Goal: Task Accomplishment & Management: Use online tool/utility

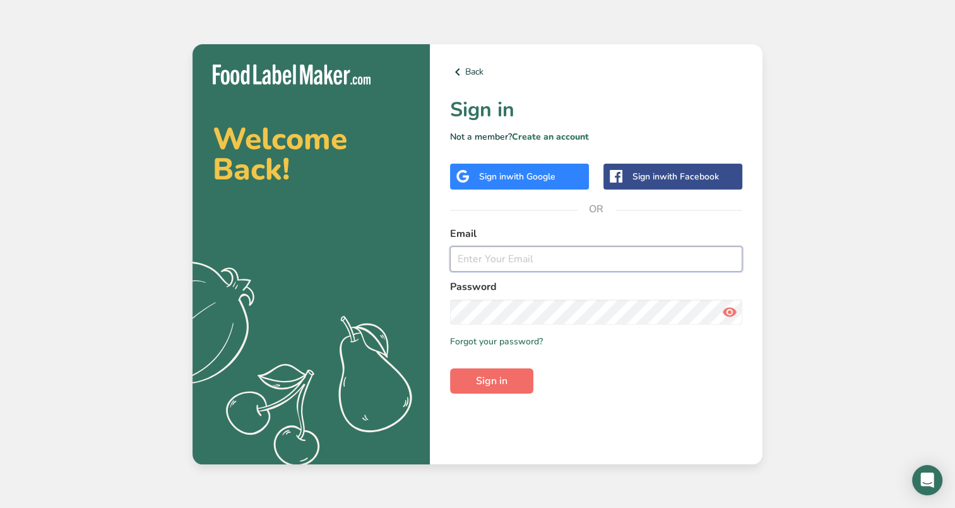
type input "[PERSON_NAME][EMAIL_ADDRESS][DOMAIN_NAME]"
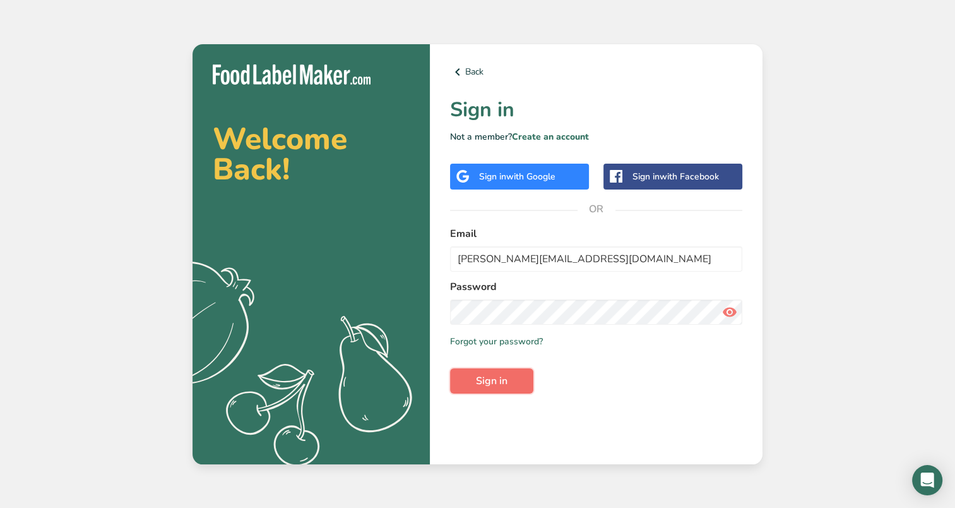
click at [513, 380] on button "Sign in" at bounding box center [491, 380] width 83 height 25
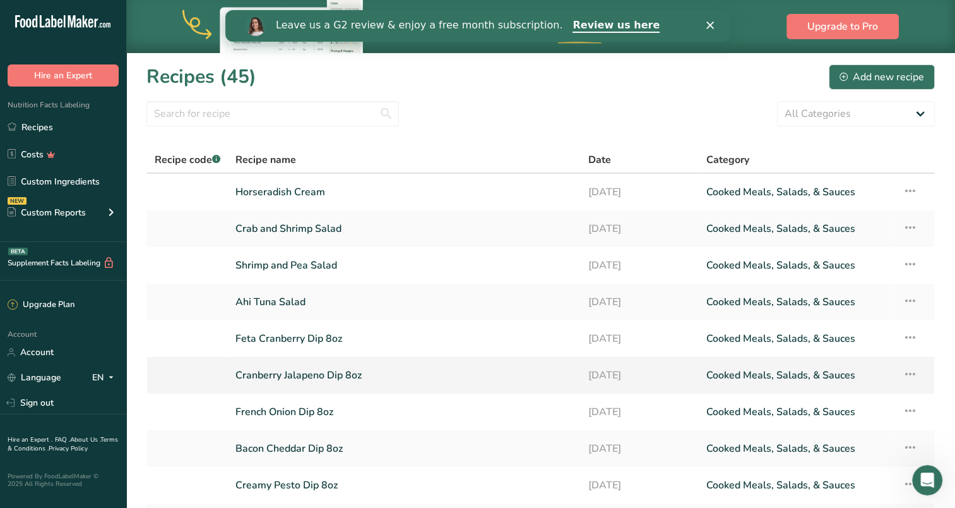
click at [300, 374] on link "Cranberry Jalapeno Dip 8oz" at bounding box center [404, 375] width 338 height 27
click at [38, 182] on link "Custom Ingredients" at bounding box center [63, 181] width 126 height 24
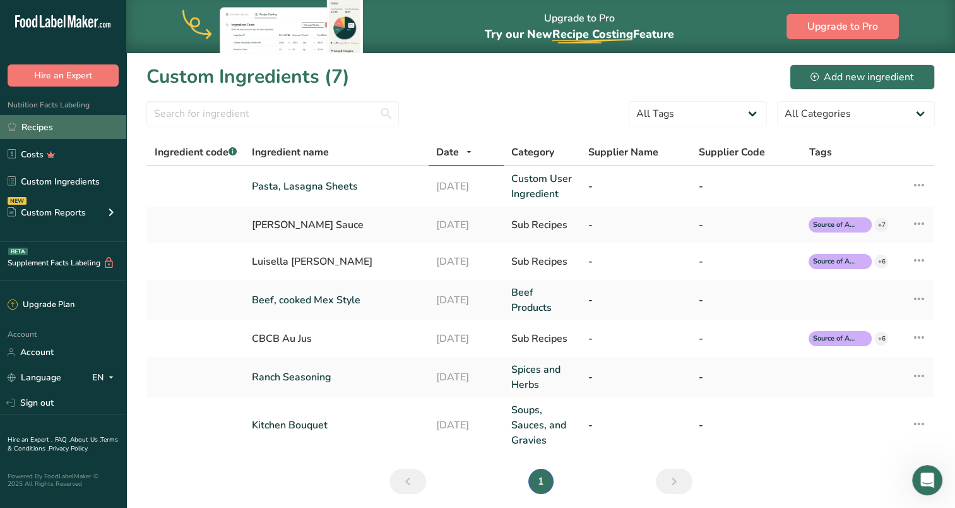
click at [40, 128] on link "Recipes" at bounding box center [63, 127] width 126 height 24
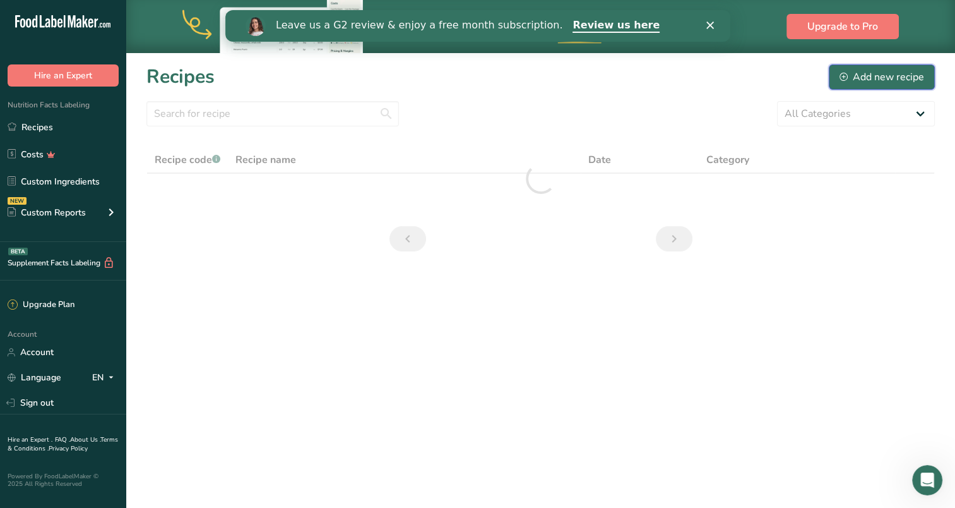
click at [876, 80] on div "Add new recipe" at bounding box center [882, 76] width 85 height 15
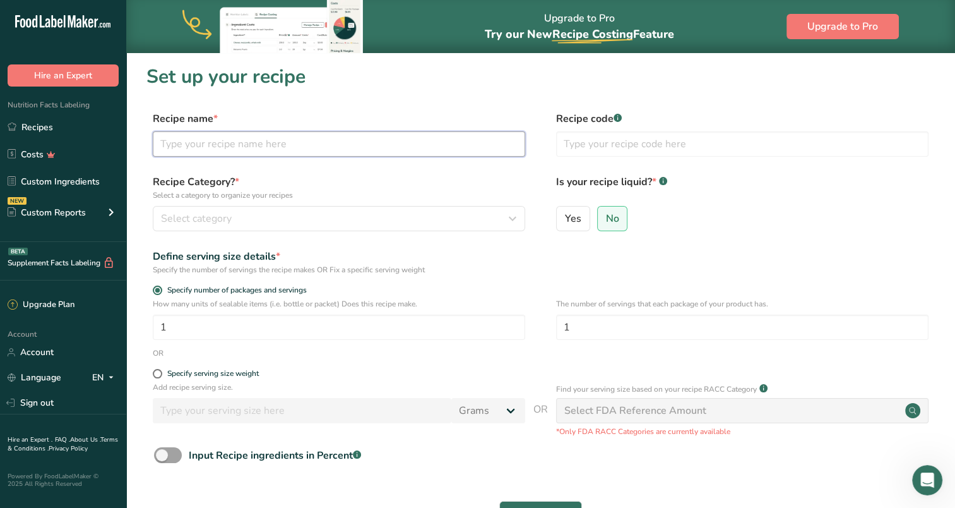
click at [271, 152] on input "text" at bounding box center [339, 143] width 372 height 25
type input "Chili Crunch"
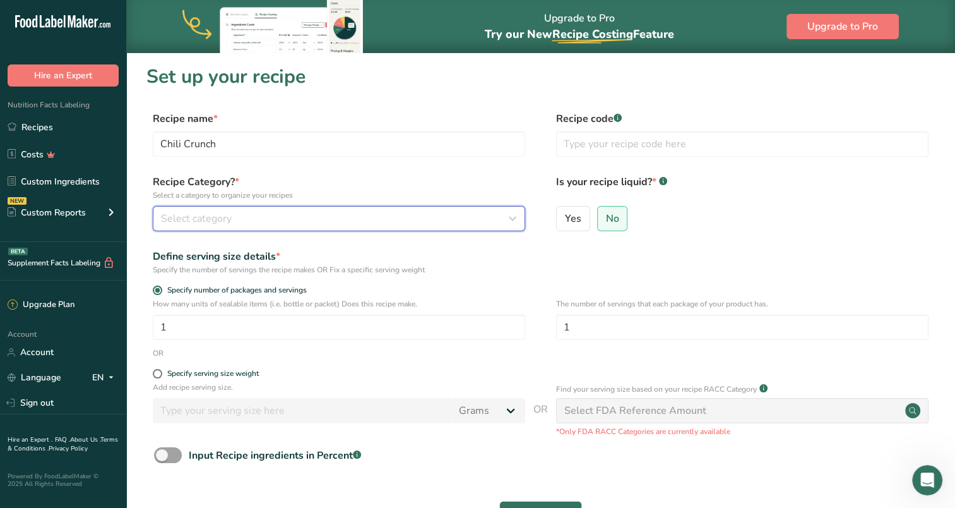
click at [506, 225] on icon "button" at bounding box center [512, 218] width 15 height 23
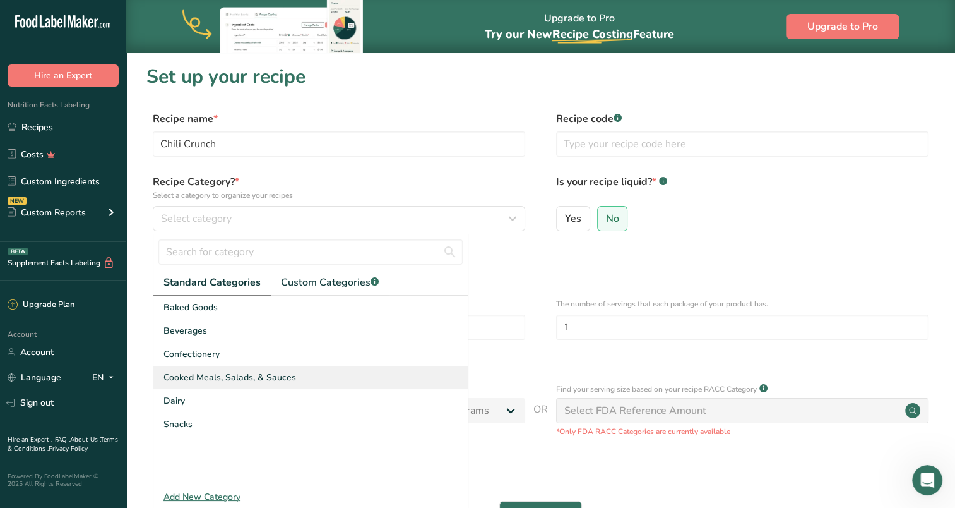
click at [204, 374] on span "Cooked Meals, Salads, & Sauces" at bounding box center [229, 377] width 133 height 13
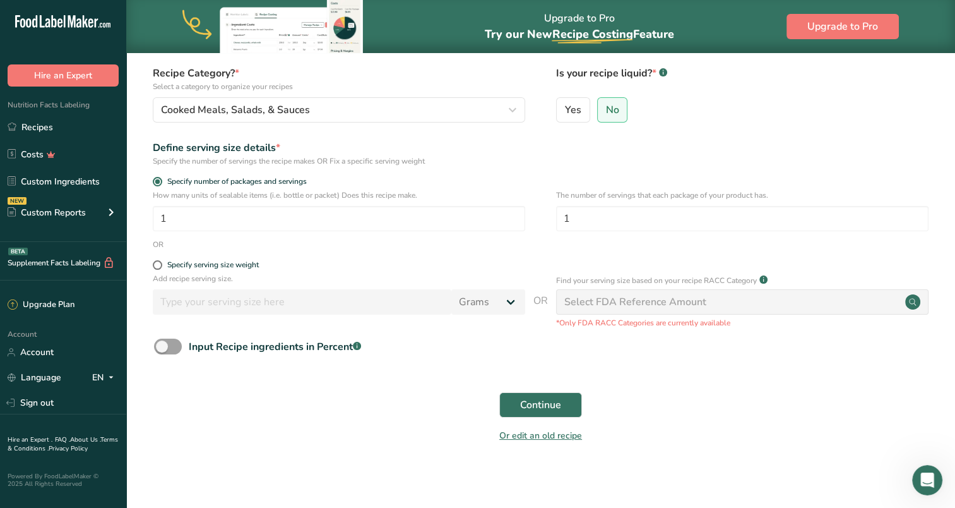
scroll to position [112, 0]
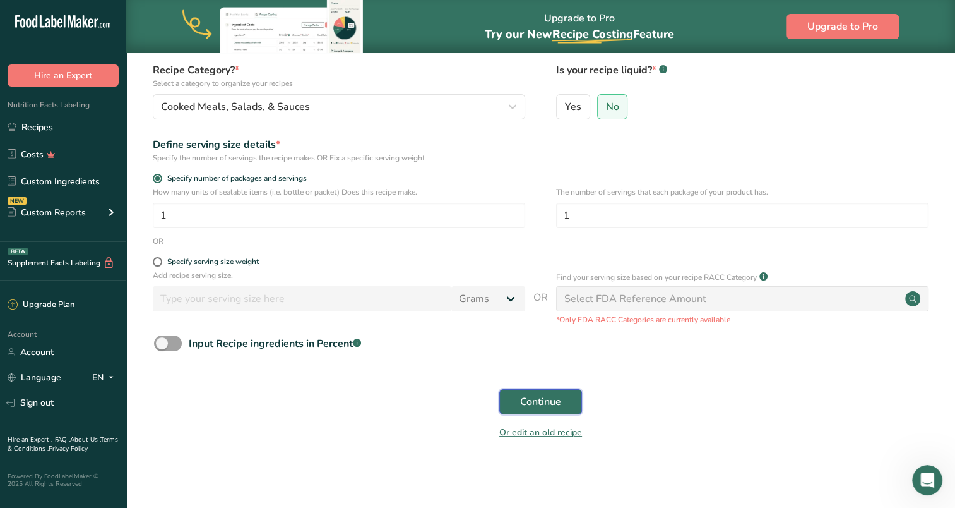
click at [551, 406] on span "Continue" at bounding box center [540, 401] width 41 height 15
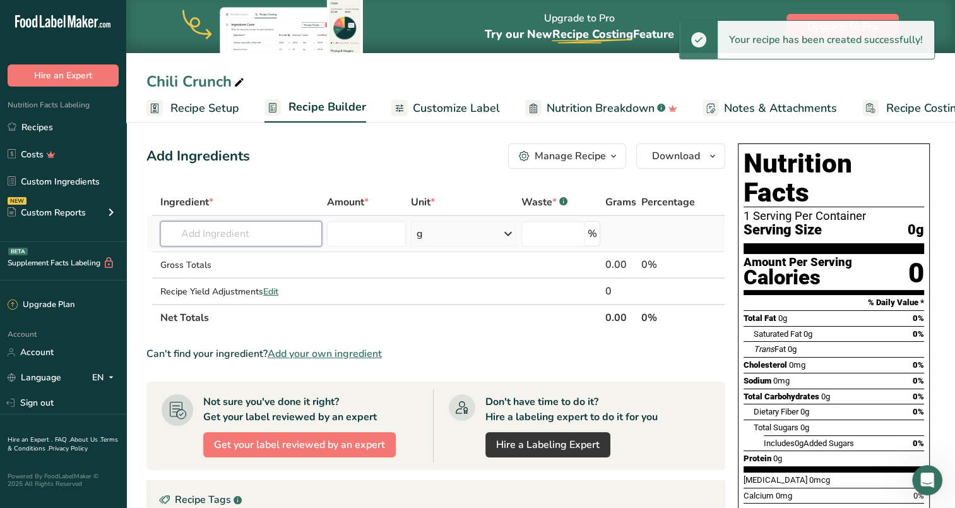
click at [255, 232] on input "text" at bounding box center [241, 233] width 162 height 25
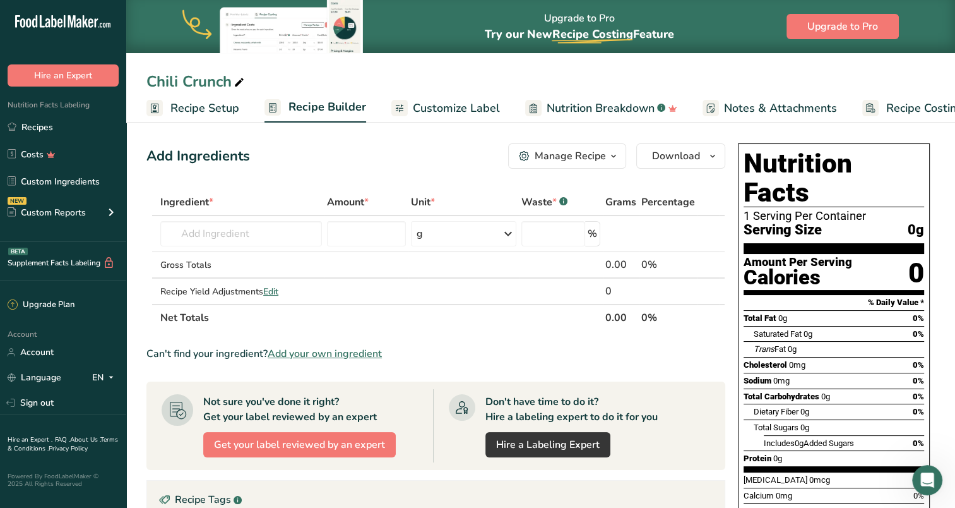
click at [471, 103] on span "Customize Label" at bounding box center [456, 108] width 87 height 17
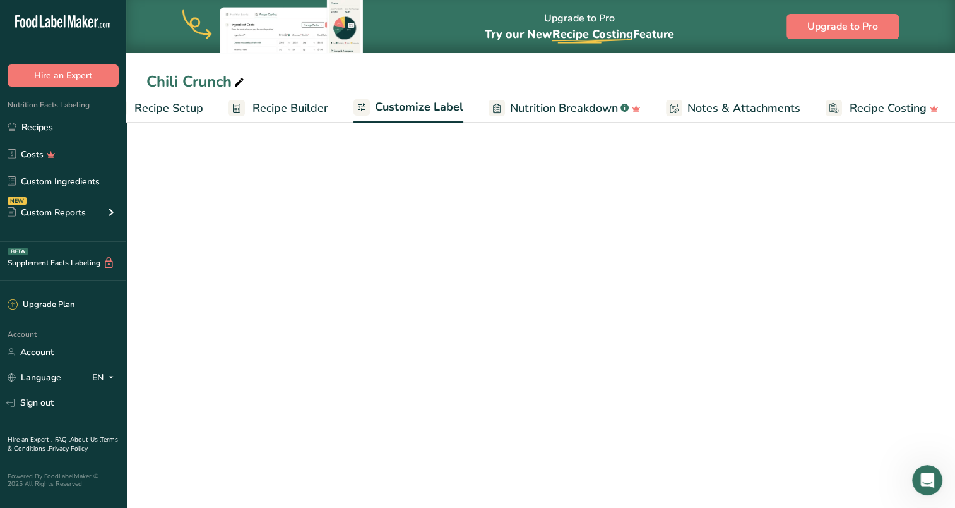
scroll to position [0, 40]
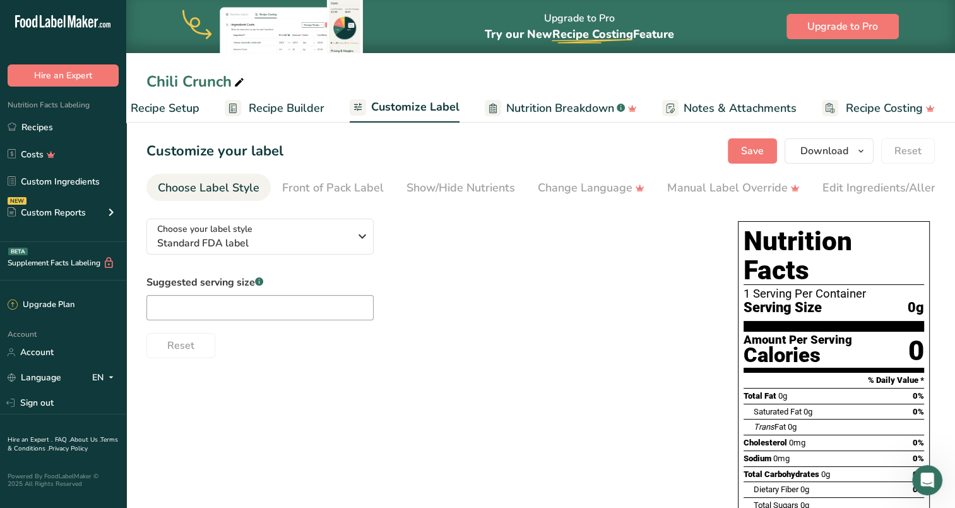
click at [568, 107] on span "Nutrition Breakdown" at bounding box center [560, 108] width 108 height 17
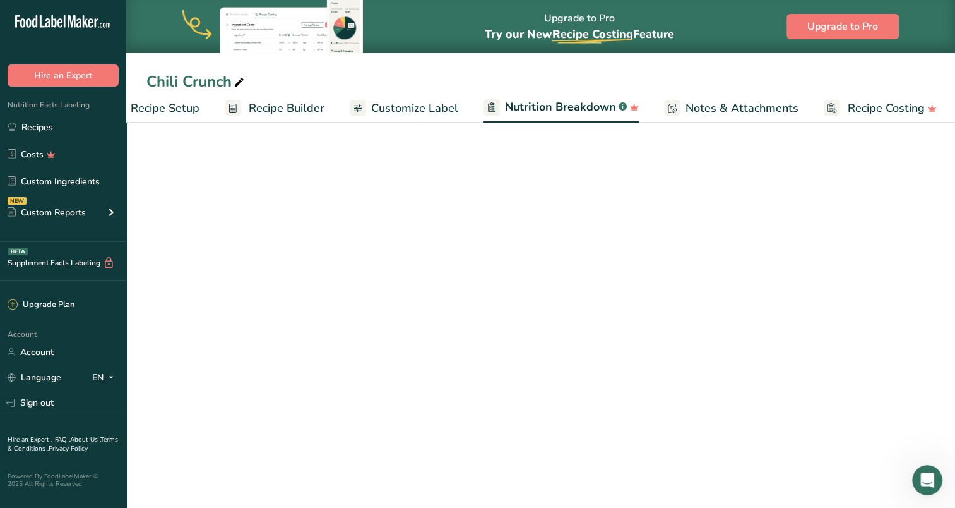
scroll to position [0, 40]
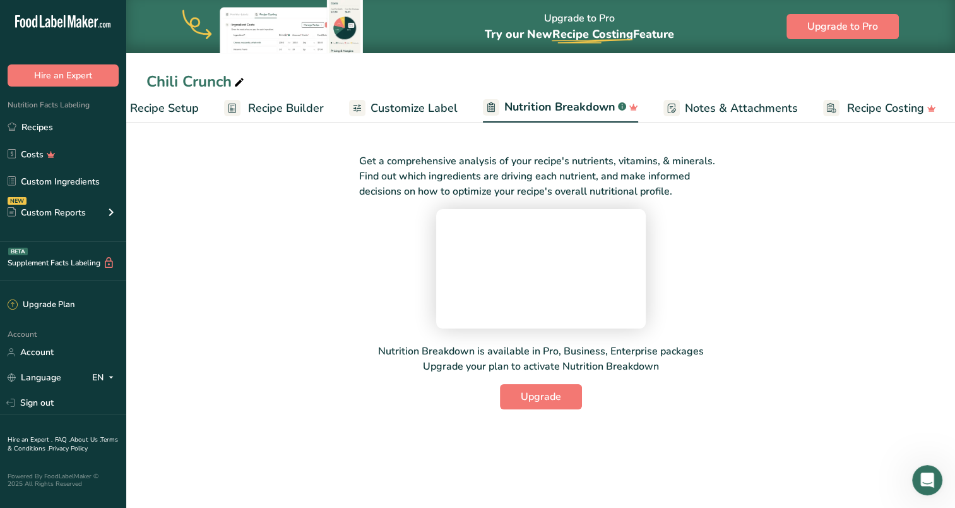
click at [388, 112] on span "Customize Label" at bounding box center [414, 108] width 87 height 17
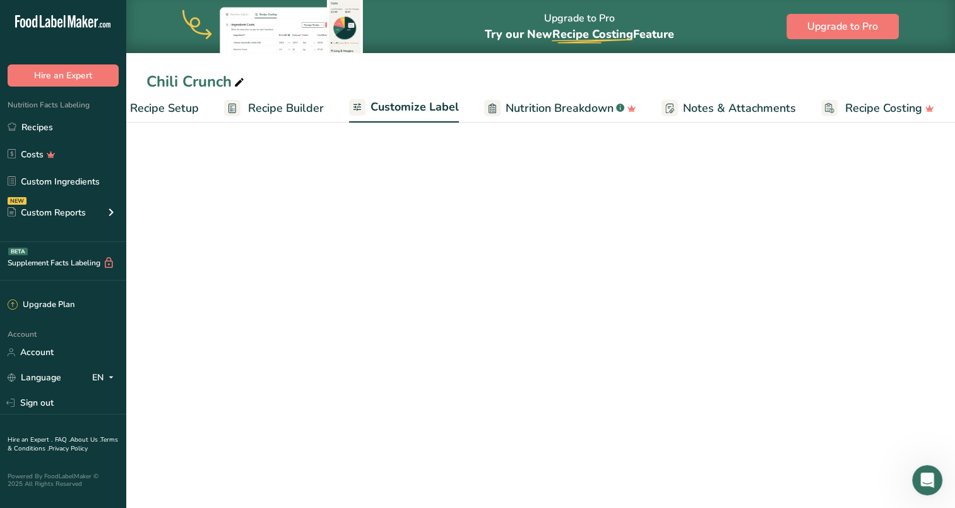
scroll to position [0, 40]
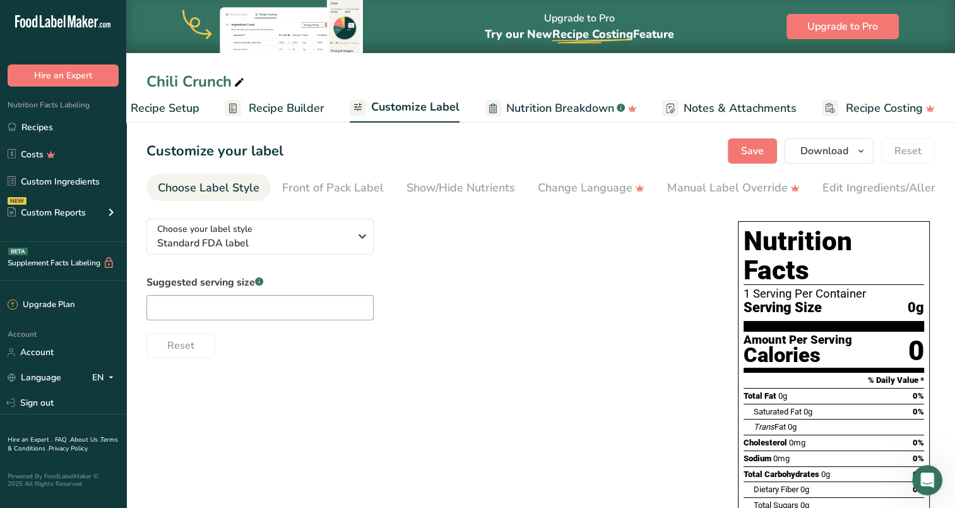
click at [287, 109] on span "Recipe Builder" at bounding box center [287, 108] width 76 height 17
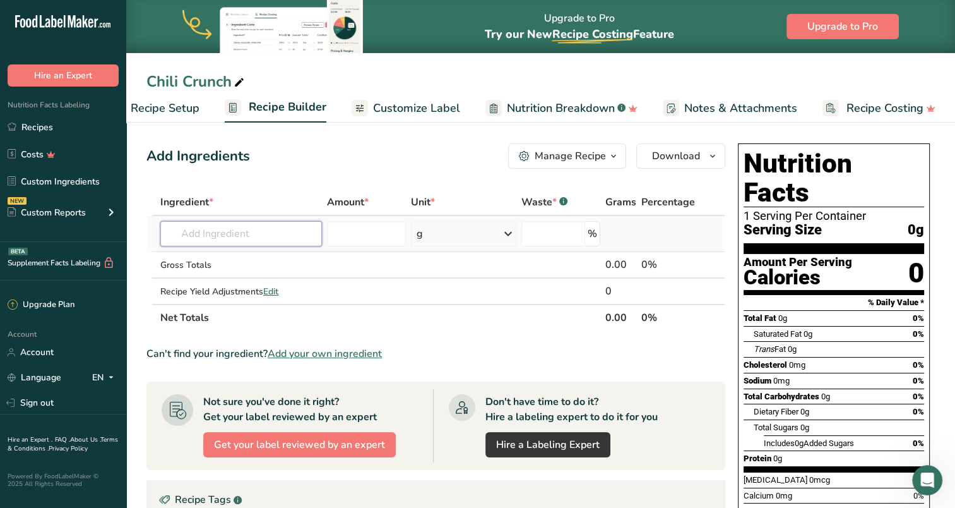
click at [260, 221] on input "text" at bounding box center [241, 233] width 162 height 25
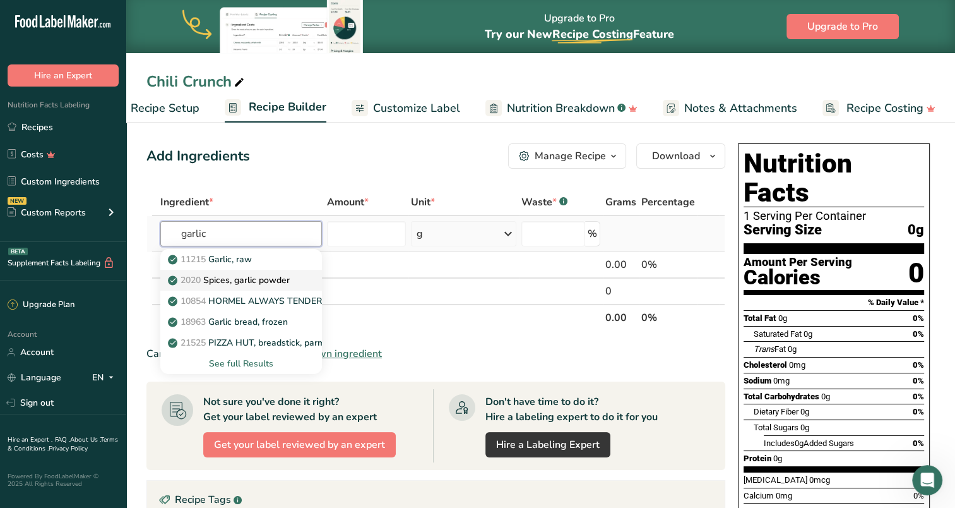
type input "garlic"
click at [251, 277] on p "2020 Spices, garlic powder" at bounding box center [229, 279] width 119 height 13
type input "Spices, garlic powder"
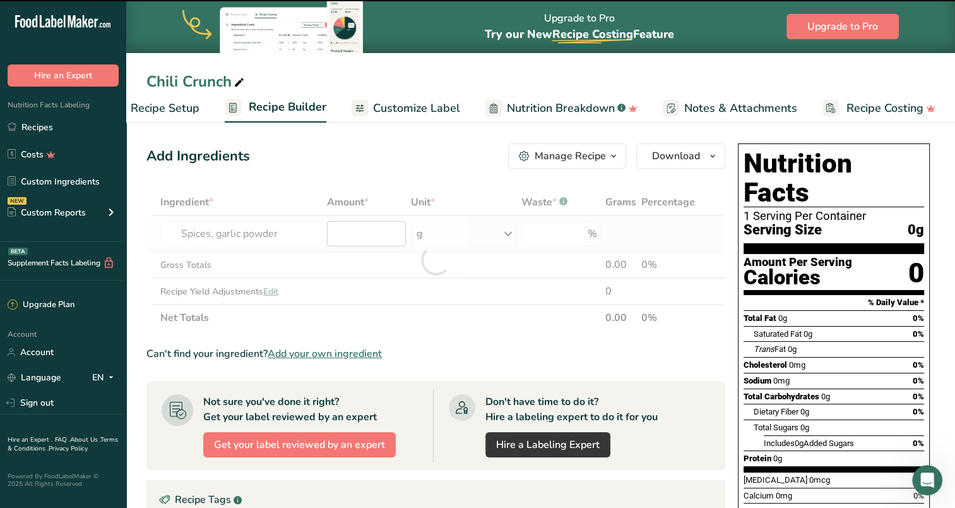
type input "0"
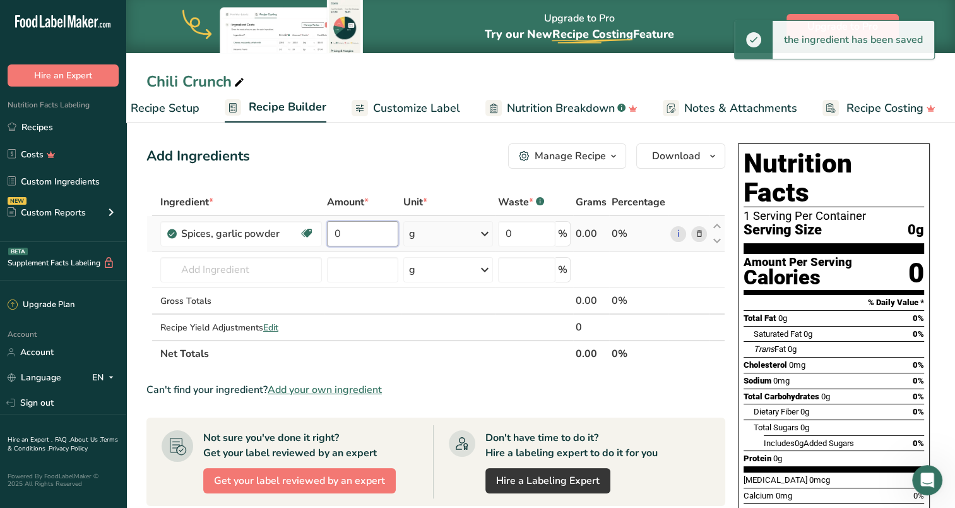
click at [369, 234] on input "0" at bounding box center [362, 233] width 71 height 25
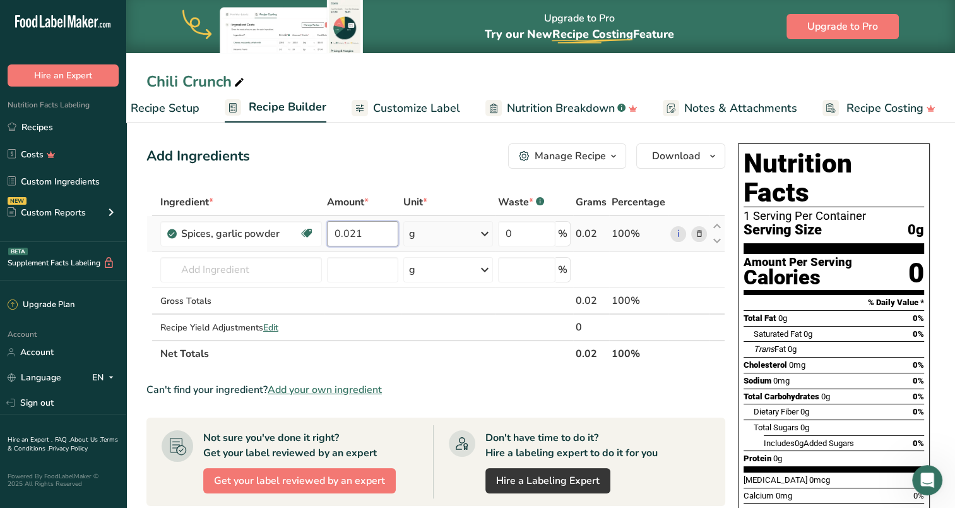
type input "0.021"
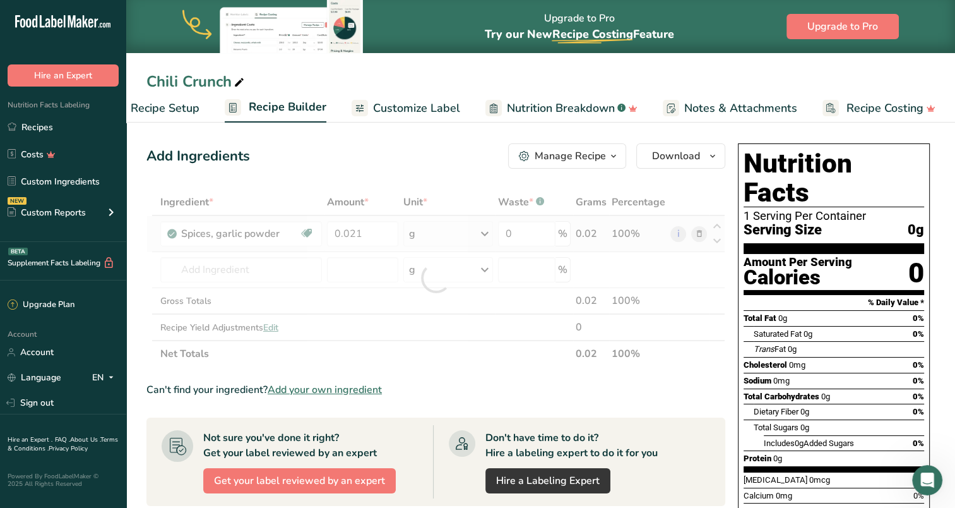
click at [433, 229] on div "Ingredient * Amount * Unit * Waste * .a-a{fill:#347362;}.b-a{fill:#fff;} Grams …" at bounding box center [435, 278] width 579 height 178
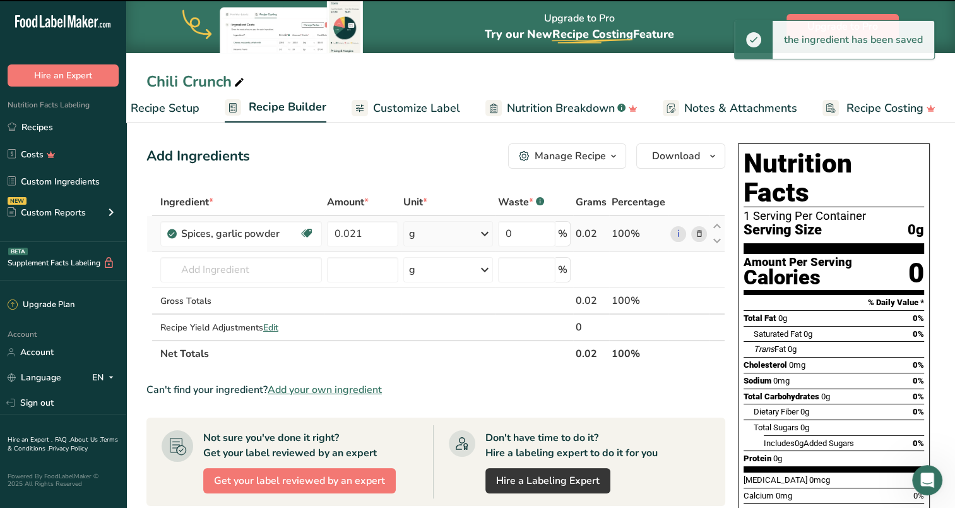
click at [439, 236] on div "g" at bounding box center [448, 233] width 90 height 25
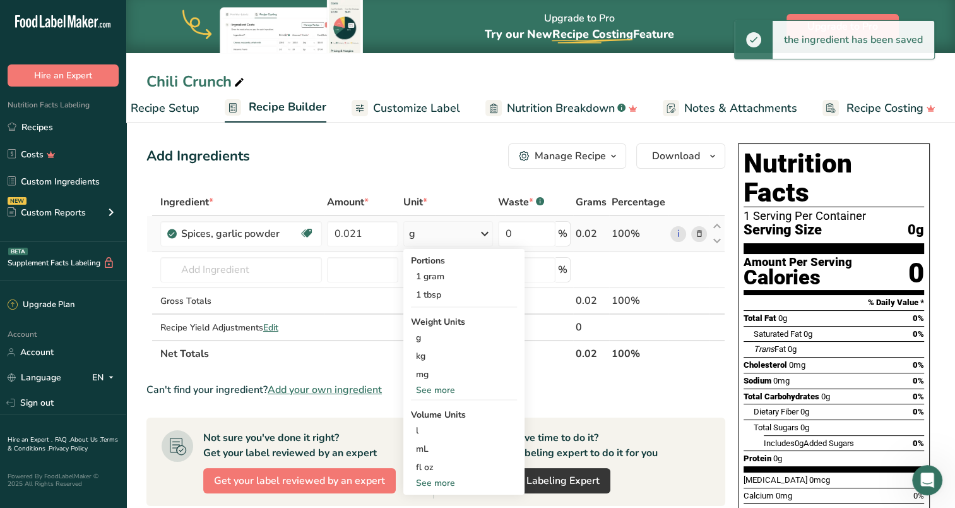
click at [447, 386] on div "See more" at bounding box center [464, 389] width 106 height 13
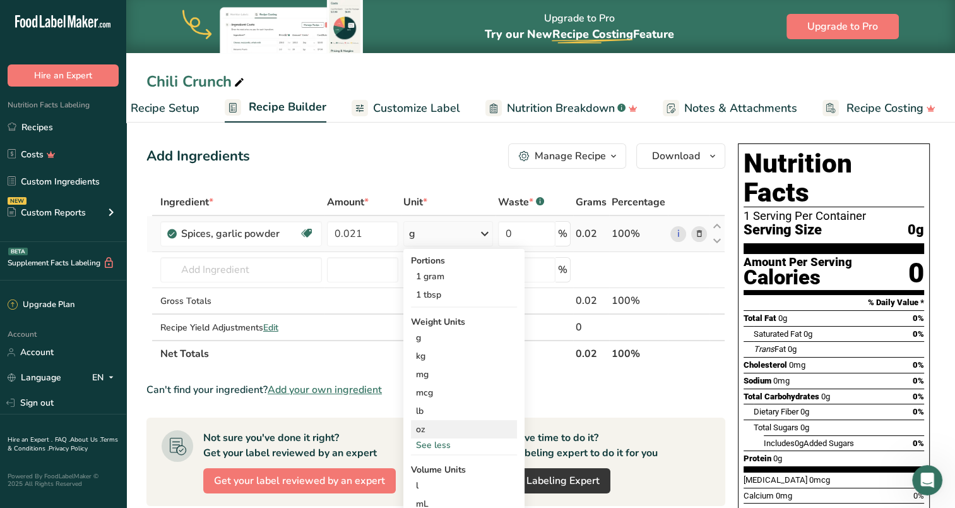
click at [441, 426] on div "oz" at bounding box center [464, 429] width 106 height 18
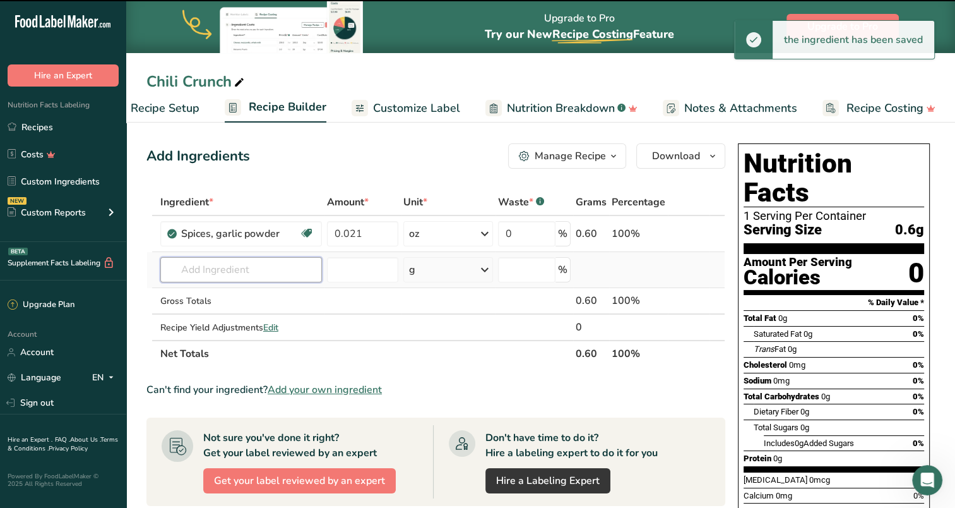
click at [229, 266] on input "text" at bounding box center [241, 269] width 162 height 25
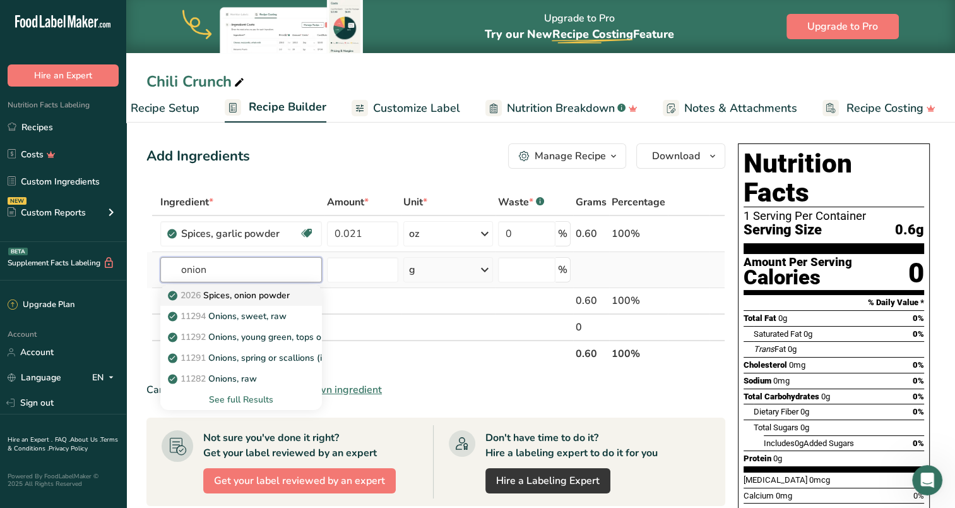
type input "onion"
click at [242, 295] on p "2026 Spices, onion powder" at bounding box center [229, 294] width 119 height 13
type input "Spices, onion powder"
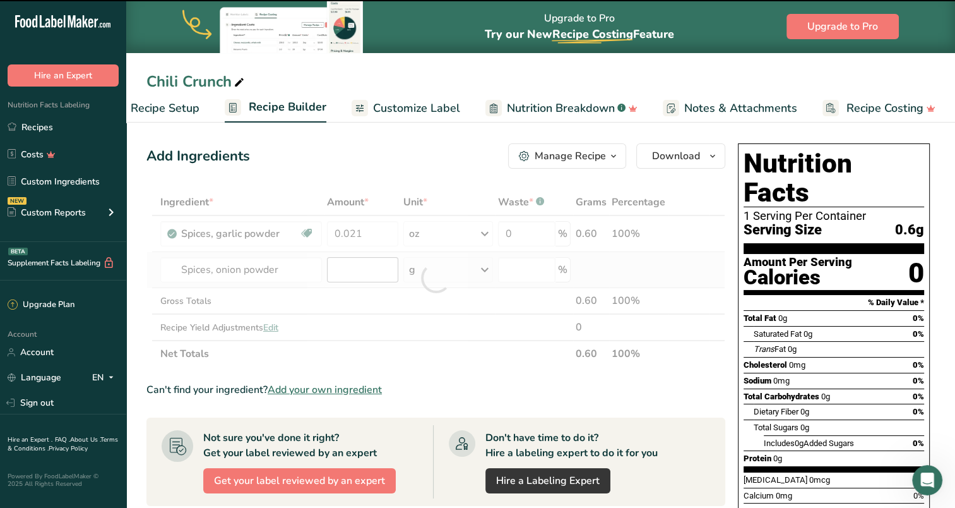
type input "0"
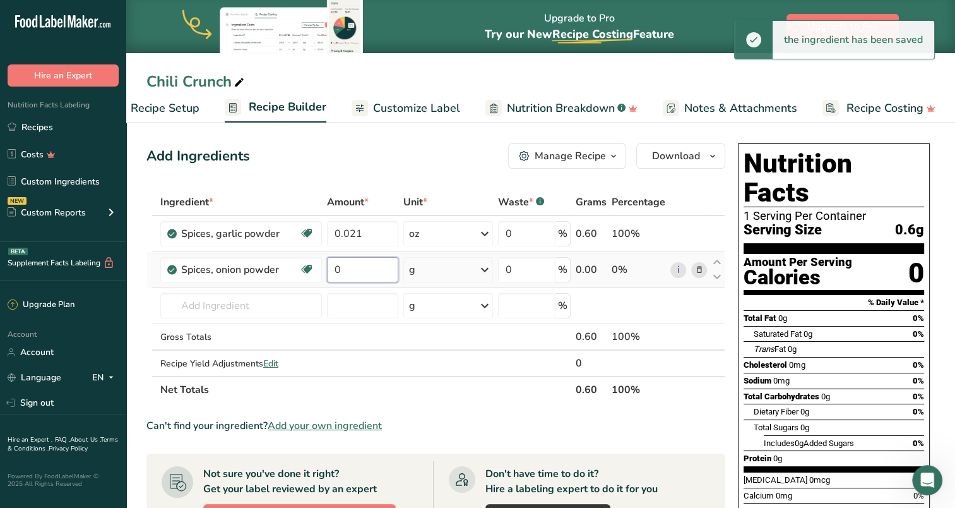
click at [359, 267] on input "0" at bounding box center [362, 269] width 71 height 25
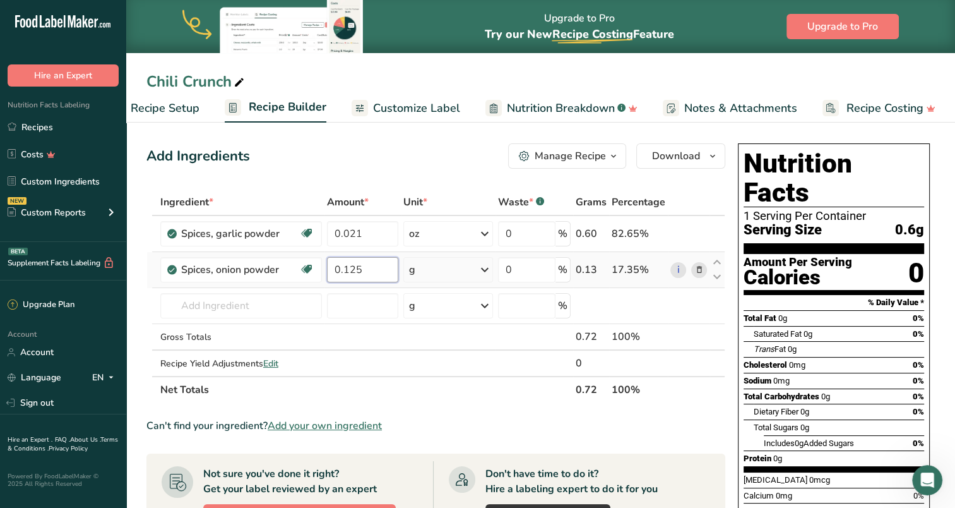
type input "0.125"
click at [454, 268] on div "Ingredient * Amount * Unit * Waste * .a-a{fill:#347362;}.b-a{fill:#fff;} Grams …" at bounding box center [435, 296] width 579 height 214
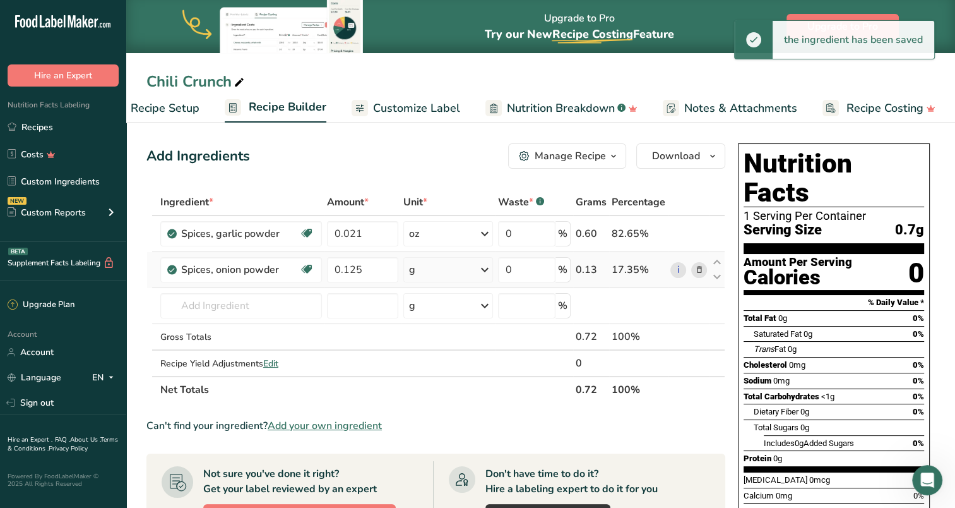
click at [456, 270] on div "g" at bounding box center [448, 269] width 90 height 25
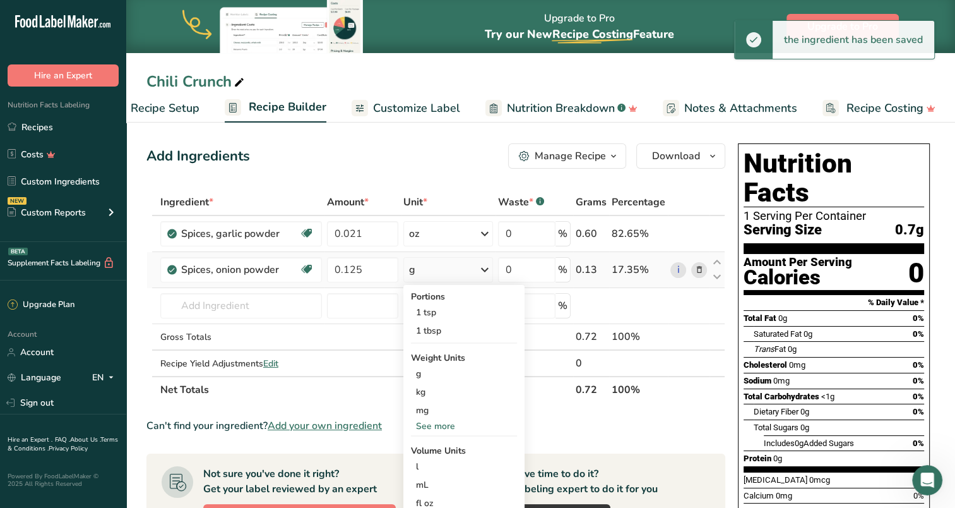
click at [446, 420] on div "See more" at bounding box center [464, 425] width 106 height 13
click at [432, 462] on div "oz" at bounding box center [464, 465] width 106 height 18
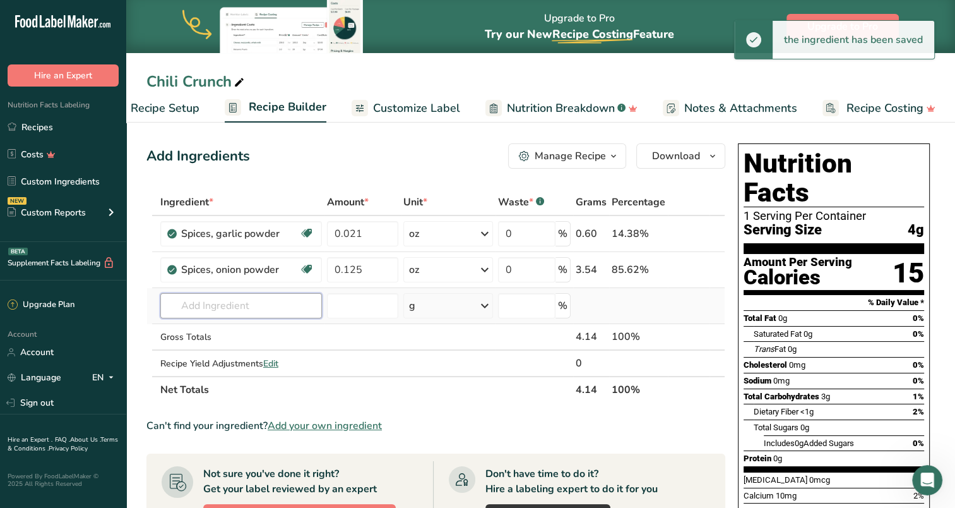
click at [207, 306] on input "text" at bounding box center [241, 305] width 162 height 25
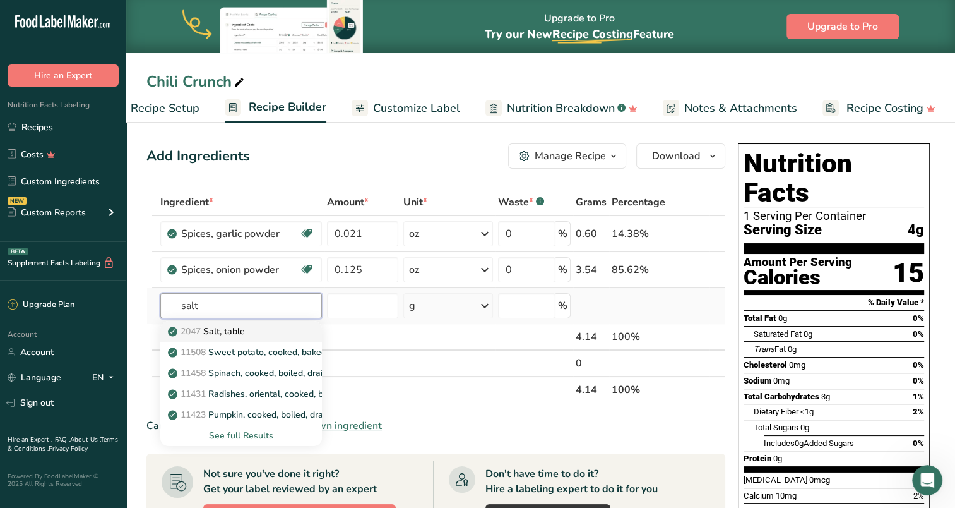
type input "salt"
click at [220, 331] on p "2047 Salt, table" at bounding box center [207, 330] width 74 height 13
type input "Salt, table"
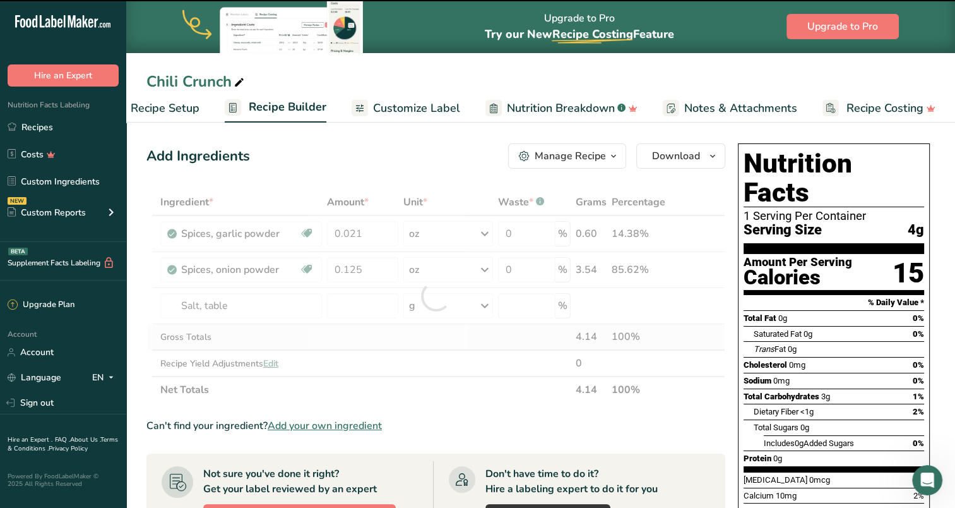
type input "0"
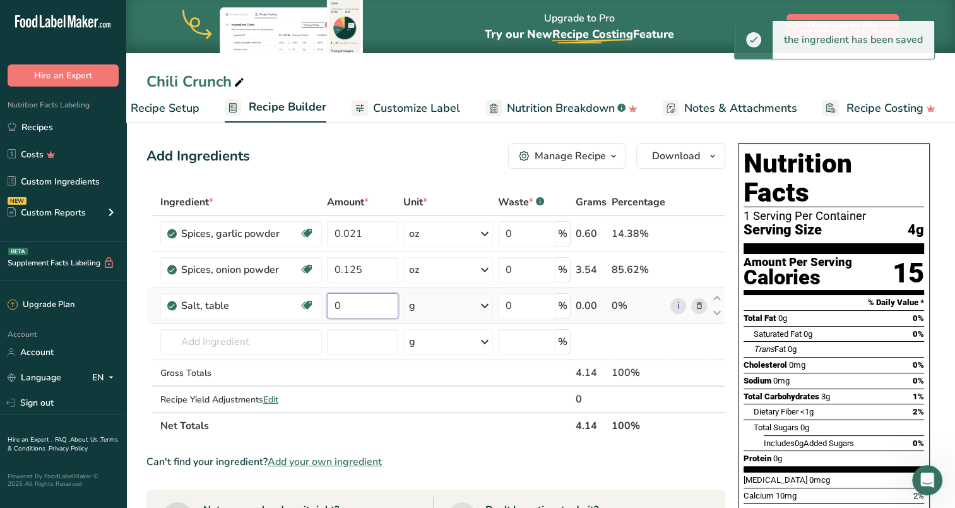
click at [372, 306] on input "0" at bounding box center [362, 305] width 71 height 25
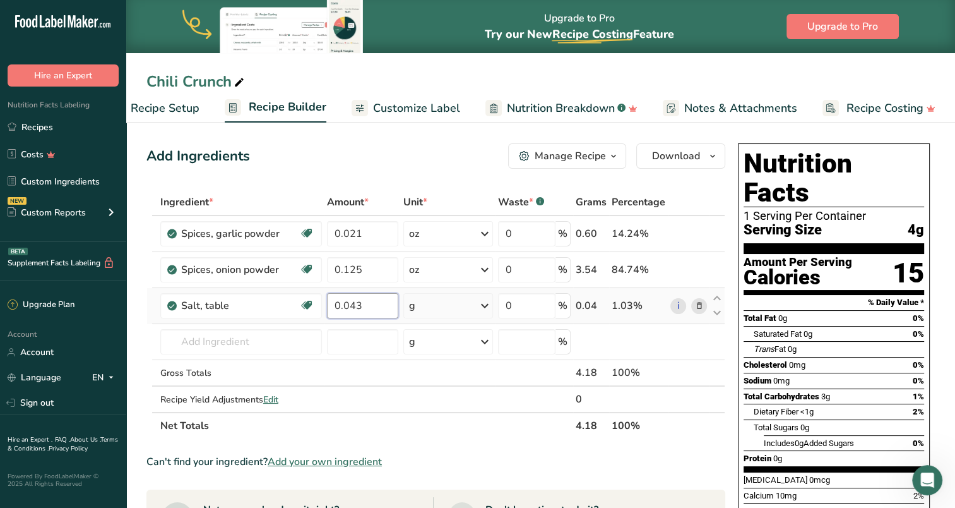
type input "0.043"
click at [489, 303] on div "Ingredient * Amount * Unit * Waste * .a-a{fill:#347362;}.b-a{fill:#fff;} Grams …" at bounding box center [435, 314] width 579 height 250
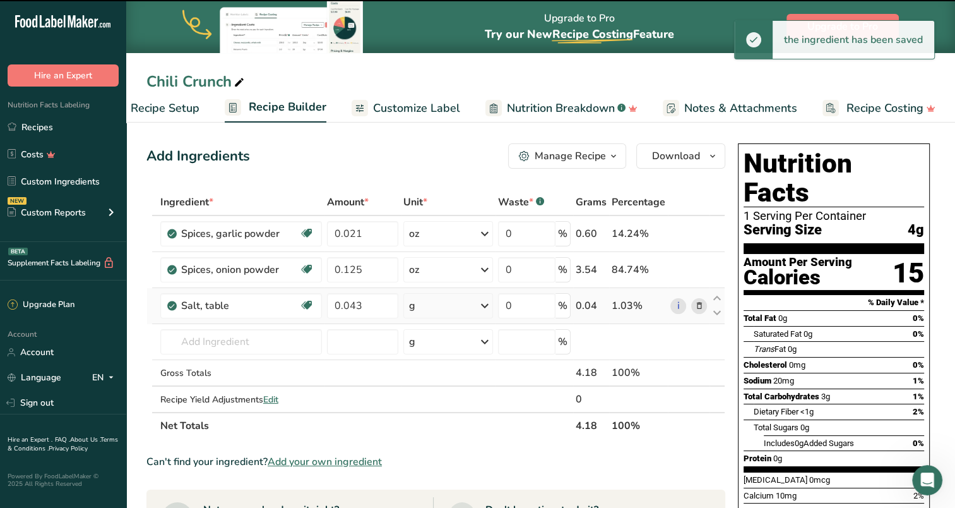
click at [484, 303] on icon at bounding box center [484, 305] width 15 height 23
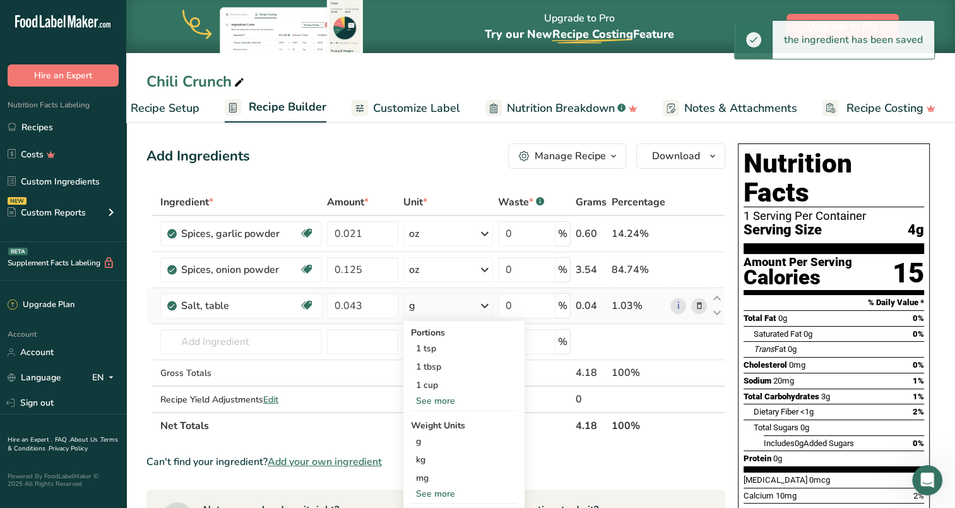
click at [431, 490] on div "See more" at bounding box center [464, 493] width 106 height 13
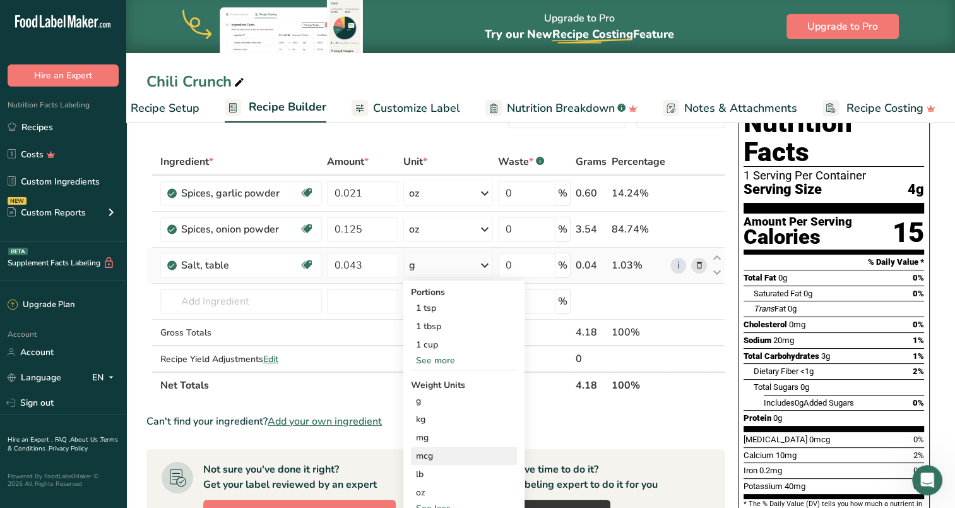
scroll to position [126, 0]
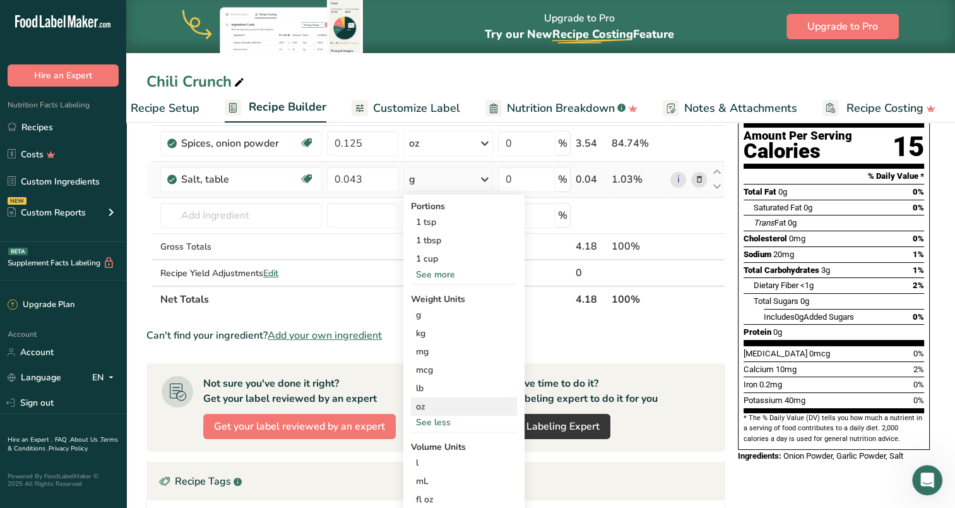
click at [424, 407] on div "oz" at bounding box center [464, 406] width 106 height 18
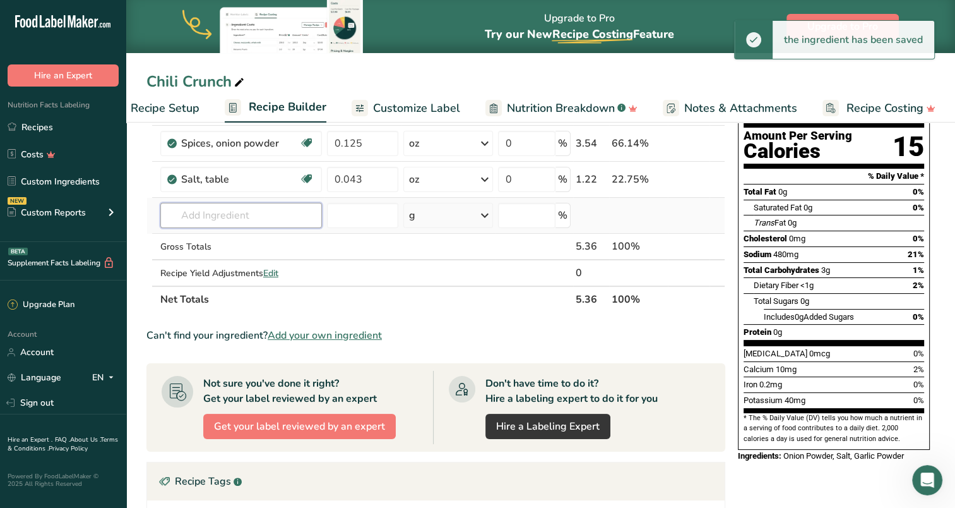
click at [223, 215] on input "text" at bounding box center [241, 215] width 162 height 25
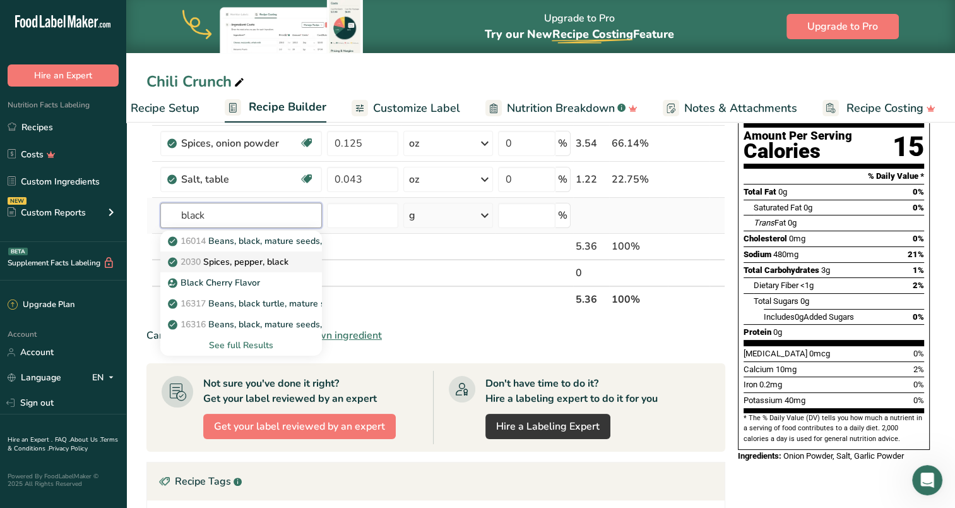
type input "black"
click at [259, 263] on p "2030 Spices, pepper, black" at bounding box center [229, 261] width 118 height 13
type input "Spices, pepper, black"
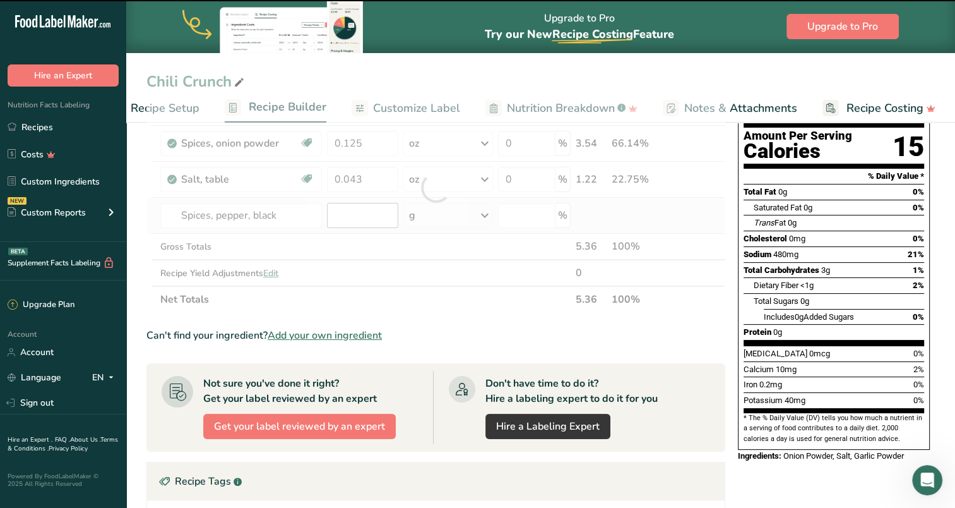
type input "0"
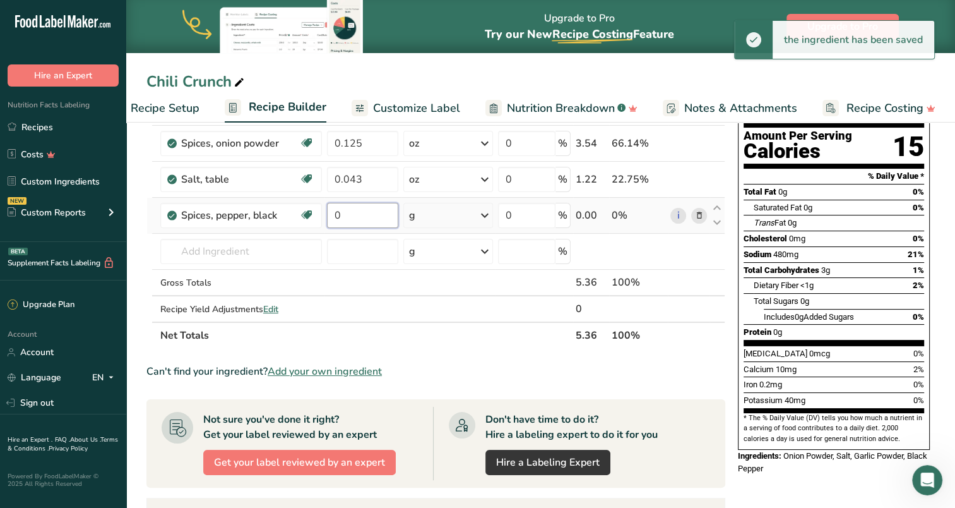
click at [351, 210] on input "0" at bounding box center [362, 215] width 71 height 25
type input "0.043"
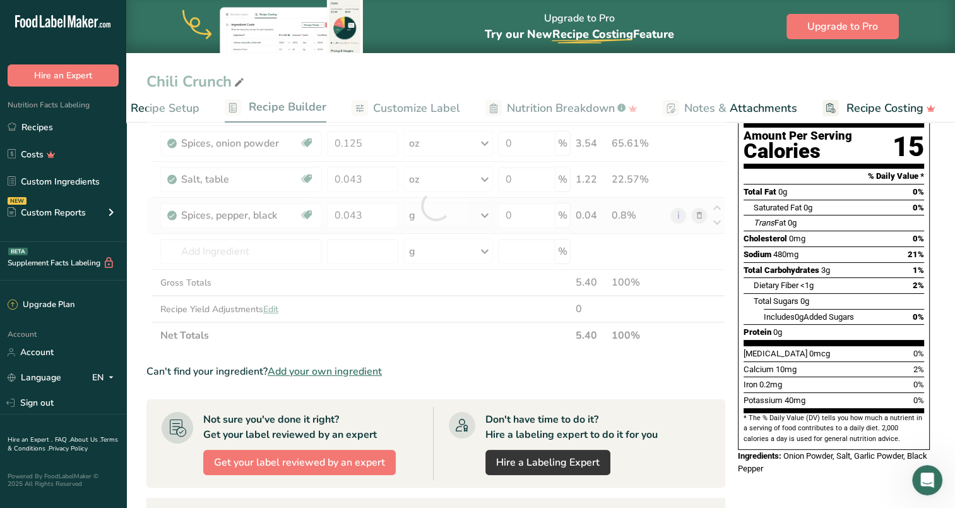
click at [436, 211] on div "Ingredient * Amount * Unit * Waste * .a-a{fill:#347362;}.b-a{fill:#fff;} Grams …" at bounding box center [435, 205] width 579 height 286
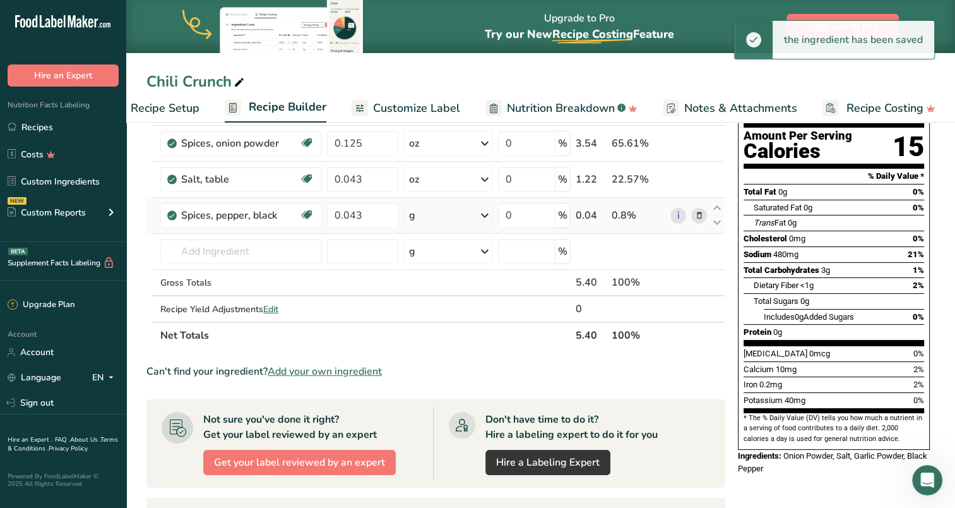
click at [484, 211] on icon at bounding box center [484, 215] width 15 height 23
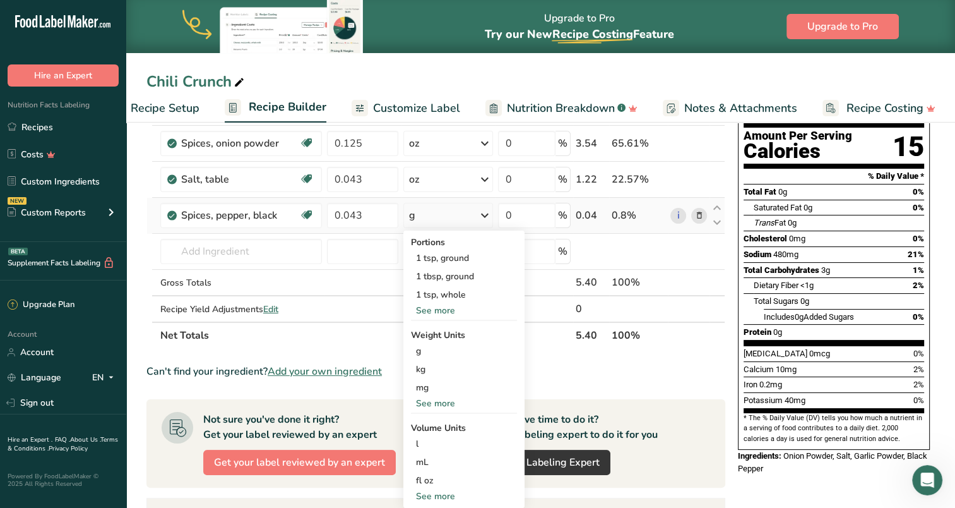
click at [445, 403] on div "See more" at bounding box center [464, 402] width 106 height 13
click at [443, 438] on div "oz" at bounding box center [464, 442] width 106 height 18
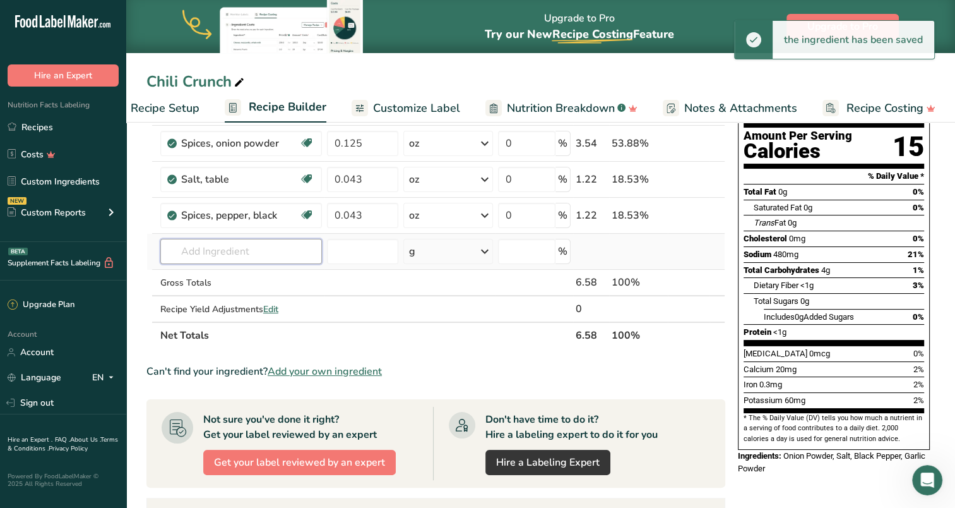
click at [217, 247] on input "text" at bounding box center [241, 251] width 162 height 25
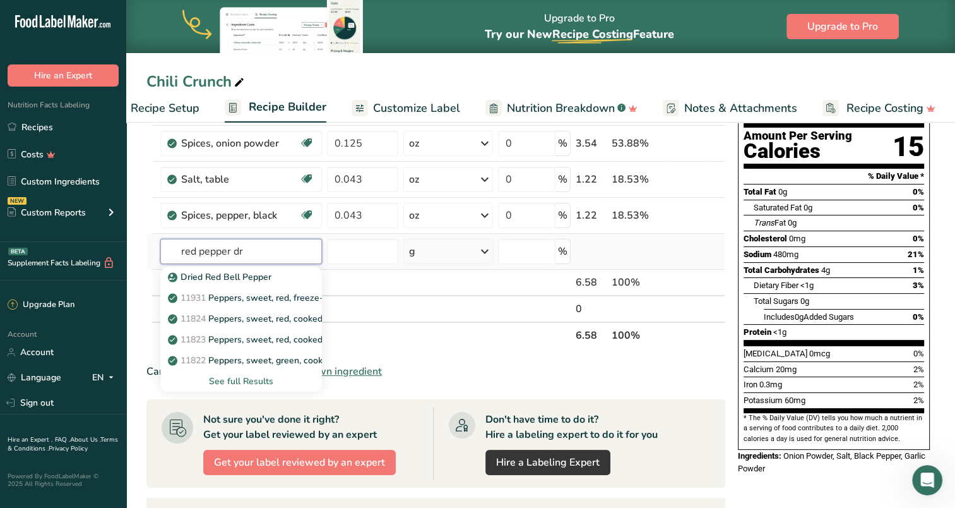
drag, startPoint x: 246, startPoint y: 249, endPoint x: 180, endPoint y: 247, distance: 66.3
click at [180, 247] on input "red pepper dr" at bounding box center [241, 251] width 162 height 25
type input "red pepper"
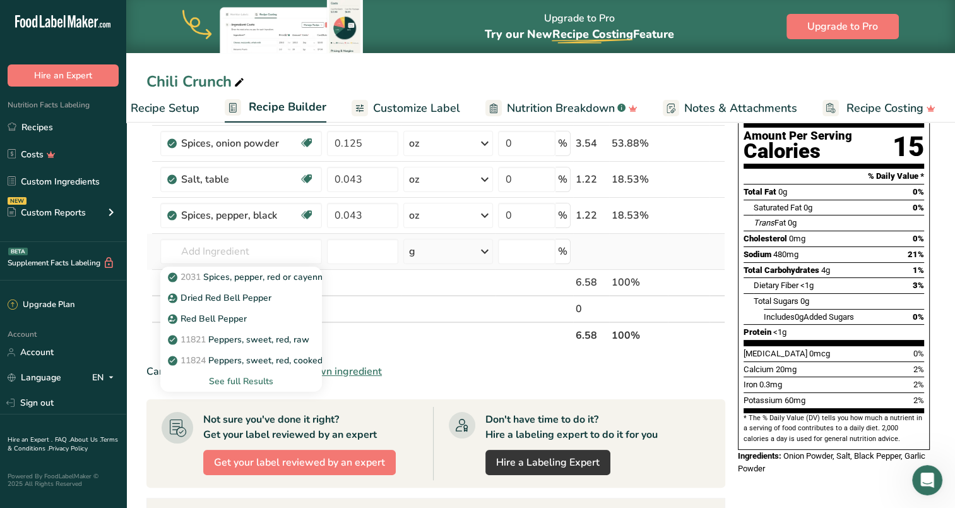
click at [237, 379] on div "See full Results" at bounding box center [240, 380] width 141 height 13
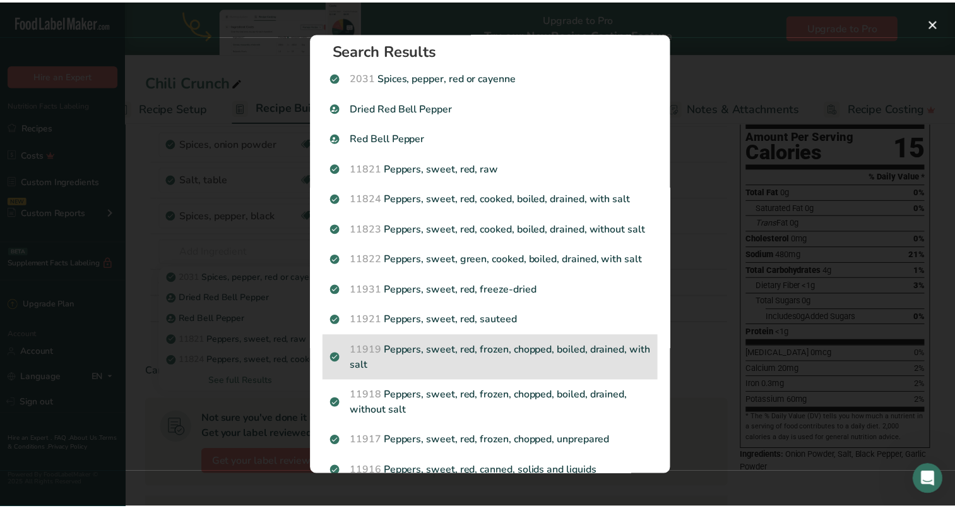
scroll to position [0, 0]
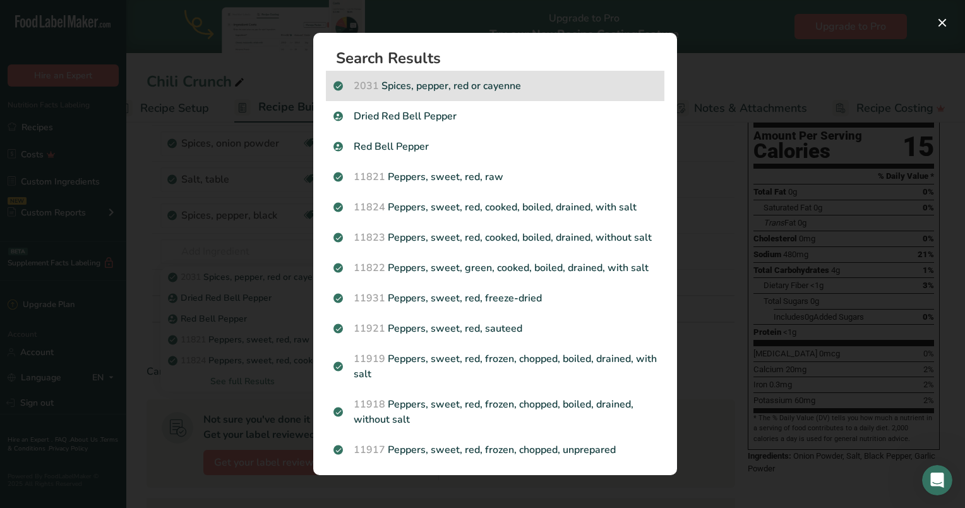
click at [427, 85] on p "2031 Spices, pepper, red or cayenne" at bounding box center [494, 85] width 323 height 15
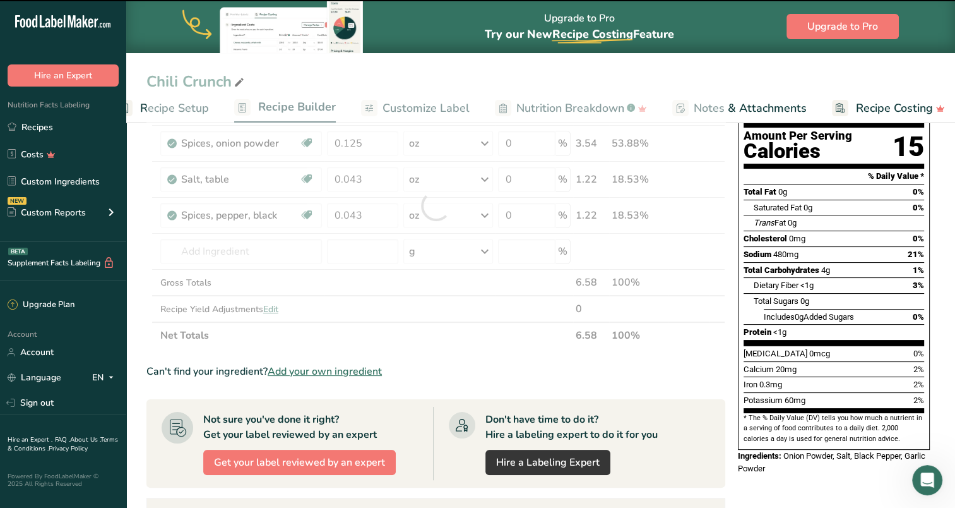
type input "0"
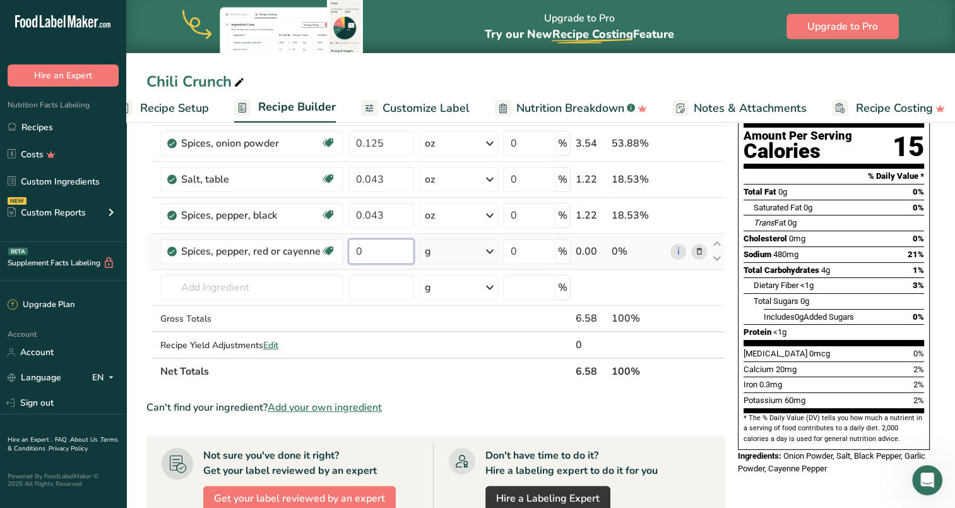
click at [376, 244] on input "0" at bounding box center [381, 251] width 66 height 25
type input "0.125"
click at [444, 249] on div "Ingredient * Amount * Unit * Waste * .a-a{fill:#347362;}.b-a{fill:#fff;} Grams …" at bounding box center [435, 223] width 579 height 322
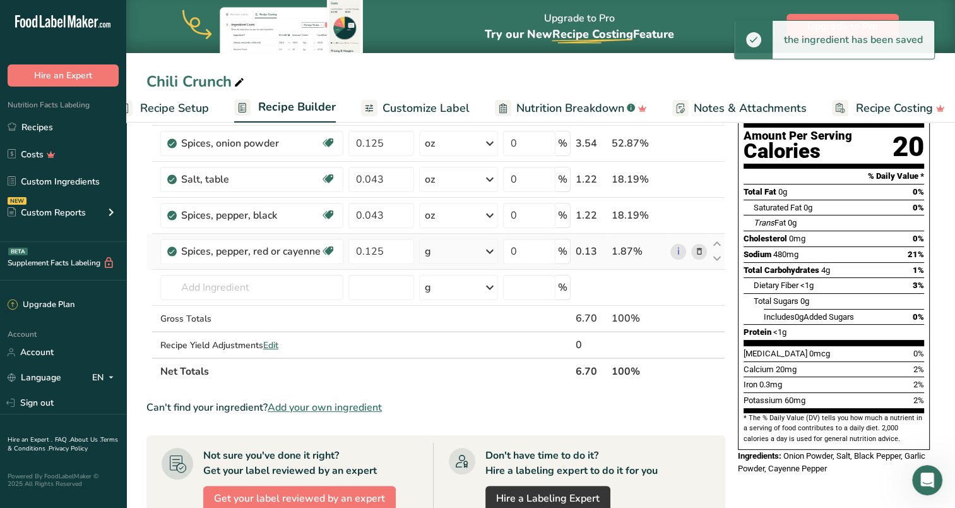
click at [444, 254] on div "g" at bounding box center [458, 251] width 79 height 25
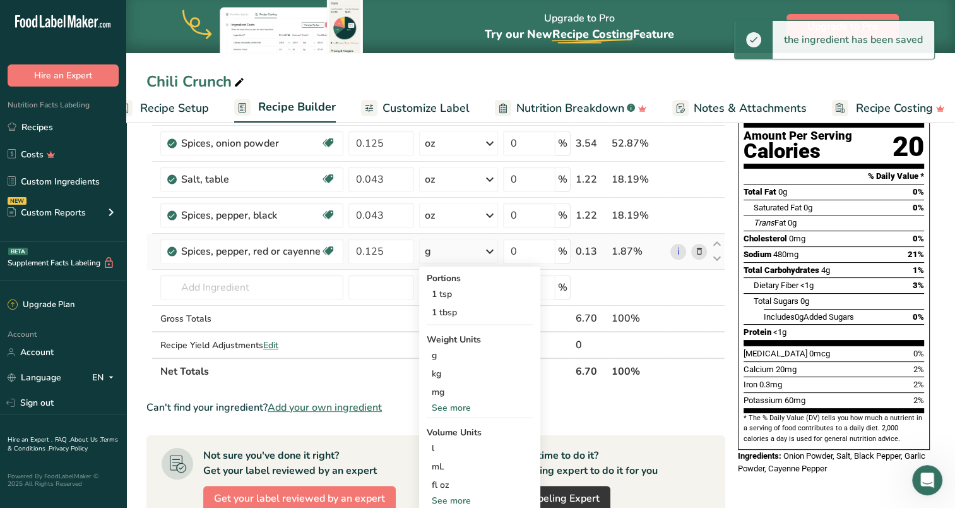
click at [462, 403] on div "See more" at bounding box center [480, 407] width 106 height 13
click at [456, 443] on div "oz" at bounding box center [480, 446] width 106 height 18
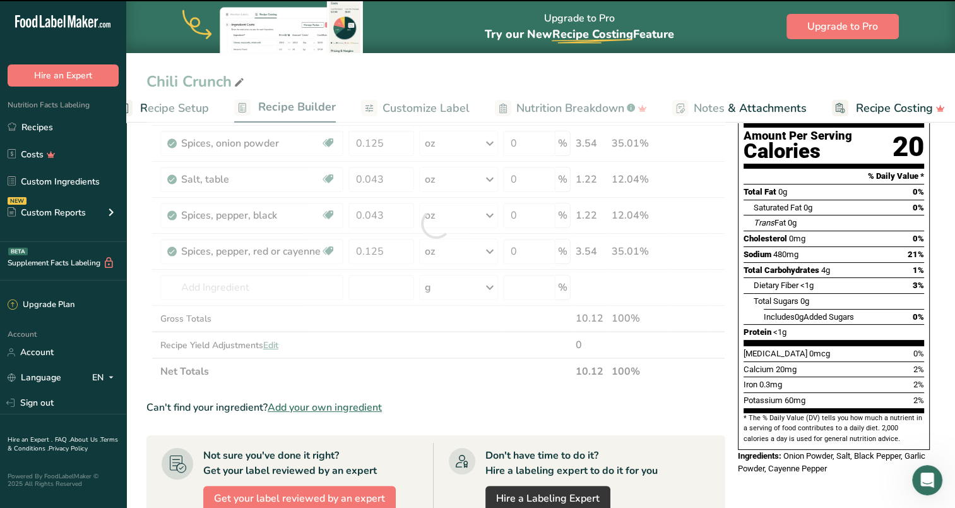
click at [256, 284] on div at bounding box center [435, 223] width 579 height 322
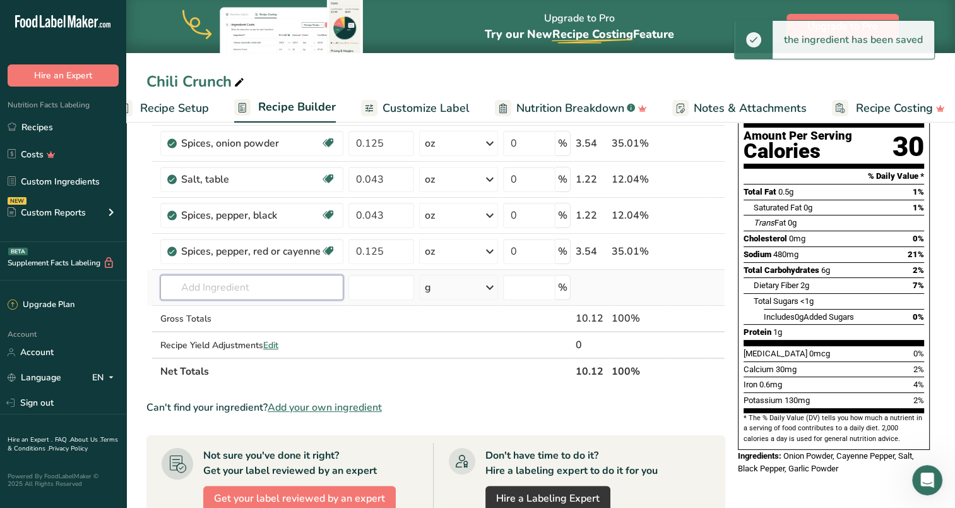
click at [258, 288] on input "text" at bounding box center [251, 287] width 183 height 25
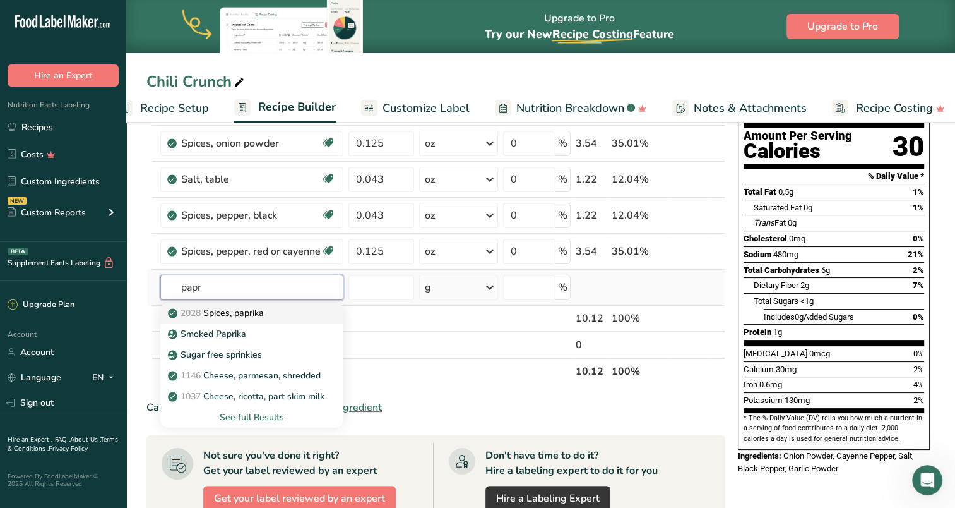
type input "papr"
click at [235, 311] on p "2028 Spices, paprika" at bounding box center [216, 312] width 93 height 13
type input "Spices, paprika"
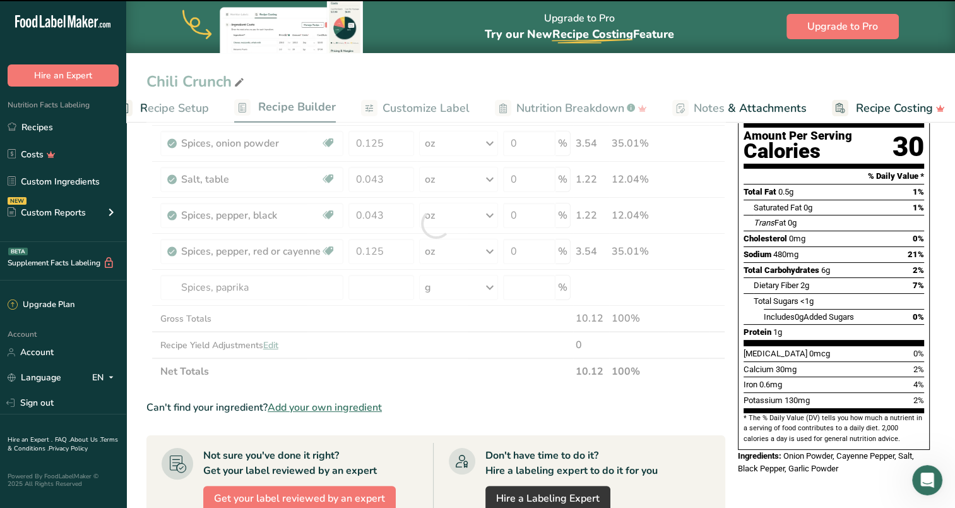
type input "0"
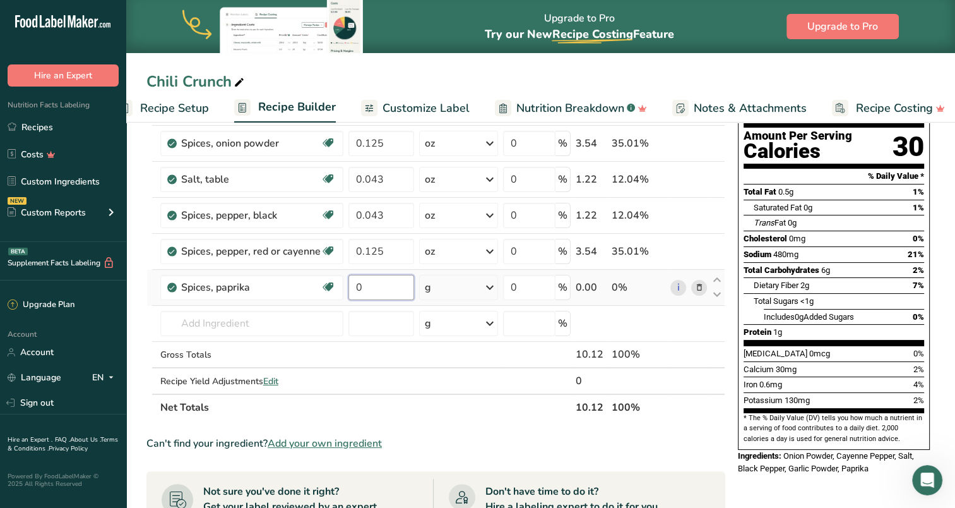
click at [374, 287] on input "0" at bounding box center [381, 287] width 66 height 25
type input "0.125"
click at [449, 279] on div "Ingredient * Amount * Unit * Waste * .a-a{fill:#347362;}.b-a{fill:#fff;} Grams …" at bounding box center [435, 241] width 579 height 358
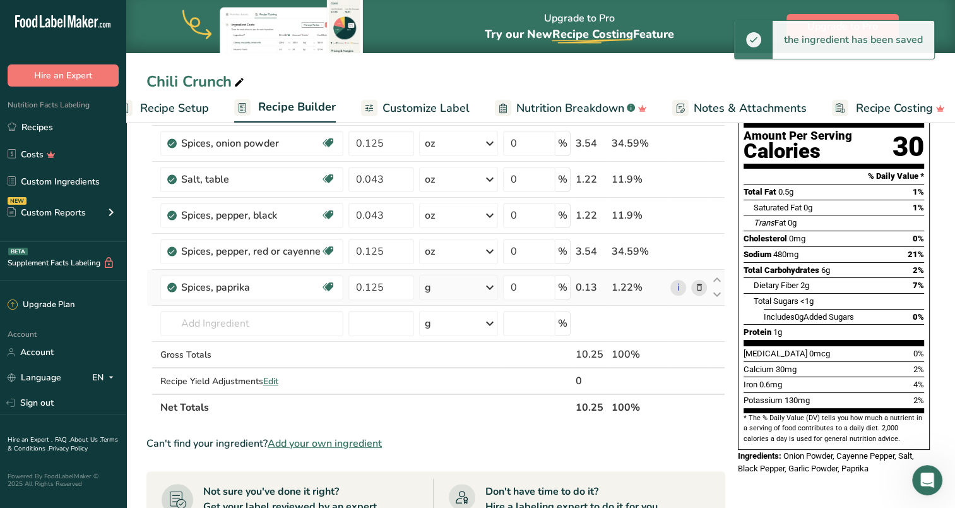
click at [467, 290] on div "g" at bounding box center [458, 287] width 79 height 25
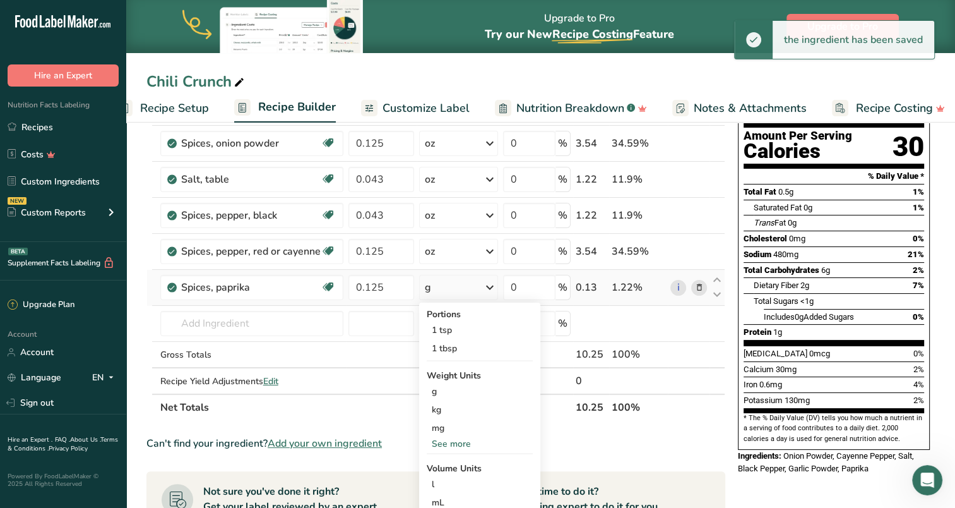
click at [454, 437] on div "See more" at bounding box center [480, 443] width 106 height 13
click at [451, 477] on div "oz" at bounding box center [480, 482] width 106 height 18
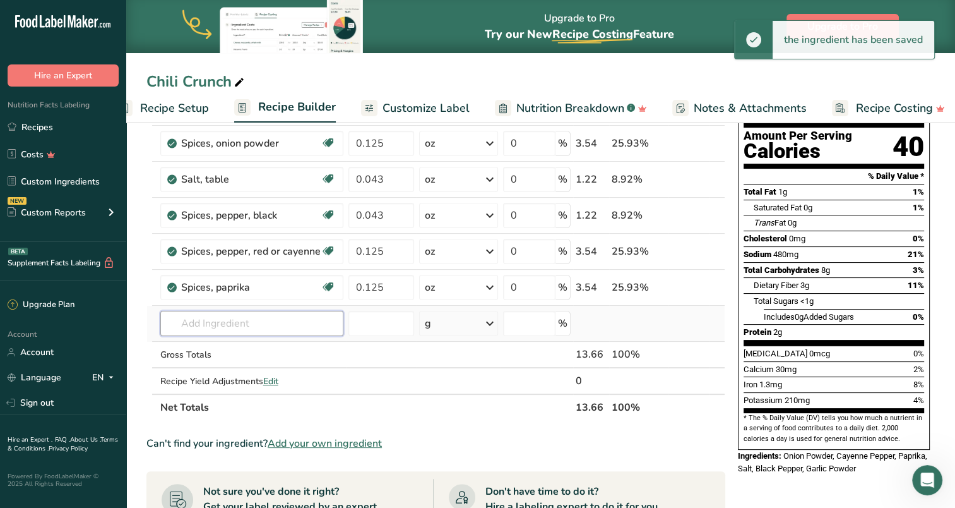
click at [263, 318] on input "text" at bounding box center [251, 323] width 183 height 25
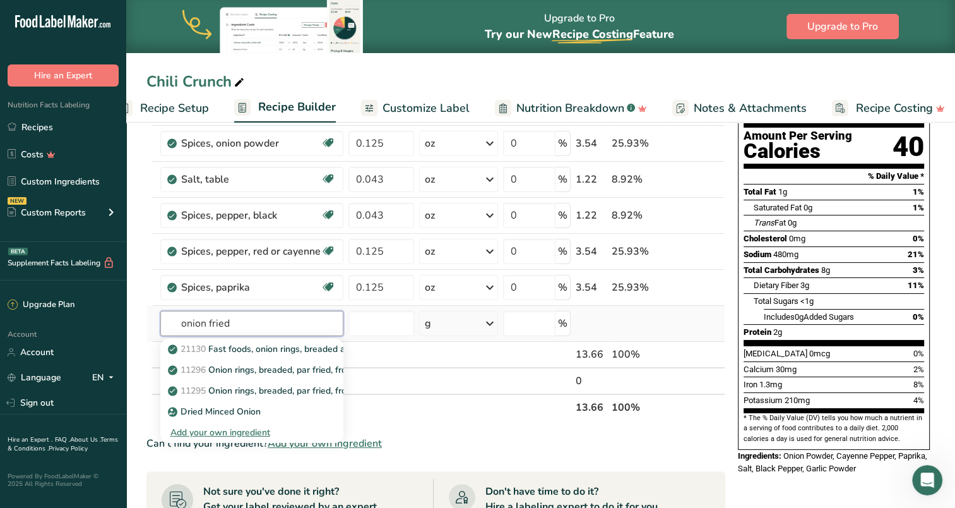
type input "onion fried"
click at [249, 429] on div "Add your own ingredient" at bounding box center [251, 431] width 163 height 13
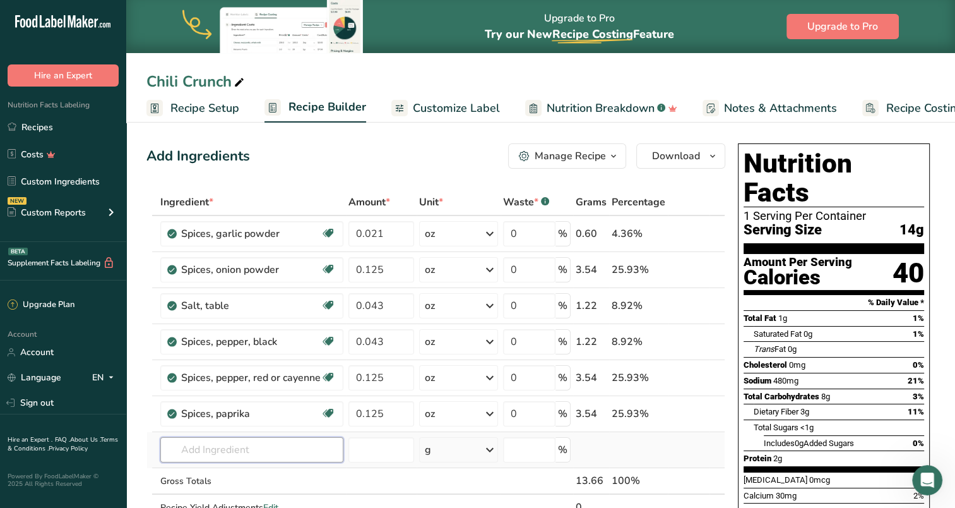
click at [246, 444] on input "text" at bounding box center [251, 449] width 183 height 25
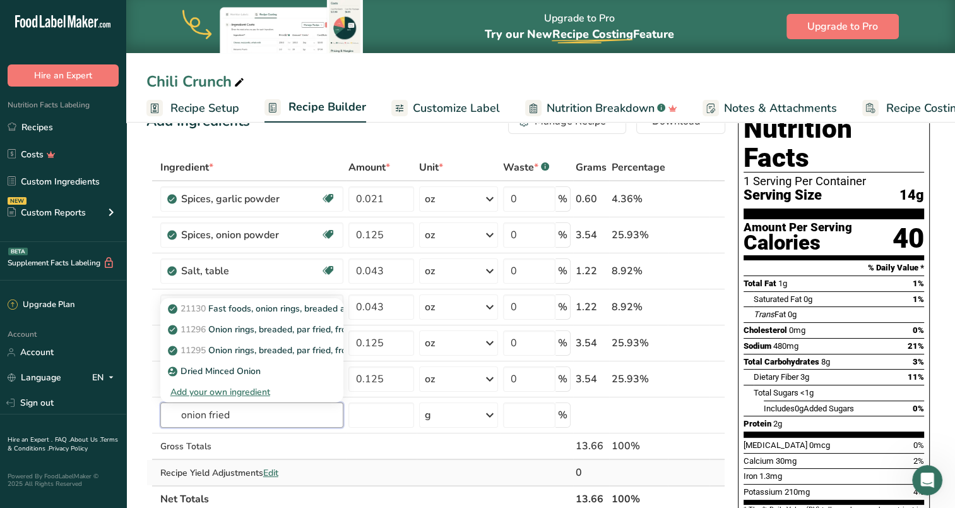
scroll to position [63, 0]
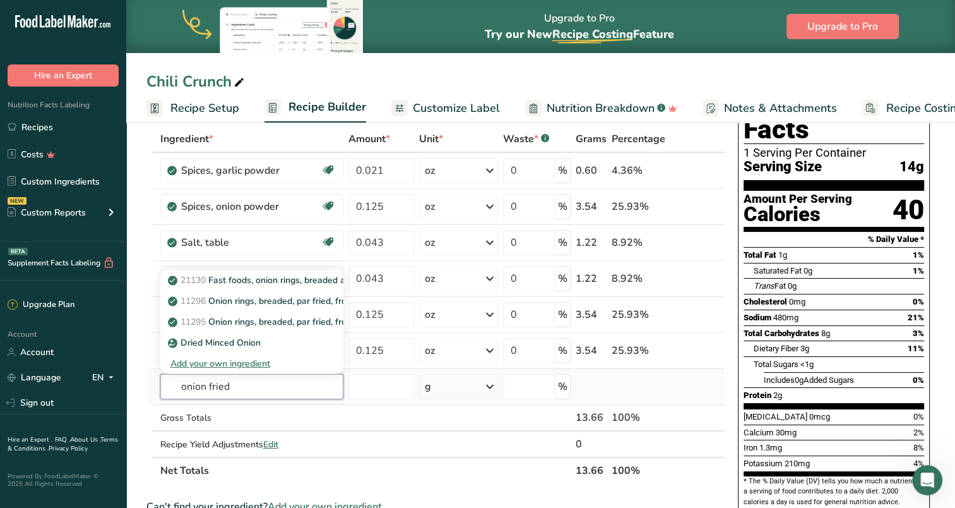
drag, startPoint x: 258, startPoint y: 383, endPoint x: 208, endPoint y: 379, distance: 49.4
click at [208, 379] on input "onion fried" at bounding box center [251, 386] width 183 height 25
type input "onion fried"
click at [232, 340] on p "Dried Minced Onion" at bounding box center [215, 342] width 90 height 13
type input "Dried Minced Onion"
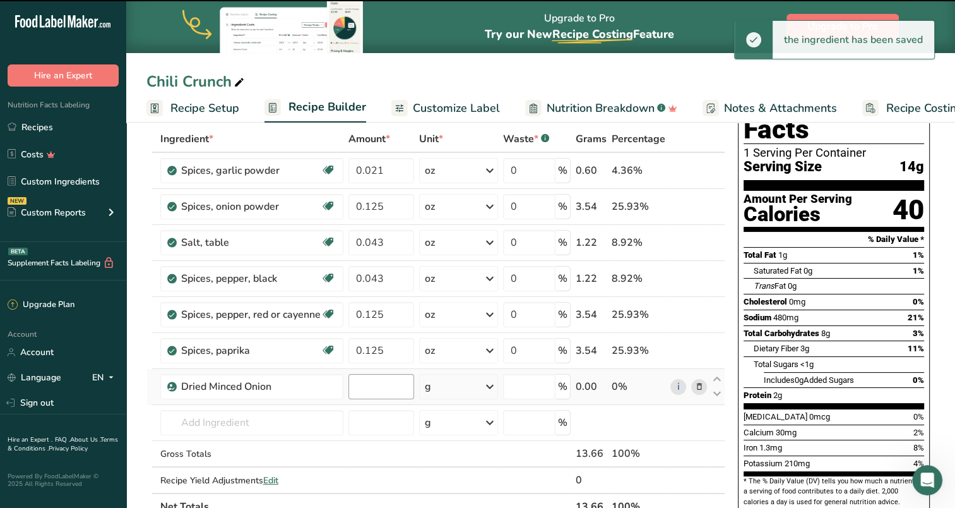
type input "0"
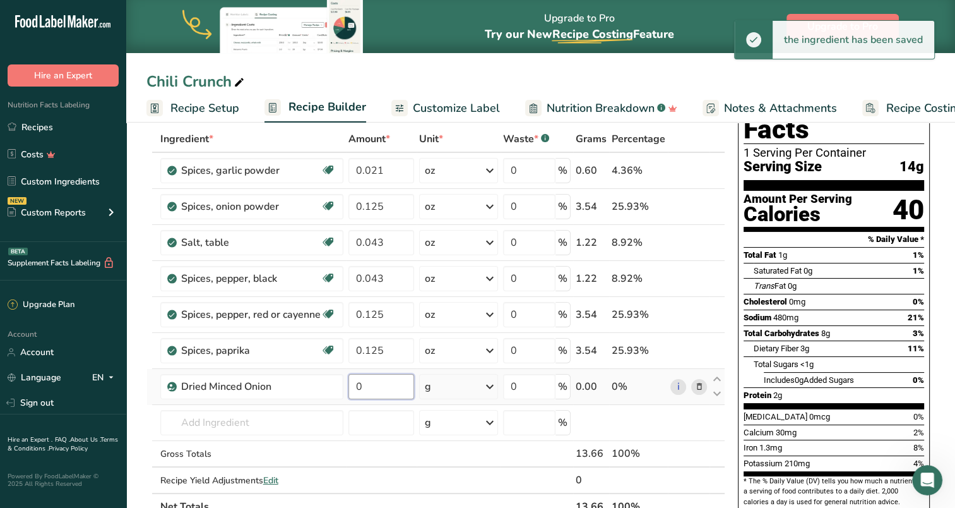
click at [380, 376] on input "0" at bounding box center [381, 386] width 66 height 25
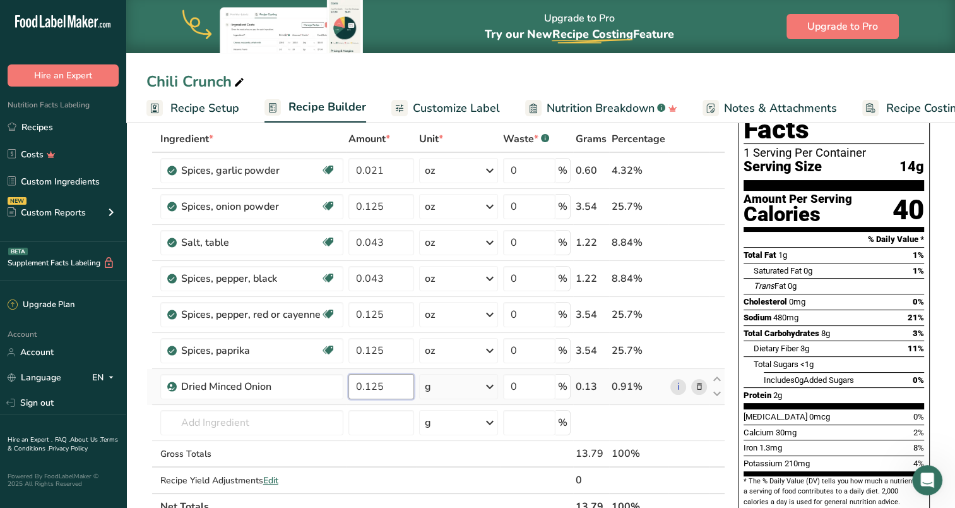
type input "0.125"
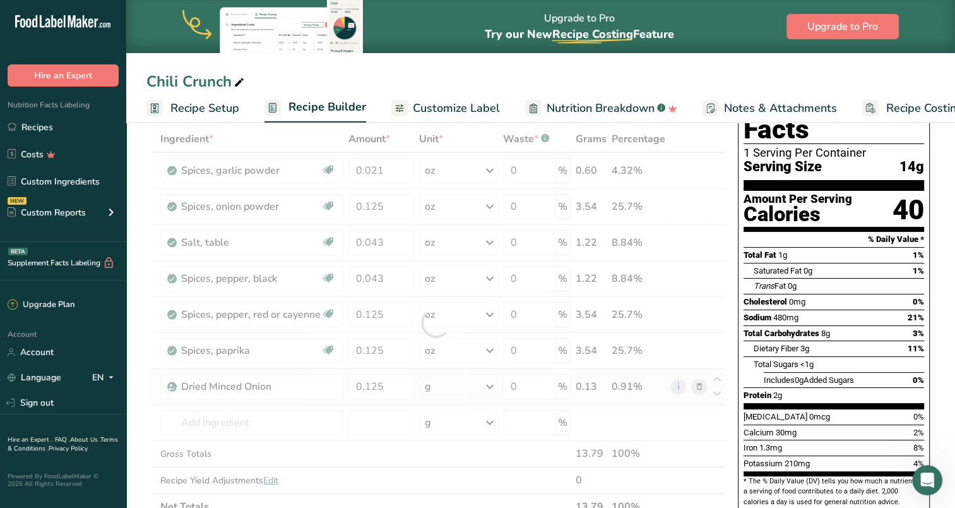
click at [490, 383] on div "Ingredient * Amount * Unit * Waste * .a-a{fill:#347362;}.b-a{fill:#fff;} Grams …" at bounding box center [435, 323] width 579 height 394
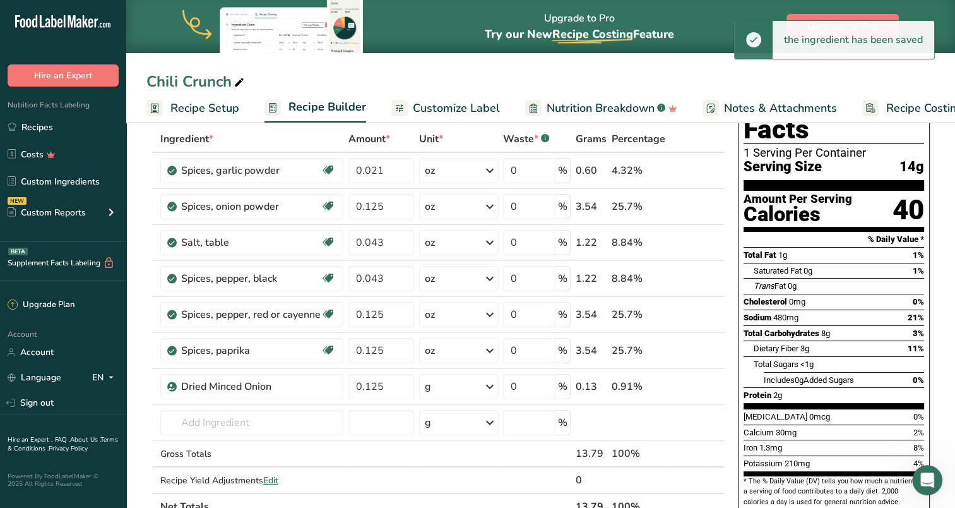
click at [490, 385] on icon at bounding box center [489, 386] width 15 height 23
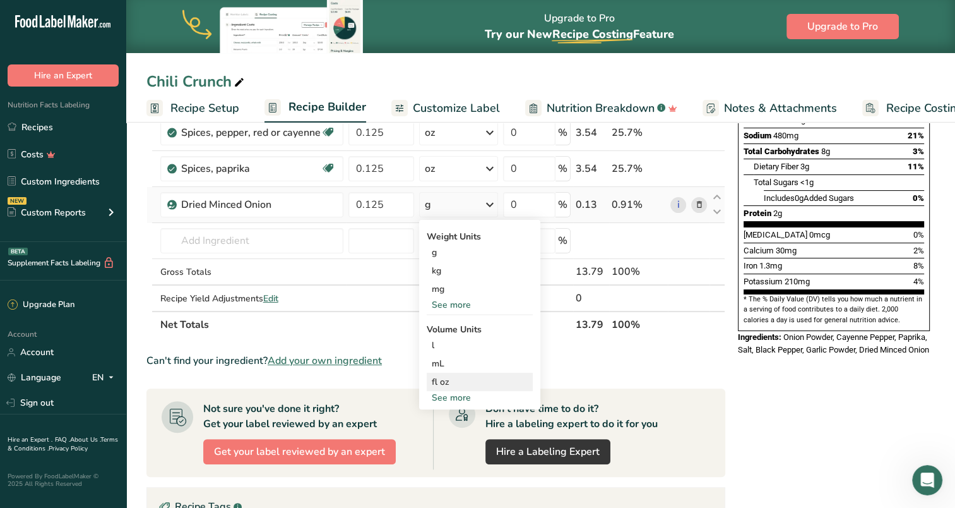
scroll to position [253, 0]
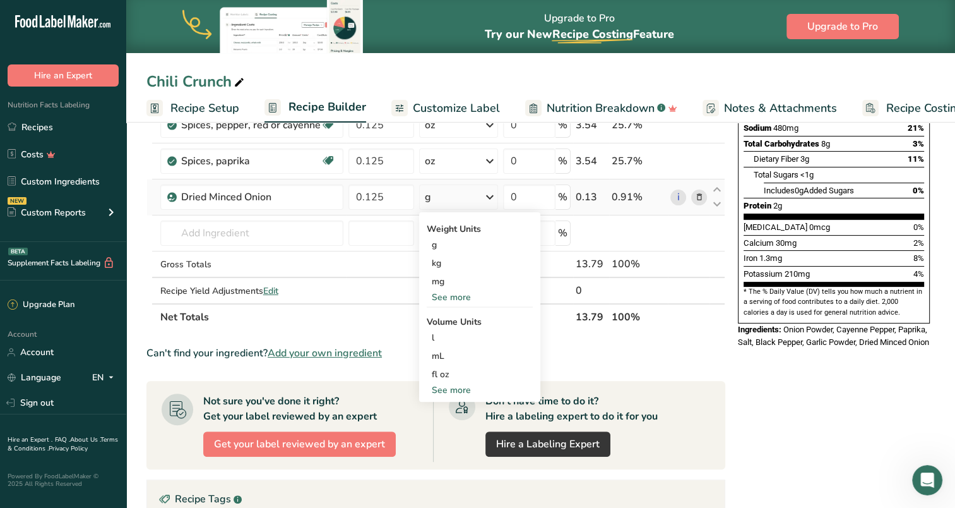
click at [444, 389] on div "See more" at bounding box center [480, 389] width 106 height 13
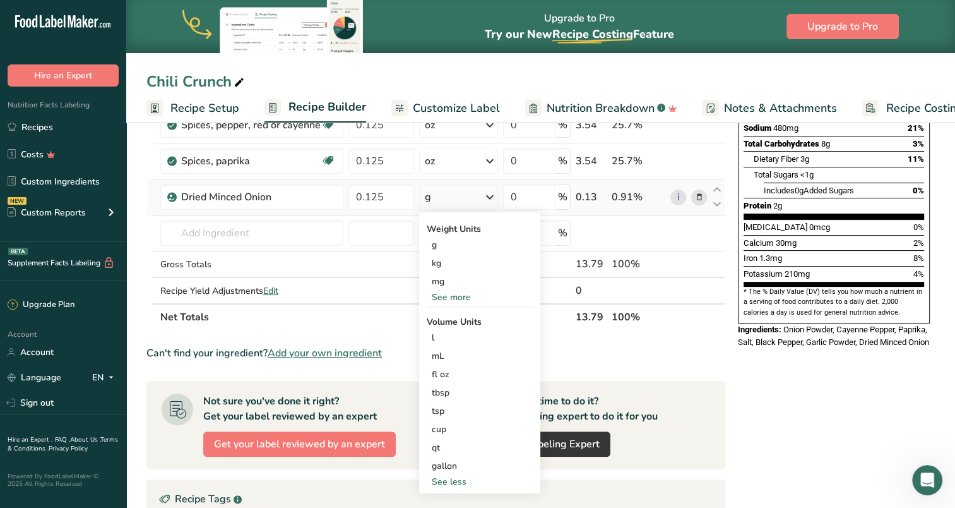
click at [449, 292] on div "See more" at bounding box center [480, 296] width 106 height 13
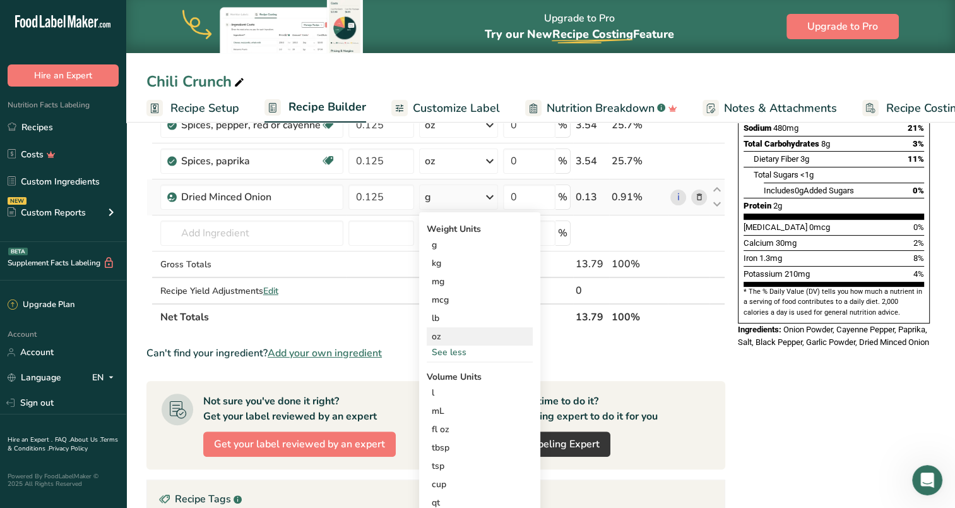
click at [446, 333] on div "oz" at bounding box center [480, 336] width 106 height 18
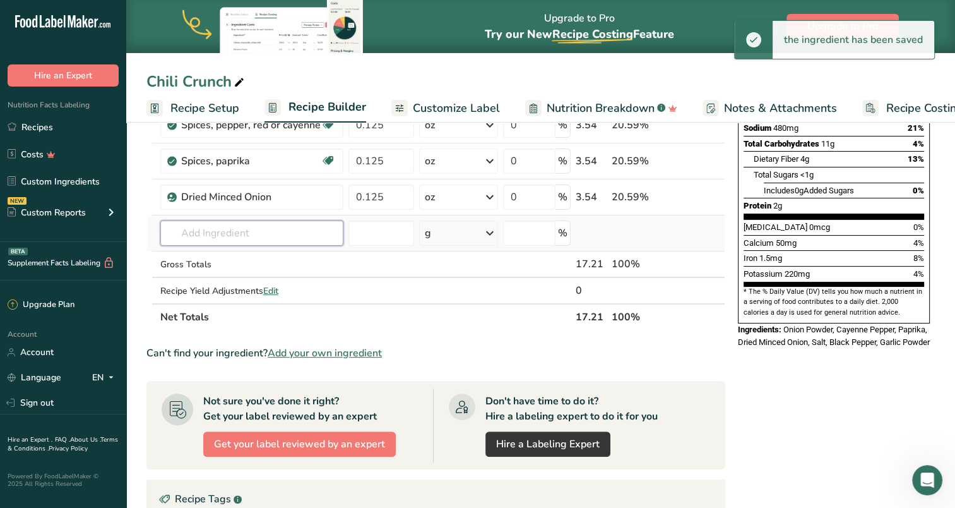
click at [230, 232] on input "text" at bounding box center [251, 232] width 183 height 25
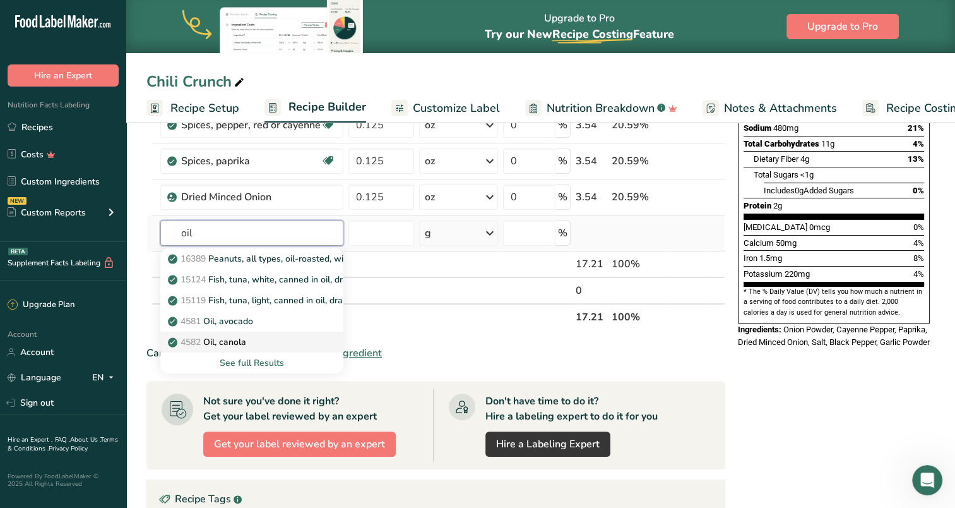
type input "oil"
click at [243, 343] on p "4582 Oil, canola" at bounding box center [208, 341] width 76 height 13
type input "Oil, canola"
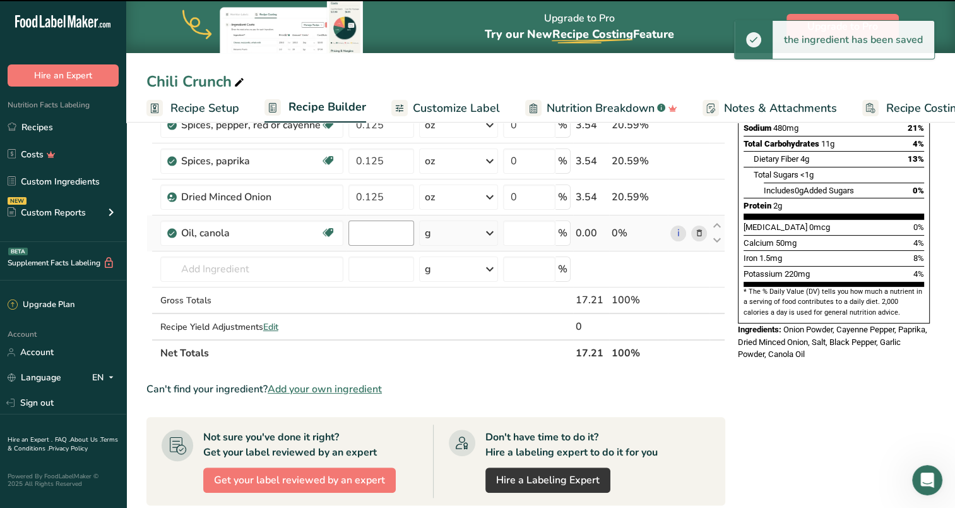
type input "0"
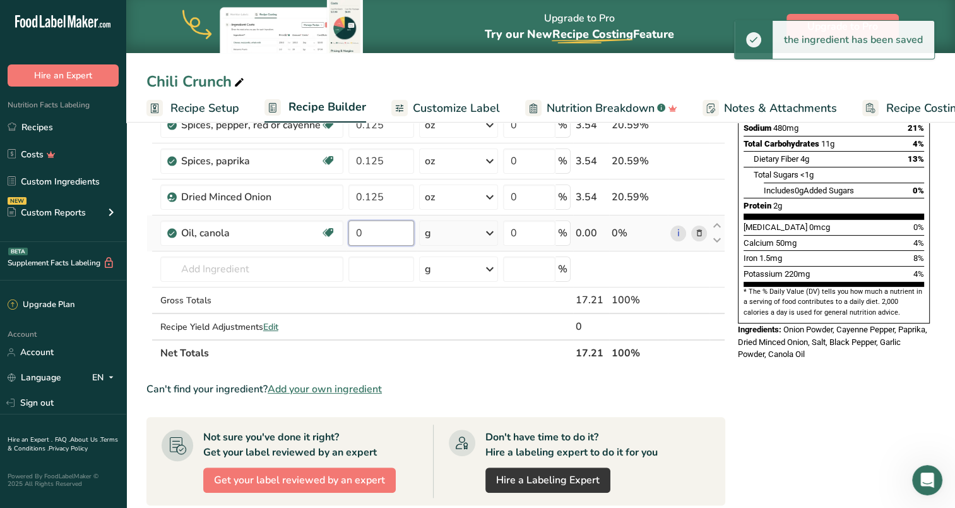
click at [383, 230] on input "0" at bounding box center [381, 232] width 66 height 25
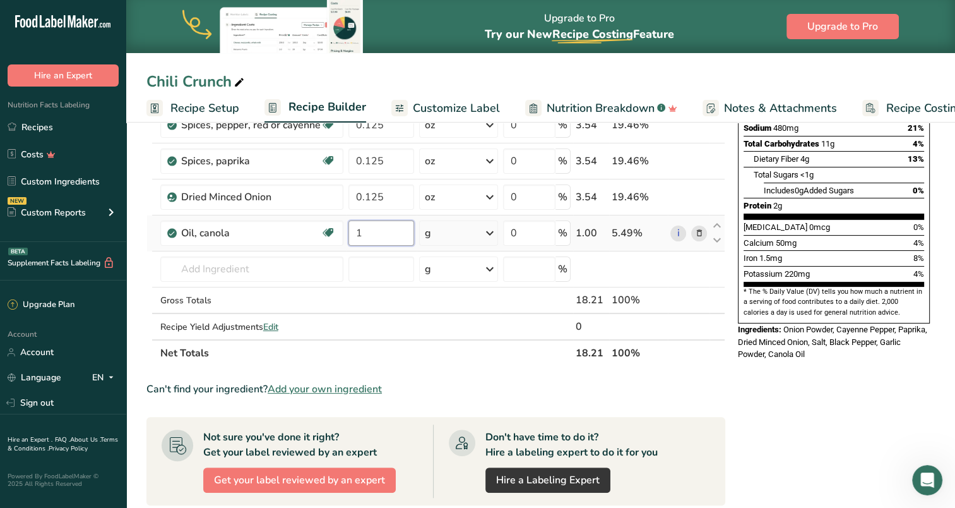
type input "1"
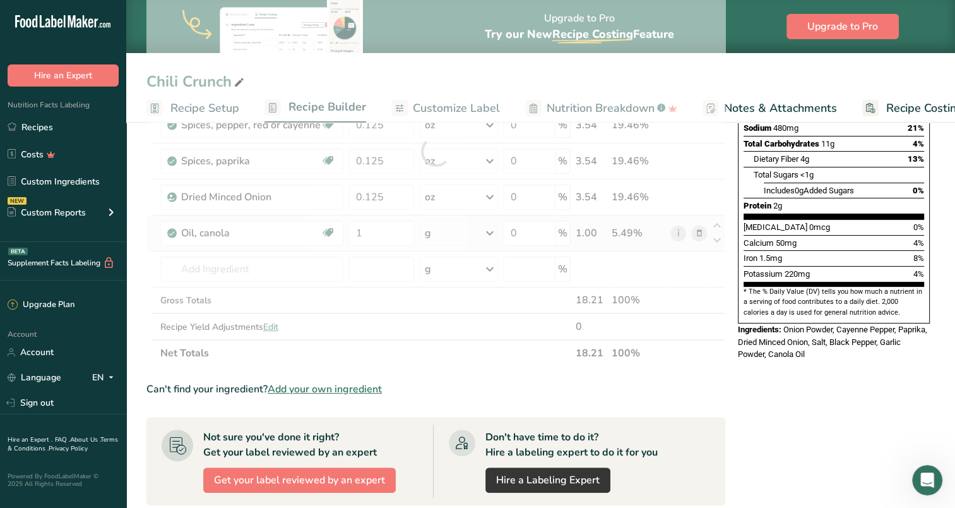
click at [492, 231] on div "Ingredient * Amount * Unit * Waste * .a-a{fill:#347362;}.b-a{fill:#fff;} Grams …" at bounding box center [435, 151] width 579 height 430
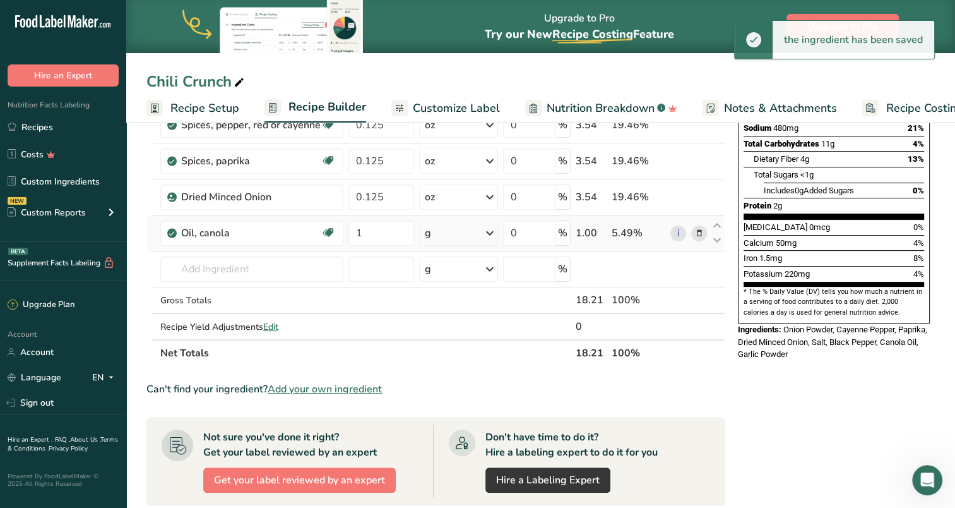
click at [491, 230] on icon at bounding box center [489, 233] width 15 height 23
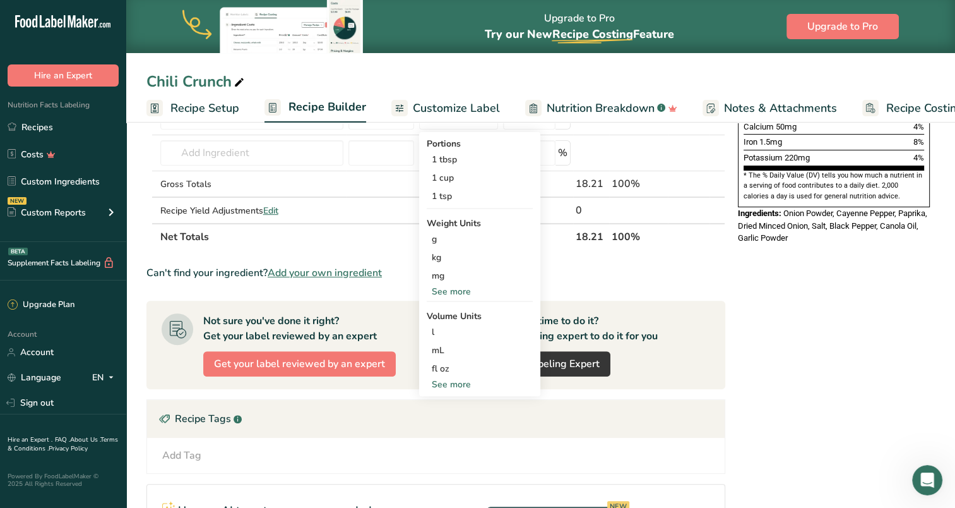
scroll to position [379, 0]
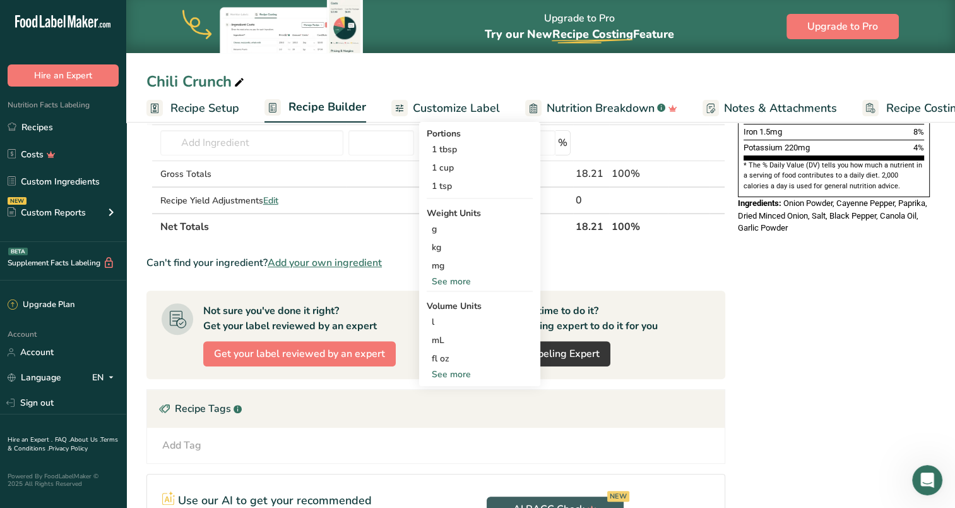
click at [455, 376] on div "See more" at bounding box center [480, 373] width 106 height 13
select select "22"
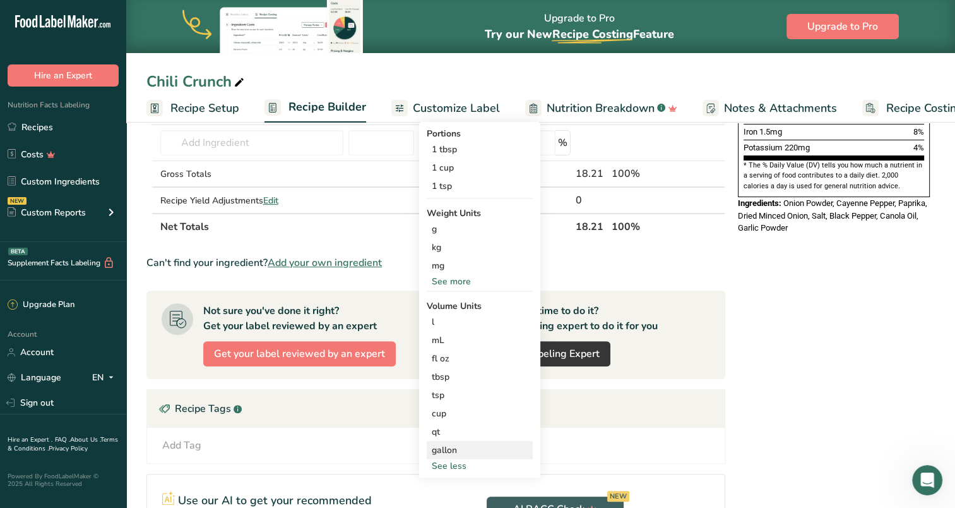
click at [459, 444] on div "gallon" at bounding box center [480, 449] width 96 height 13
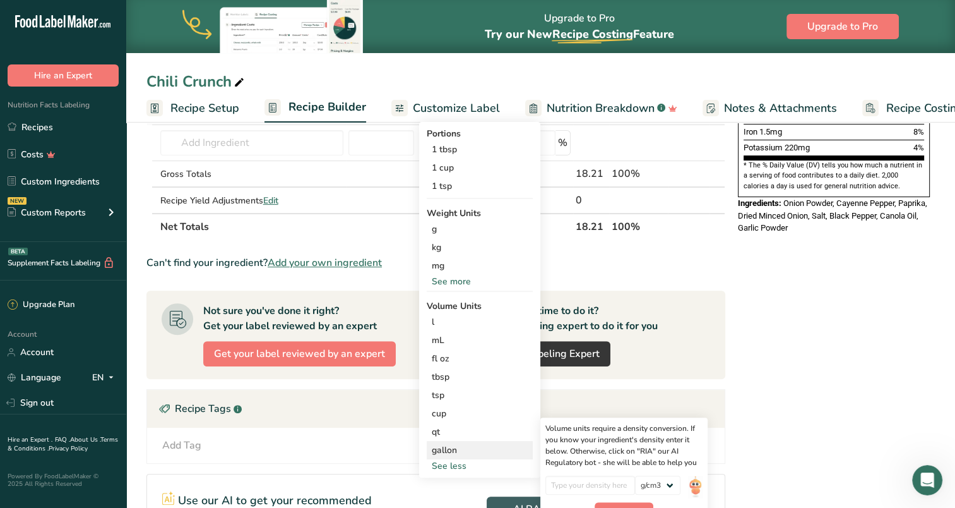
click at [449, 446] on div "gallon" at bounding box center [480, 449] width 96 height 13
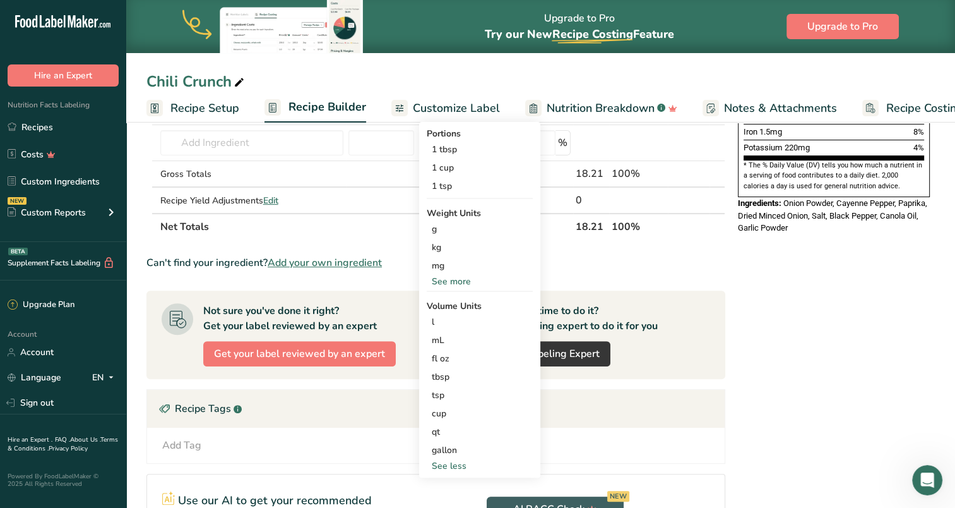
click at [367, 232] on th "Net Totals" at bounding box center [365, 226] width 415 height 27
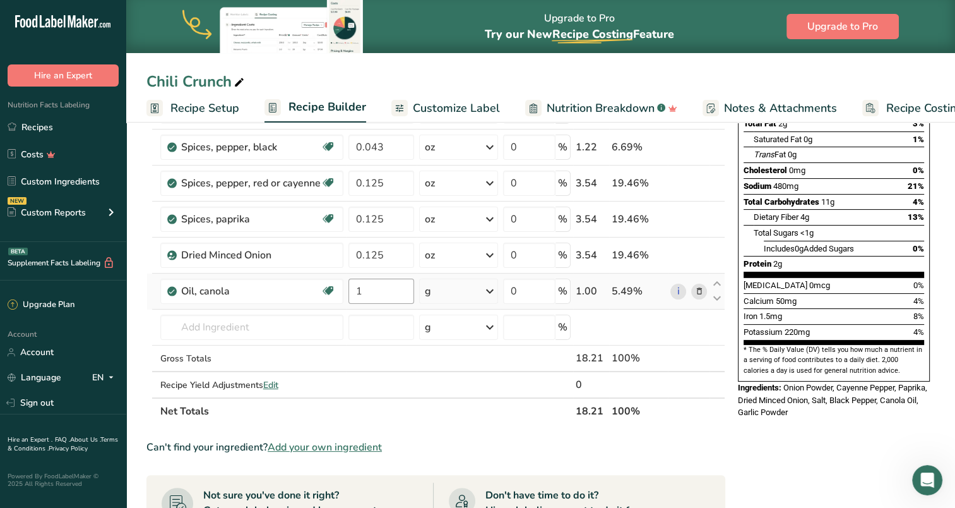
scroll to position [126, 0]
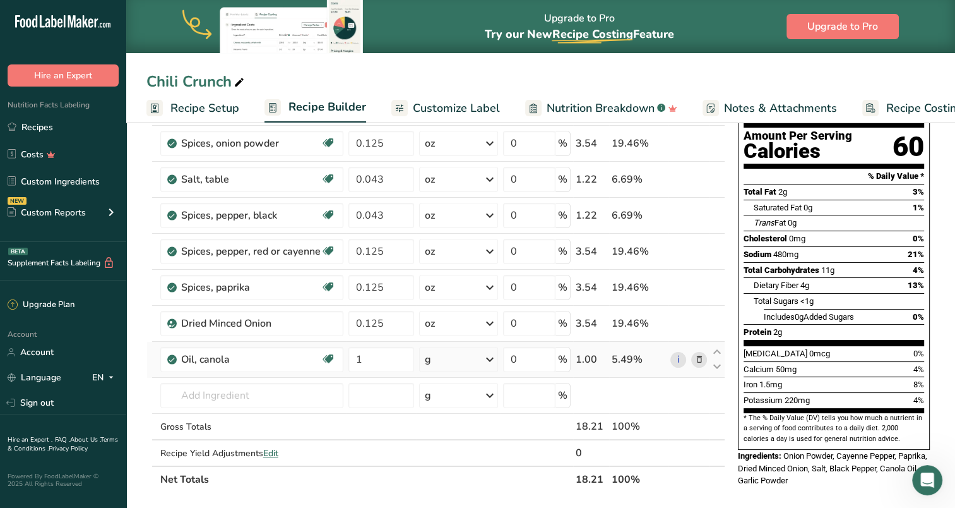
click at [490, 354] on icon at bounding box center [489, 359] width 15 height 23
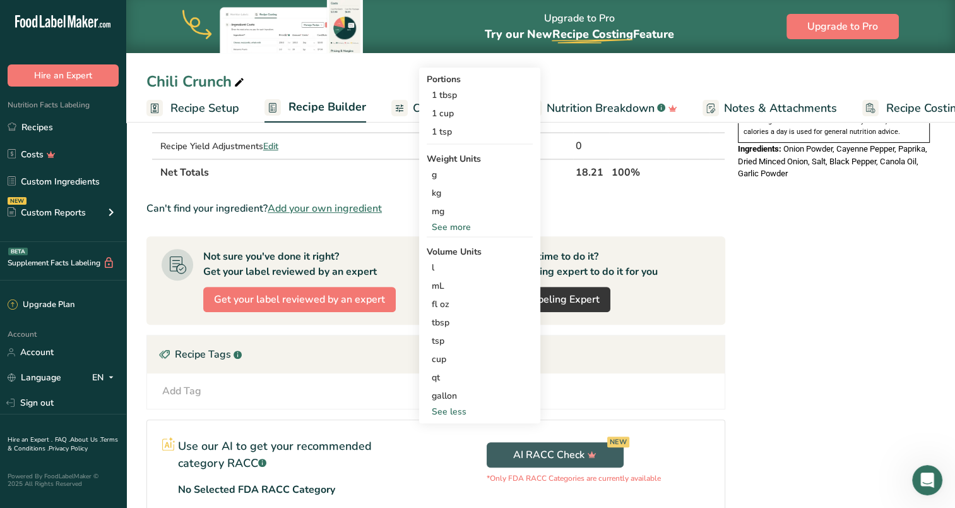
scroll to position [442, 0]
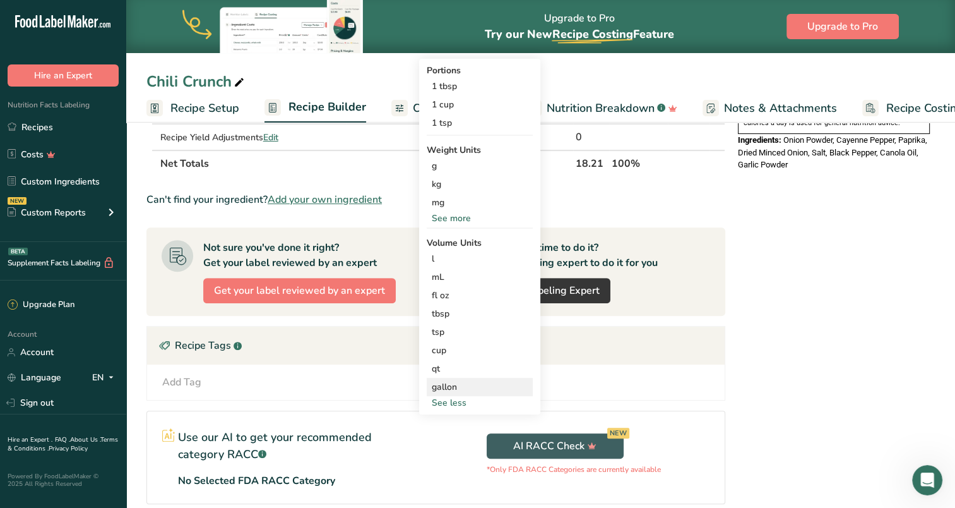
click at [444, 386] on div "gallon" at bounding box center [480, 386] width 96 height 13
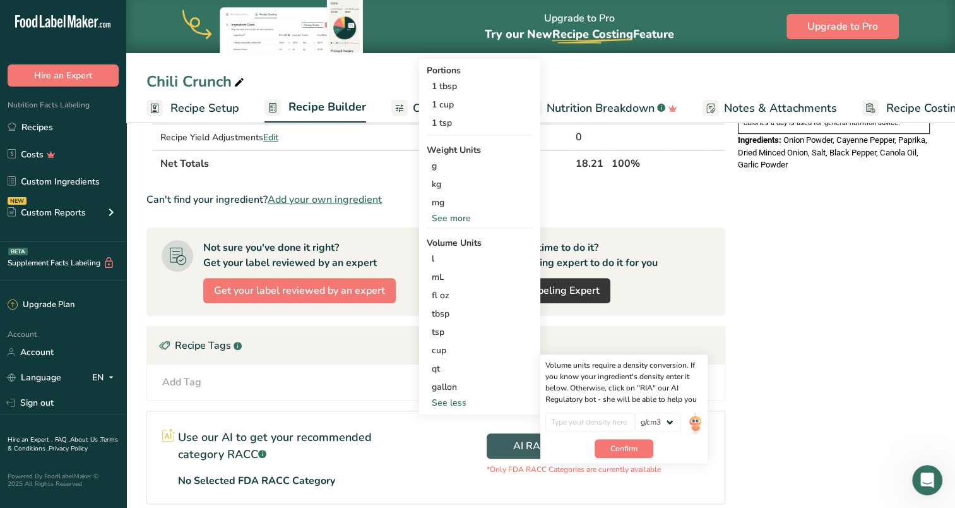
click at [395, 388] on div "Add Tag Standard Tags Custom Tags Source of Antioxidants [MEDICAL_DATA] Effect …" at bounding box center [436, 381] width 578 height 35
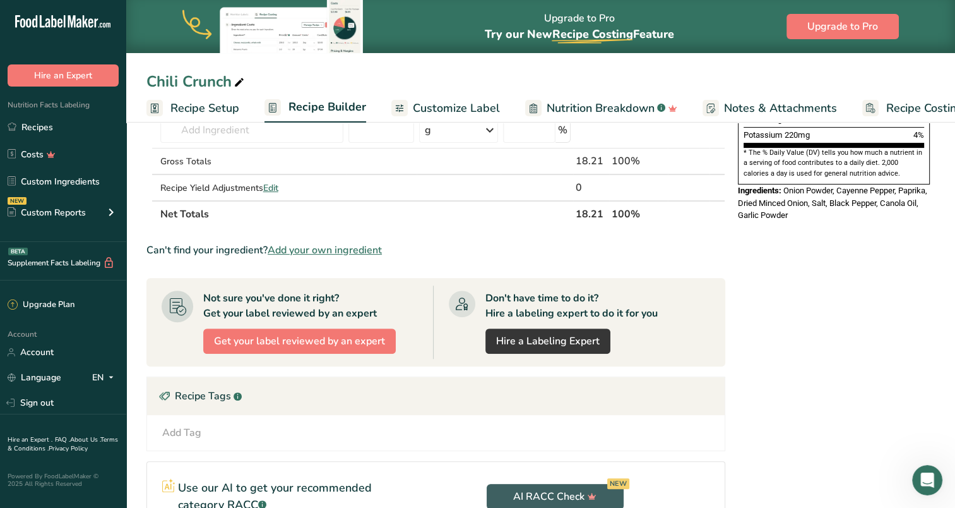
scroll to position [253, 0]
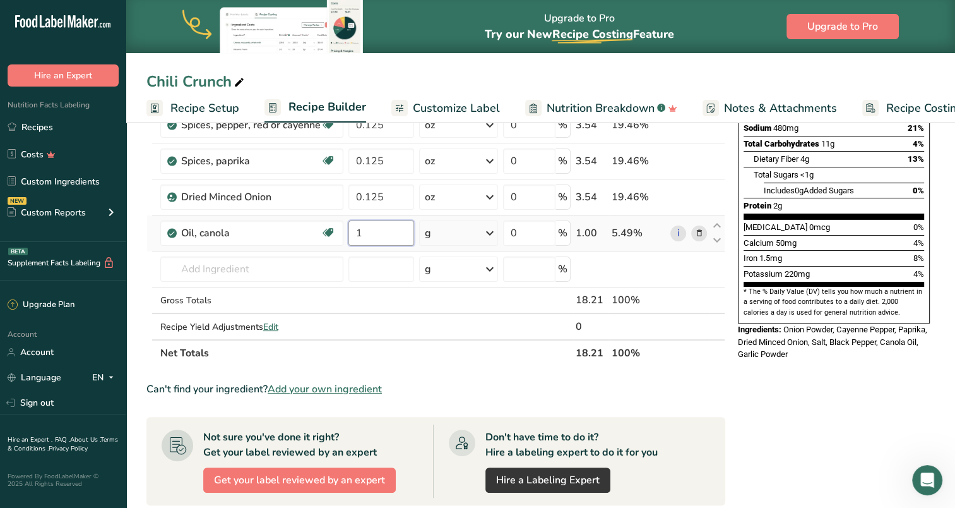
click at [385, 235] on input "1" at bounding box center [381, 232] width 66 height 25
type input "128"
click at [453, 234] on div "Ingredient * Amount * Unit * Waste * .a-a{fill:#347362;}.b-a{fill:#fff;} Grams …" at bounding box center [435, 151] width 579 height 430
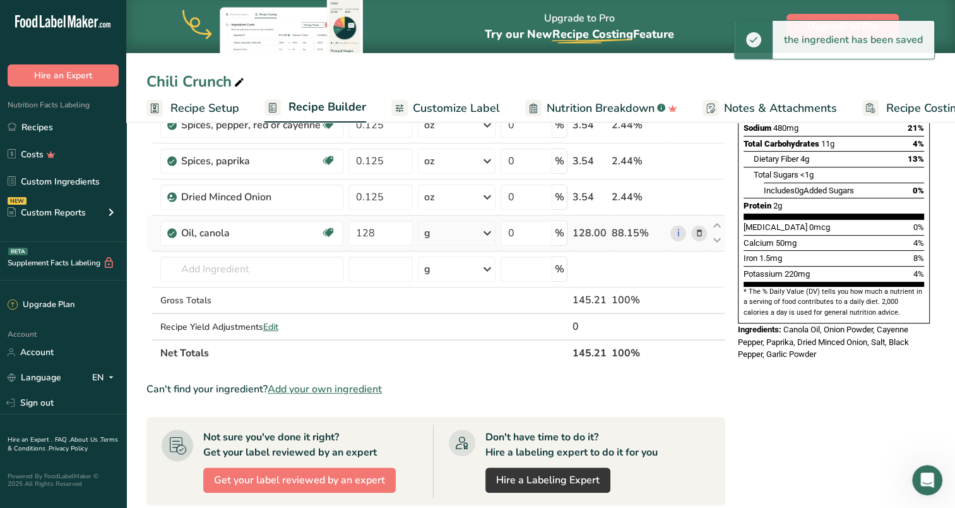
click at [487, 231] on icon at bounding box center [487, 233] width 15 height 23
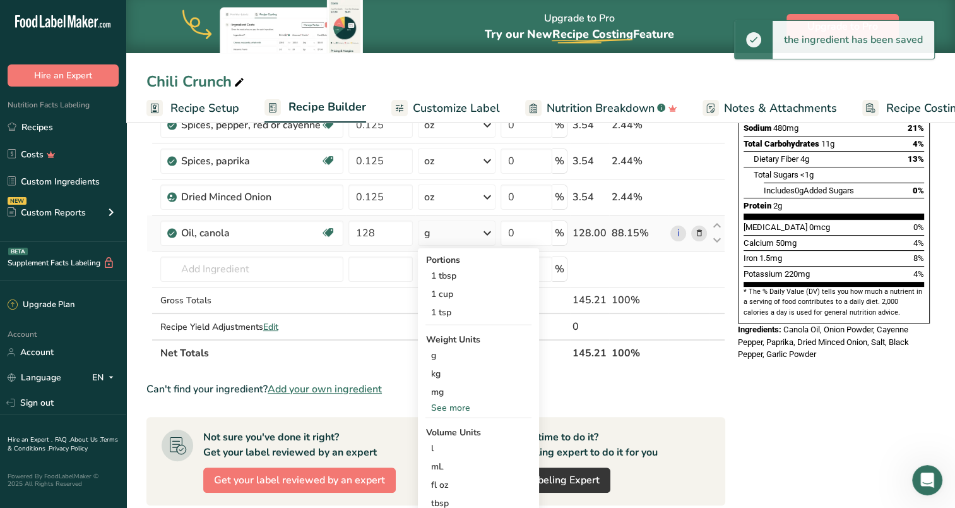
click at [467, 404] on div "See more" at bounding box center [478, 407] width 106 height 13
click at [452, 444] on div "oz" at bounding box center [478, 446] width 106 height 18
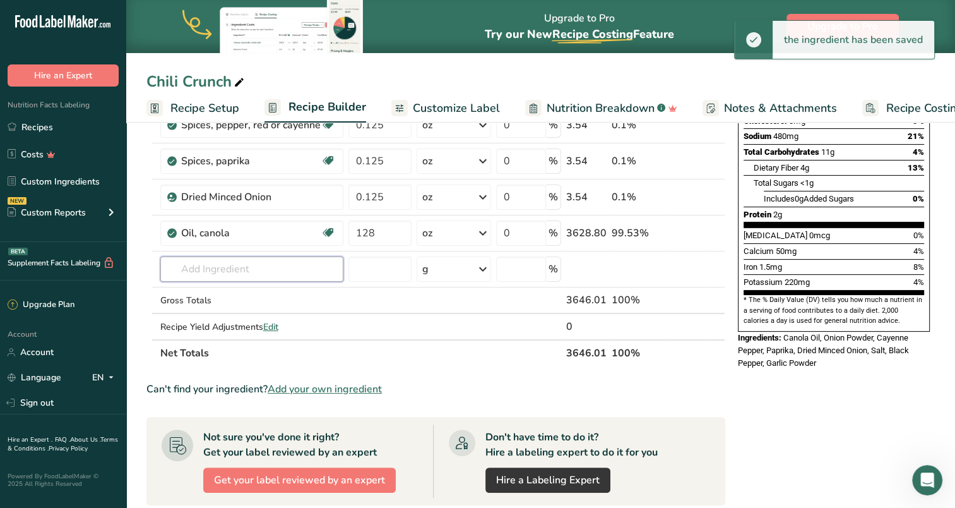
click at [232, 265] on input "text" at bounding box center [251, 268] width 183 height 25
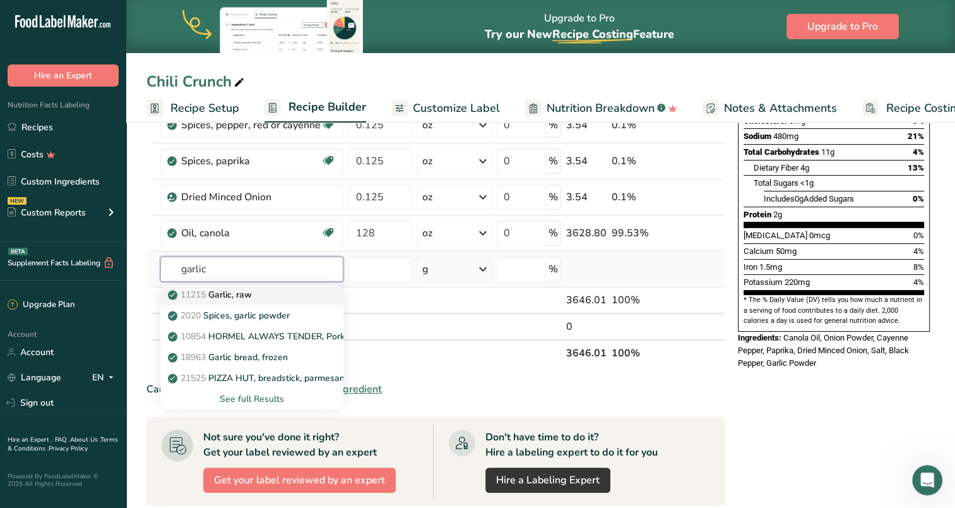
type input "garlic"
click at [259, 295] on div "11215 Garlic, raw" at bounding box center [241, 294] width 143 height 13
type input "Garlic, raw"
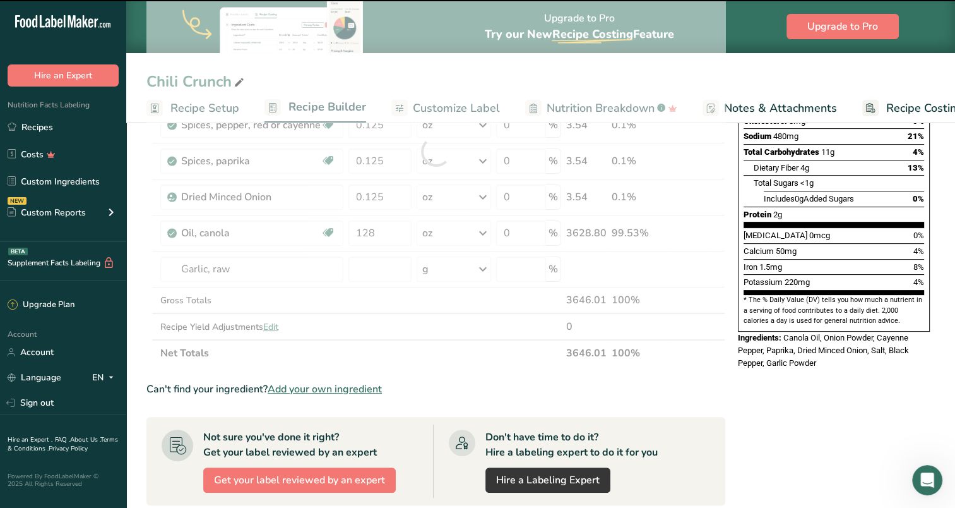
type input "0"
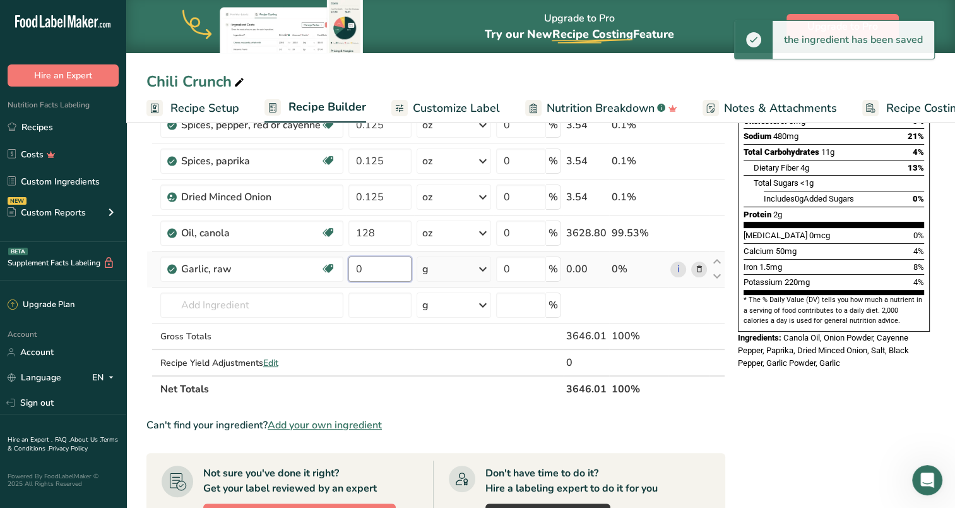
click at [368, 268] on input "0" at bounding box center [379, 268] width 63 height 25
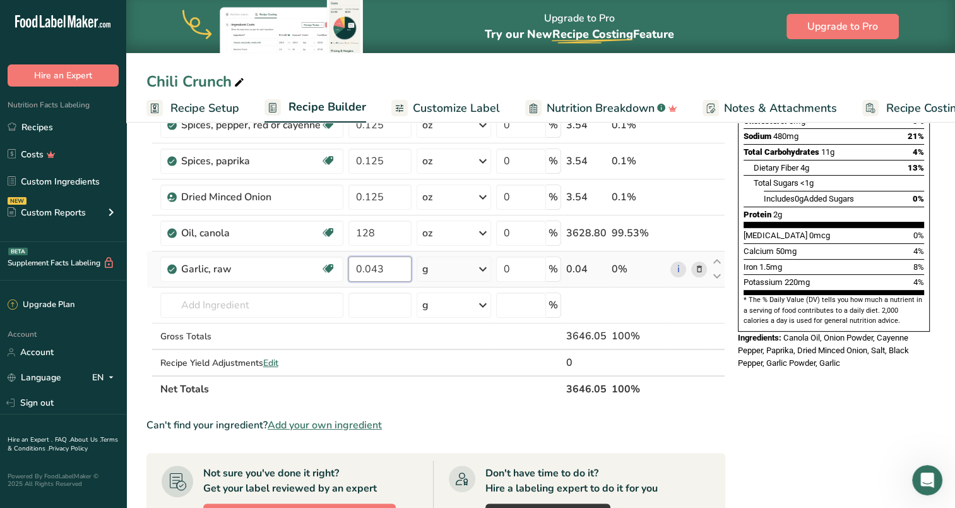
type input "0.043"
click at [457, 264] on div "Ingredient * Amount * Unit * Waste * .a-a{fill:#347362;}.b-a{fill:#fff;} Grams …" at bounding box center [435, 169] width 579 height 466
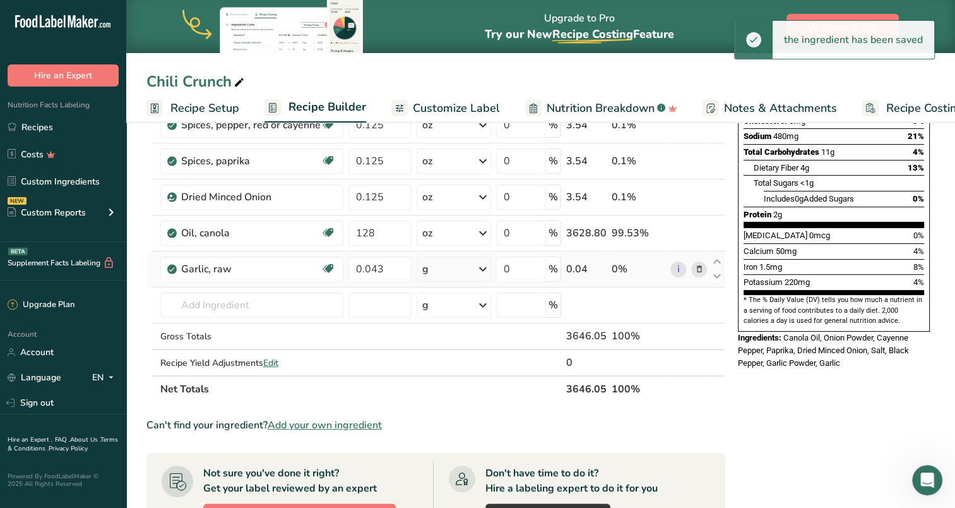
click at [456, 264] on div "g" at bounding box center [454, 268] width 74 height 25
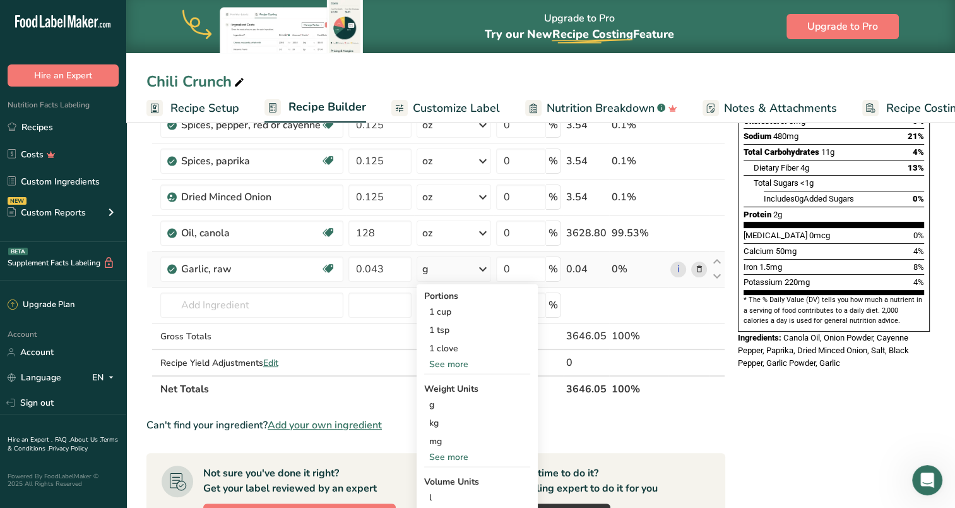
click at [458, 456] on div "See more" at bounding box center [477, 456] width 106 height 13
click at [449, 494] on div "oz" at bounding box center [477, 496] width 106 height 18
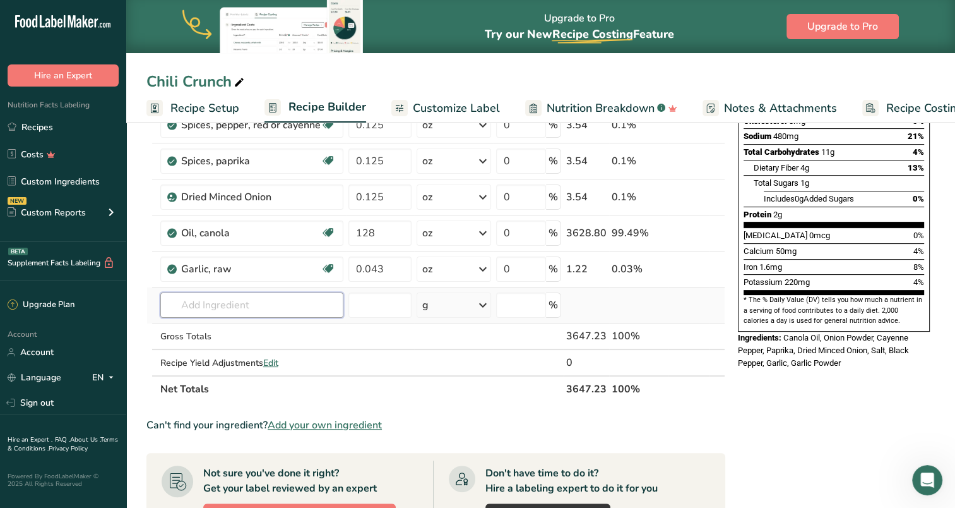
click at [235, 302] on input "text" at bounding box center [251, 304] width 183 height 25
drag, startPoint x: 384, startPoint y: 232, endPoint x: 345, endPoint y: 232, distance: 39.1
click at [346, 232] on td "128" at bounding box center [380, 233] width 68 height 36
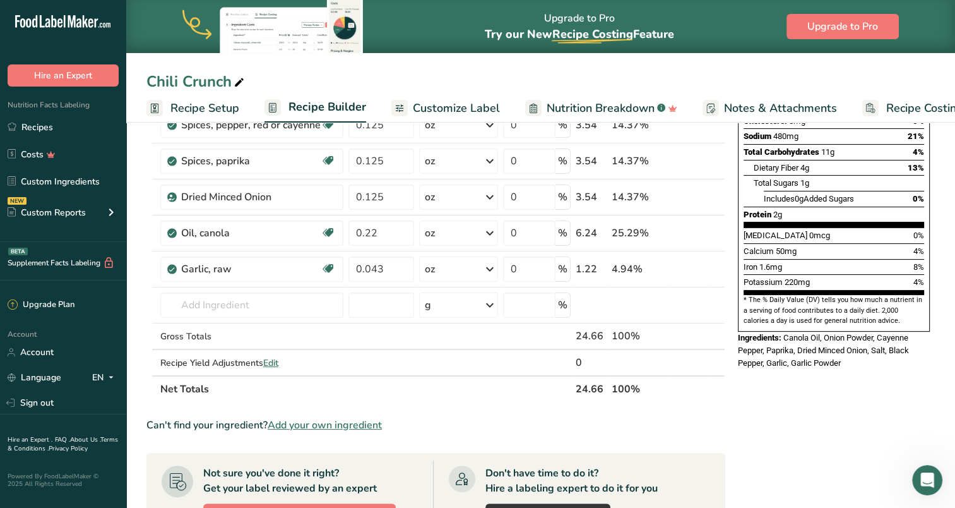
click at [470, 398] on div "Ingredient * Amount * Unit * Waste * .a-a{fill:#347362;}.b-a{fill:#fff;} Grams …" at bounding box center [435, 169] width 579 height 466
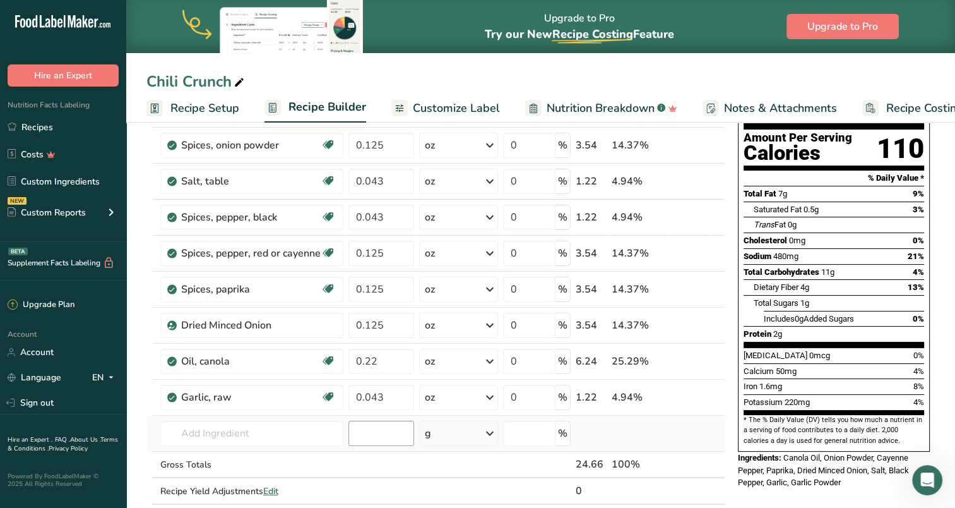
scroll to position [126, 0]
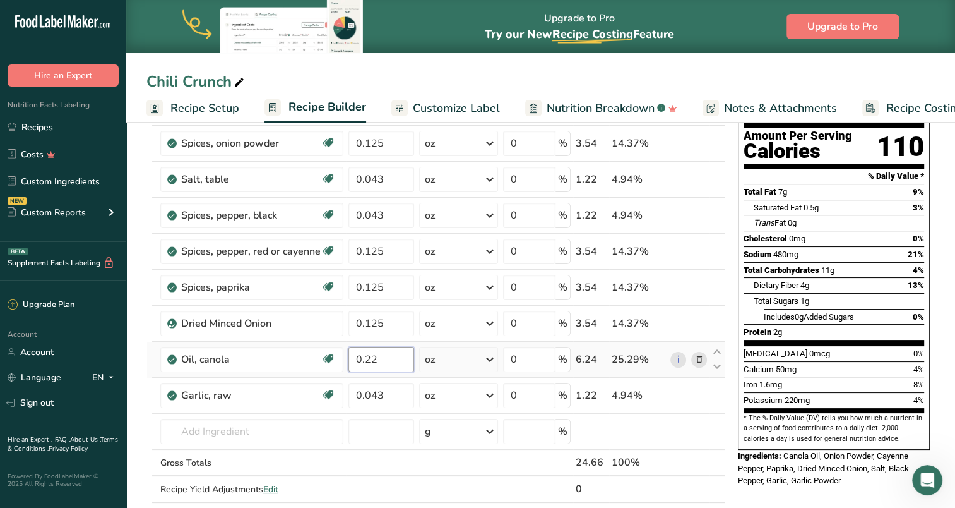
click at [391, 357] on input "0.22" at bounding box center [381, 359] width 66 height 25
type input "0.25"
click at [472, 470] on div "Ingredient * Amount * Unit * Waste * .a-a{fill:#347362;}.b-a{fill:#fff;} Grams …" at bounding box center [435, 295] width 579 height 466
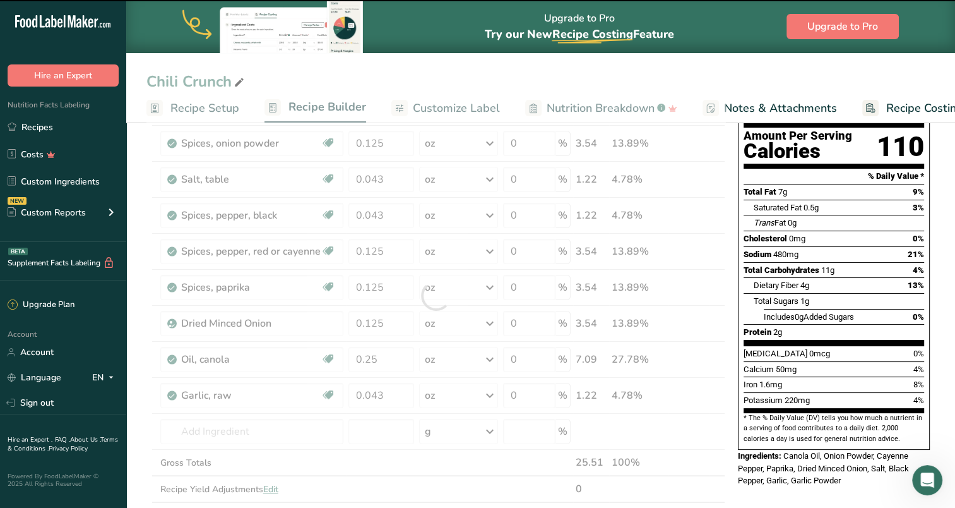
scroll to position [0, 0]
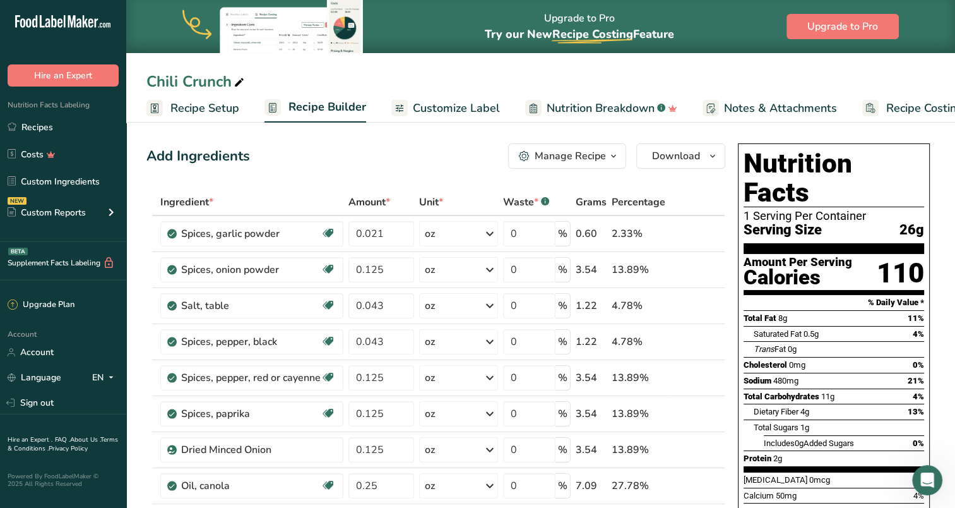
click at [356, 152] on div "Add Ingredients Manage Recipe Delete Recipe Duplicate Recipe Scale Recipe Save …" at bounding box center [435, 155] width 579 height 25
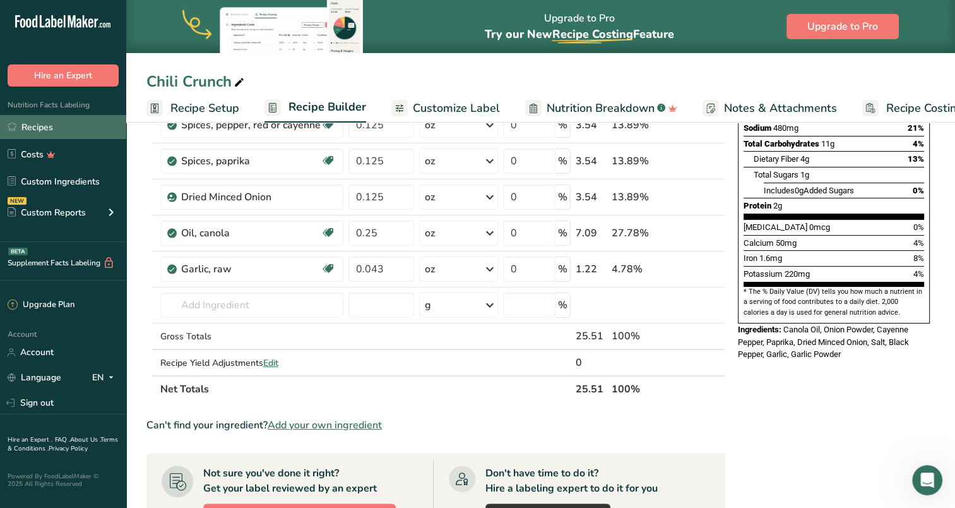
click at [42, 124] on link "Recipes" at bounding box center [63, 127] width 126 height 24
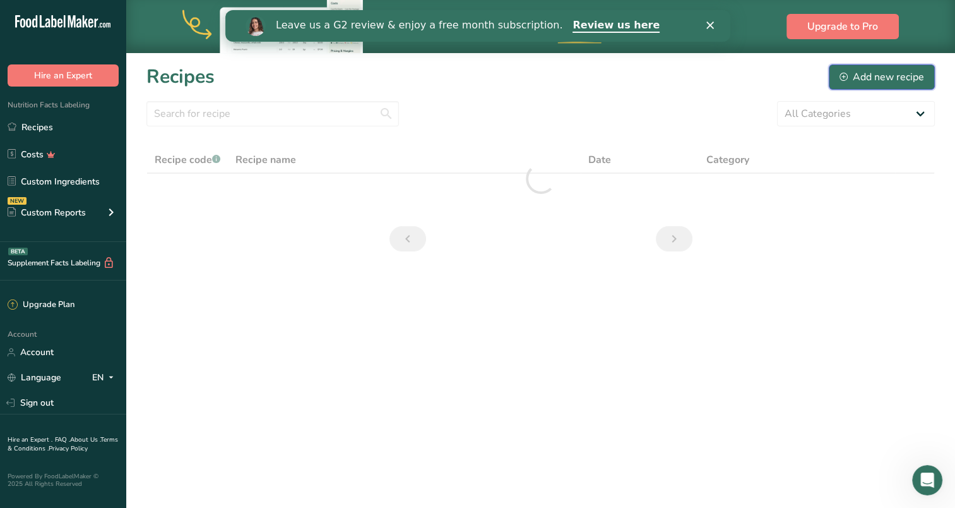
click at [908, 76] on div "Add new recipe" at bounding box center [882, 76] width 85 height 15
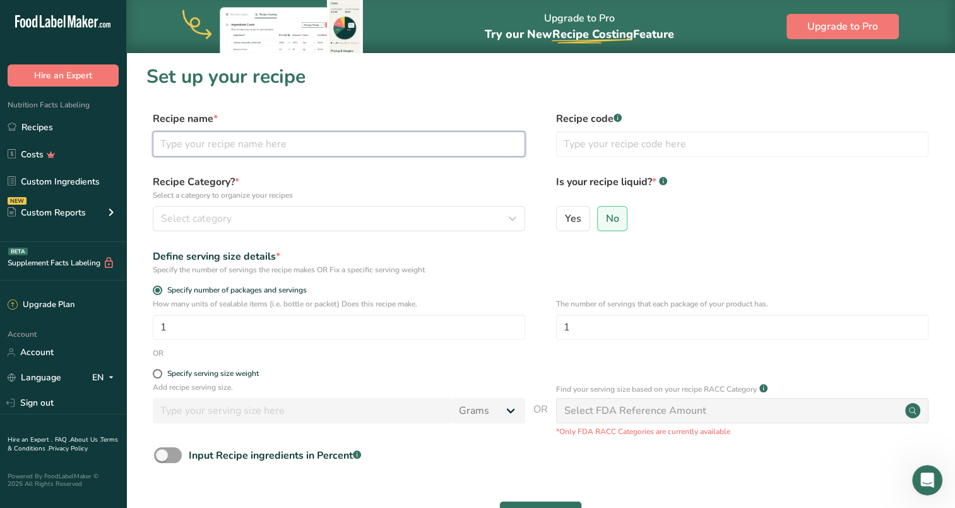
click at [292, 147] on input "text" at bounding box center [339, 143] width 372 height 25
type input "Chili Crunch Dip"
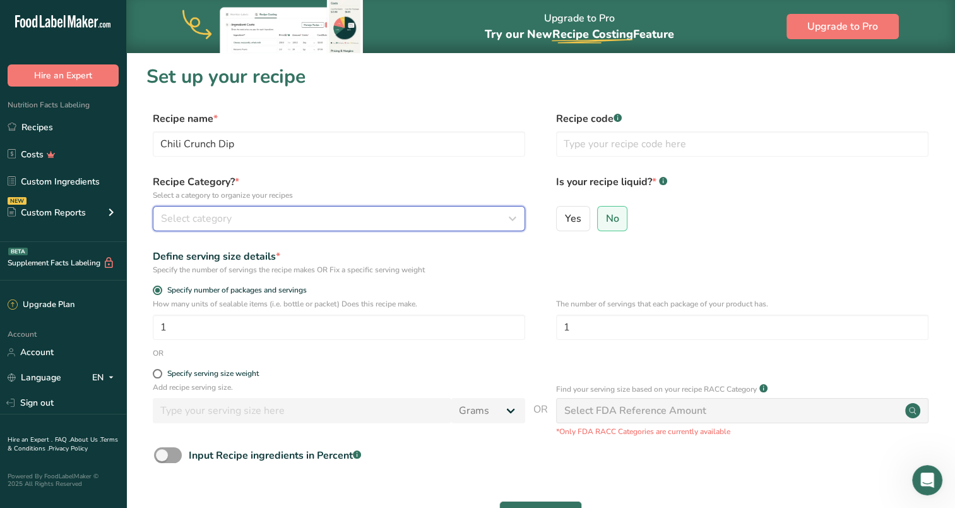
click at [321, 211] on div "Select category" at bounding box center [335, 218] width 348 height 15
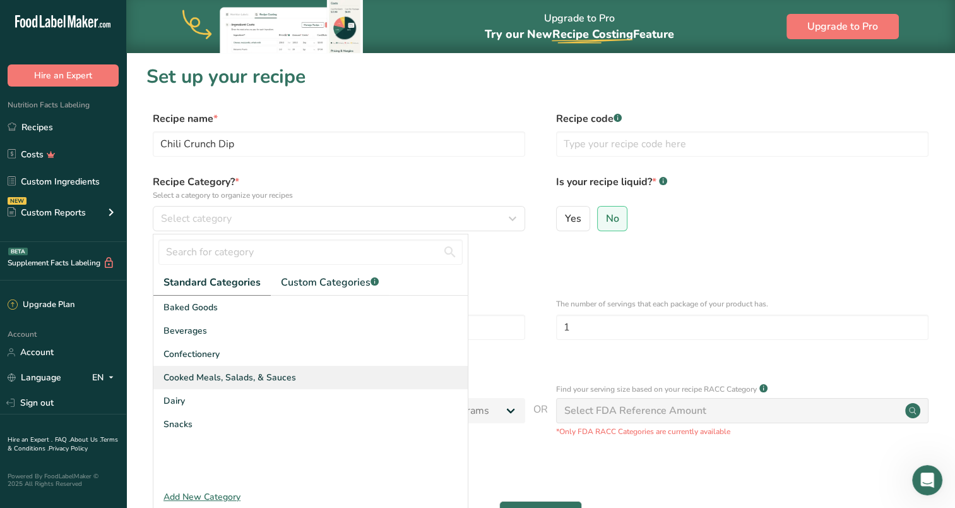
click at [207, 378] on span "Cooked Meals, Salads, & Sauces" at bounding box center [229, 377] width 133 height 13
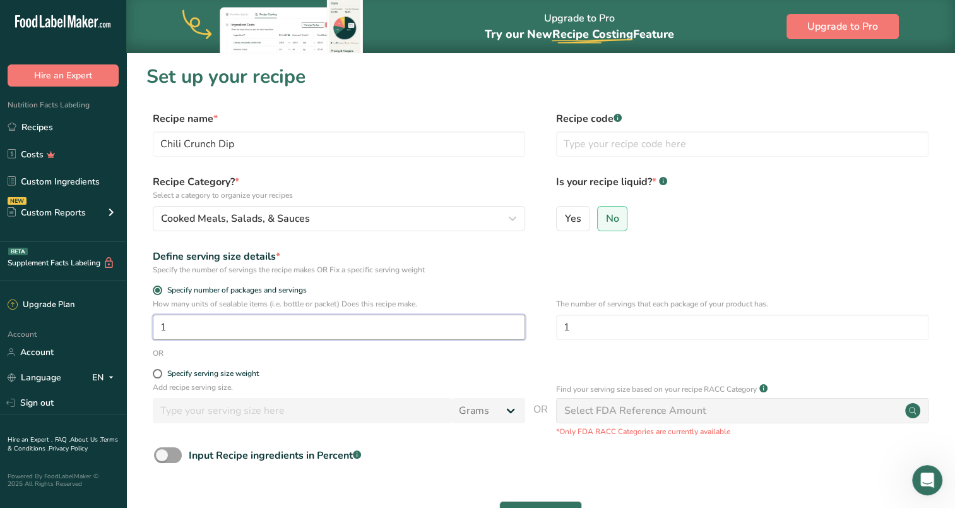
click at [448, 328] on input "1" at bounding box center [339, 326] width 372 height 25
type input "11"
drag, startPoint x: 576, startPoint y: 324, endPoint x: 562, endPoint y: 323, distance: 13.9
click at [562, 323] on input "1" at bounding box center [742, 326] width 372 height 25
type input "4"
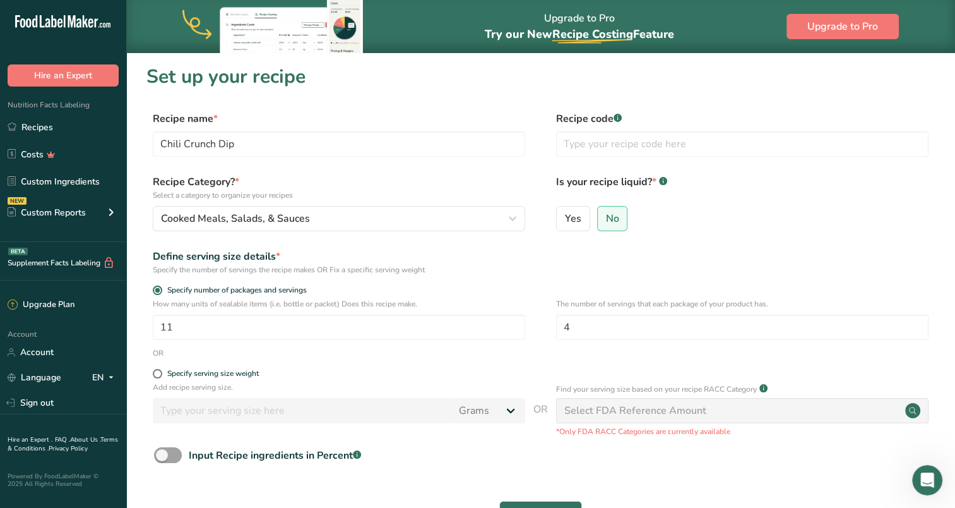
click at [513, 351] on div "OR" at bounding box center [540, 352] width 788 height 11
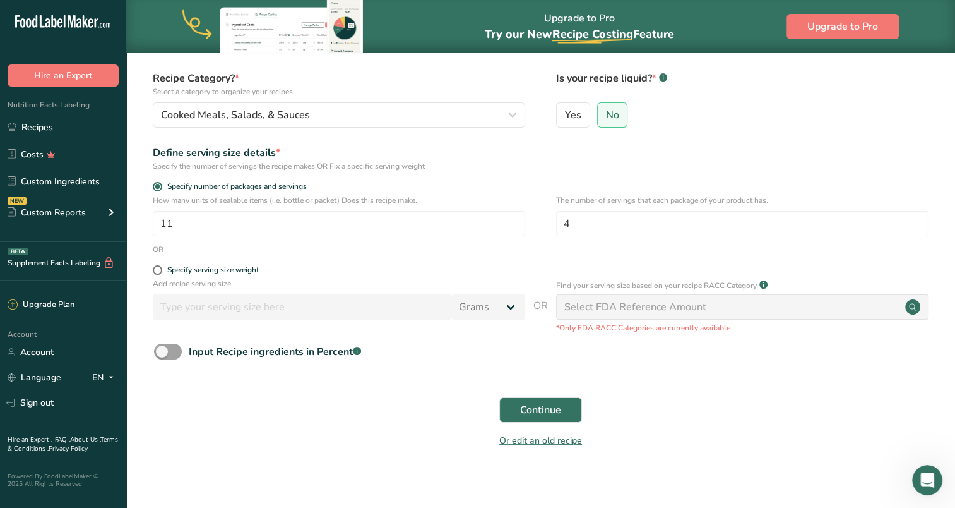
scroll to position [112, 0]
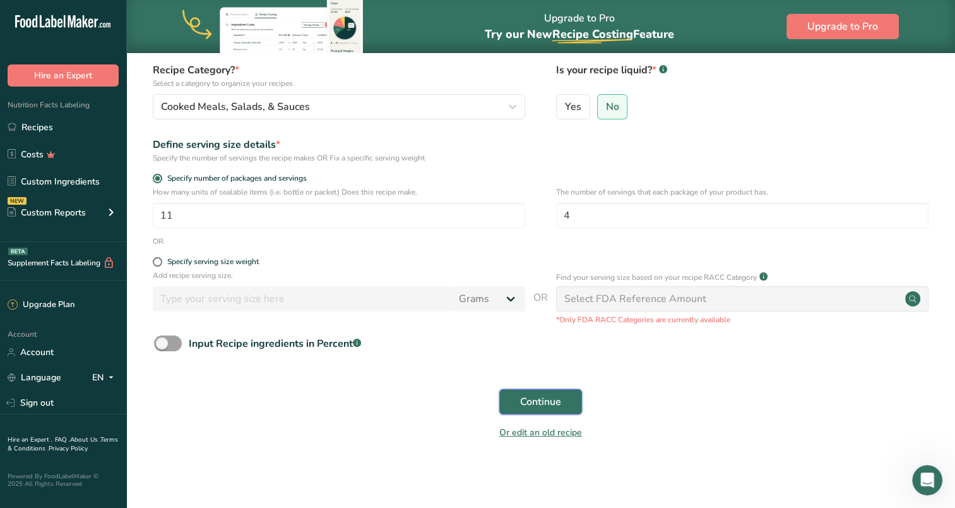
click at [543, 395] on span "Continue" at bounding box center [540, 401] width 41 height 15
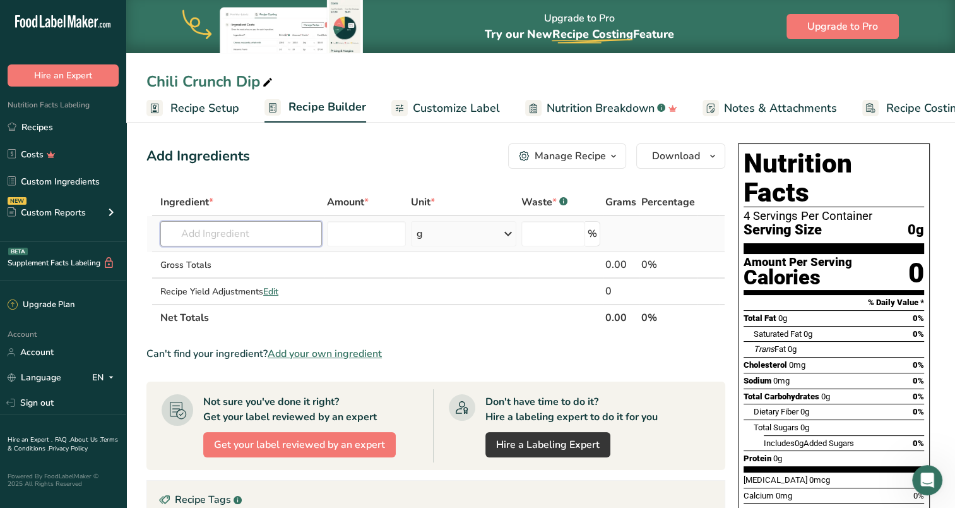
click at [268, 236] on input "text" at bounding box center [241, 233] width 162 height 25
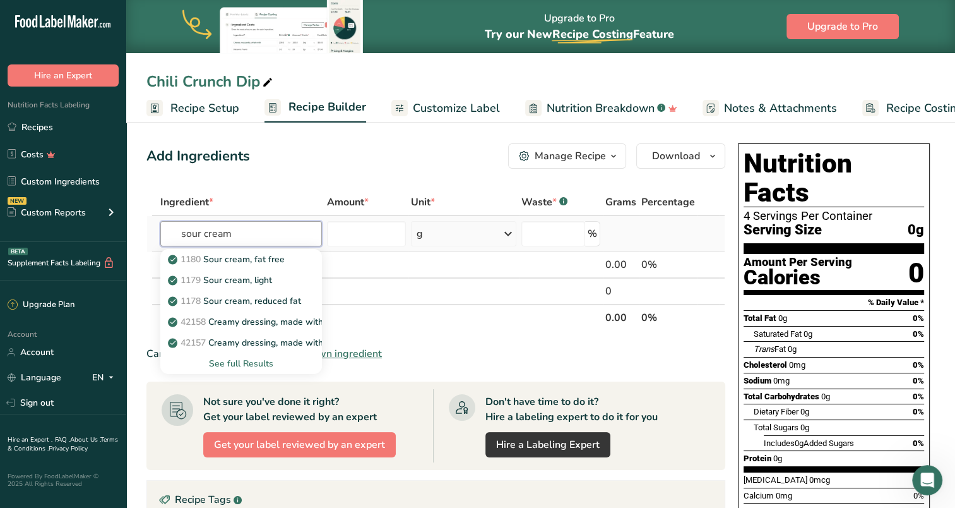
type input "sour cream"
click at [253, 361] on div "See full Results" at bounding box center [240, 363] width 141 height 13
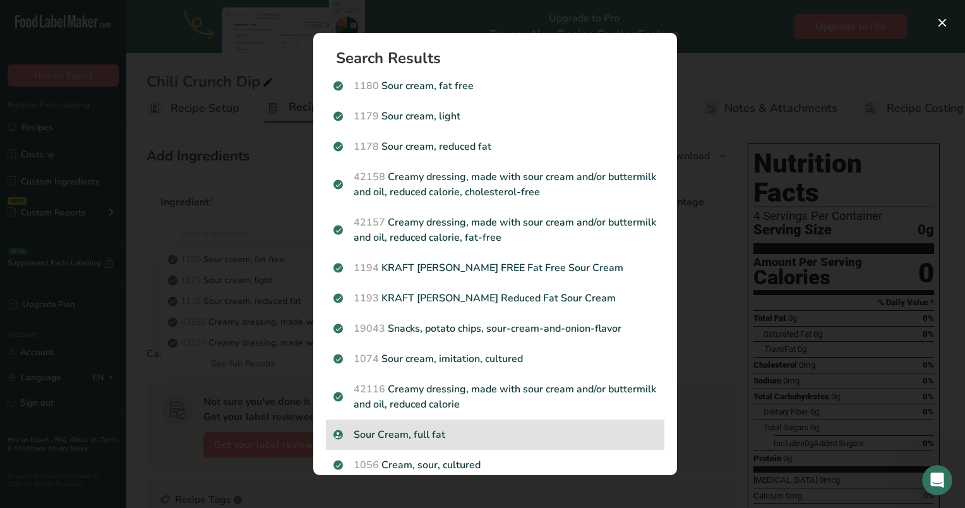
click at [402, 430] on p "Sour Cream, full fat" at bounding box center [494, 434] width 323 height 15
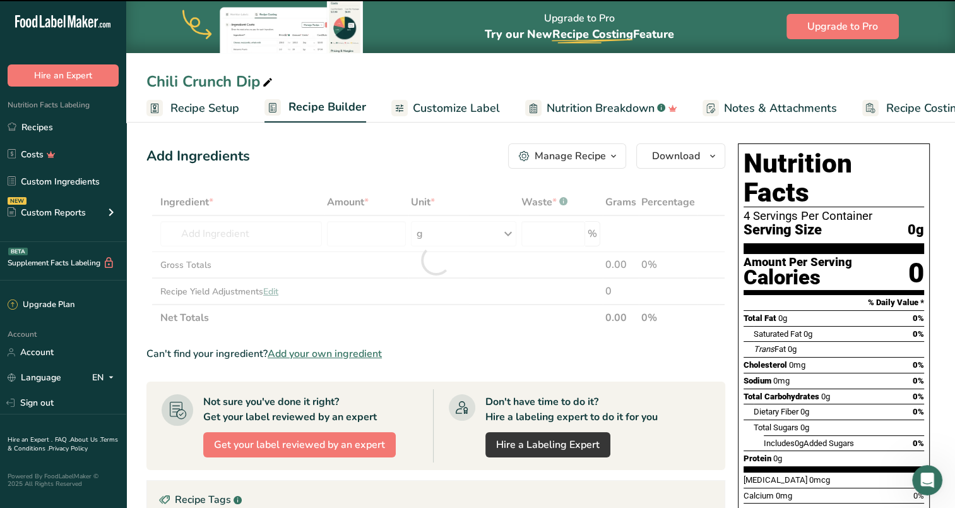
type input "0"
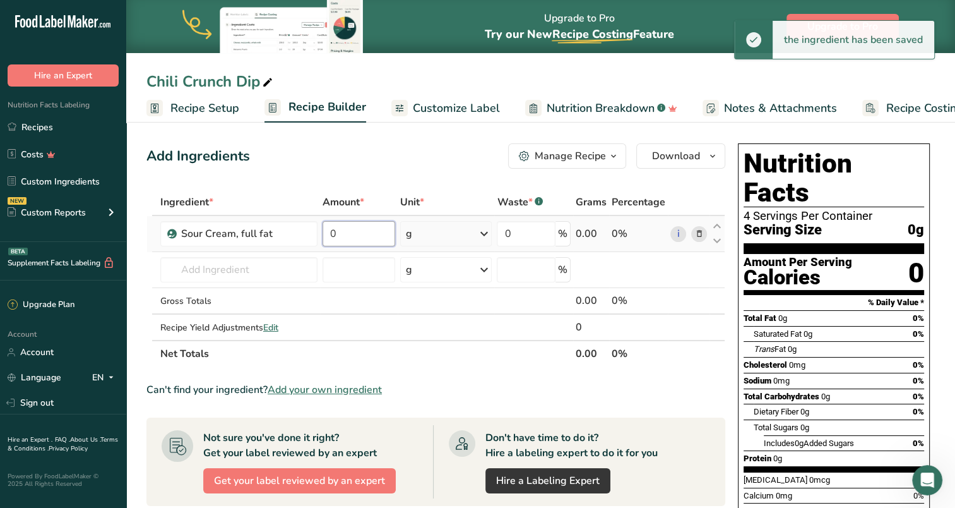
click at [359, 234] on input "0" at bounding box center [359, 233] width 73 height 25
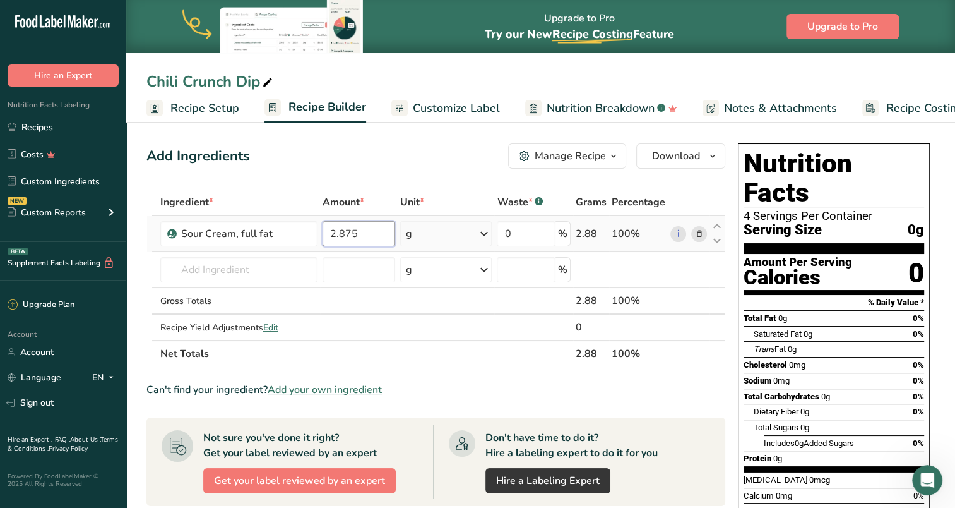
type input "2.875"
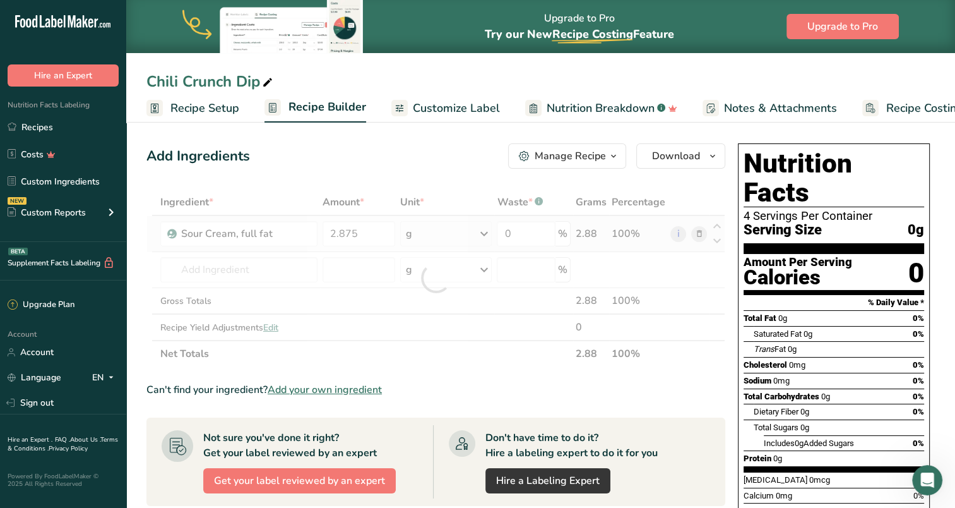
click at [449, 233] on div "Ingredient * Amount * Unit * Waste * .a-a{fill:#347362;}.b-a{fill:#fff;} Grams …" at bounding box center [435, 278] width 579 height 178
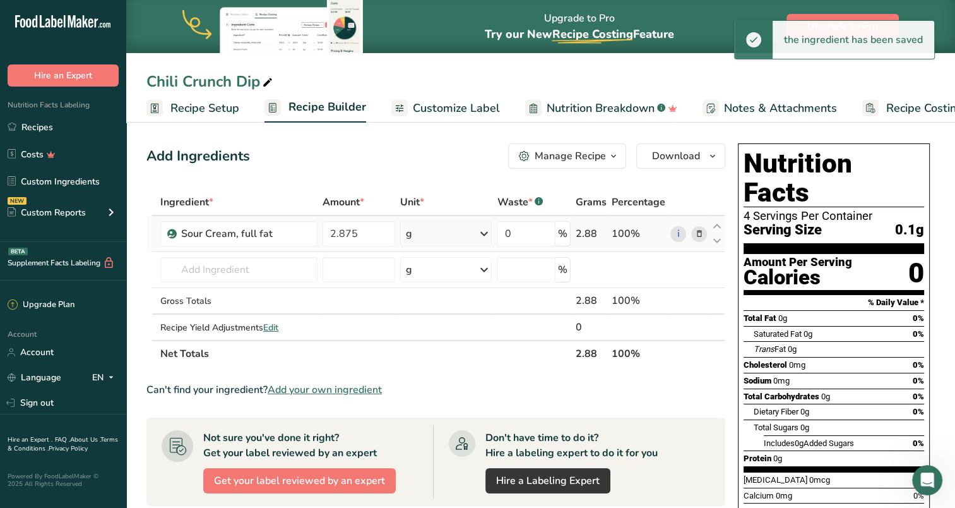
click at [462, 238] on div "g" at bounding box center [446, 233] width 92 height 25
click at [444, 331] on div "See more" at bounding box center [461, 333] width 106 height 13
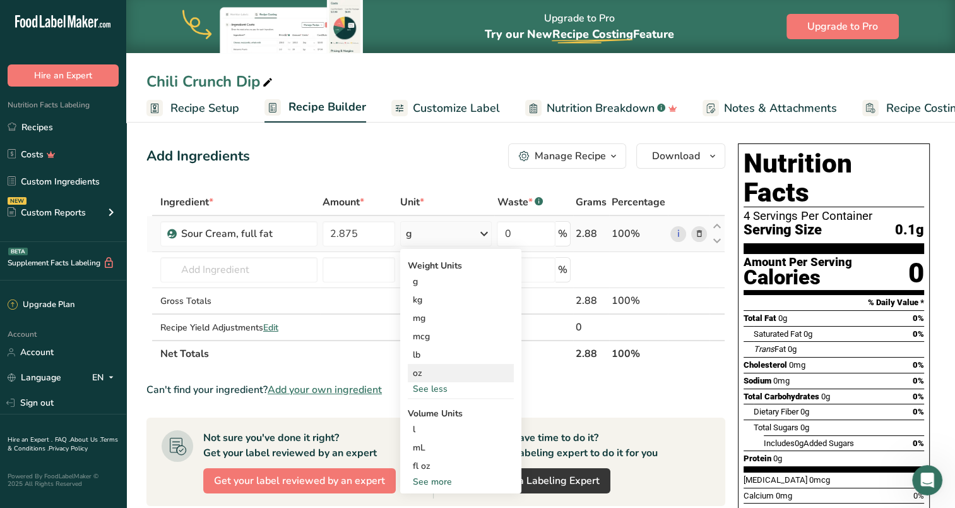
click at [431, 374] on div "oz" at bounding box center [461, 373] width 106 height 18
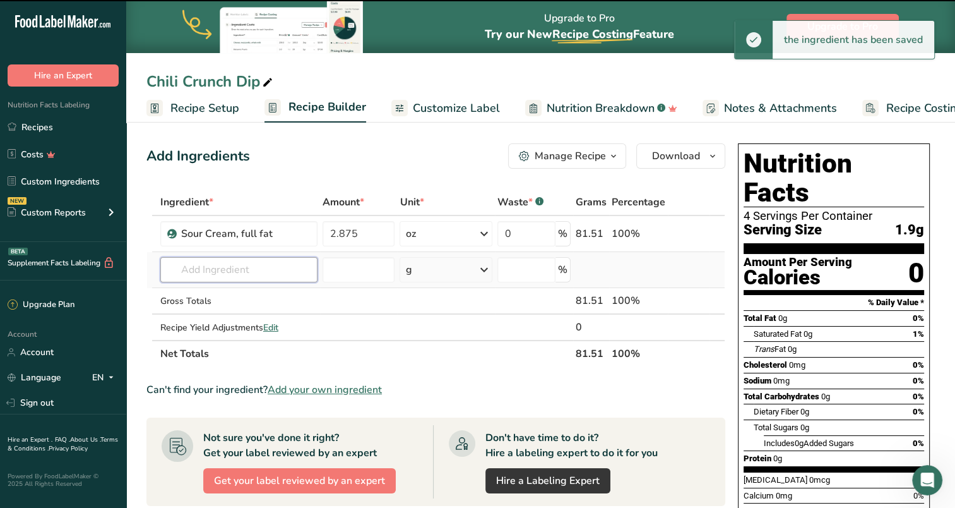
click at [213, 268] on input "text" at bounding box center [238, 269] width 157 height 25
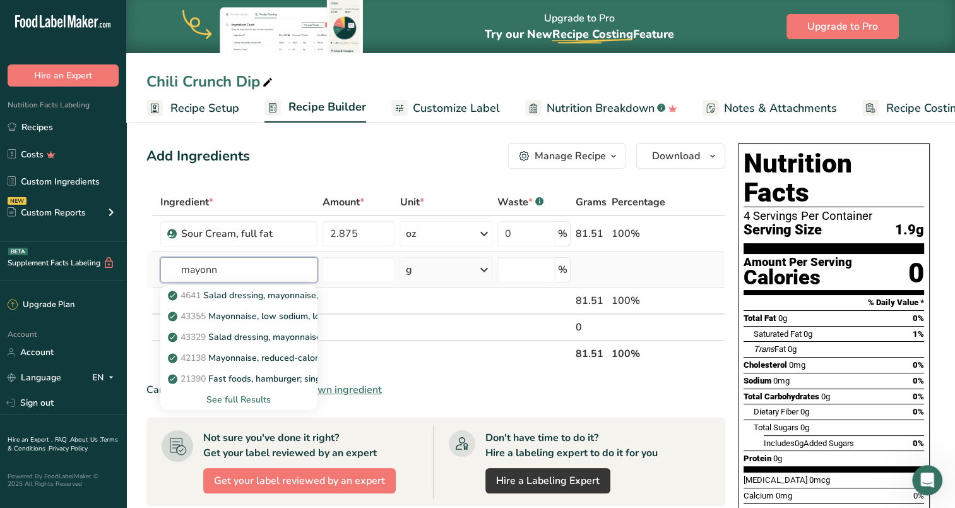
type input "mayonn"
click at [253, 397] on div "See full Results" at bounding box center [238, 399] width 137 height 13
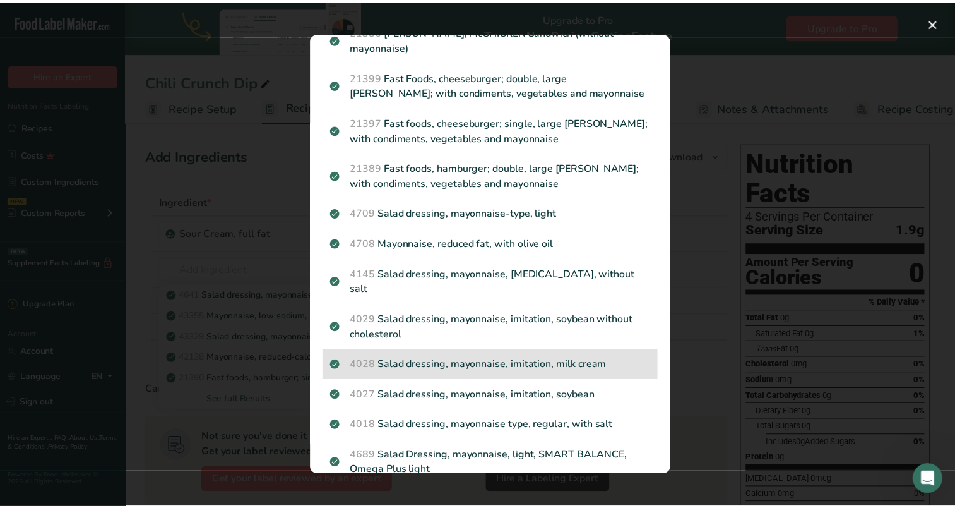
scroll to position [253, 0]
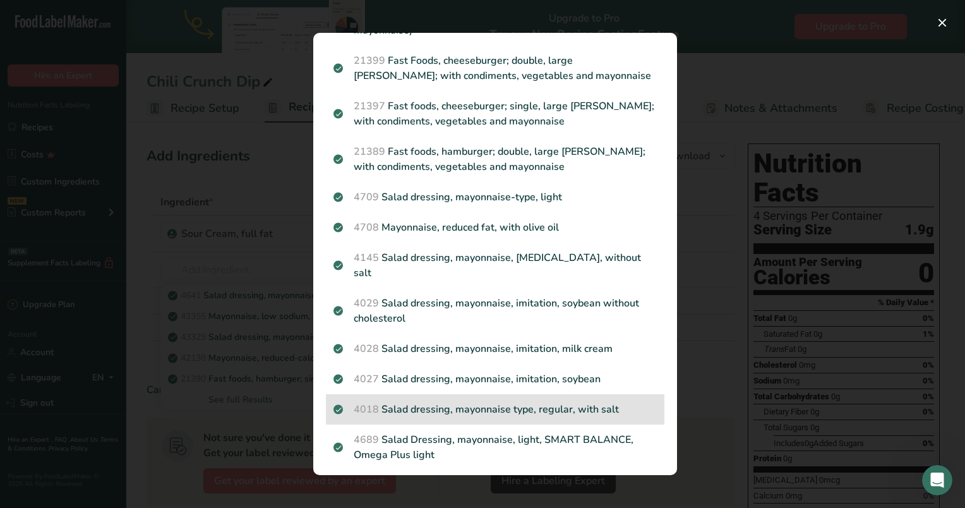
click at [518, 401] on p "4018 Salad dressing, mayonnaise type, regular, with salt" at bounding box center [494, 408] width 323 height 15
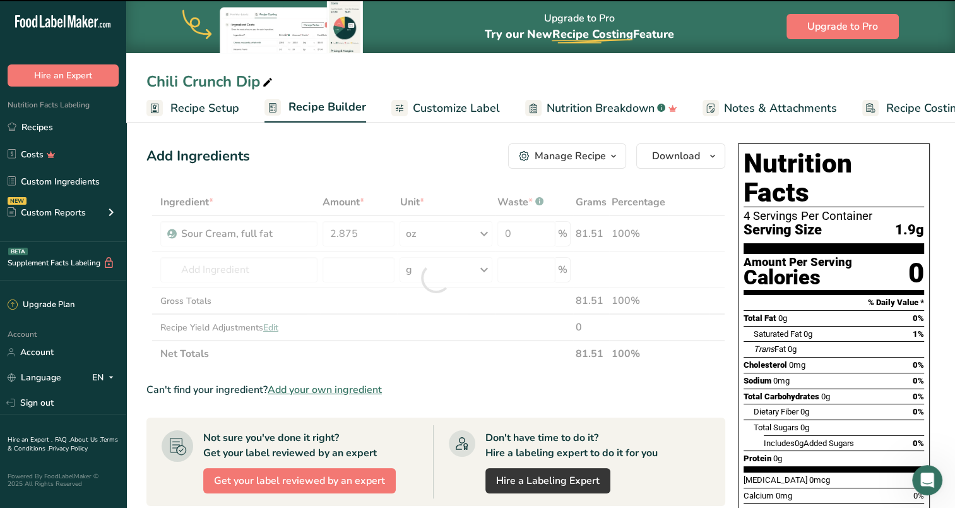
type input "0"
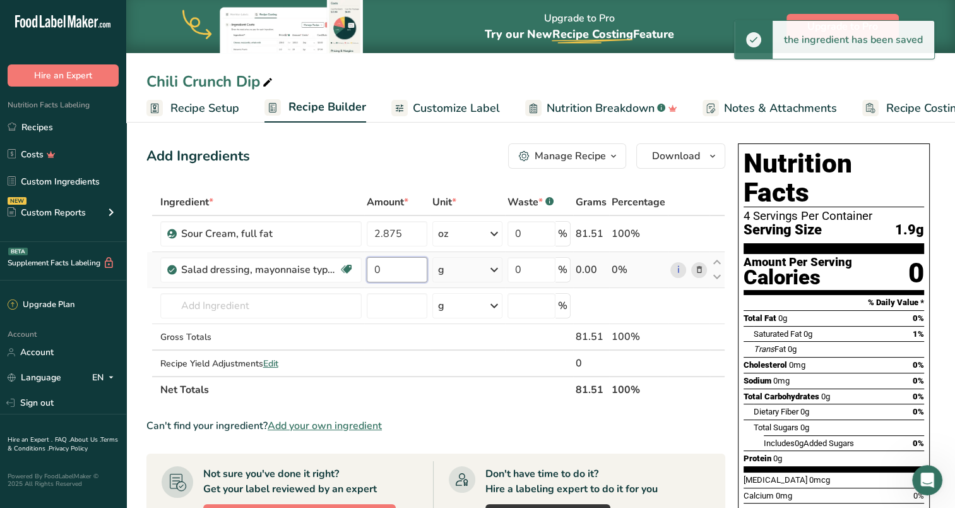
click at [395, 268] on input "0" at bounding box center [397, 269] width 61 height 25
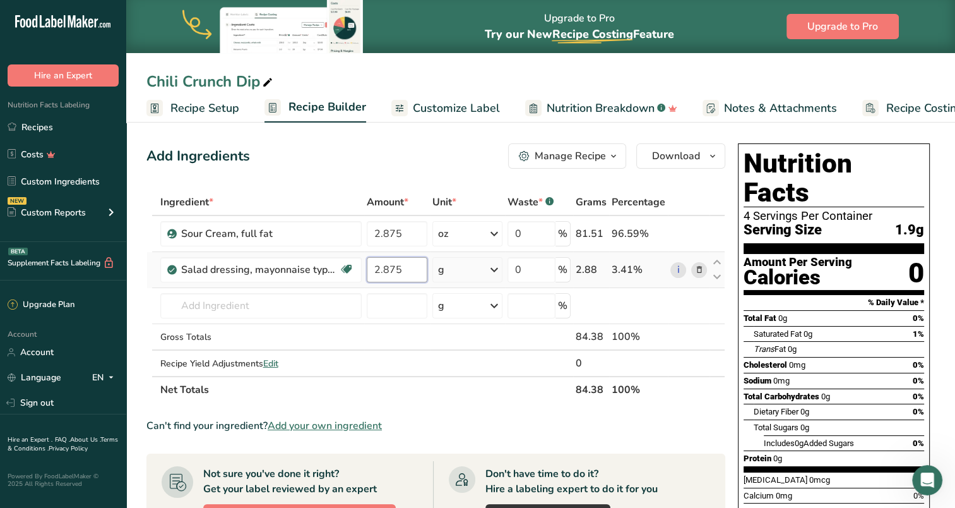
type input "2.875"
click at [494, 267] on div "Ingredient * Amount * Unit * Waste * .a-a{fill:#347362;}.b-a{fill:#fff;} Grams …" at bounding box center [435, 296] width 579 height 214
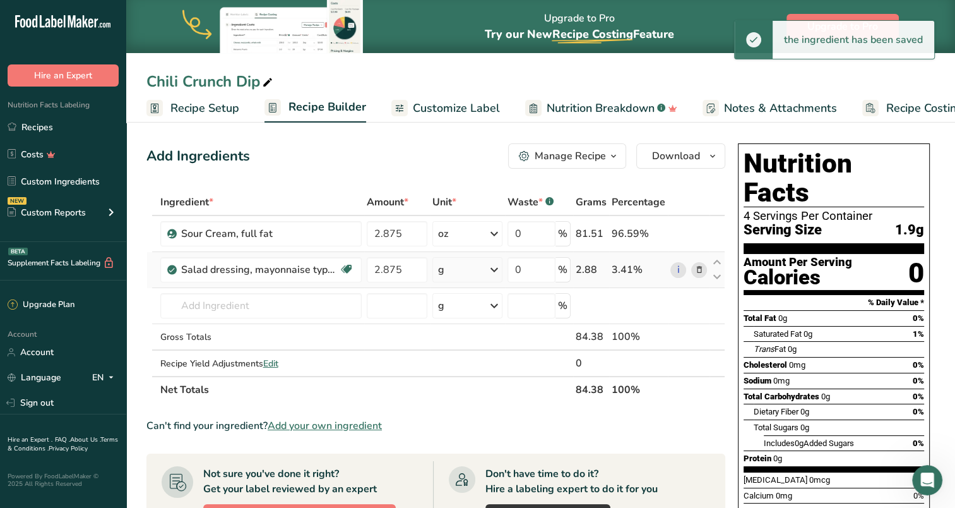
click at [492, 270] on icon at bounding box center [494, 269] width 15 height 23
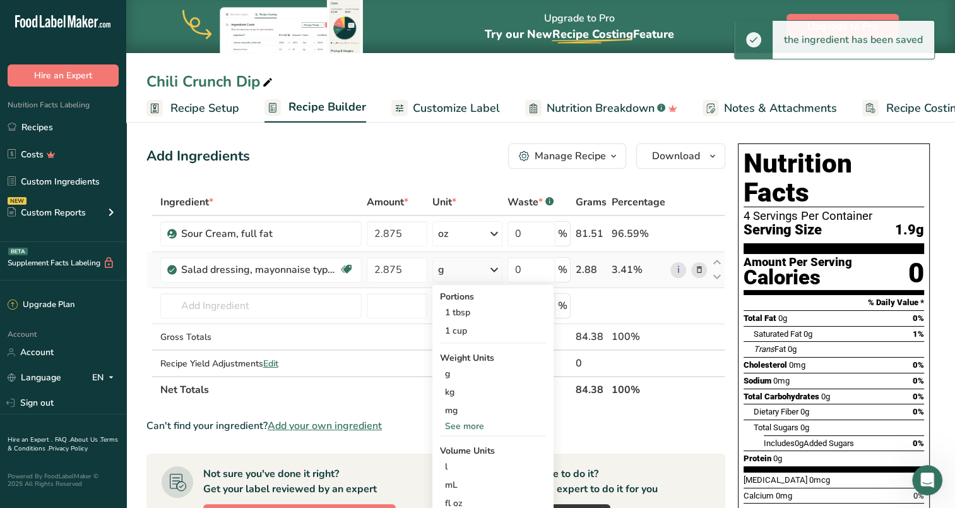
click at [470, 427] on div "See more" at bounding box center [493, 425] width 106 height 13
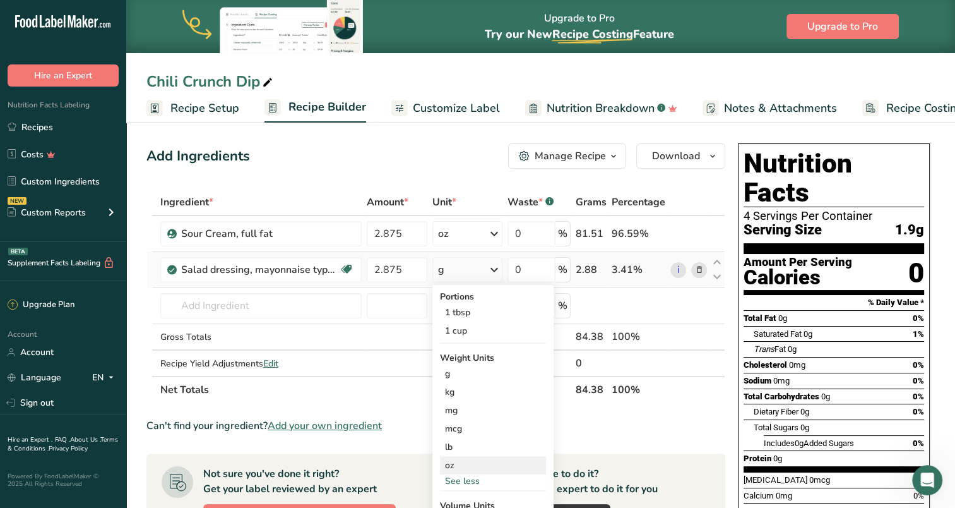
click at [450, 465] on div "oz" at bounding box center [493, 465] width 106 height 18
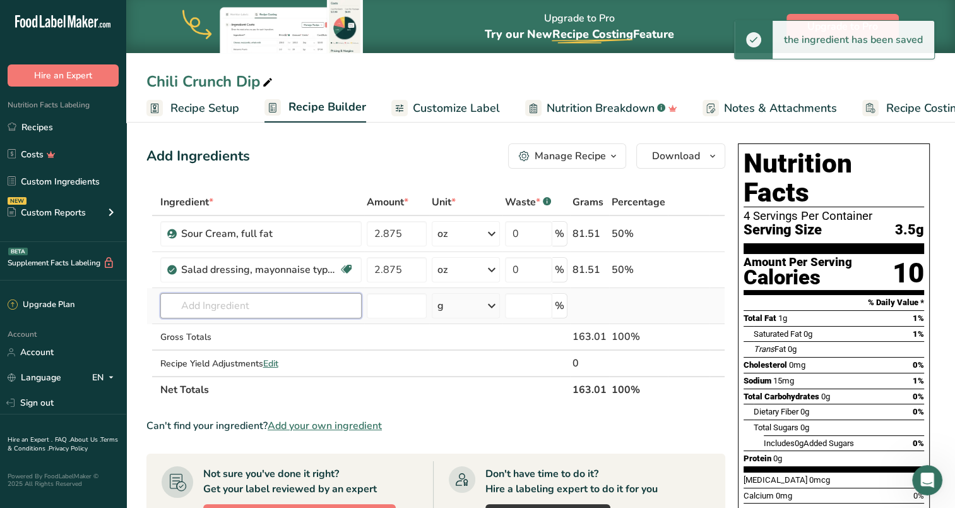
click at [237, 304] on input "text" at bounding box center [260, 305] width 201 height 25
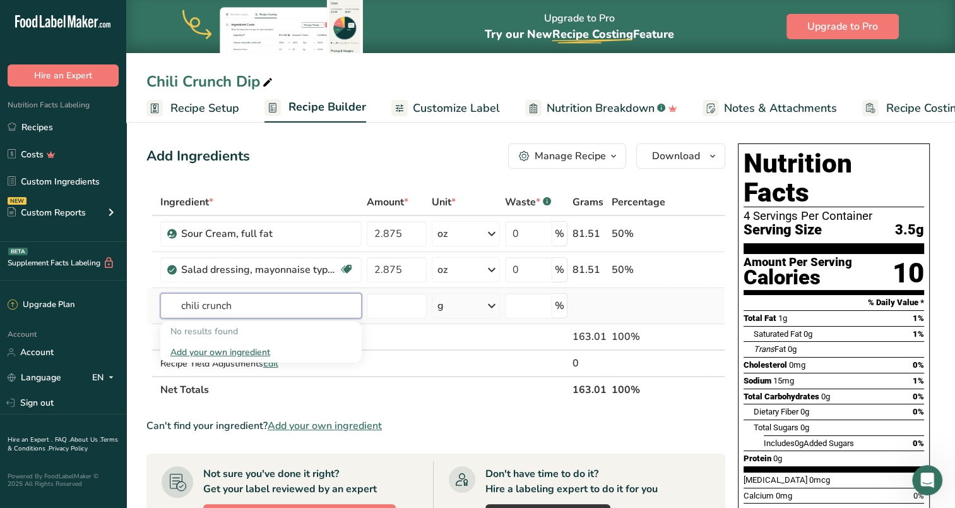
type input "chili crunch"
click at [253, 348] on div "Add your own ingredient" at bounding box center [260, 351] width 181 height 13
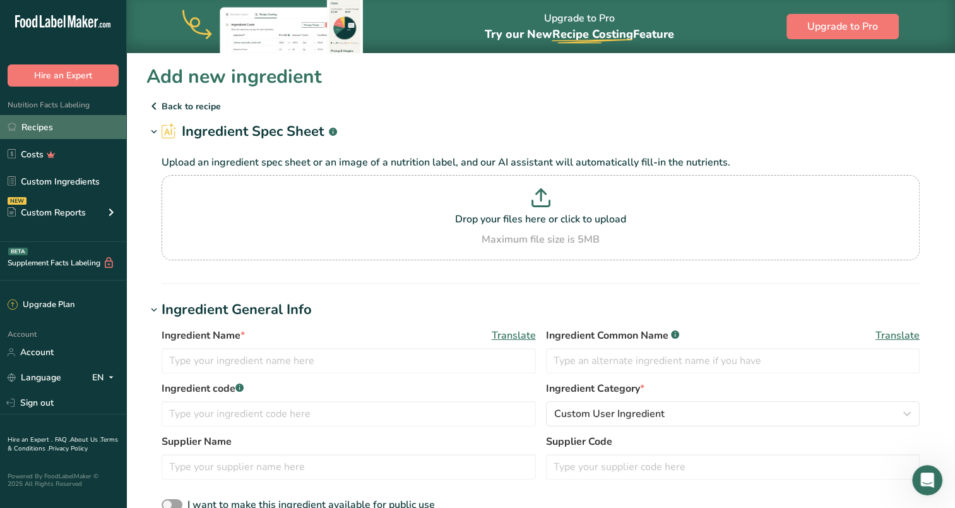
click at [47, 131] on link "Recipes" at bounding box center [63, 127] width 126 height 24
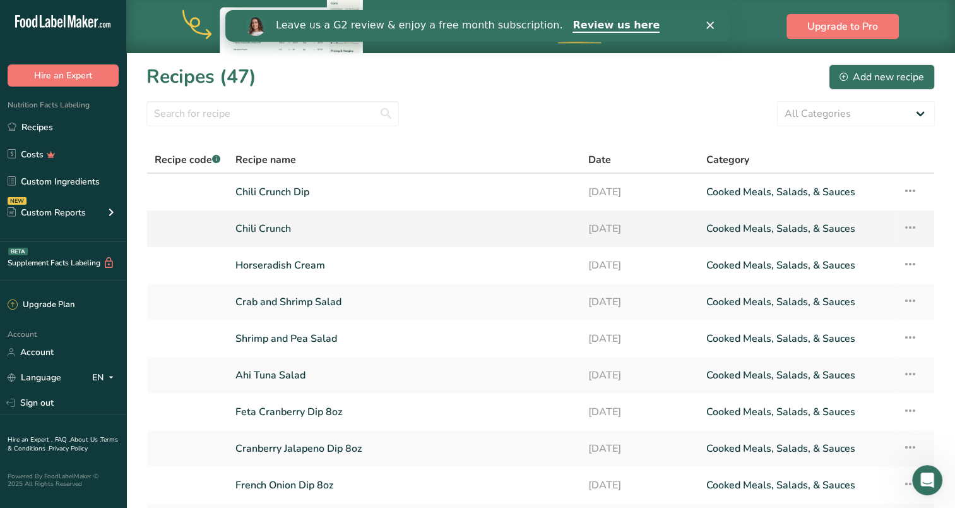
click at [913, 222] on icon at bounding box center [910, 227] width 15 height 23
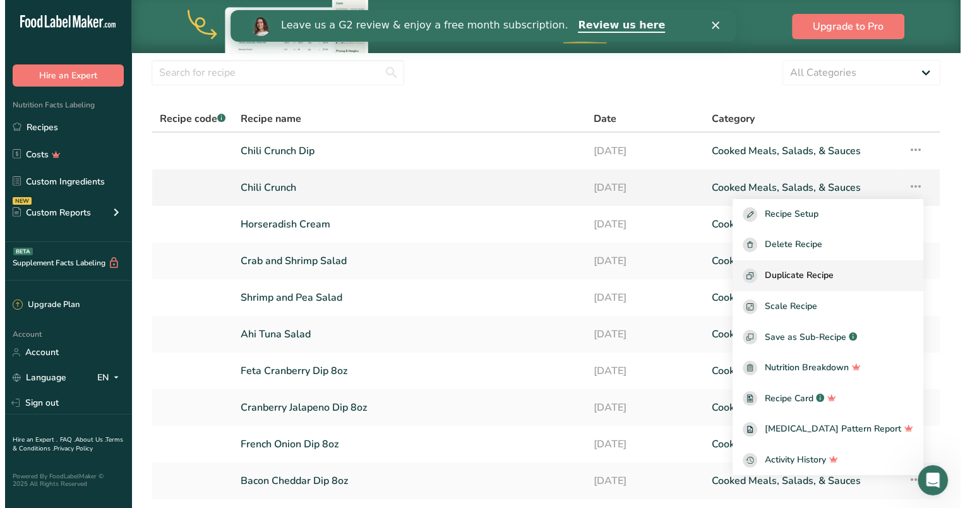
scroll to position [63, 0]
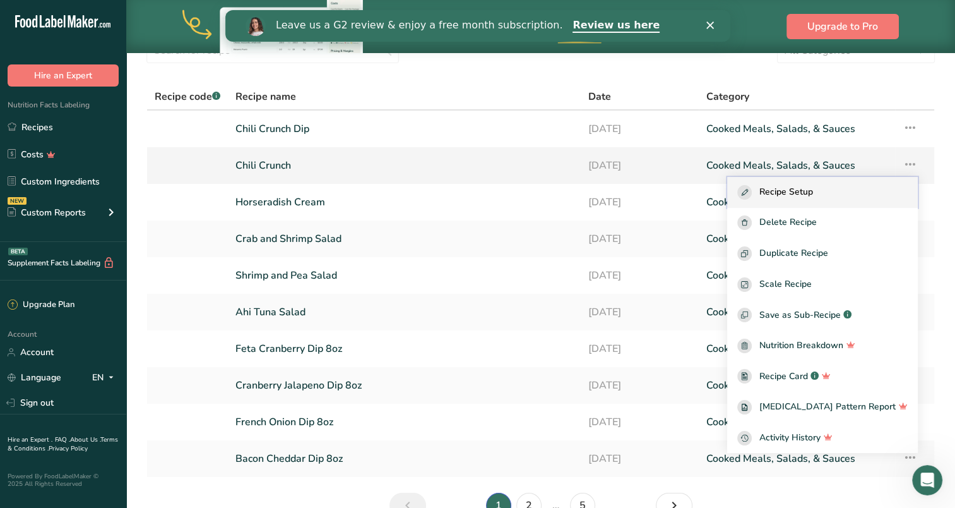
click at [805, 190] on span "Recipe Setup" at bounding box center [786, 192] width 54 height 15
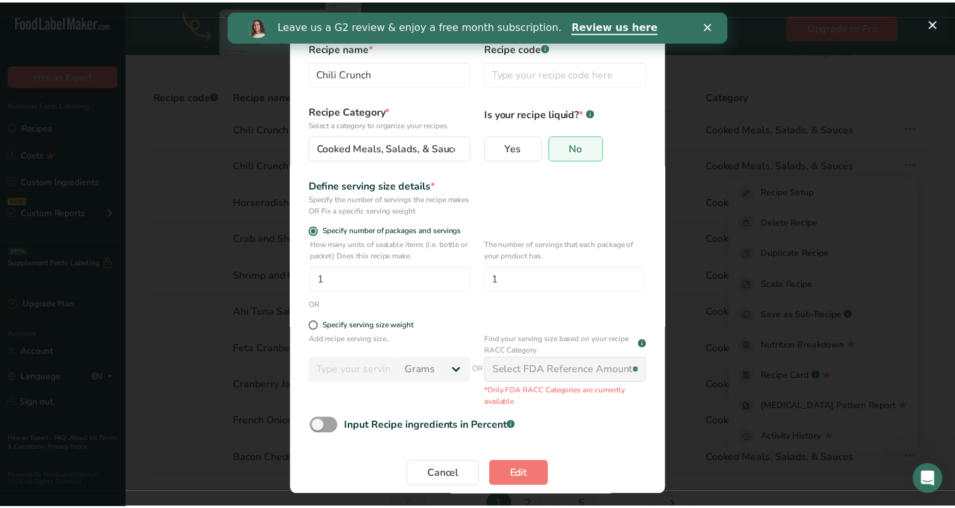
scroll to position [0, 0]
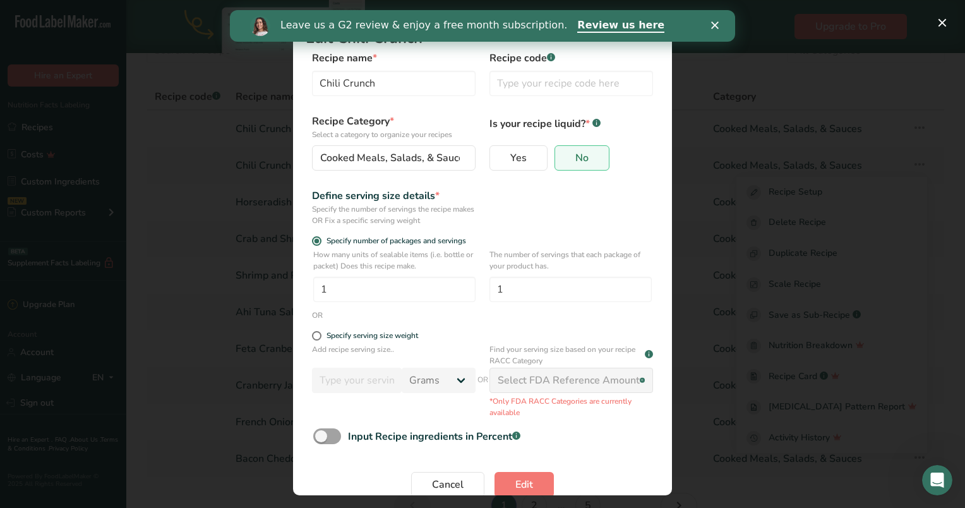
click at [713, 25] on icon "Close" at bounding box center [715, 25] width 8 height 8
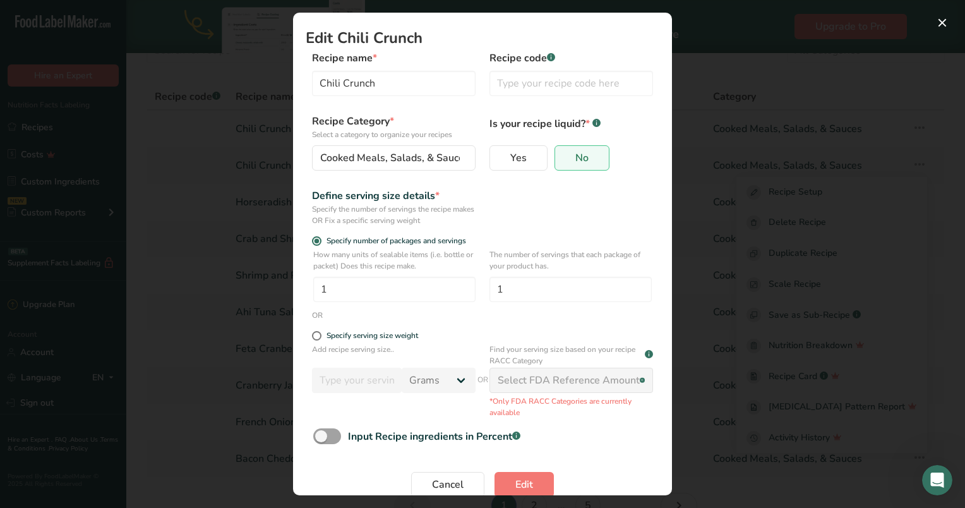
click at [707, 37] on div "Edit Recipe Modal" at bounding box center [482, 254] width 965 height 508
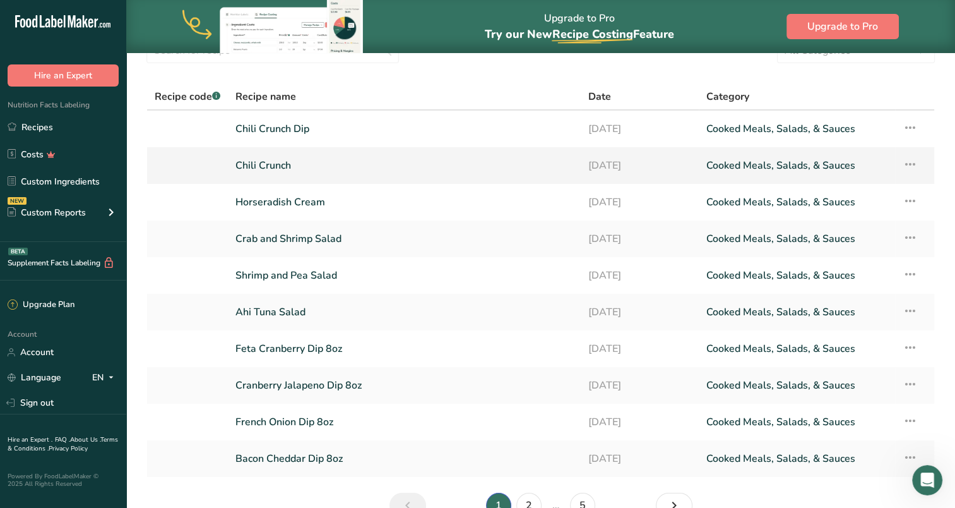
click at [263, 166] on link "Chili Crunch" at bounding box center [404, 165] width 338 height 27
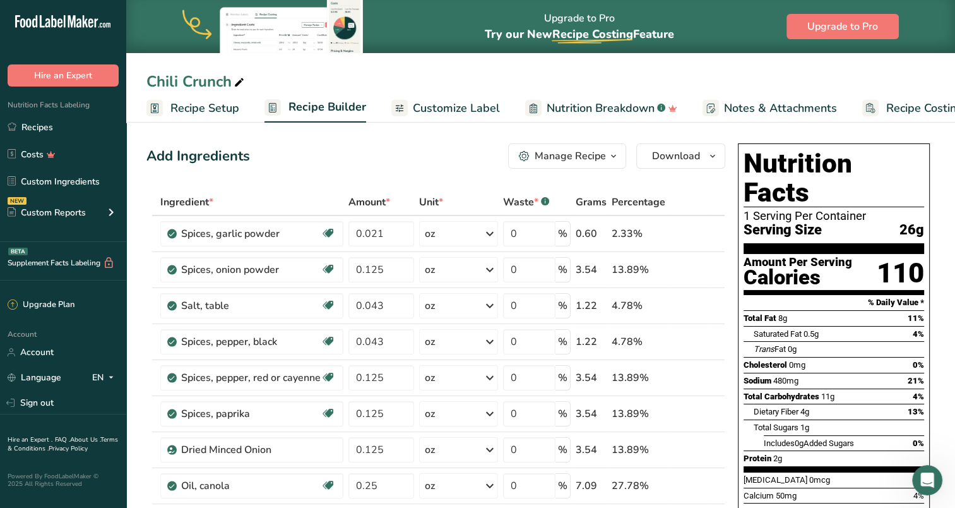
click at [596, 161] on div "Manage Recipe" at bounding box center [570, 155] width 71 height 15
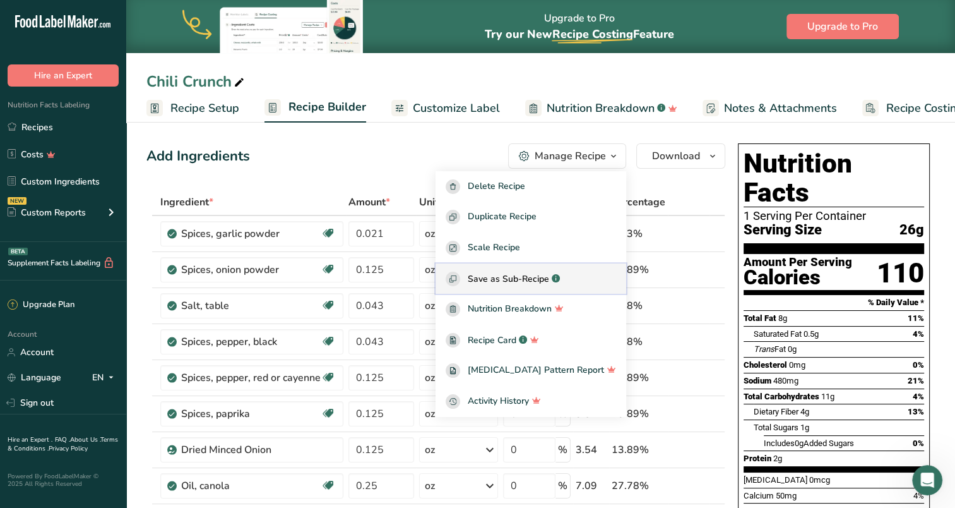
click at [520, 280] on span "Save as Sub-Recipe" at bounding box center [508, 278] width 81 height 13
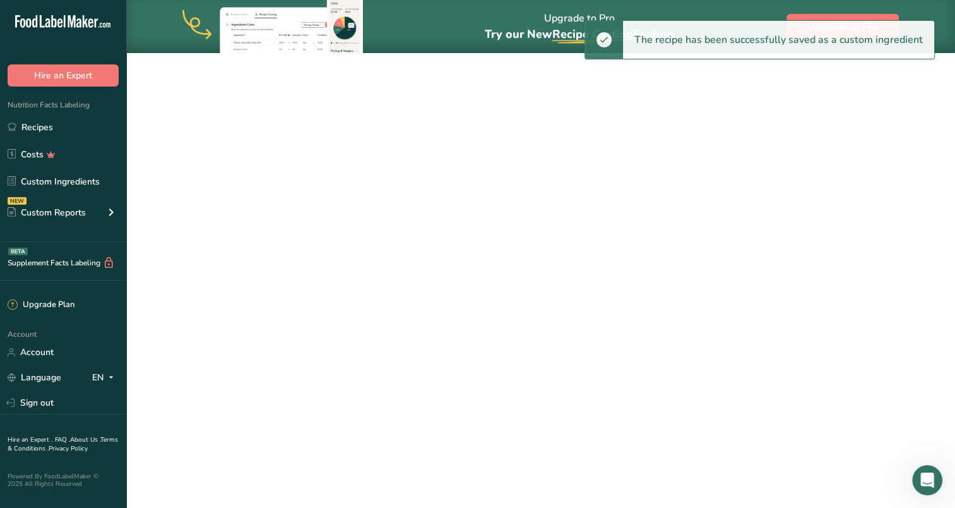
select select "30"
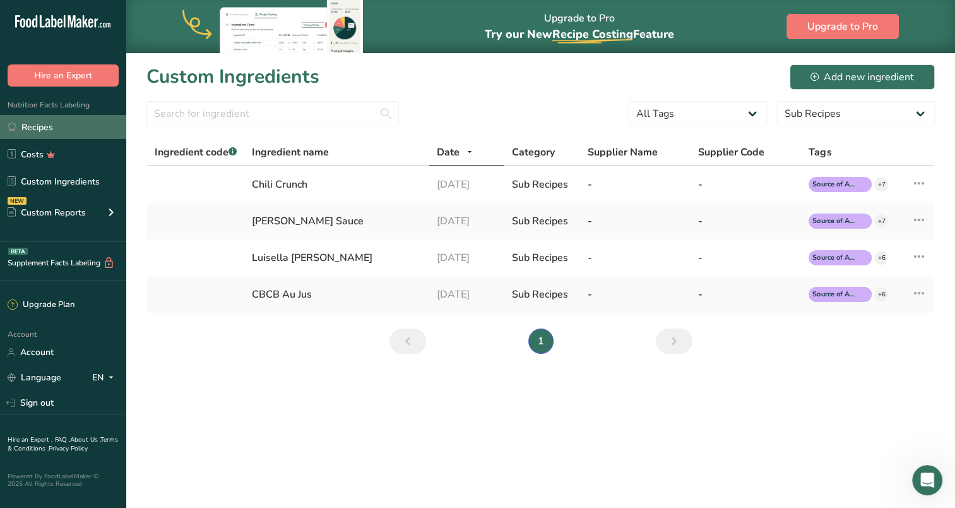
click at [40, 126] on link "Recipes" at bounding box center [63, 127] width 126 height 24
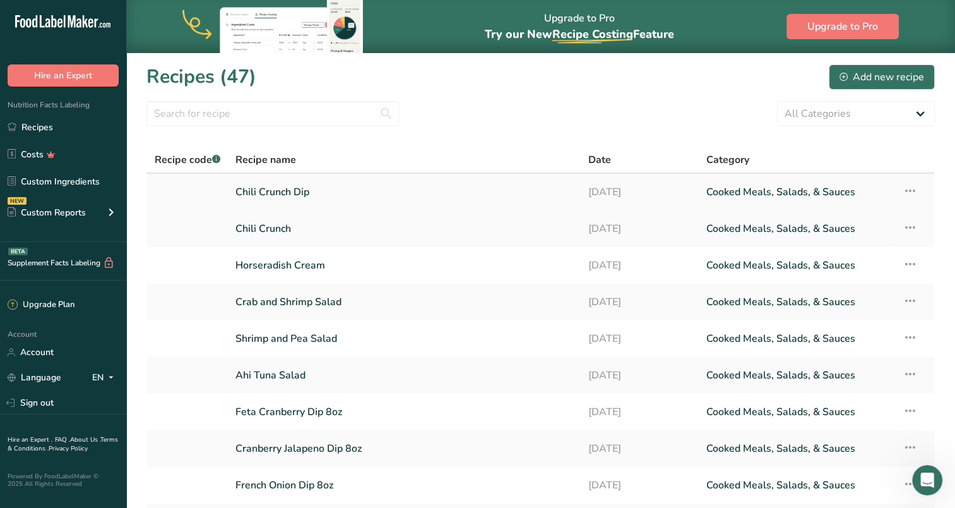
click at [266, 188] on link "Chili Crunch Dip" at bounding box center [404, 192] width 338 height 27
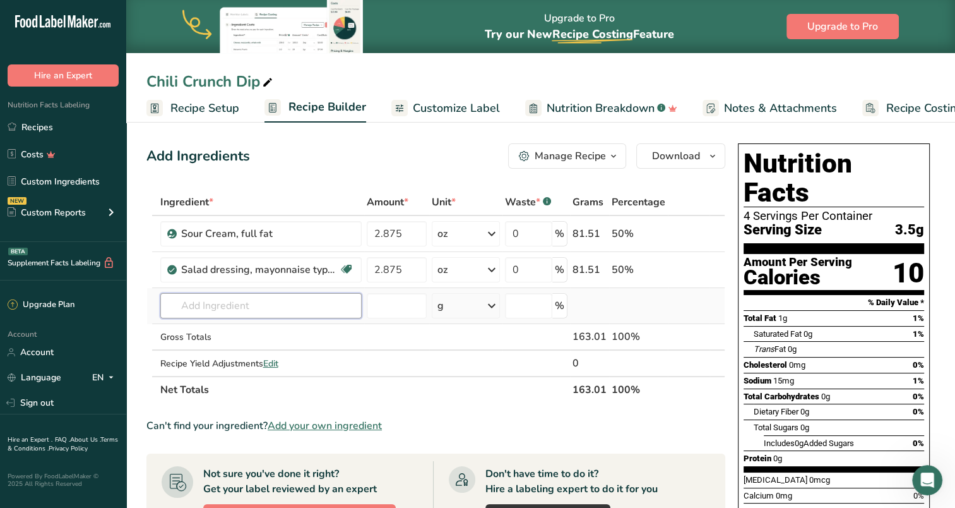
click at [272, 303] on input "text" at bounding box center [260, 305] width 201 height 25
type input "Chili crunch"
click at [212, 328] on p "Chili Crunch" at bounding box center [199, 330] width 58 height 13
type input "Chili Crunch"
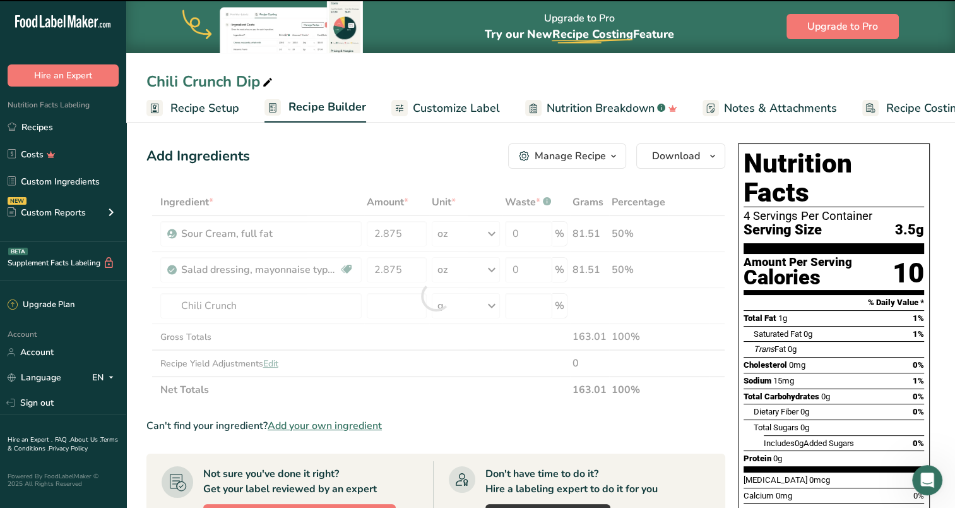
type input "0"
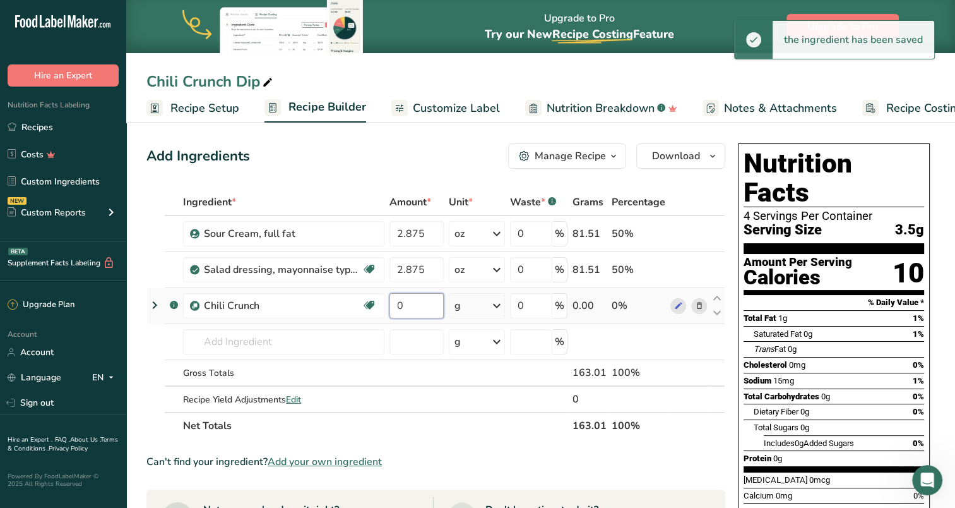
click at [414, 300] on input "0" at bounding box center [416, 305] width 54 height 25
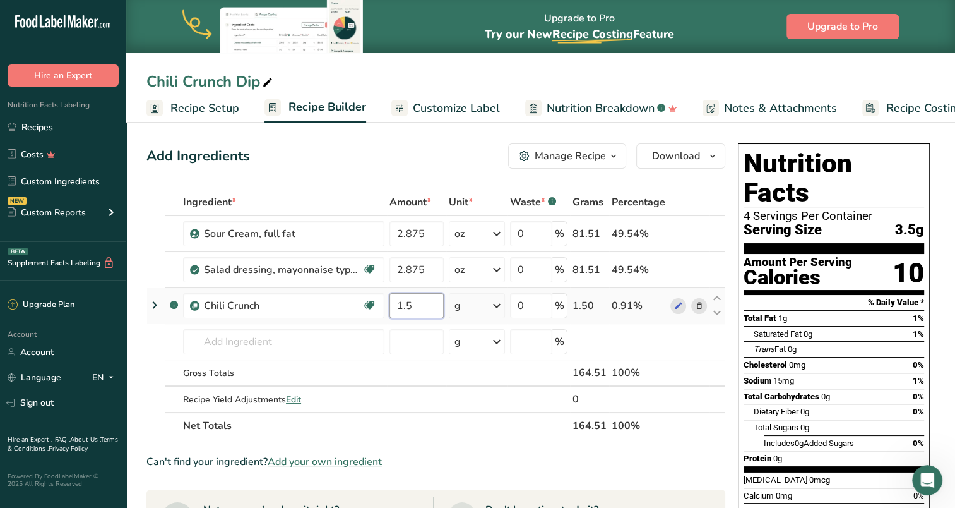
type input "1.5"
click at [501, 303] on div "Ingredient * Amount * Unit * Waste * .a-a{fill:#347362;}.b-a{fill:#fff;} Grams …" at bounding box center [435, 314] width 579 height 250
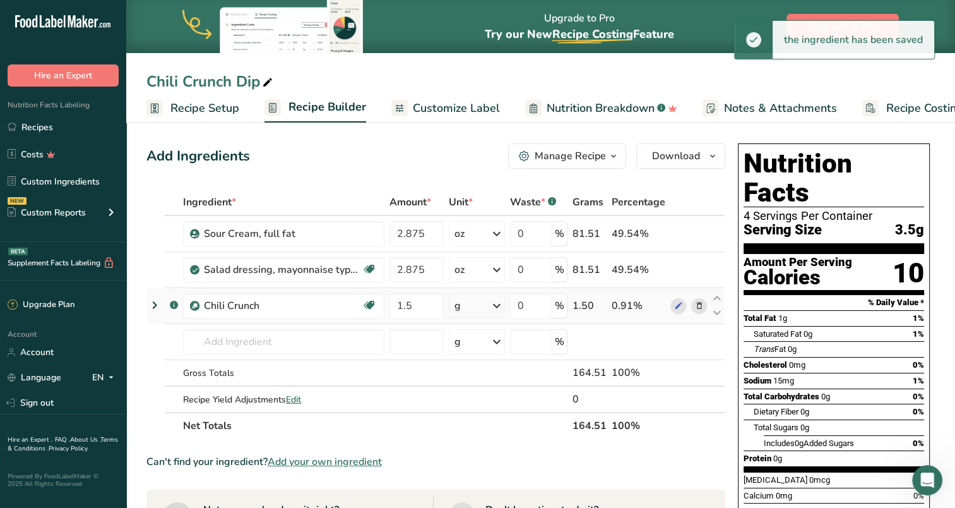
click at [497, 305] on icon at bounding box center [496, 305] width 15 height 23
click at [489, 402] on div "See more" at bounding box center [509, 405] width 106 height 13
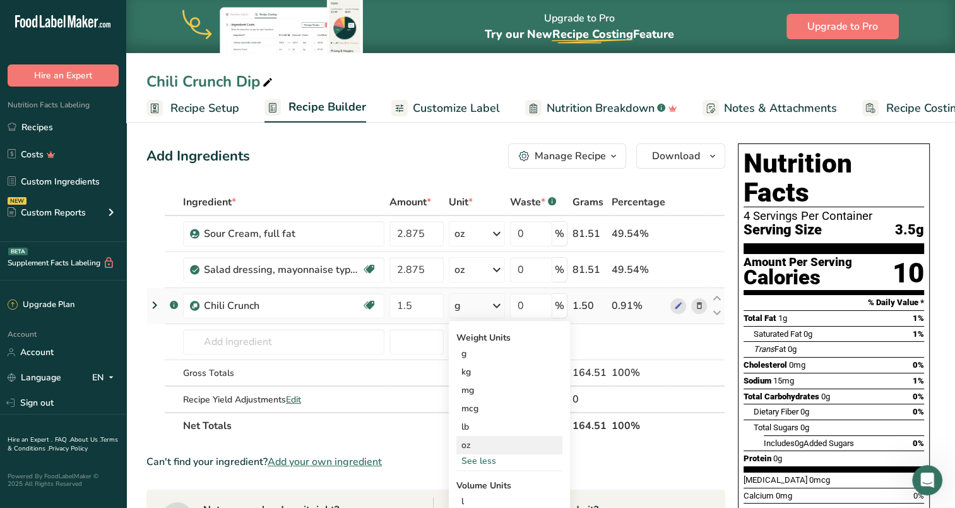
click at [482, 445] on div "oz" at bounding box center [509, 445] width 106 height 18
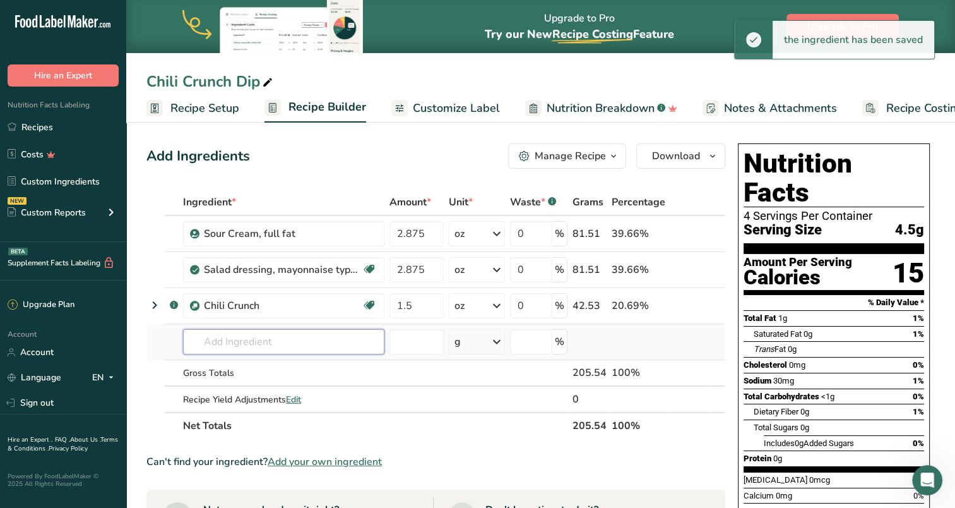
click at [277, 333] on input "text" at bounding box center [283, 341] width 201 height 25
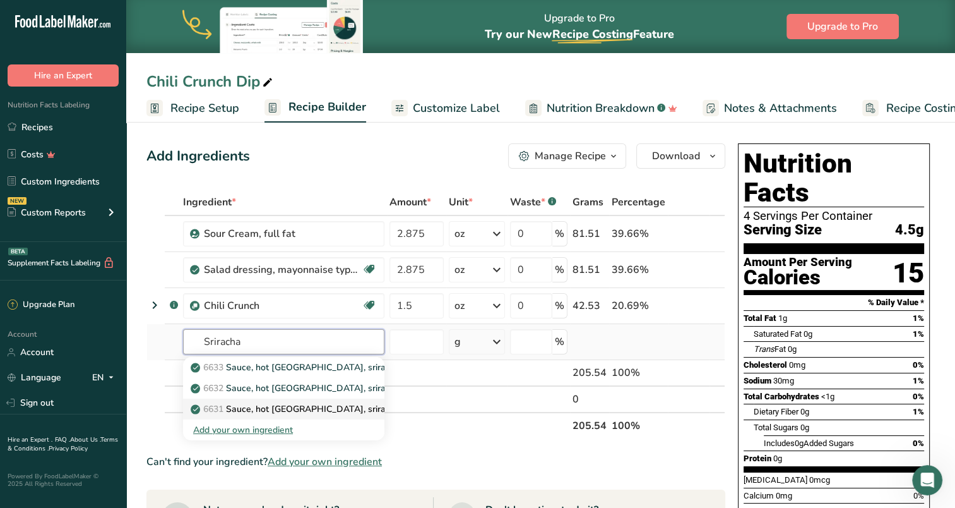
type input "Sriracha"
click at [271, 410] on p "6631 [GEOGRAPHIC_DATA], hot [GEOGRAPHIC_DATA], sriracha" at bounding box center [296, 408] width 207 height 13
type input "Sauce, hot [GEOGRAPHIC_DATA], sriracha"
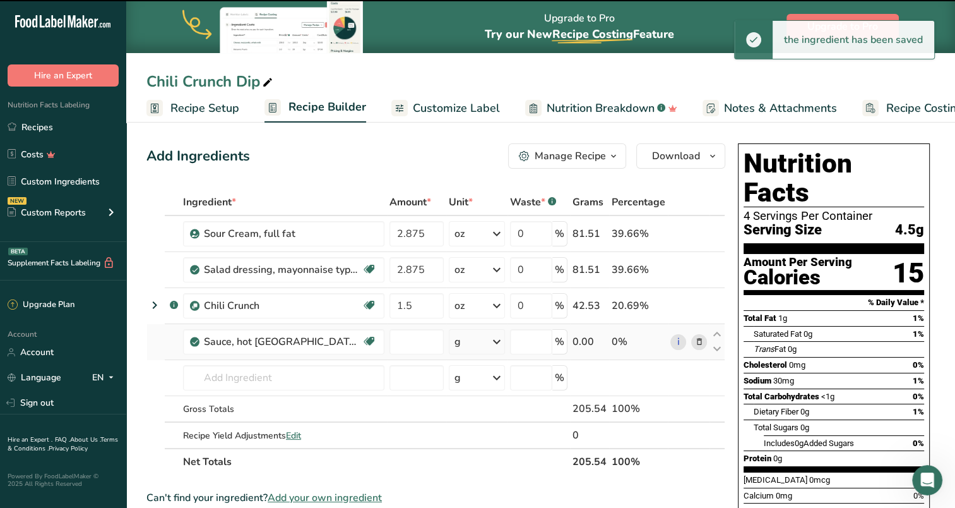
type input "0"
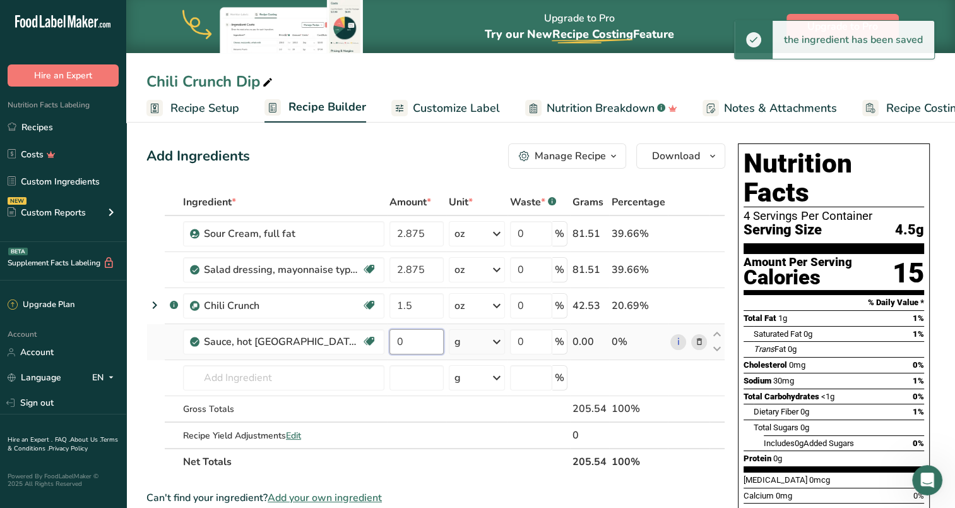
click at [418, 338] on input "0" at bounding box center [416, 341] width 54 height 25
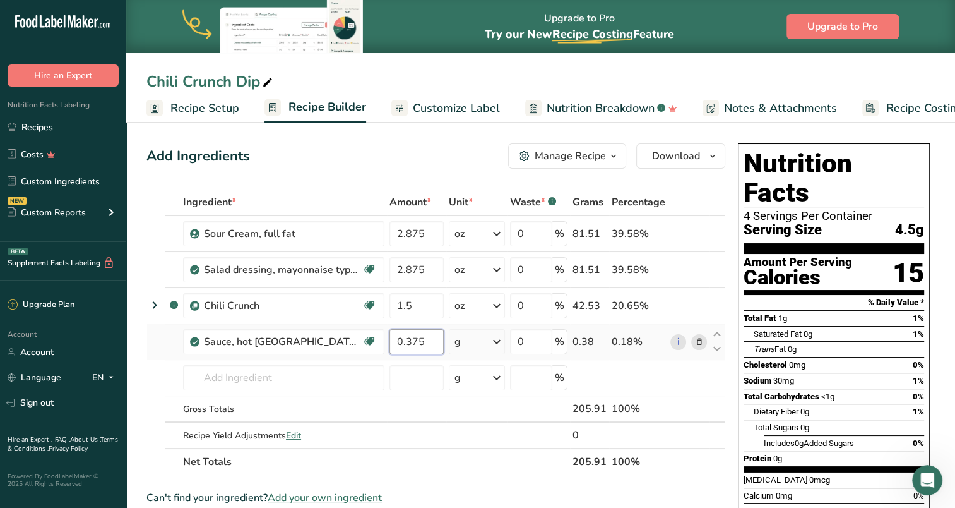
type input "0.375"
click at [499, 340] on div "Ingredient * Amount * Unit * Waste * .a-a{fill:#347362;}.b-a{fill:#fff;} Grams …" at bounding box center [435, 332] width 579 height 286
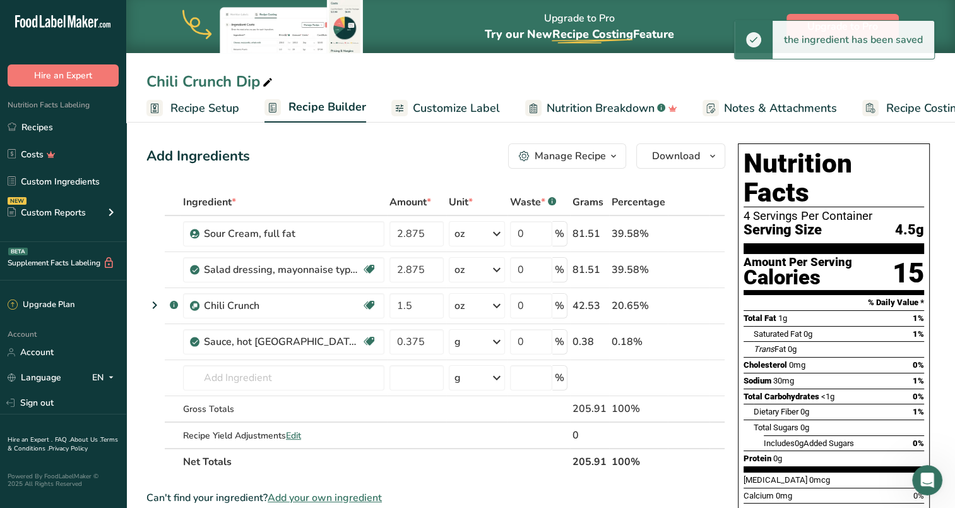
click at [498, 340] on icon at bounding box center [496, 341] width 15 height 23
click at [485, 480] on div "See more" at bounding box center [509, 479] width 106 height 13
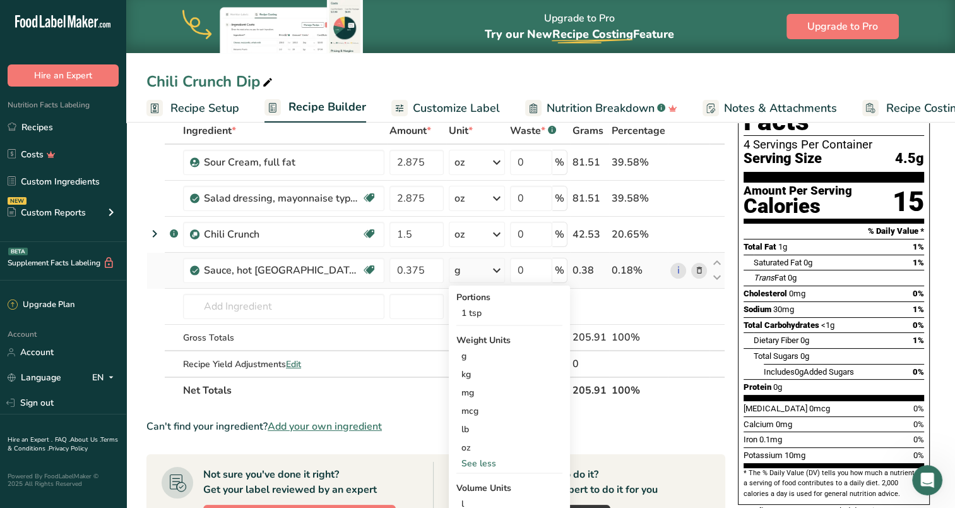
scroll to position [126, 0]
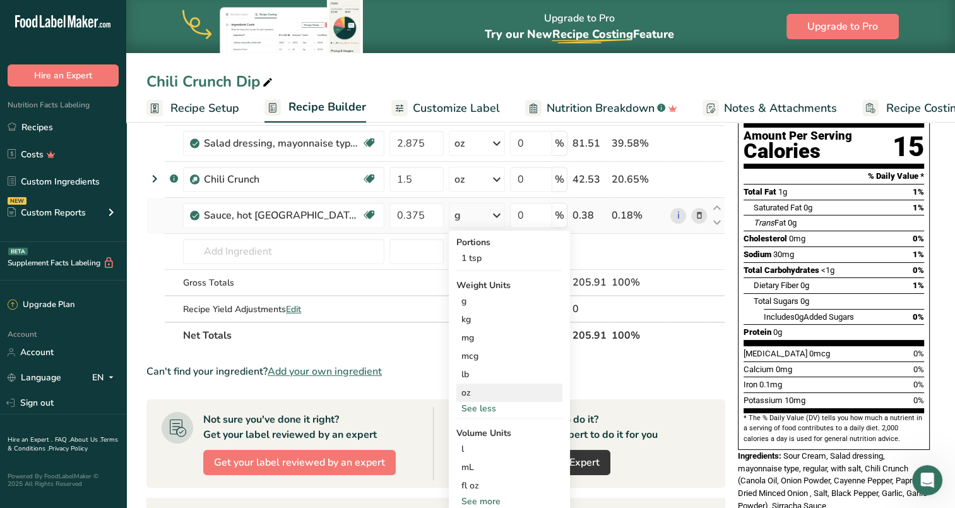
click at [477, 389] on div "oz" at bounding box center [509, 392] width 106 height 18
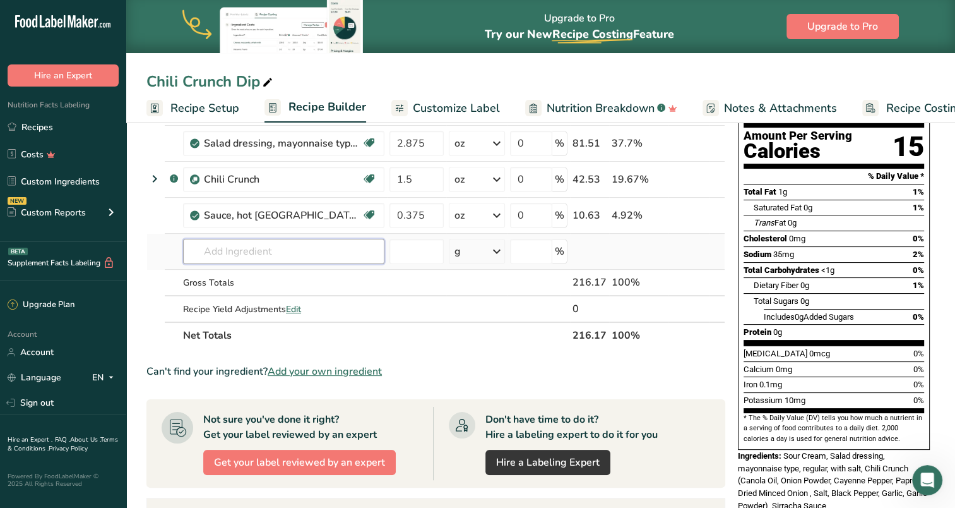
click at [357, 247] on input "text" at bounding box center [283, 251] width 201 height 25
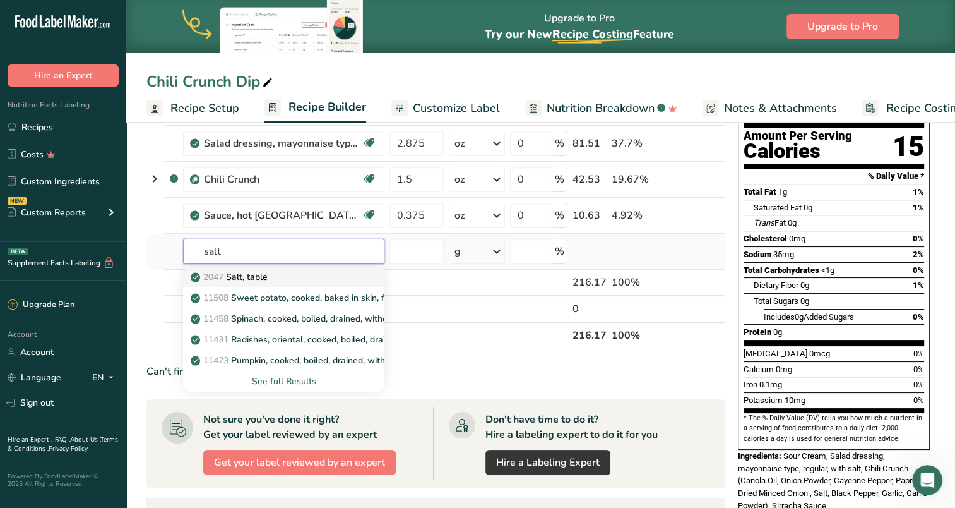
type input "salt"
click at [251, 273] on p "2047 Salt, table" at bounding box center [230, 276] width 74 height 13
type input "Salt, table"
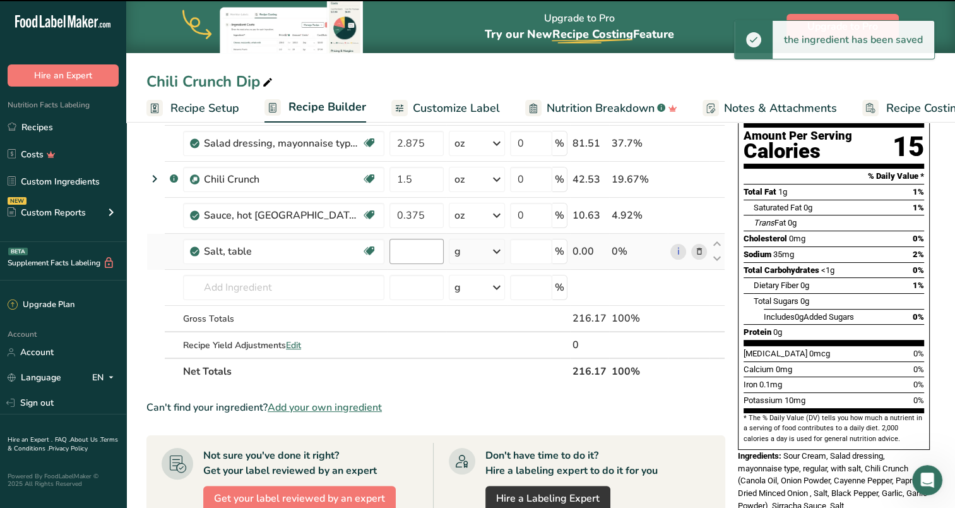
type input "0"
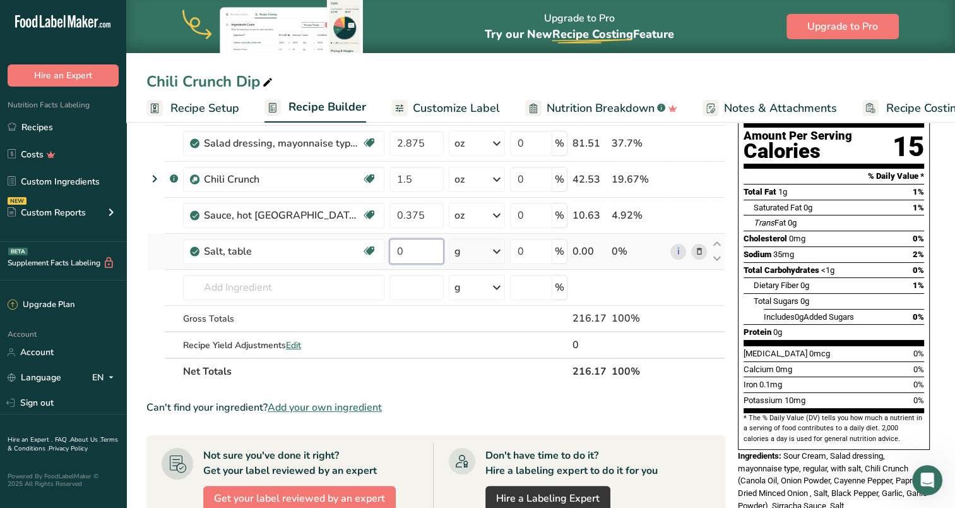
click at [419, 250] on input "0" at bounding box center [416, 251] width 54 height 25
type input "0.036"
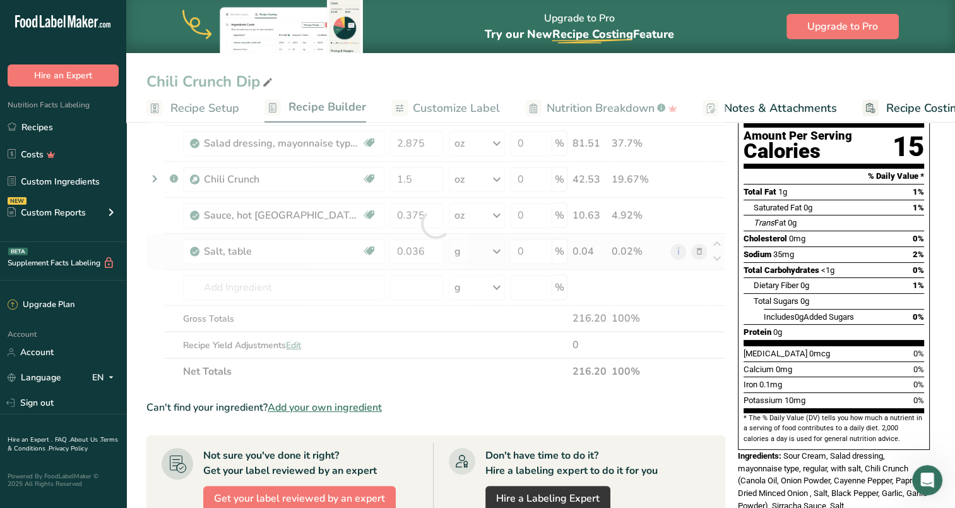
click at [498, 250] on div "Ingredient * Amount * Unit * Waste * .a-a{fill:#347362;}.b-a{fill:#fff;} Grams …" at bounding box center [435, 223] width 579 height 322
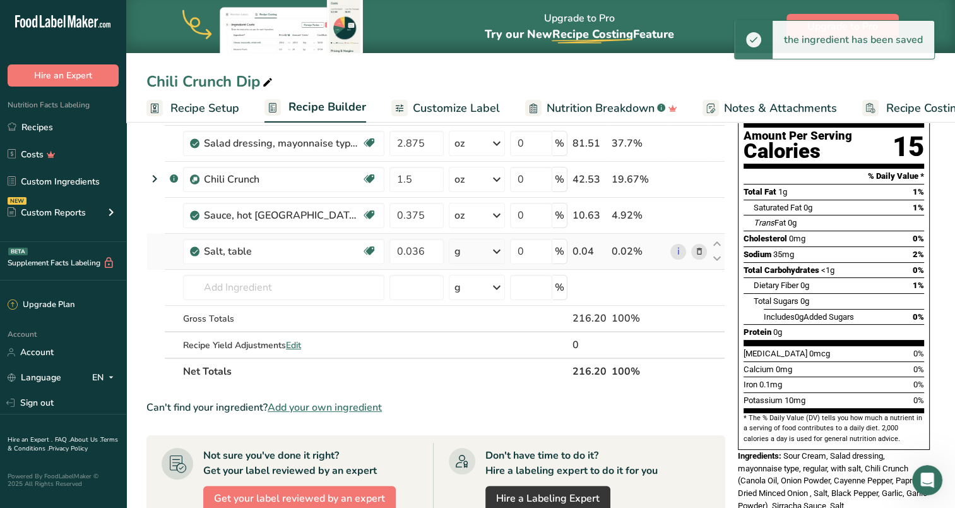
click at [500, 250] on icon at bounding box center [496, 251] width 15 height 23
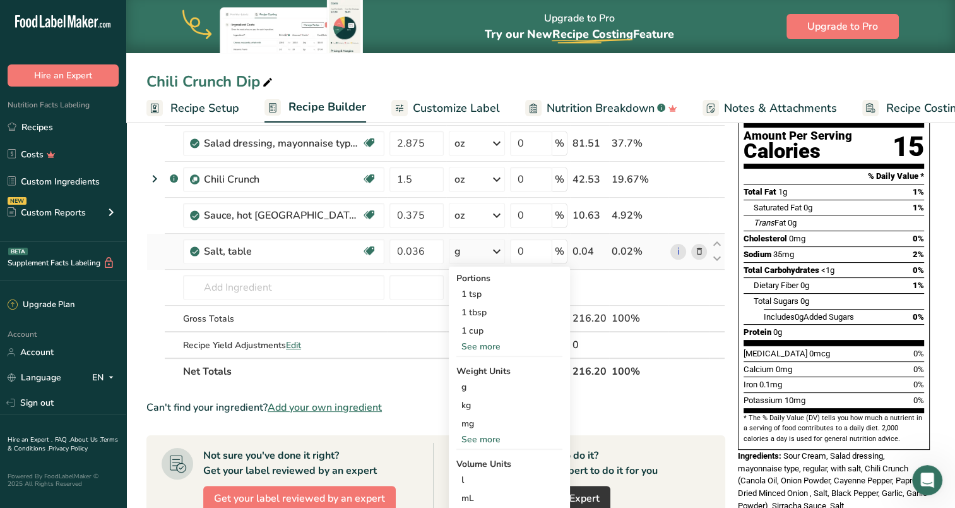
click at [480, 352] on div "Portions 1 tsp 1 tbsp 1 cup See more Weight Units g kg mg See more Volume Units…" at bounding box center [509, 404] width 121 height 277
click at [479, 344] on div "See more" at bounding box center [509, 346] width 106 height 13
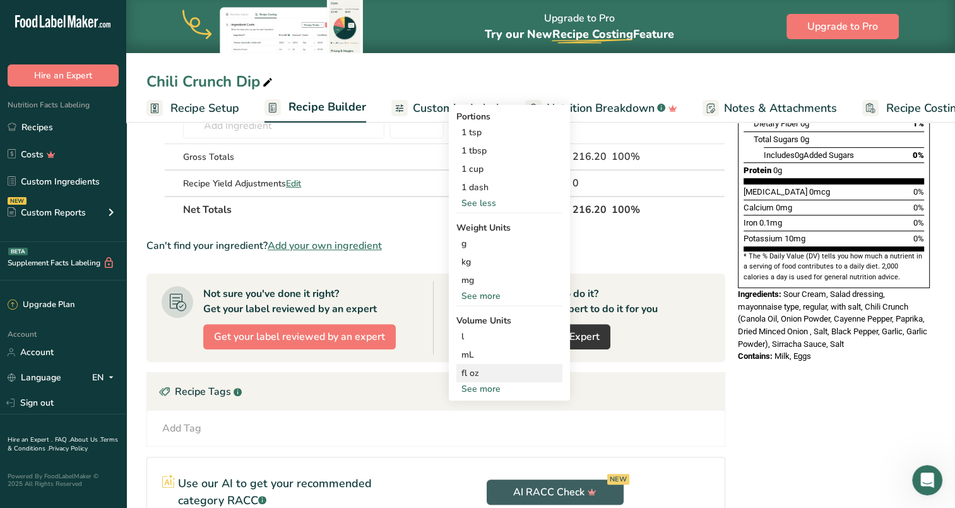
scroll to position [189, 0]
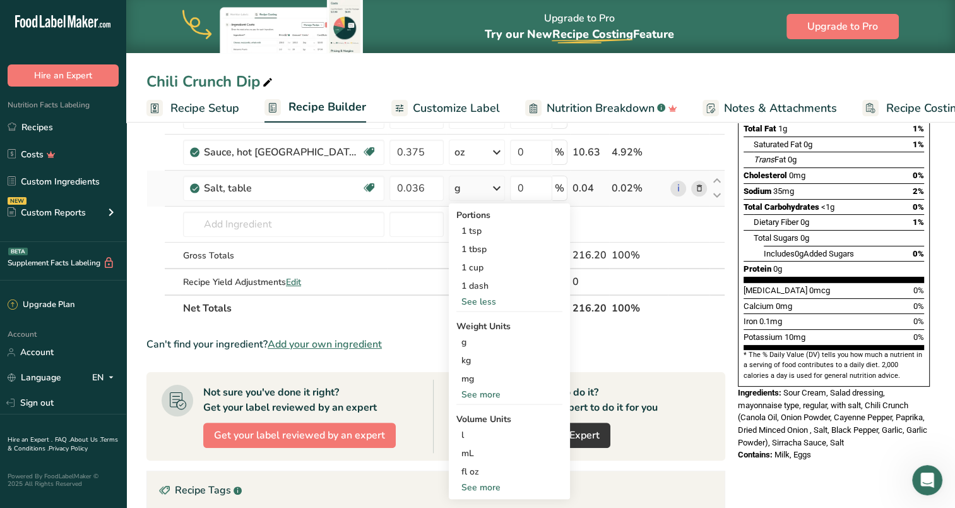
click at [477, 393] on div "See more" at bounding box center [509, 394] width 106 height 13
click at [478, 431] on div "oz" at bounding box center [509, 433] width 106 height 18
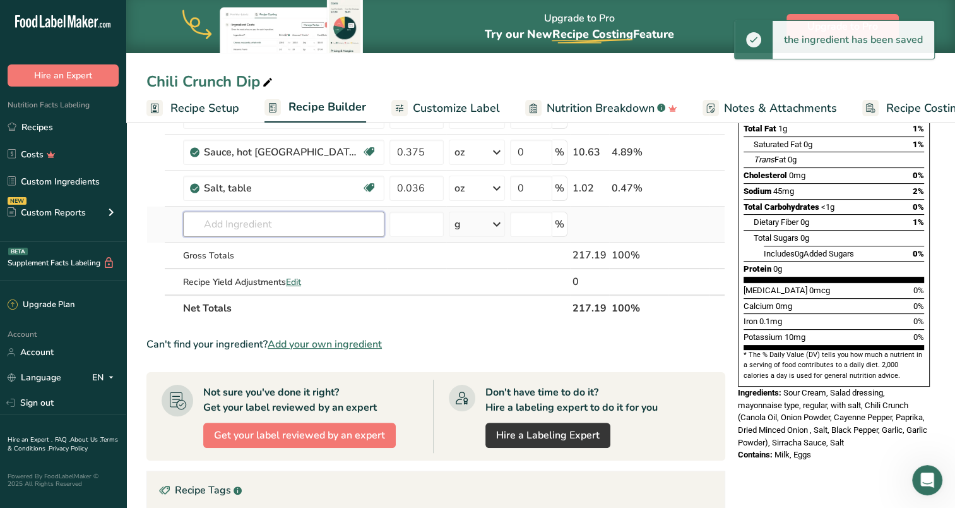
click at [285, 222] on input "text" at bounding box center [283, 223] width 201 height 25
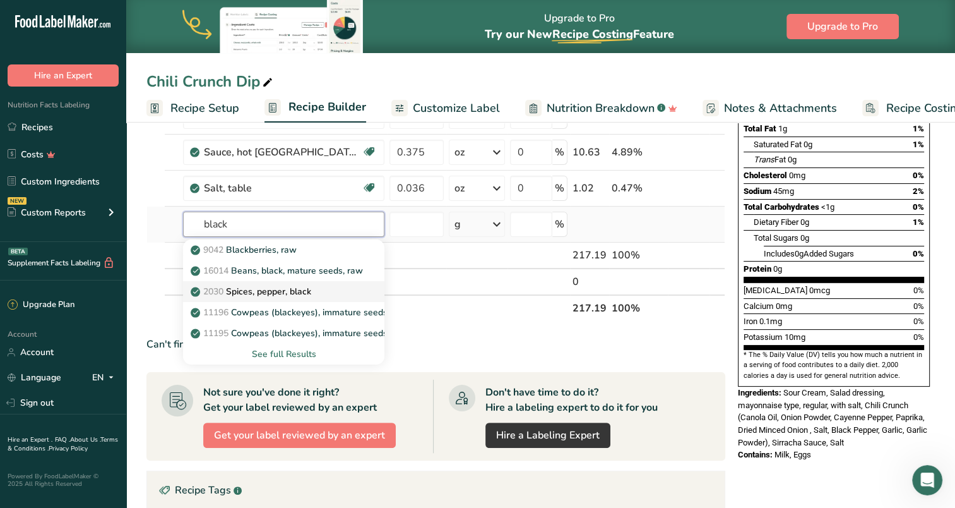
type input "black"
click at [261, 290] on p "2030 Spices, pepper, black" at bounding box center [252, 291] width 118 height 13
type input "Spices, pepper, black"
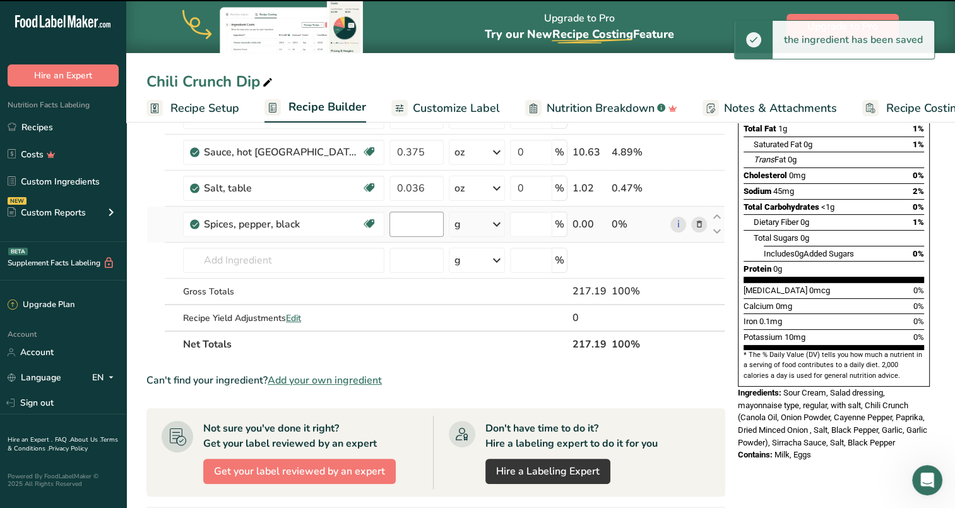
type input "0"
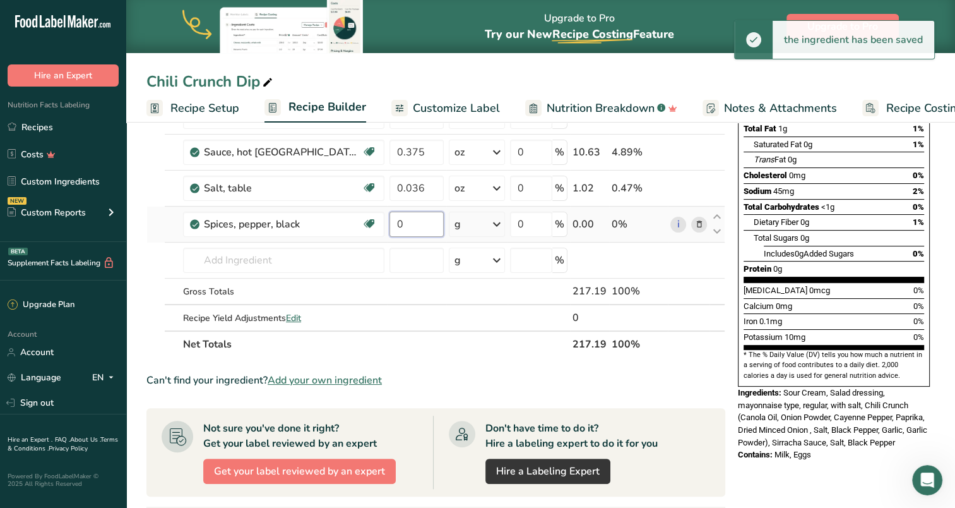
click at [420, 222] on input "0" at bounding box center [416, 223] width 54 height 25
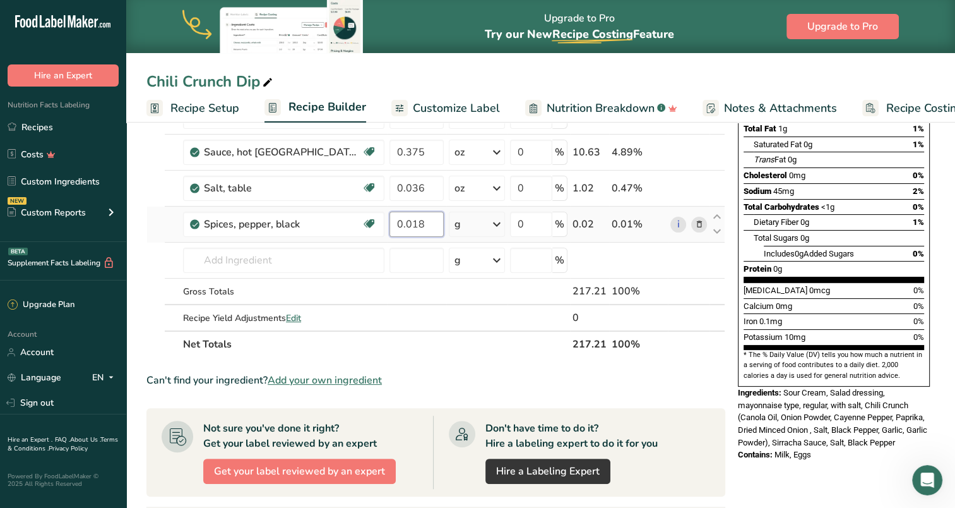
type input "0.018"
click at [497, 222] on div "Ingredient * Amount * Unit * Waste * .a-a{fill:#347362;}.b-a{fill:#fff;} Grams …" at bounding box center [435, 178] width 579 height 358
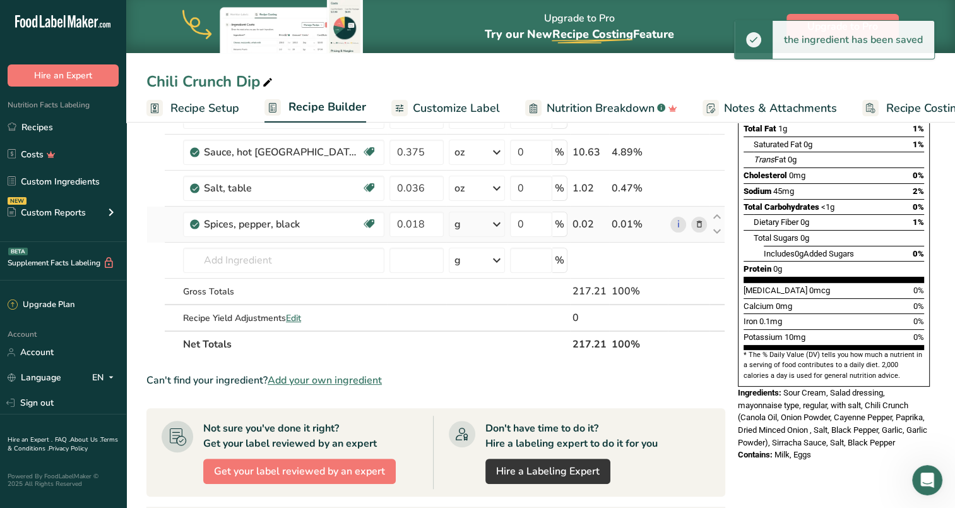
click at [501, 220] on icon at bounding box center [496, 224] width 15 height 23
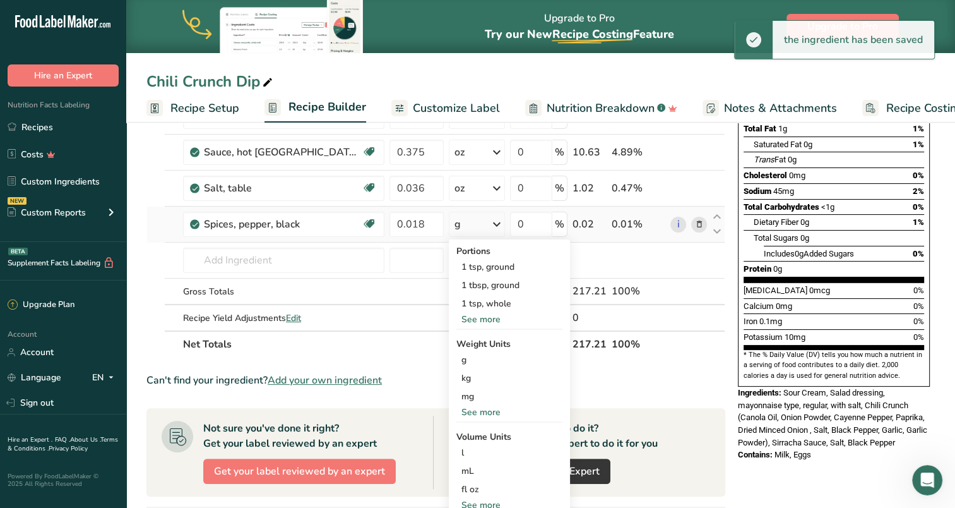
click at [479, 407] on div "See more" at bounding box center [509, 411] width 106 height 13
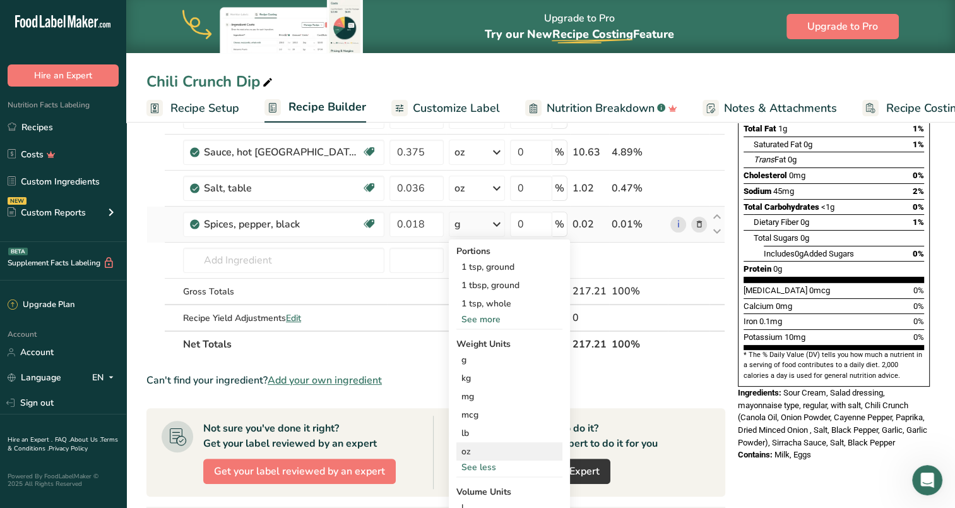
click at [470, 447] on div "oz" at bounding box center [509, 451] width 106 height 18
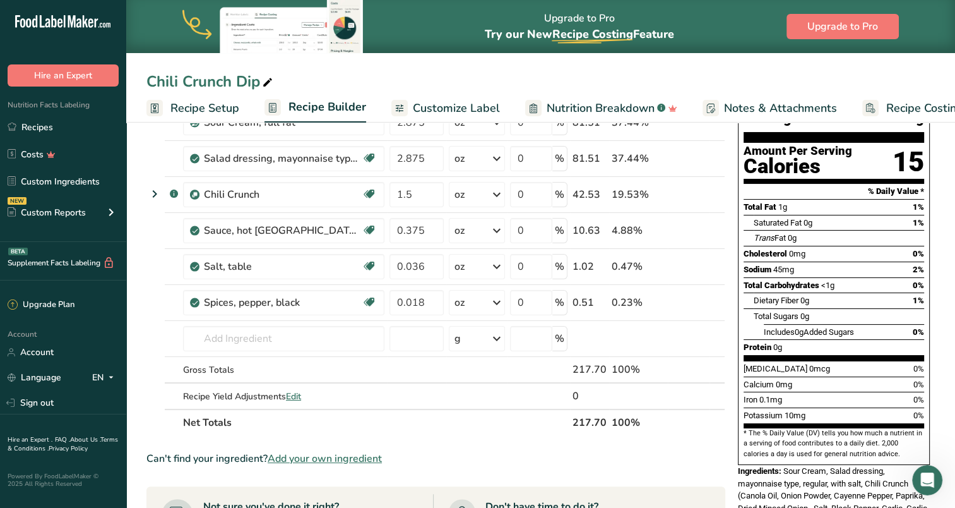
scroll to position [126, 0]
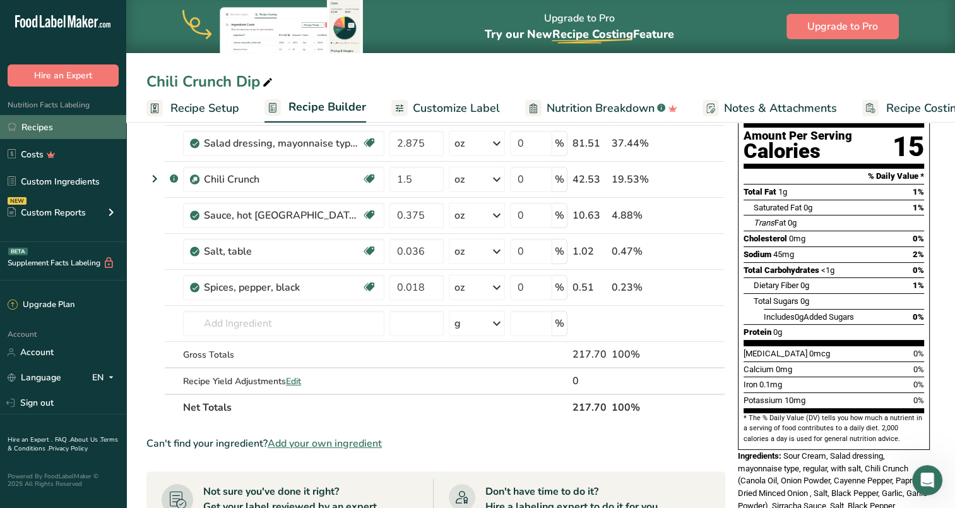
click at [41, 126] on link "Recipes" at bounding box center [63, 127] width 126 height 24
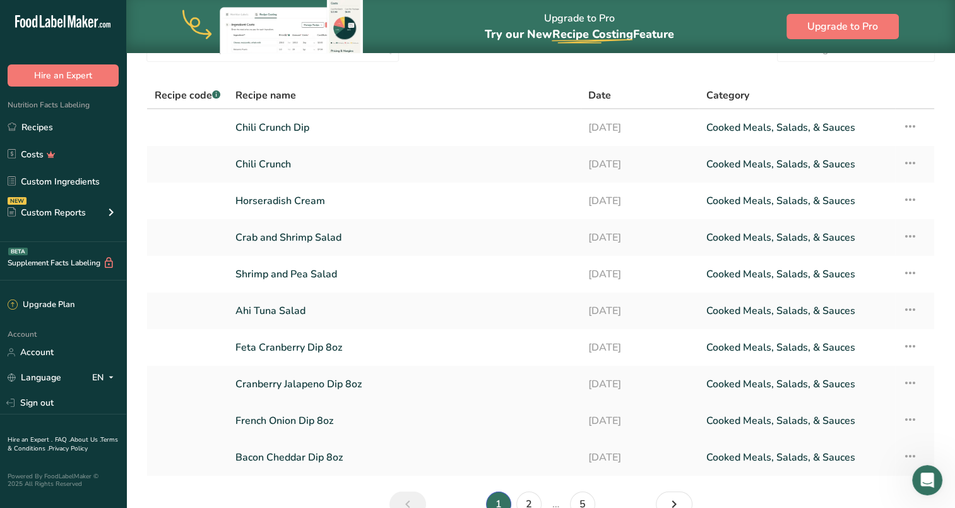
scroll to position [133, 0]
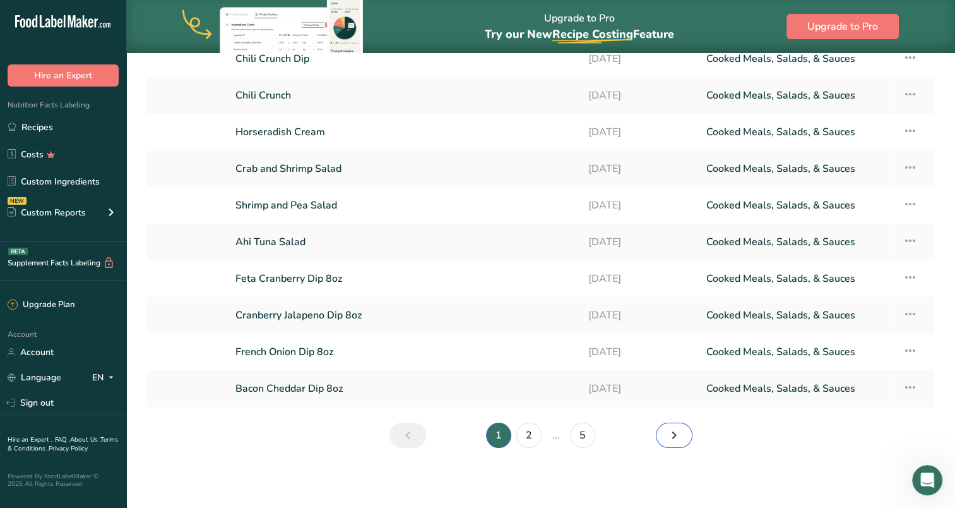
click at [679, 435] on icon "Next page" at bounding box center [674, 435] width 15 height 23
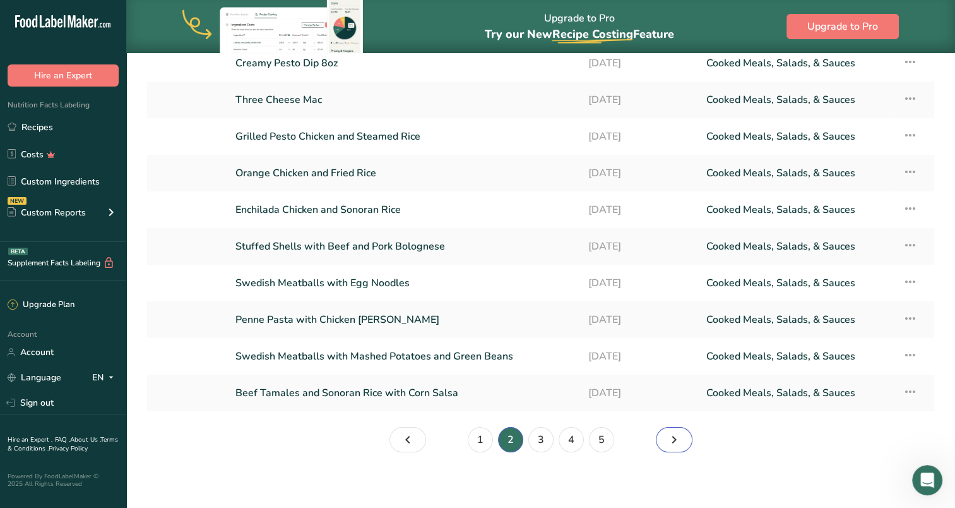
scroll to position [133, 0]
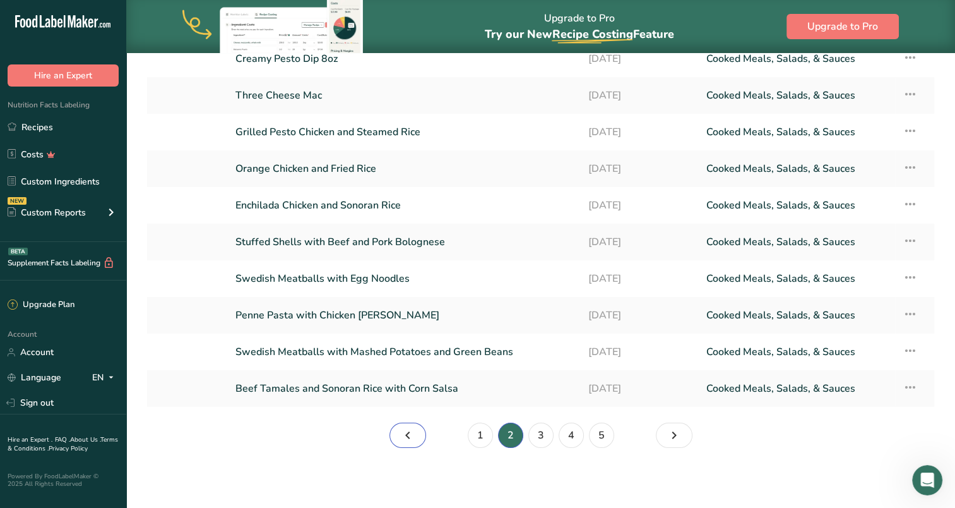
click at [405, 441] on icon "Page 1." at bounding box center [407, 435] width 15 height 23
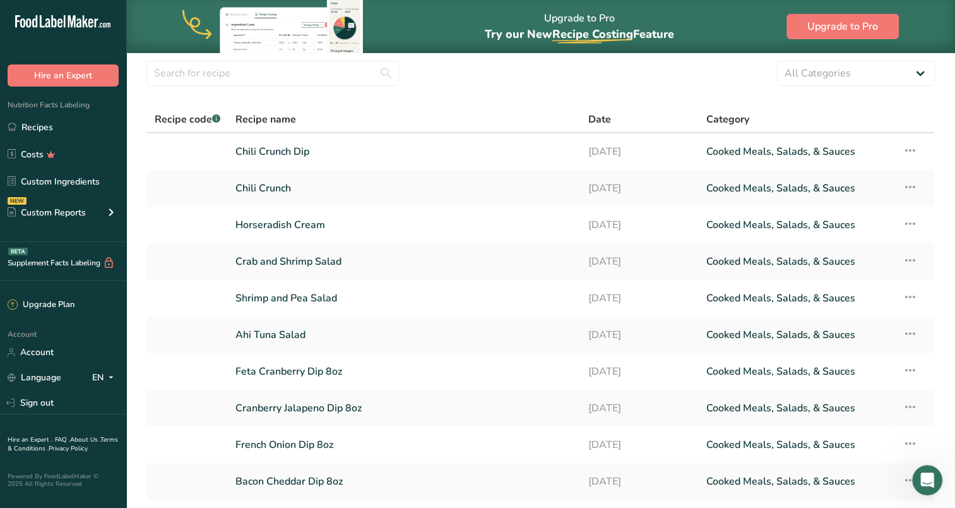
scroll to position [63, 0]
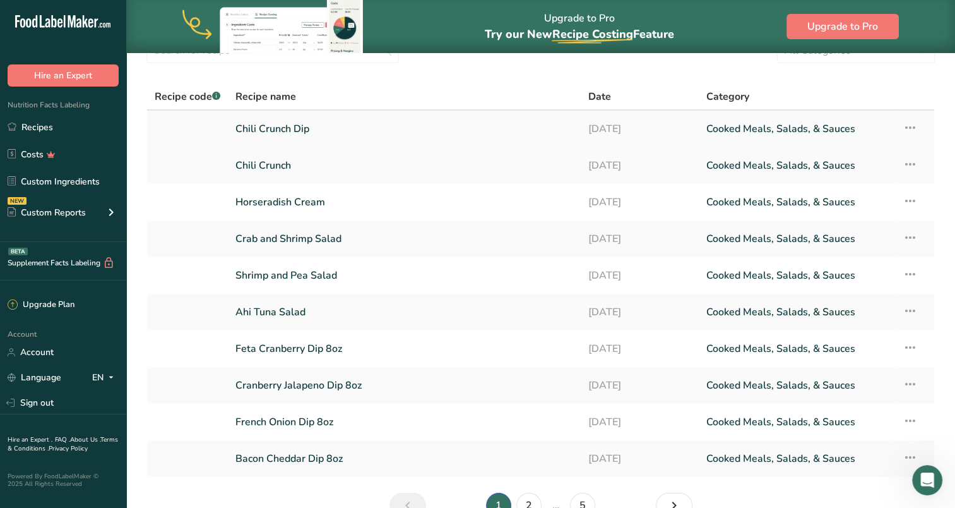
click at [280, 126] on link "Chili Crunch Dip" at bounding box center [404, 129] width 338 height 27
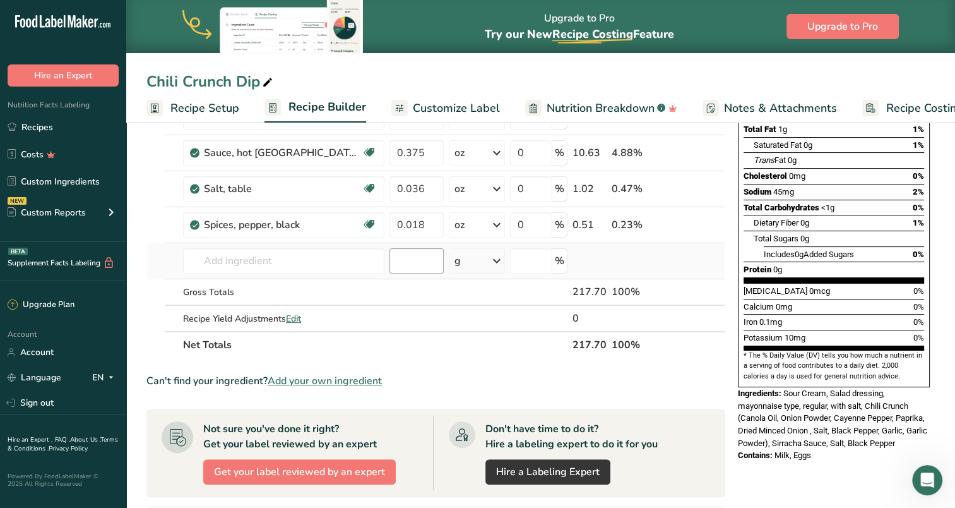
scroll to position [189, 0]
click at [487, 354] on th "Net Totals" at bounding box center [375, 343] width 389 height 27
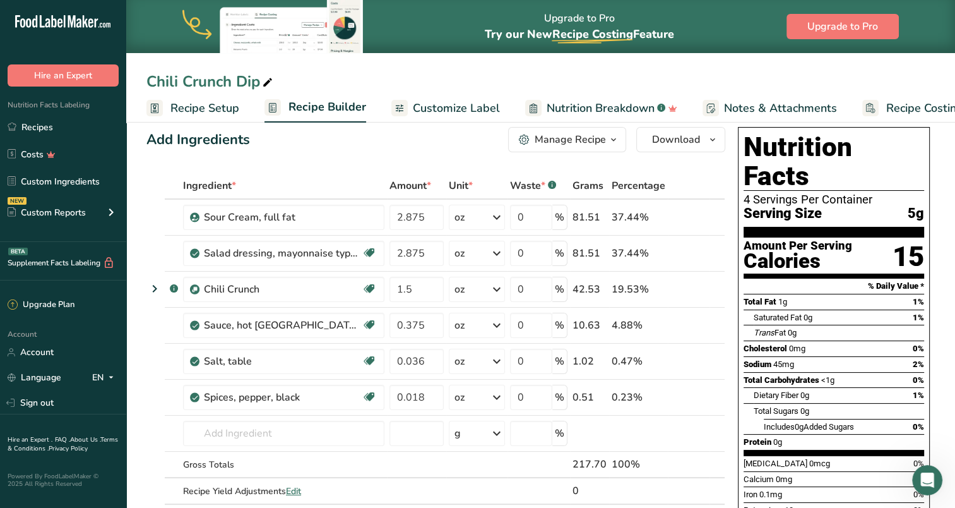
scroll to position [0, 0]
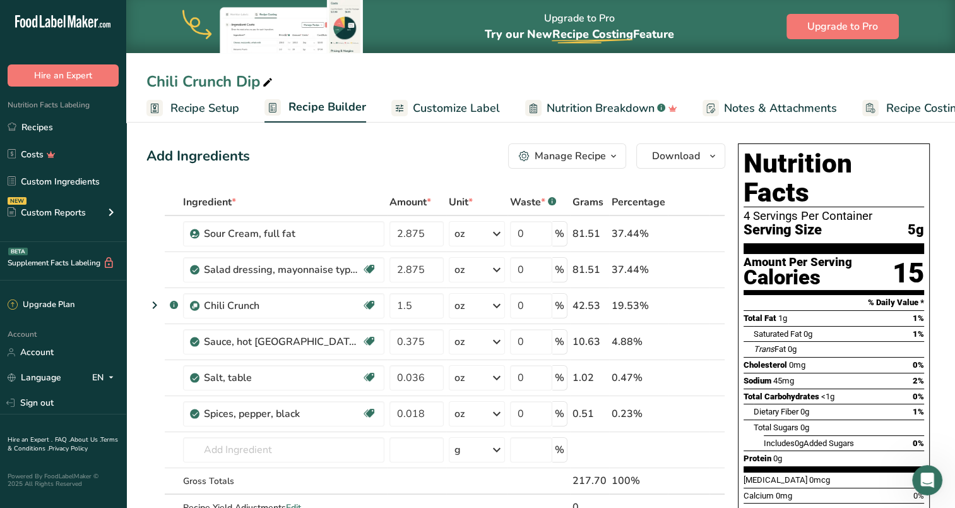
click at [833, 222] on div "Serving Size 5g" at bounding box center [834, 230] width 181 height 16
click at [207, 95] on link "Recipe Setup" at bounding box center [192, 108] width 93 height 28
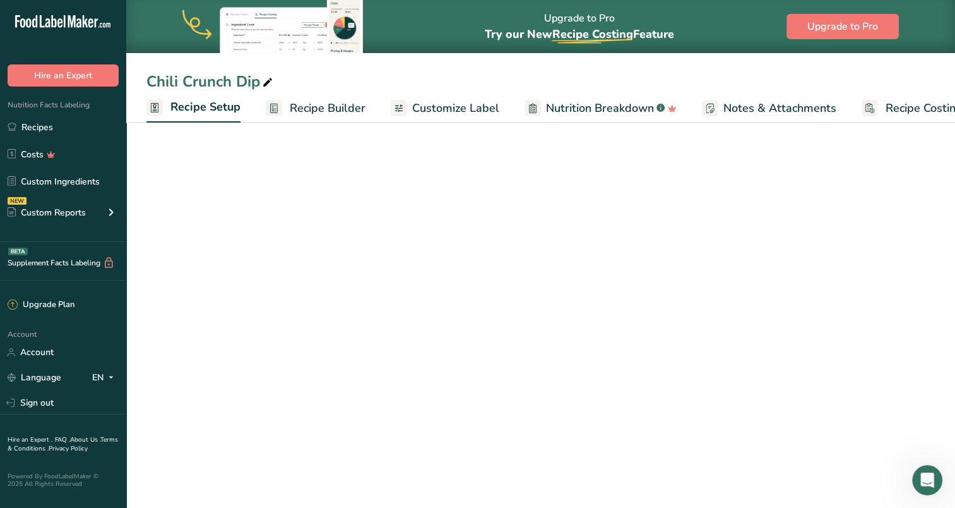
scroll to position [0, 4]
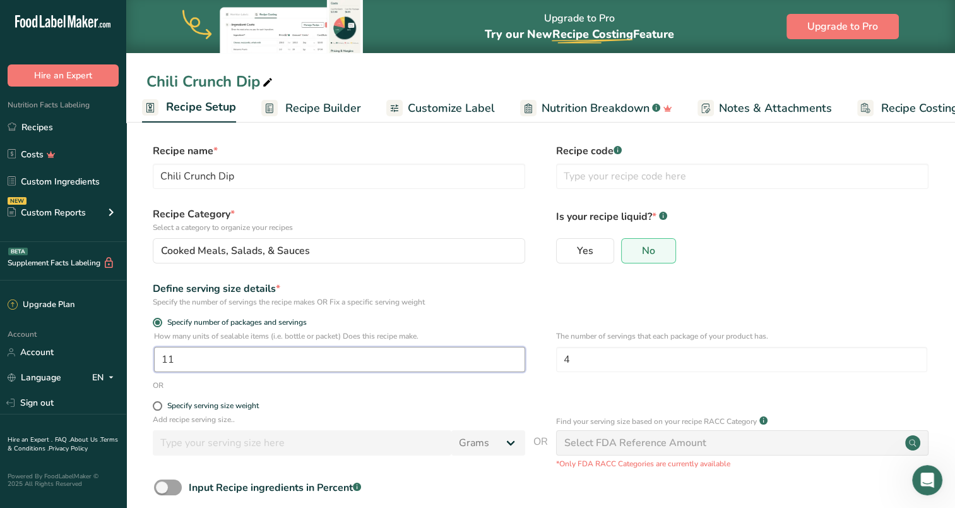
click at [361, 364] on input "11" at bounding box center [339, 359] width 371 height 25
type input "1"
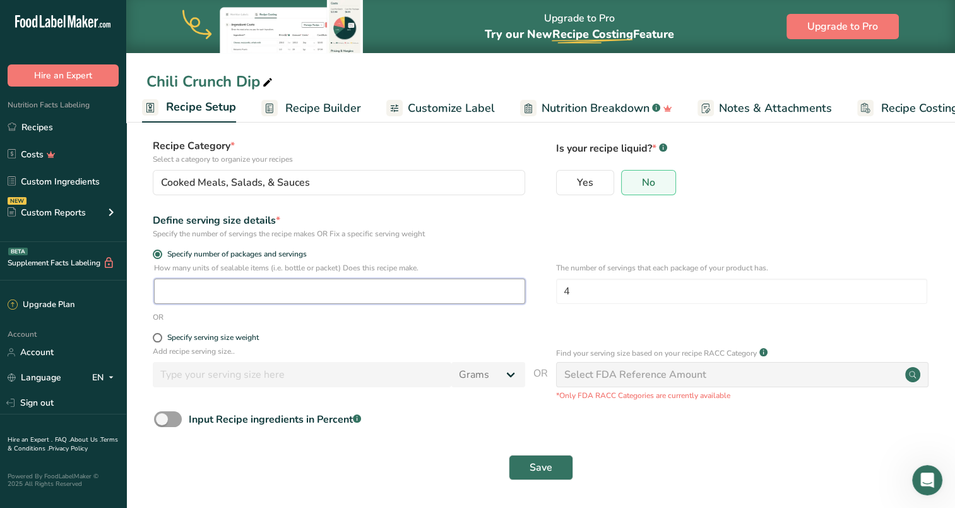
scroll to position [68, 0]
click at [536, 463] on span "Save" at bounding box center [541, 467] width 23 height 15
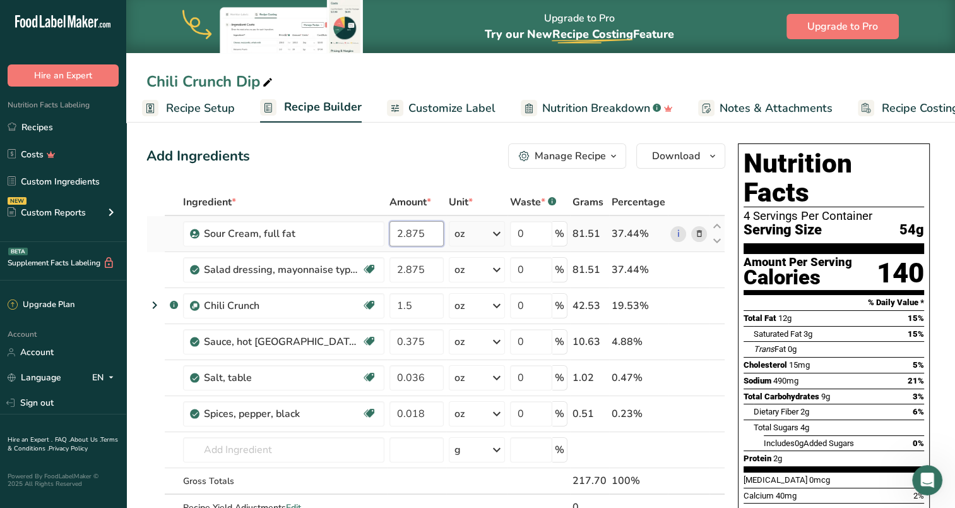
drag, startPoint x: 426, startPoint y: 234, endPoint x: 407, endPoint y: 235, distance: 19.0
click at [407, 235] on input "2.875" at bounding box center [416, 233] width 54 height 25
type input "2"
type input "3"
click at [414, 163] on div "Add Ingredients Manage Recipe Delete Recipe Duplicate Recipe Scale Recipe Save …" at bounding box center [435, 155] width 579 height 25
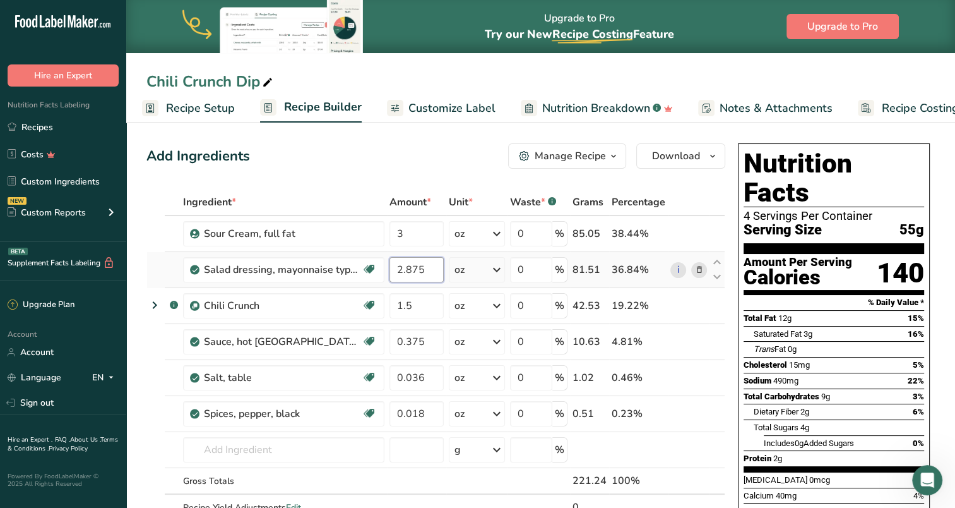
drag, startPoint x: 425, startPoint y: 266, endPoint x: 395, endPoint y: 268, distance: 29.7
click at [395, 268] on input "2.875" at bounding box center [416, 269] width 54 height 25
type input "3"
click at [392, 153] on div "Add Ingredients Manage Recipe Delete Recipe Duplicate Recipe Scale Recipe Save …" at bounding box center [435, 155] width 579 height 25
click at [446, 110] on span "Customize Label" at bounding box center [451, 108] width 87 height 17
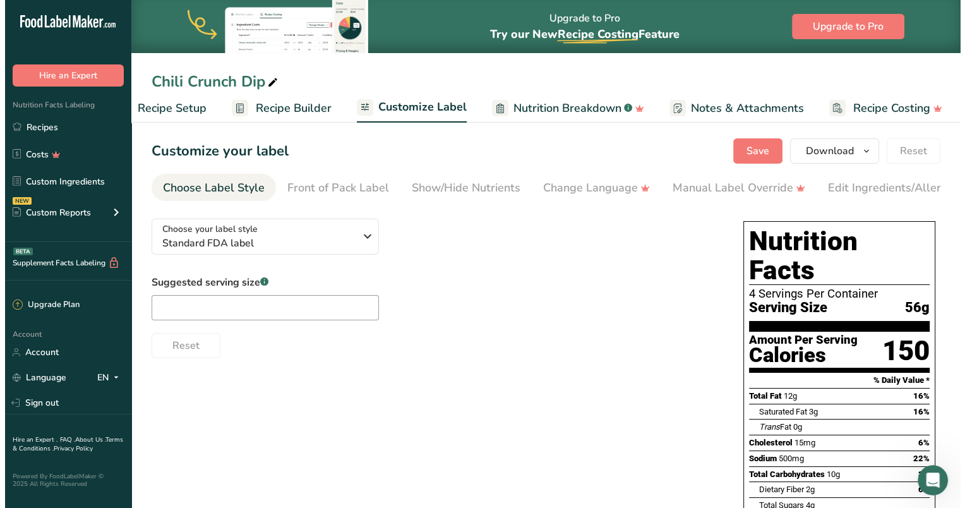
scroll to position [0, 40]
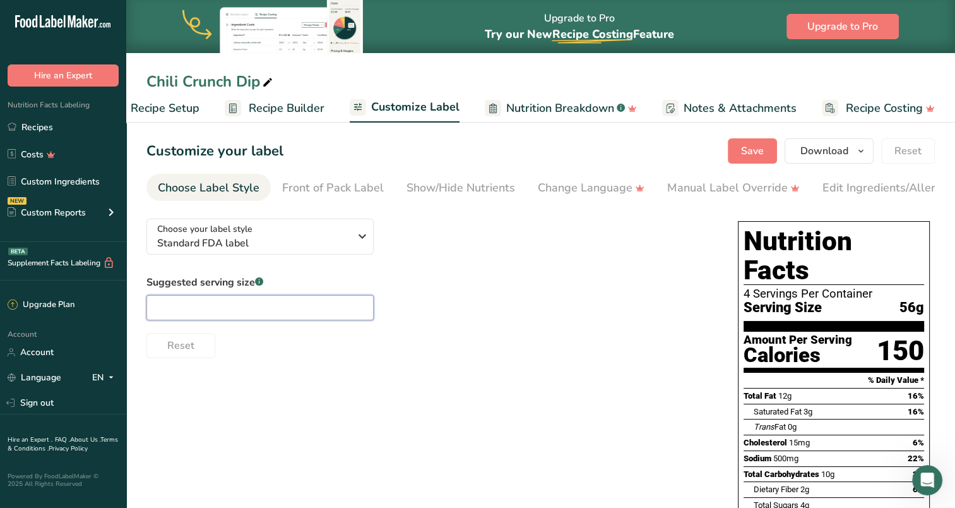
click at [279, 303] on input "text" at bounding box center [259, 307] width 227 height 25
type input "2oz"
click at [556, 242] on div "Choose your label style Standard FDA label USA (FDA) Standard FDA label Tabular…" at bounding box center [429, 283] width 566 height 150
click at [742, 141] on button "Save" at bounding box center [752, 150] width 49 height 25
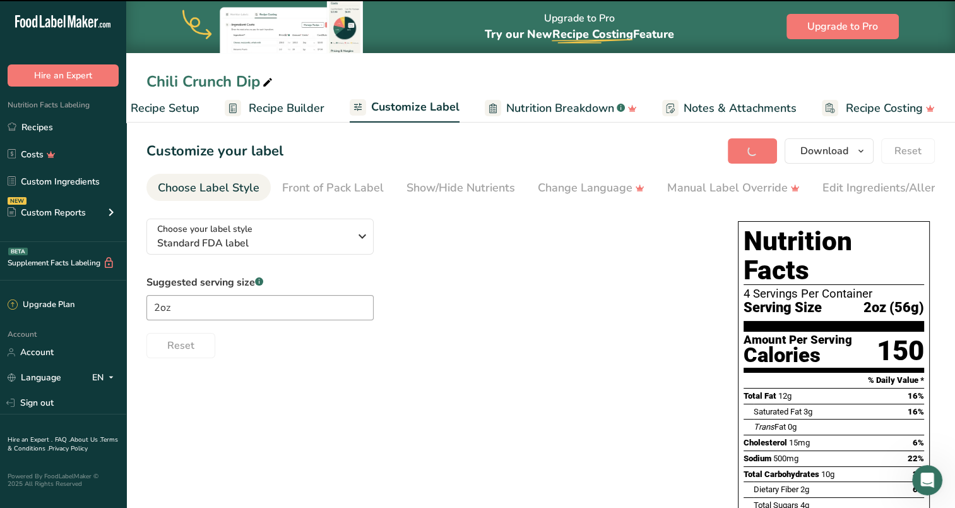
click at [298, 105] on span "Recipe Builder" at bounding box center [287, 108] width 76 height 17
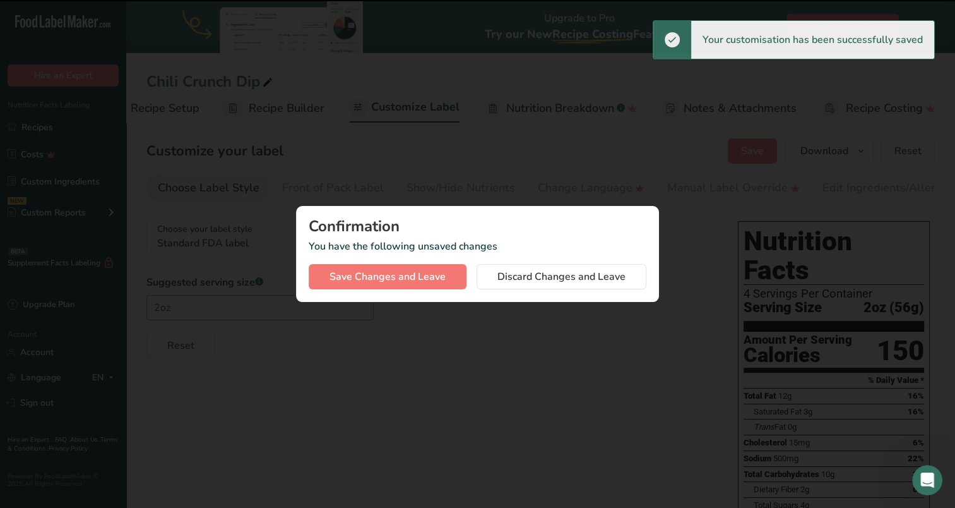
scroll to position [0, 30]
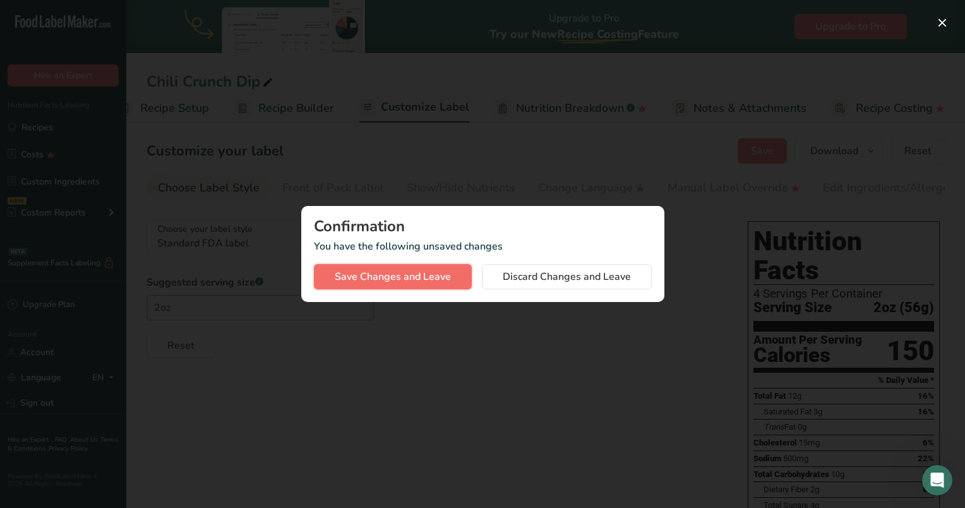
click at [434, 282] on span "Save Changes and Leave" at bounding box center [393, 276] width 116 height 15
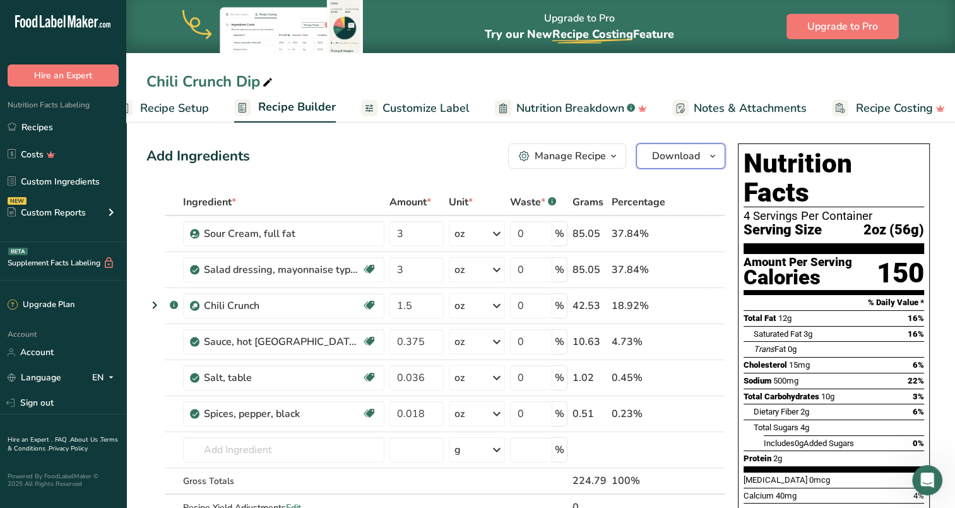
click at [661, 154] on span "Download" at bounding box center [676, 155] width 48 height 15
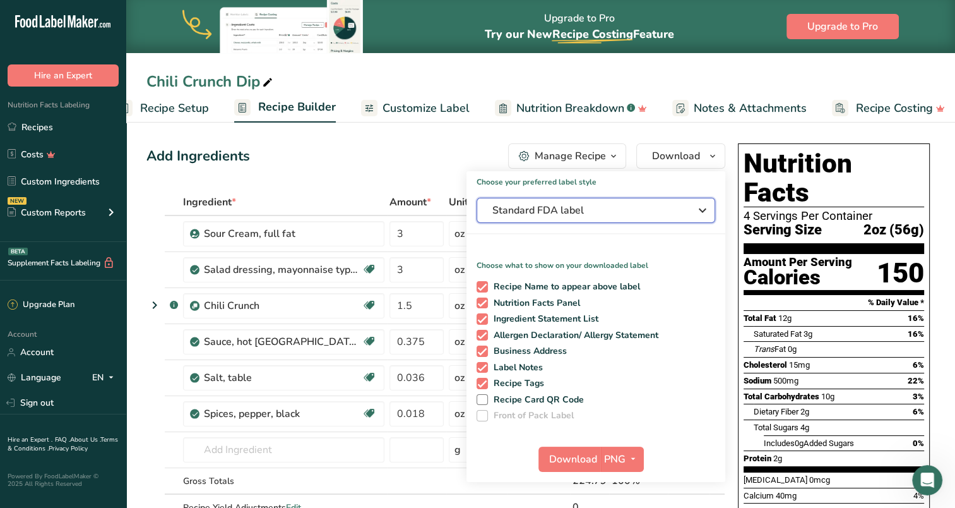
click at [554, 205] on span "Standard FDA label" at bounding box center [586, 210] width 189 height 15
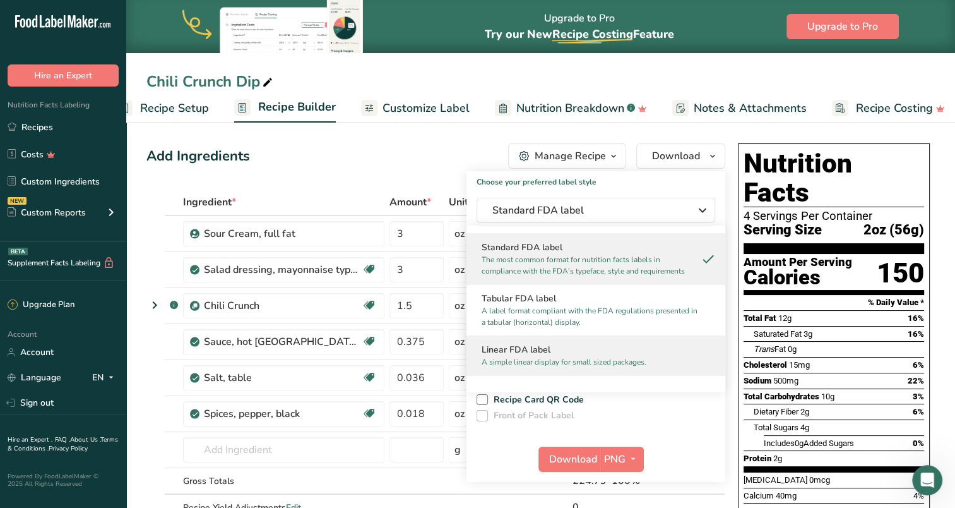
click at [561, 354] on h2 "Linear FDA label" at bounding box center [596, 349] width 229 height 13
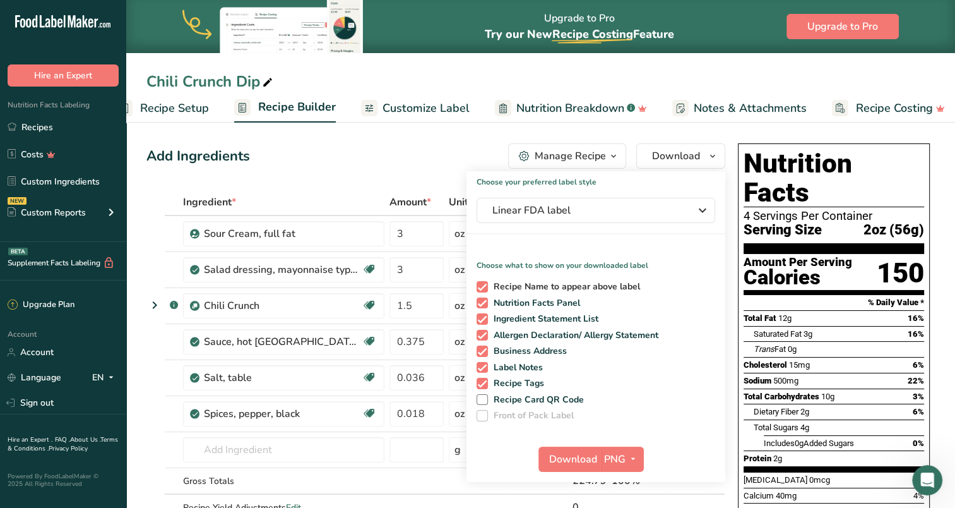
click at [545, 283] on span "Recipe Name to appear above label" at bounding box center [564, 286] width 153 height 11
click at [485, 283] on input "Recipe Name to appear above label" at bounding box center [481, 286] width 8 height 8
checkbox input "false"
click at [543, 313] on span "Ingredient Statement List" at bounding box center [543, 318] width 111 height 11
click at [485, 314] on input "Ingredient Statement List" at bounding box center [481, 318] width 8 height 8
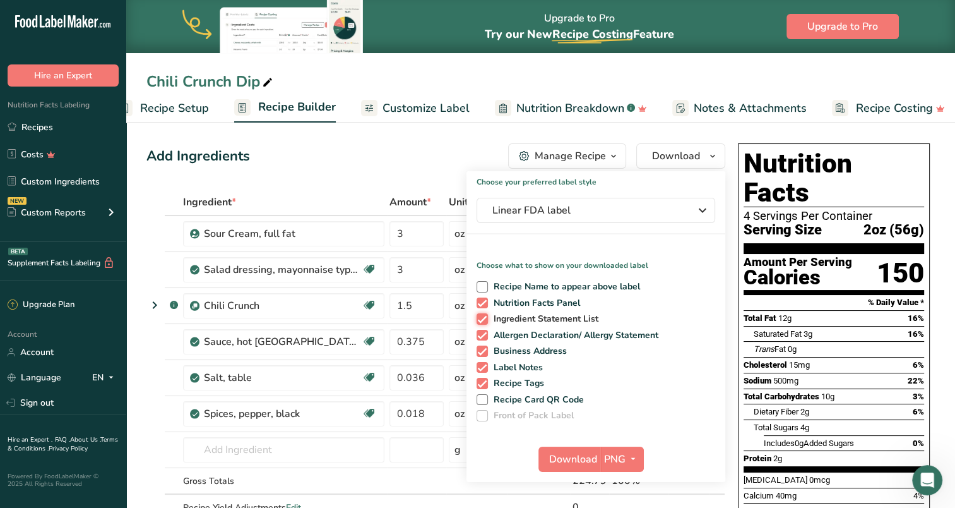
checkbox input "false"
click at [543, 331] on span "Allergen Declaration/ Allergy Statement" at bounding box center [573, 335] width 171 height 11
click at [485, 331] on input "Allergen Declaration/ Allergy Statement" at bounding box center [481, 335] width 8 height 8
checkbox input "false"
click at [539, 345] on span "Business Address" at bounding box center [528, 350] width 80 height 11
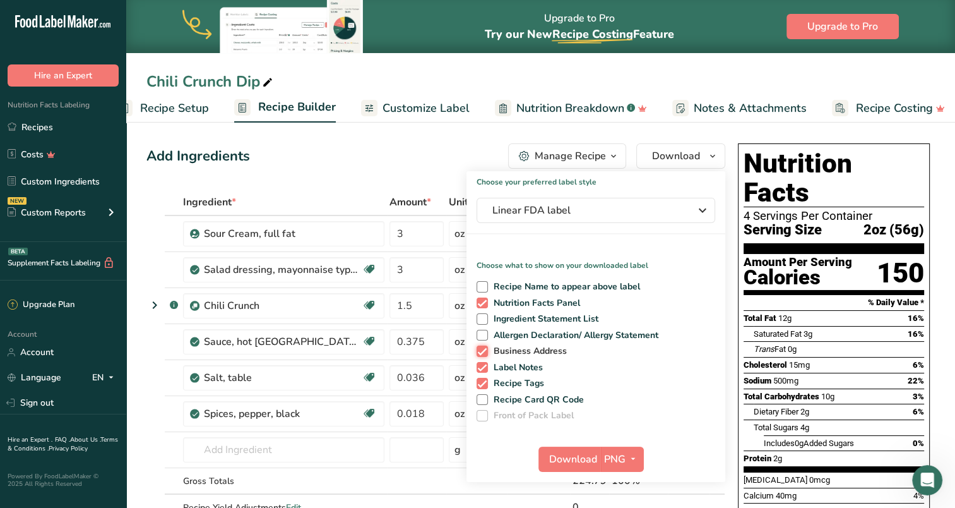
click at [485, 347] on input "Business Address" at bounding box center [481, 351] width 8 height 8
click at [533, 356] on span "Business Address" at bounding box center [528, 350] width 80 height 11
click at [485, 355] on input "Business Address" at bounding box center [481, 351] width 8 height 8
checkbox input "true"
click at [532, 362] on span "Label Notes" at bounding box center [516, 367] width 56 height 11
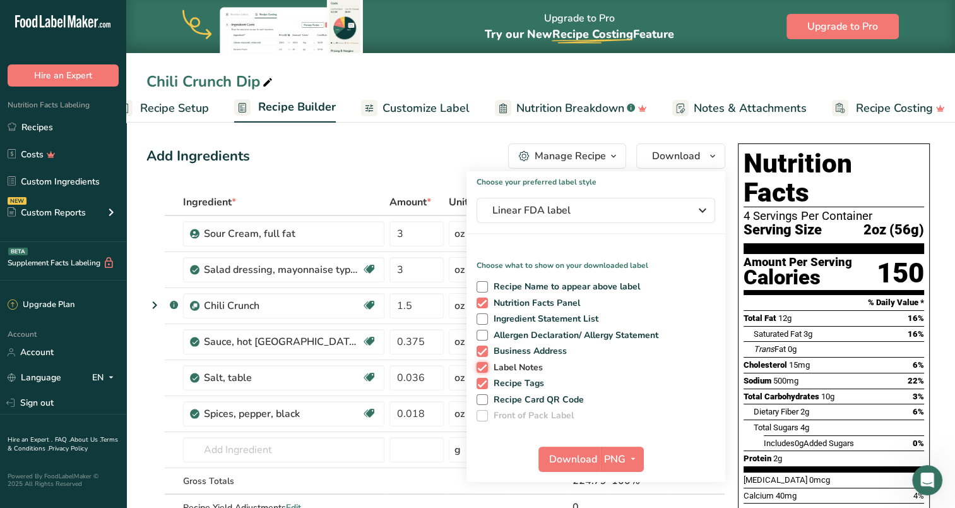
click at [485, 363] on input "Label Notes" at bounding box center [481, 367] width 8 height 8
checkbox input "false"
click at [528, 351] on span "Business Address" at bounding box center [528, 350] width 80 height 11
click at [485, 351] on input "Business Address" at bounding box center [481, 351] width 8 height 8
checkbox input "false"
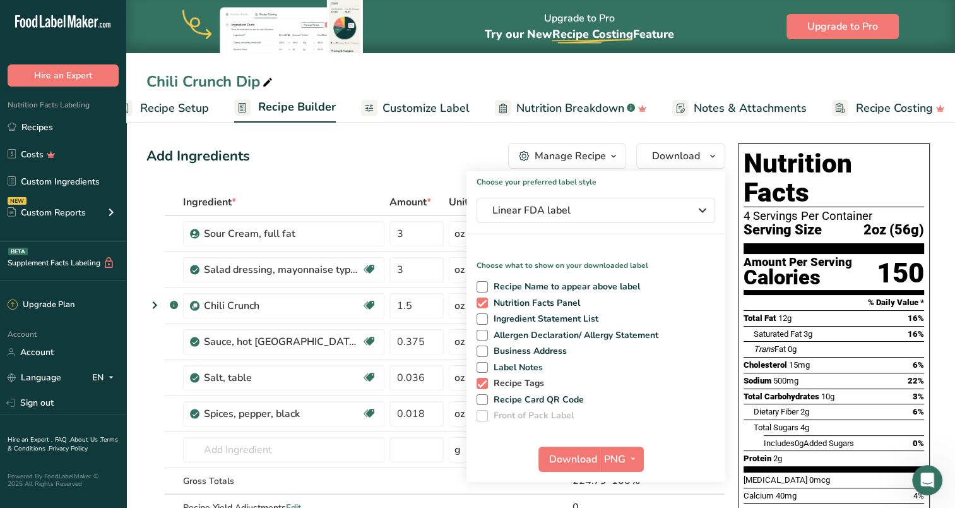
click at [530, 381] on span "Recipe Tags" at bounding box center [516, 382] width 57 height 11
click at [485, 381] on input "Recipe Tags" at bounding box center [481, 383] width 8 height 8
checkbox input "false"
click at [578, 462] on span "Download" at bounding box center [573, 458] width 48 height 15
click at [267, 76] on icon at bounding box center [267, 83] width 11 height 18
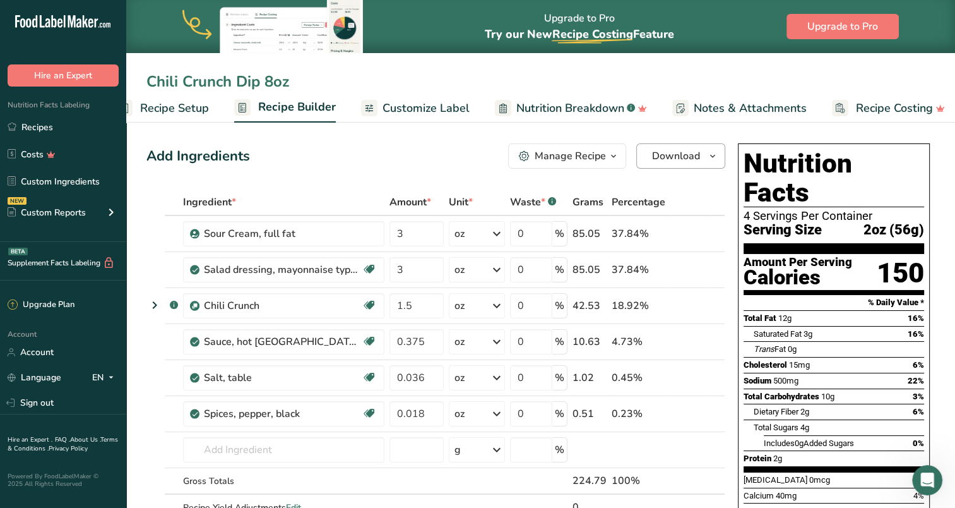
type input "Chili Crunch Dip 8oz"
click at [657, 152] on span "Download" at bounding box center [676, 155] width 48 height 15
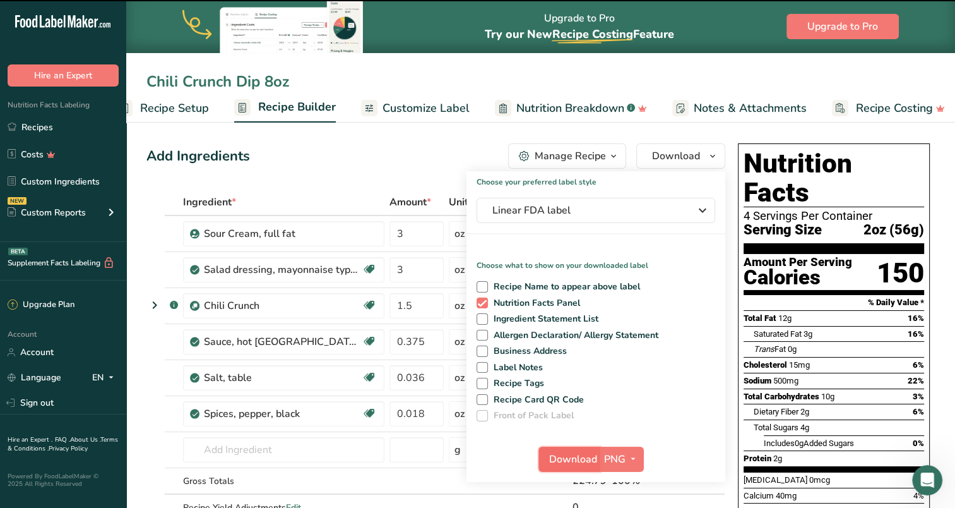
click at [571, 463] on span "Download" at bounding box center [573, 458] width 48 height 15
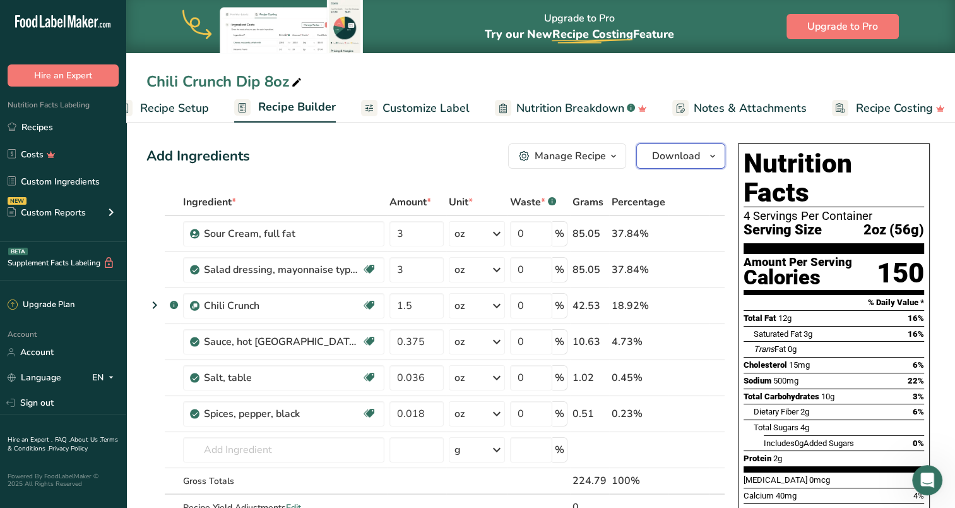
click at [664, 153] on span "Download" at bounding box center [676, 155] width 48 height 15
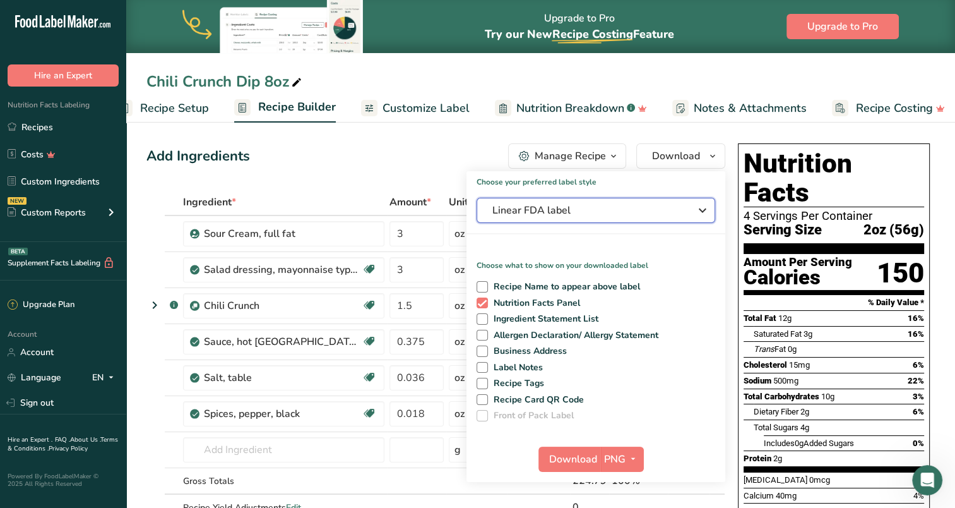
click at [557, 212] on span "Linear FDA label" at bounding box center [586, 210] width 189 height 15
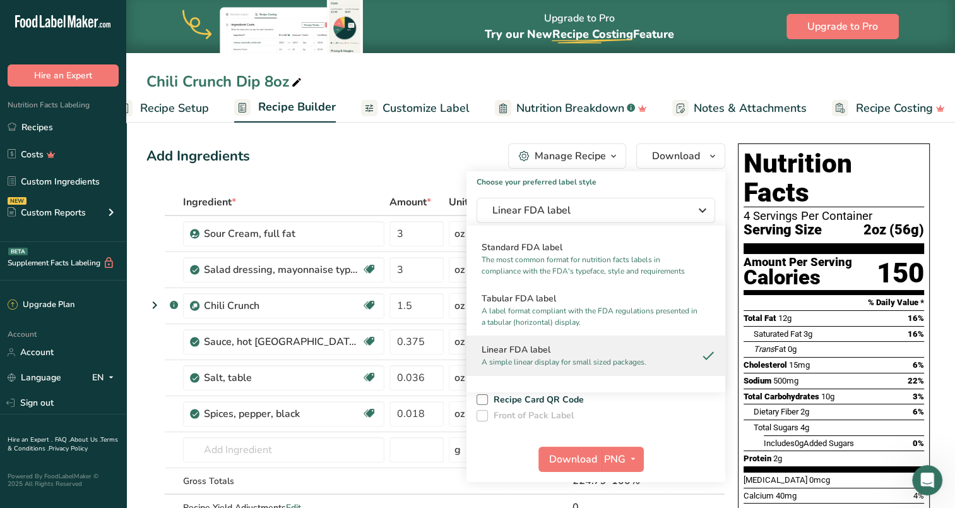
click at [557, 356] on p "A simple linear display for small sized packages." at bounding box center [590, 361] width 217 height 11
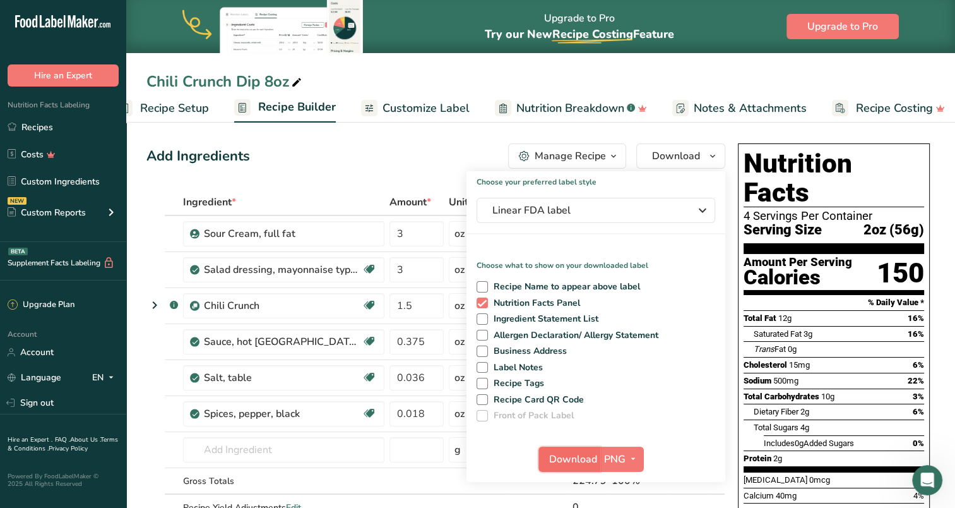
click at [571, 454] on span "Download" at bounding box center [573, 458] width 48 height 15
click at [562, 73] on div "Chili Crunch Dip 8oz" at bounding box center [540, 81] width 829 height 23
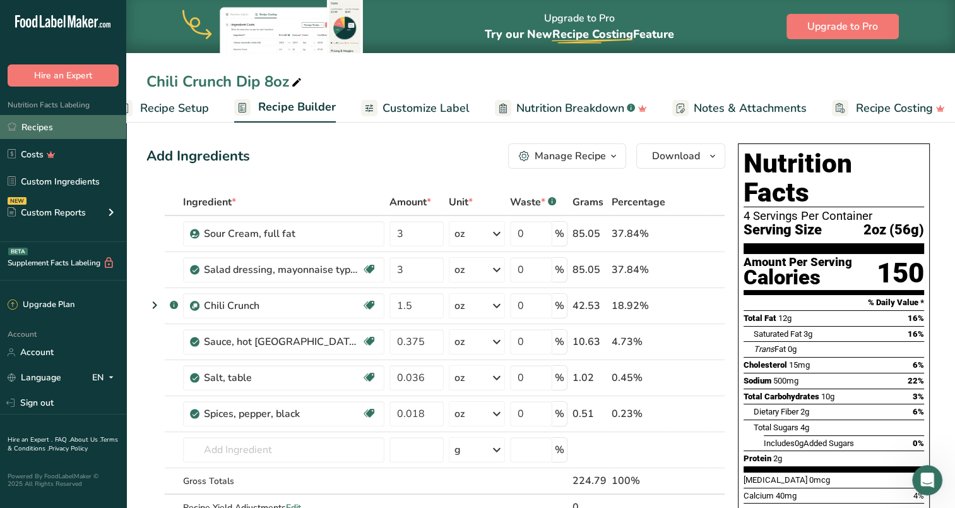
click at [47, 122] on link "Recipes" at bounding box center [63, 127] width 126 height 24
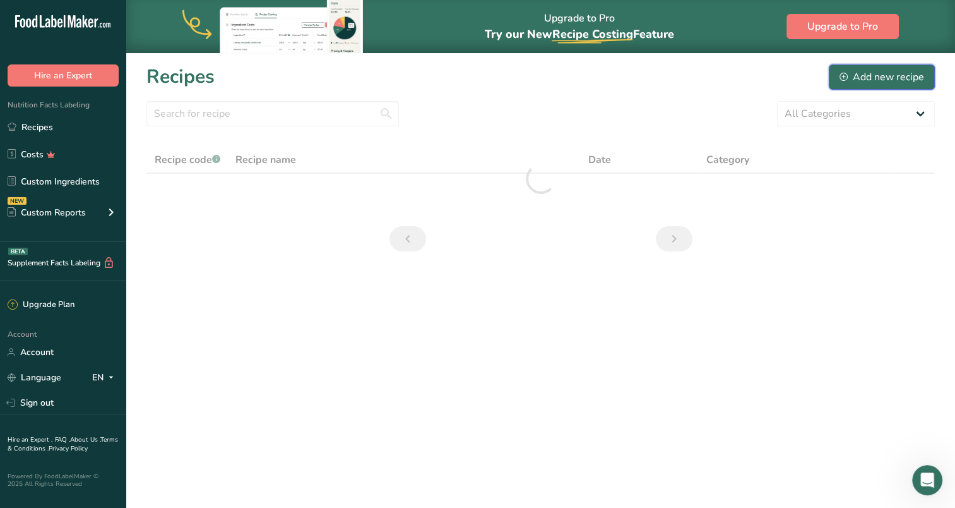
click at [912, 76] on div "Add new recipe" at bounding box center [882, 76] width 85 height 15
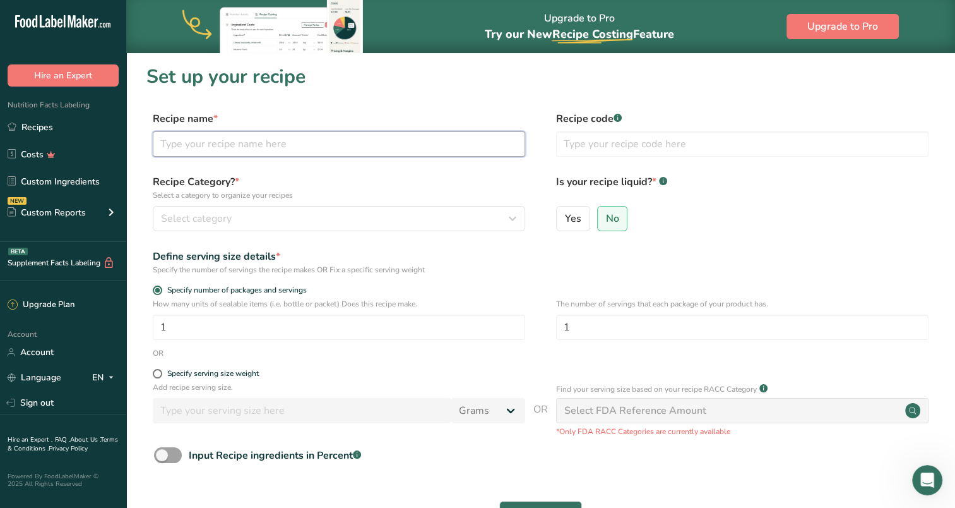
click at [293, 146] on input "text" at bounding box center [339, 143] width 372 height 25
type input "Caramel Apple Dip 8oz"
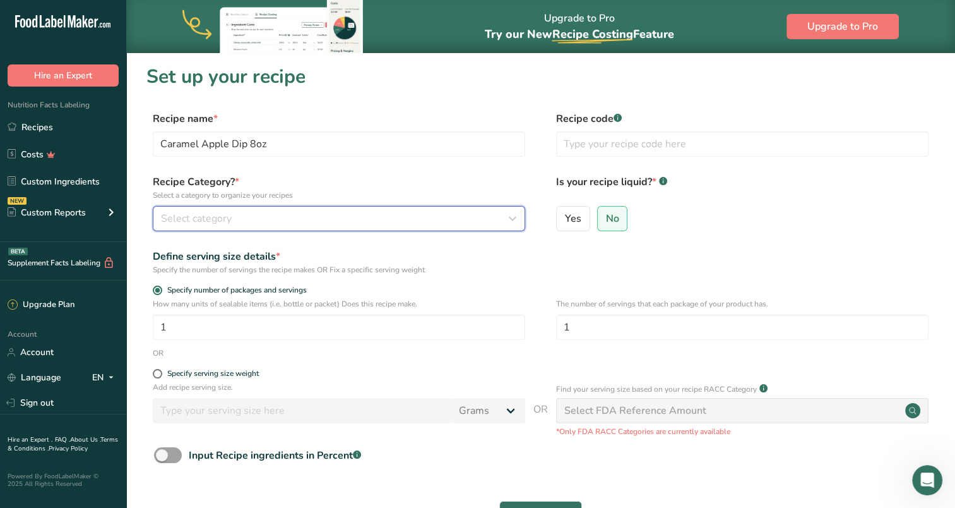
click at [425, 218] on div "Select category" at bounding box center [335, 218] width 348 height 15
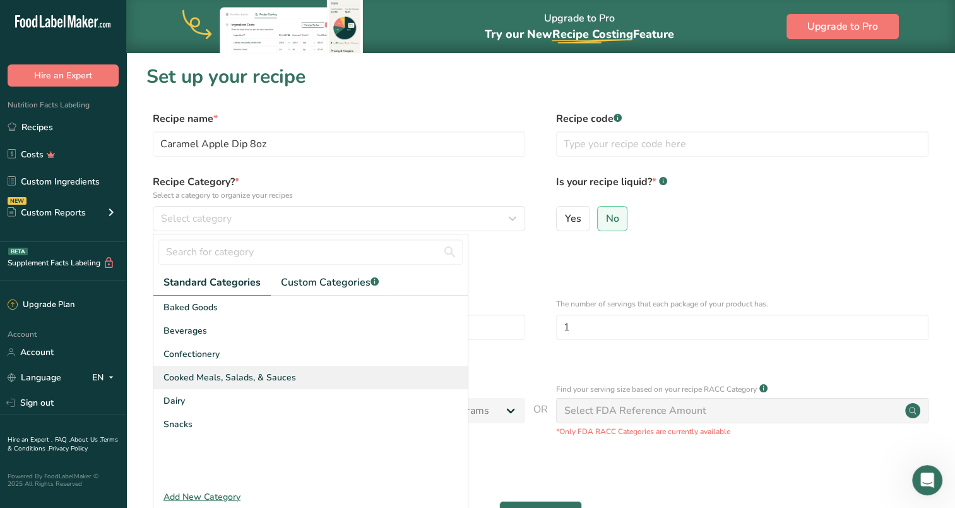
click at [222, 380] on span "Cooked Meals, Salads, & Sauces" at bounding box center [229, 377] width 133 height 13
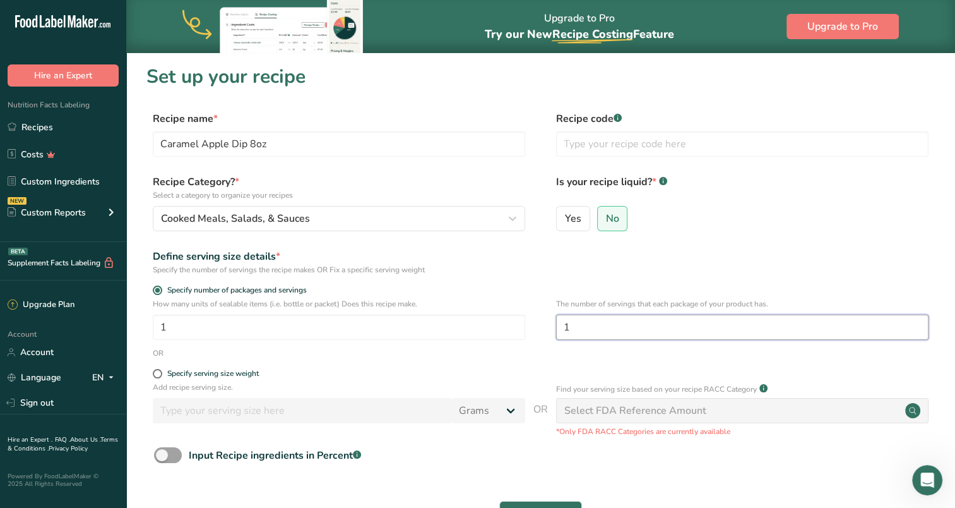
drag, startPoint x: 586, startPoint y: 327, endPoint x: 557, endPoint y: 328, distance: 29.7
click at [557, 328] on input "1" at bounding box center [742, 326] width 372 height 25
type input "4"
click at [518, 279] on form "Recipe name * Caramel Apple Dip 8oz Recipe code .a-a{fill:#347362;}.b-a{fill:#f…" at bounding box center [540, 335] width 788 height 448
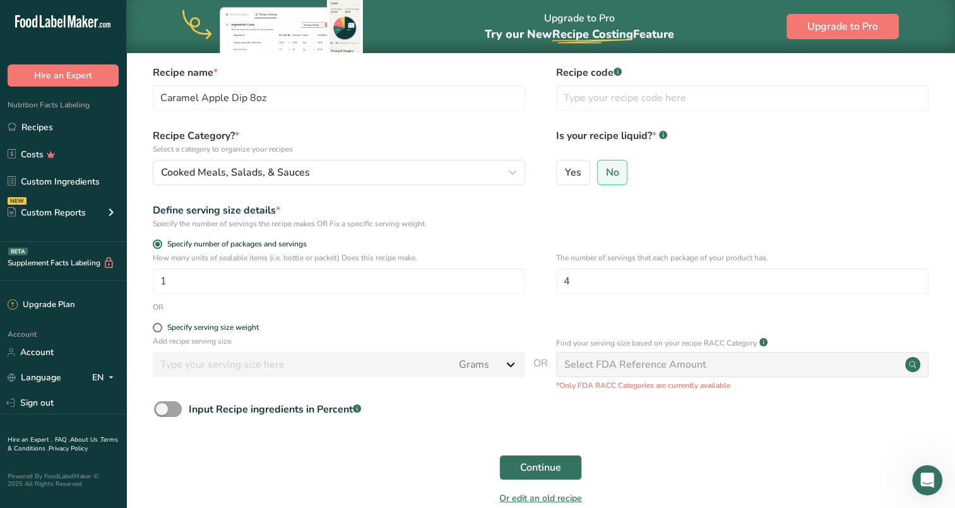
scroll to position [112, 0]
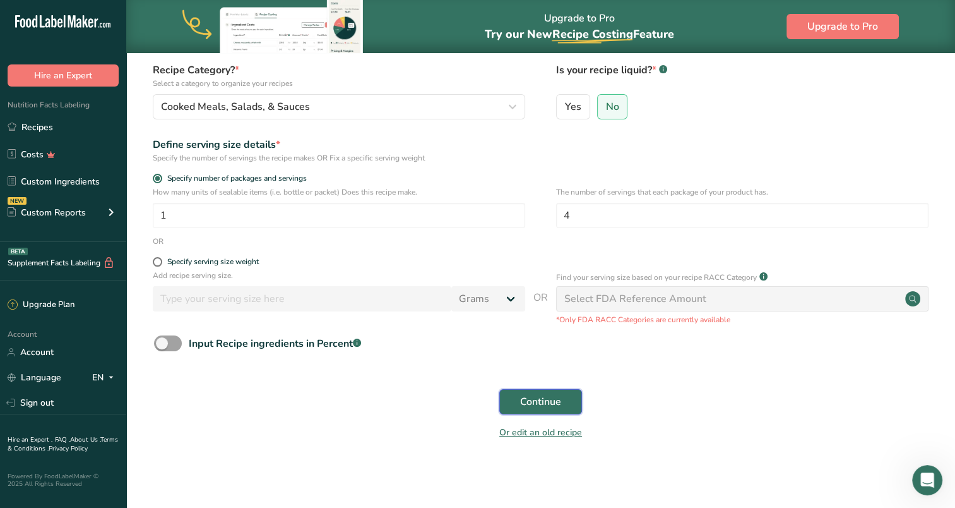
click at [535, 394] on span "Continue" at bounding box center [540, 401] width 41 height 15
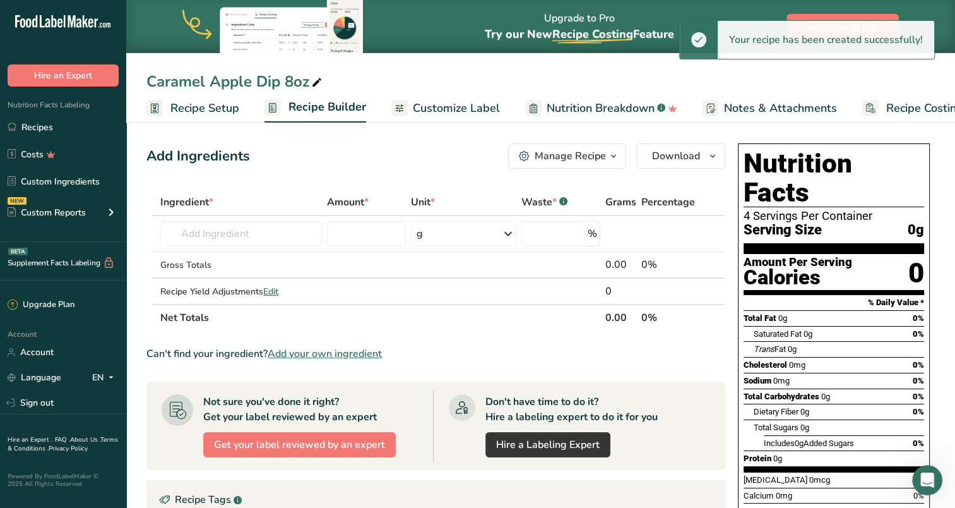
click at [463, 105] on span "Customize Label" at bounding box center [456, 108] width 87 height 17
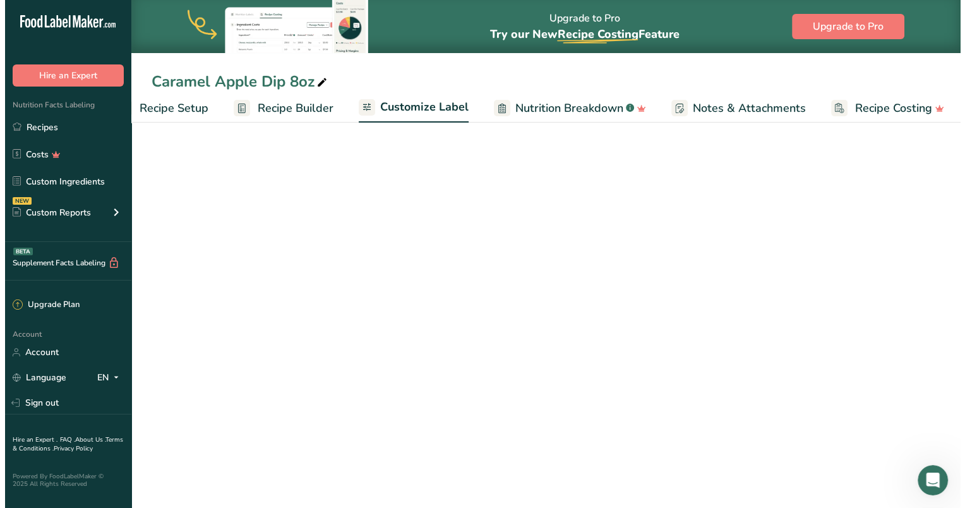
scroll to position [0, 40]
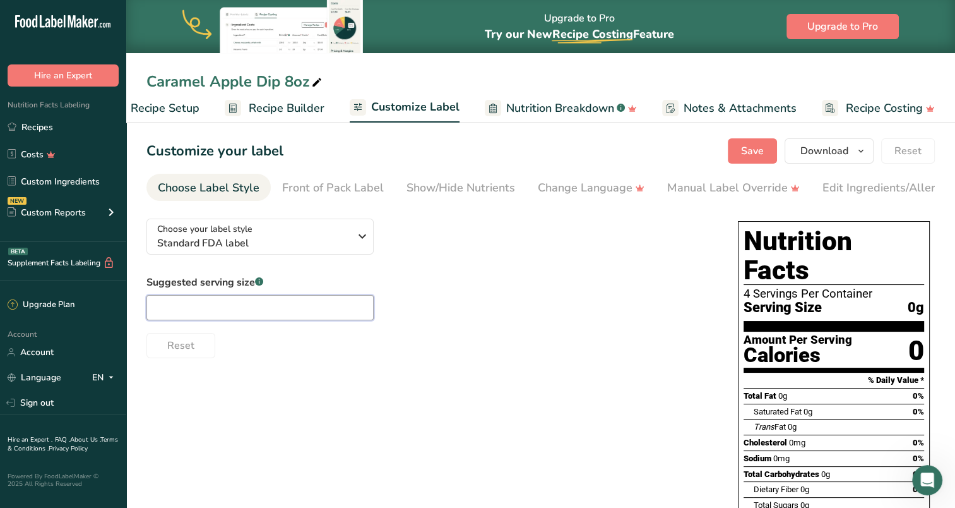
click at [208, 303] on input "text" at bounding box center [259, 307] width 227 height 25
type input "2oz"
click at [765, 143] on button "Save" at bounding box center [752, 150] width 49 height 25
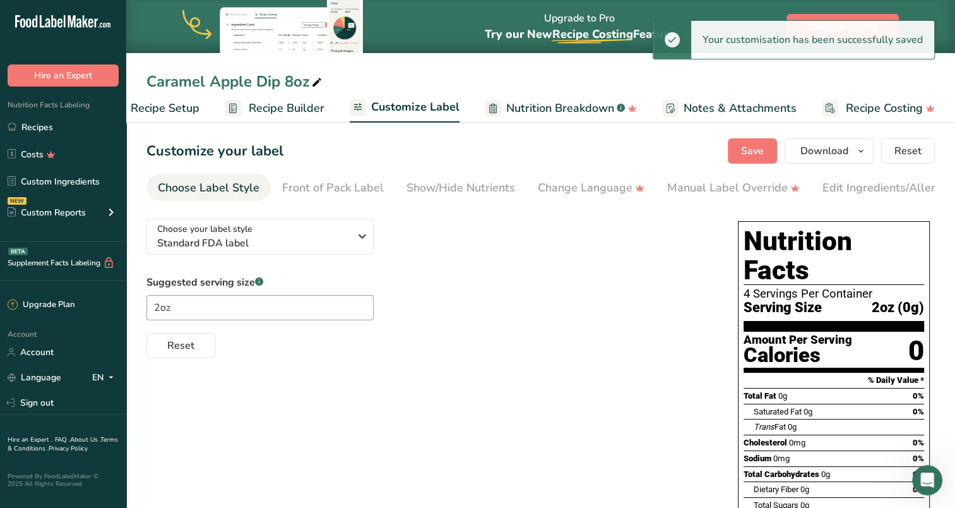
click at [292, 97] on link "Recipe Builder" at bounding box center [275, 108] width 100 height 28
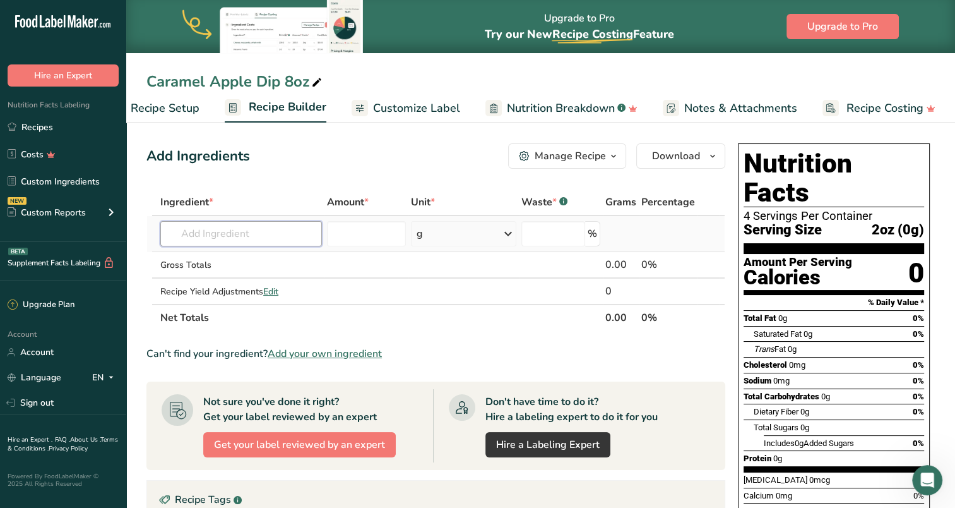
click at [229, 234] on input "text" at bounding box center [241, 233] width 162 height 25
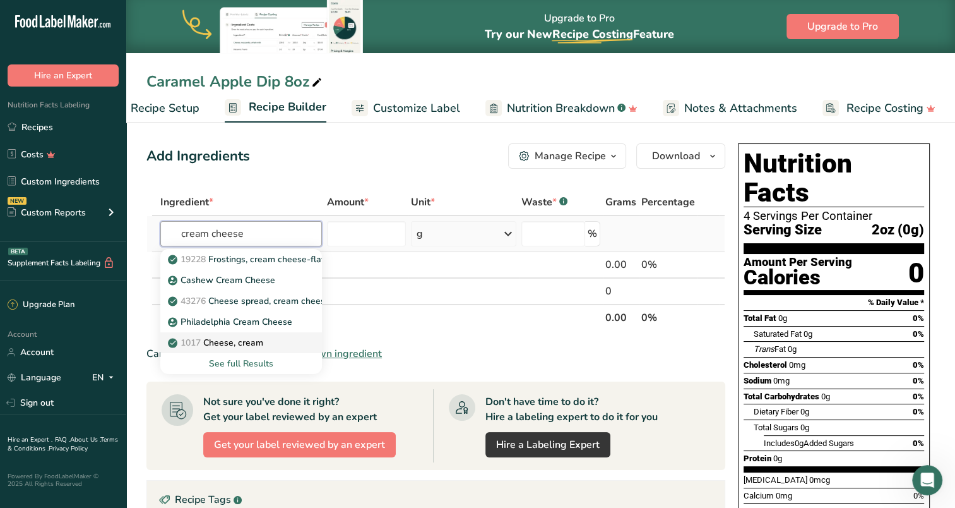
type input "cream cheese"
click at [233, 343] on p "1017 Cheese, cream" at bounding box center [216, 342] width 93 height 13
type input "Cheese, cream"
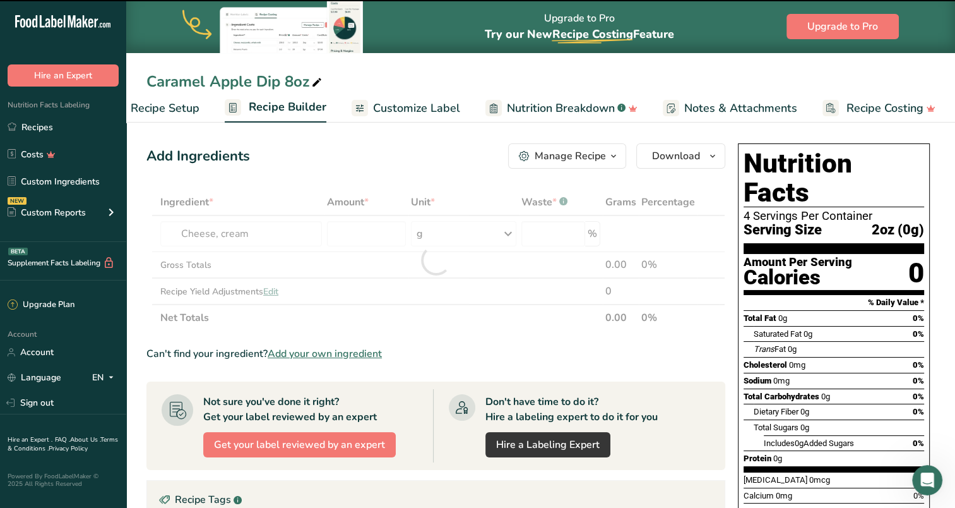
type input "0"
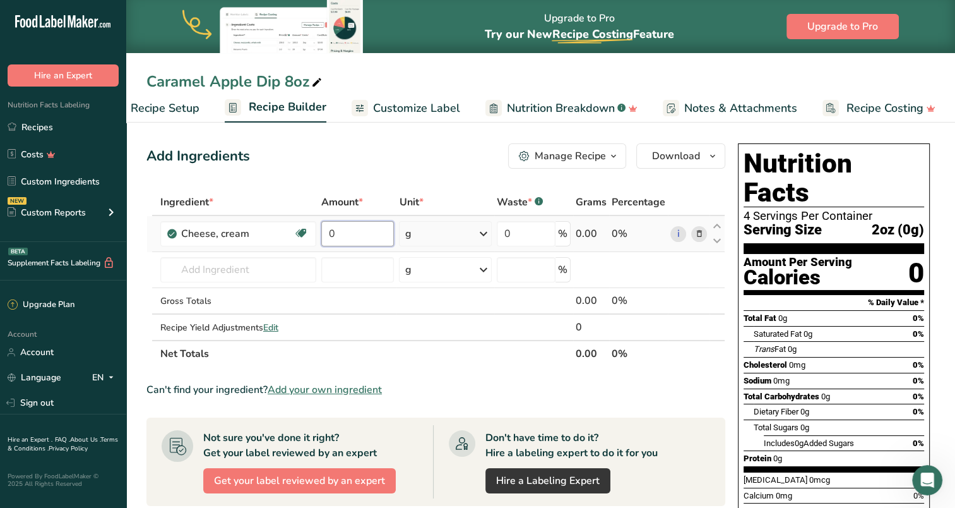
click at [357, 234] on input "0" at bounding box center [357, 233] width 73 height 25
type input "4.125"
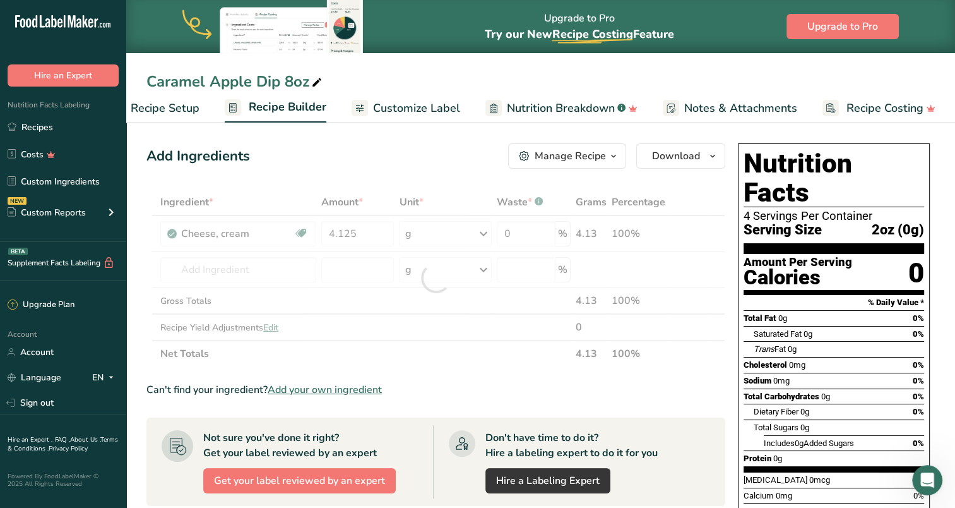
click at [487, 232] on div "Ingredient * Amount * Unit * Waste * .a-a{fill:#347362;}.b-a{fill:#fff;} Grams …" at bounding box center [435, 278] width 579 height 178
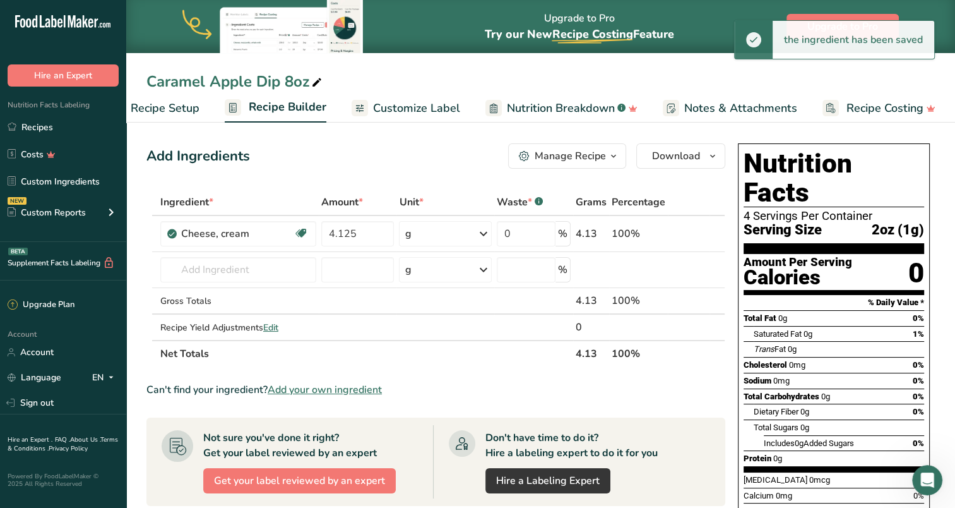
click at [486, 231] on icon at bounding box center [483, 233] width 15 height 23
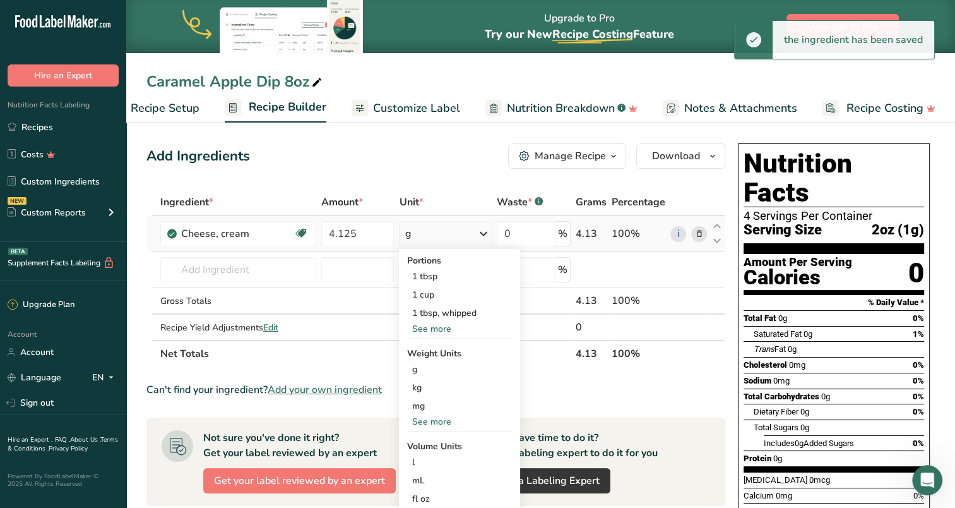
click at [442, 419] on div "See more" at bounding box center [460, 421] width 106 height 13
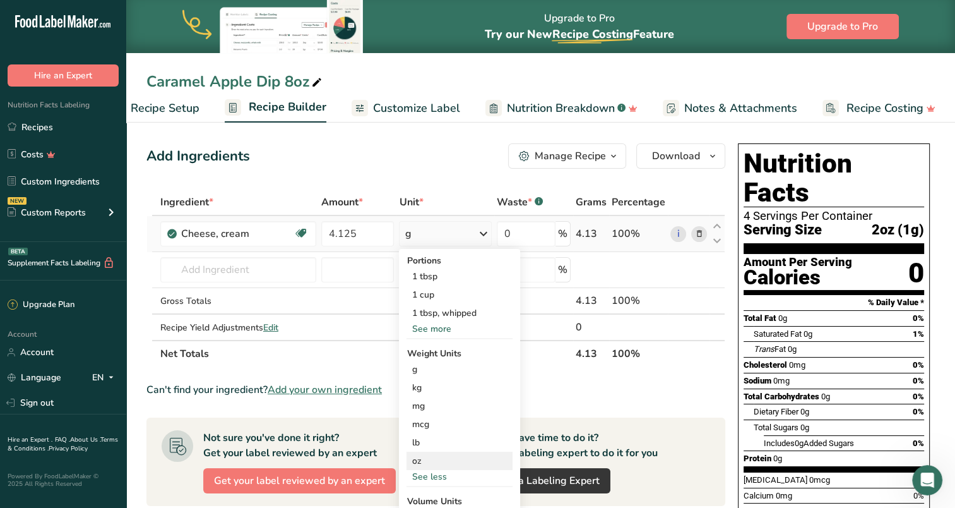
click at [427, 455] on div "oz" at bounding box center [460, 460] width 106 height 18
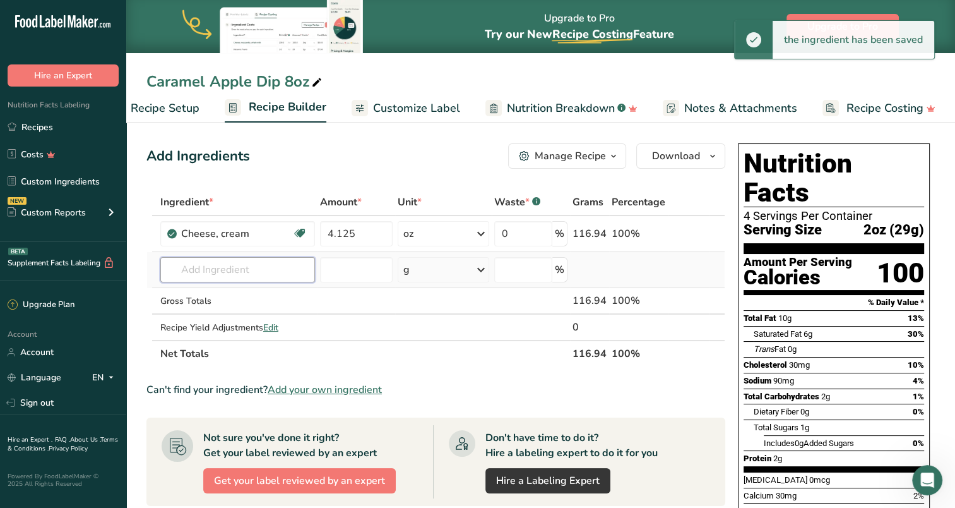
click at [229, 271] on input "text" at bounding box center [237, 269] width 155 height 25
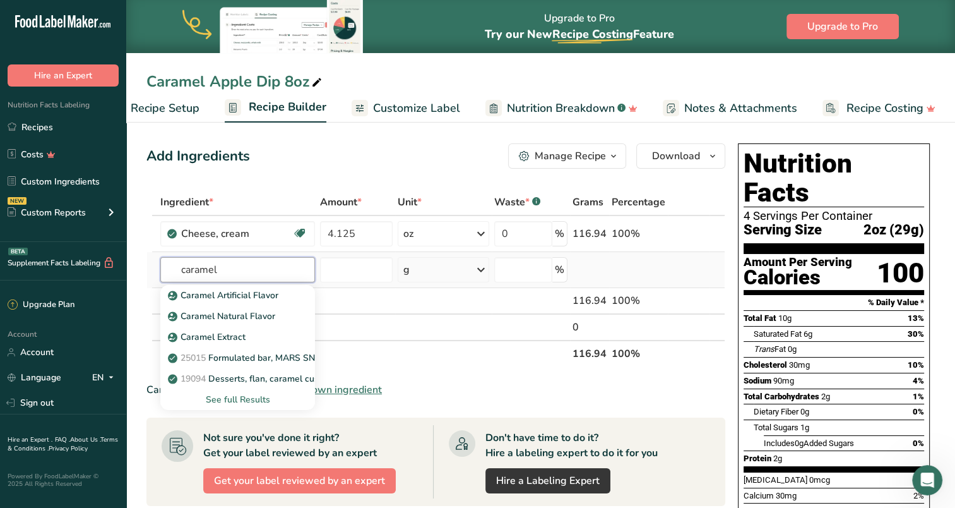
type input "caramel"
click at [250, 399] on div "See full Results" at bounding box center [237, 399] width 134 height 13
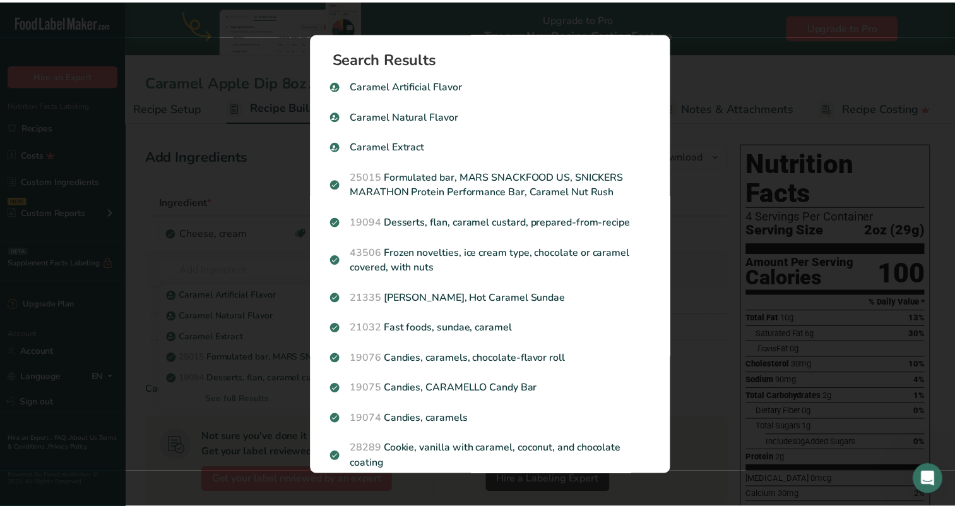
scroll to position [0, 30]
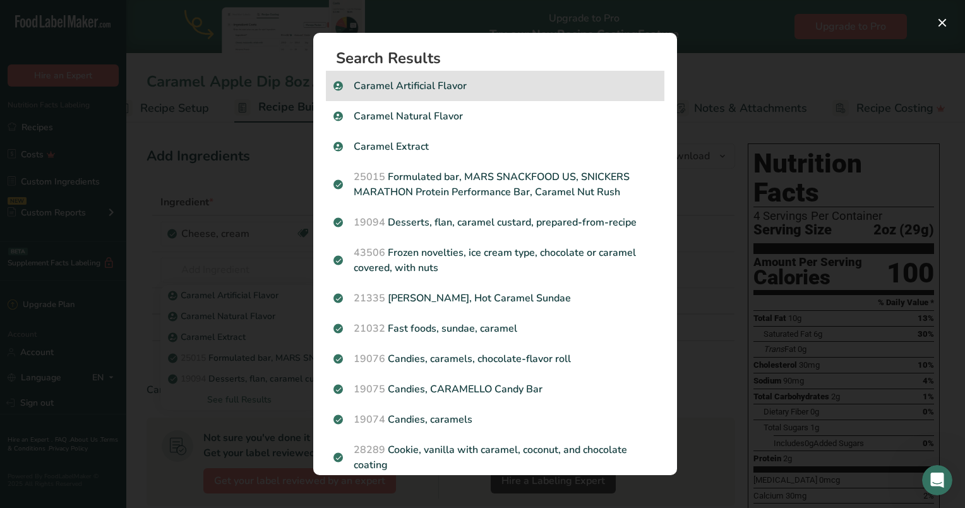
click at [428, 87] on p "Caramel Artificial Flavor" at bounding box center [494, 85] width 323 height 15
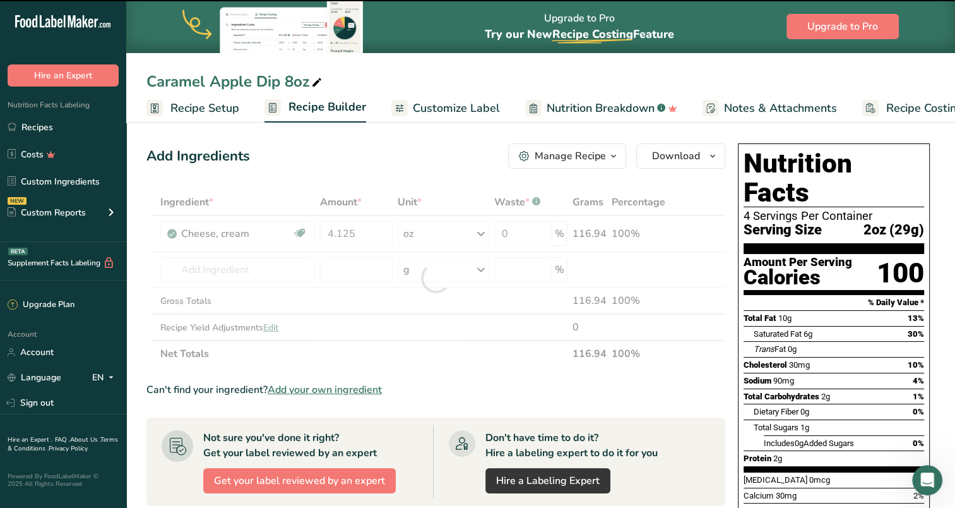
scroll to position [0, 30]
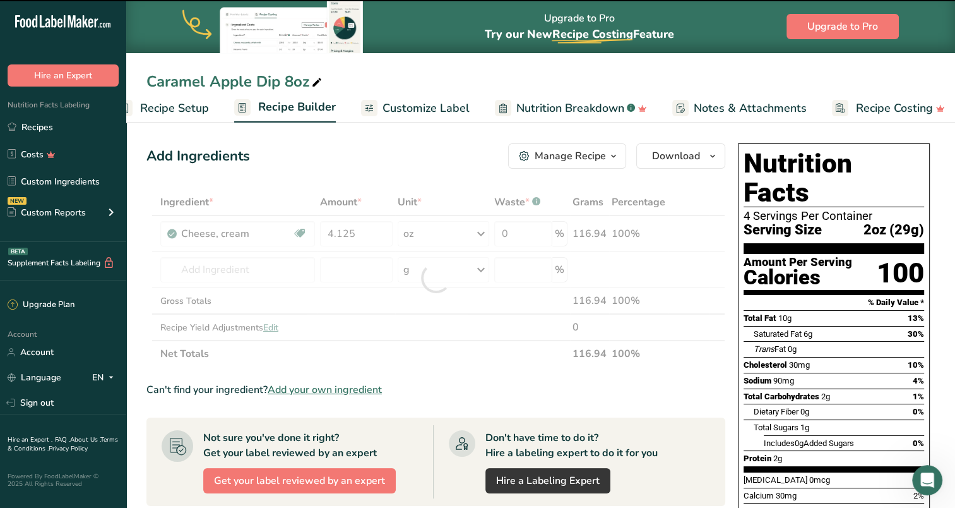
type input "0"
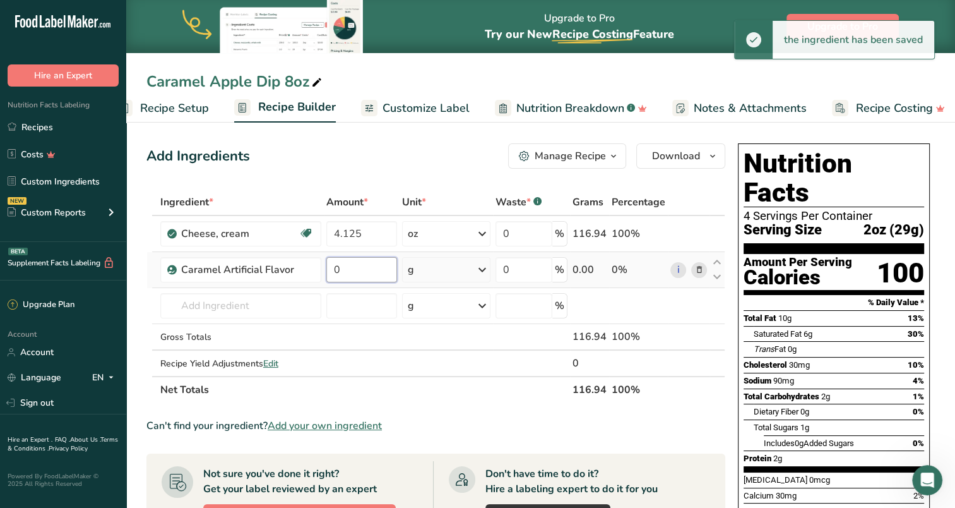
click at [366, 266] on input "0" at bounding box center [361, 269] width 71 height 25
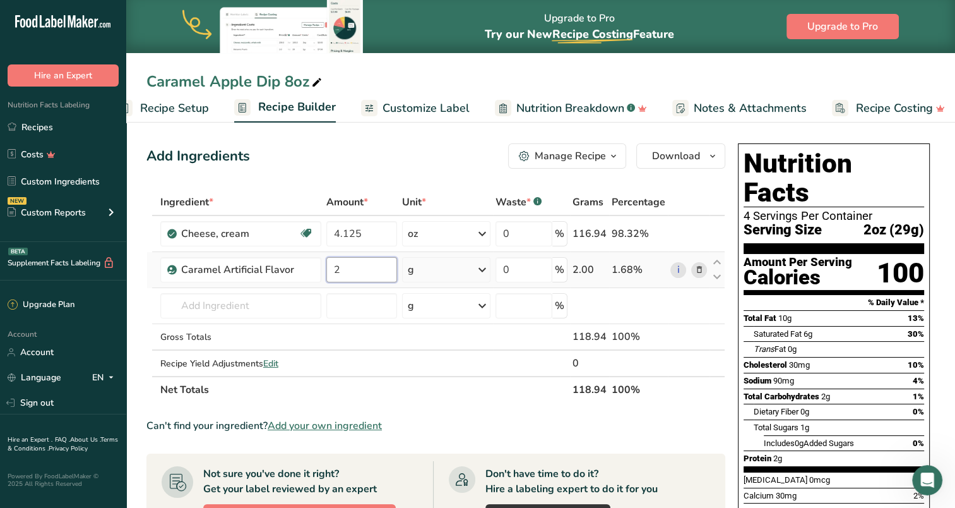
type input "2"
click at [434, 271] on div "Ingredient * Amount * Unit * Waste * .a-a{fill:#347362;}.b-a{fill:#fff;} Grams …" at bounding box center [435, 296] width 579 height 214
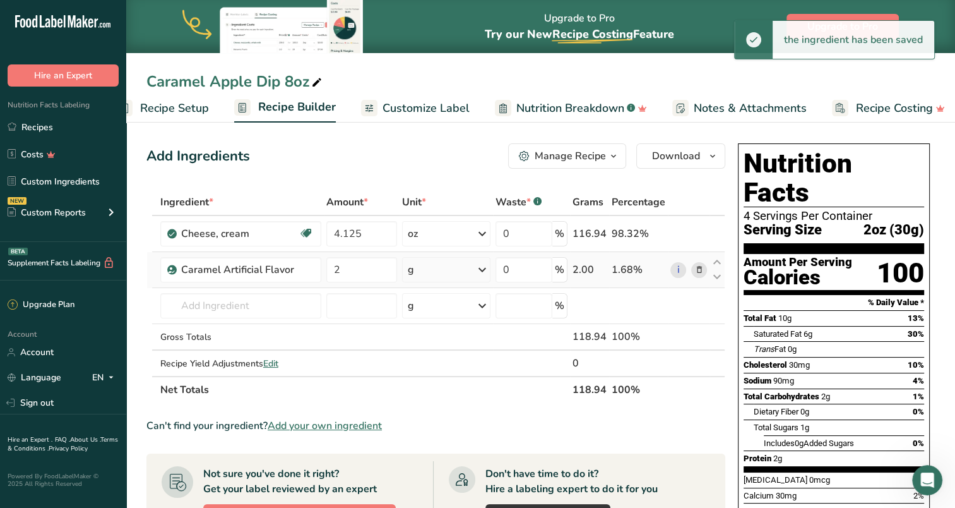
click at [483, 269] on icon at bounding box center [482, 269] width 15 height 23
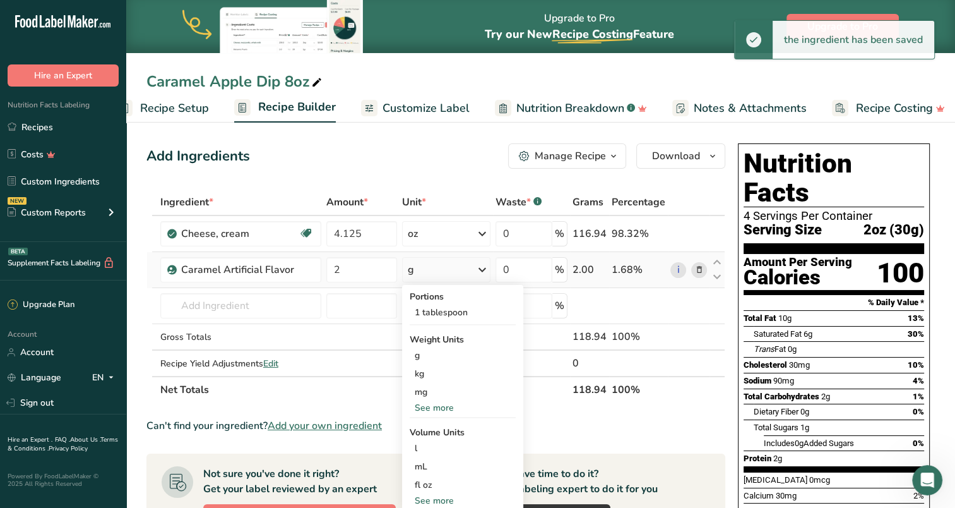
click at [459, 407] on div "See more" at bounding box center [463, 407] width 106 height 13
click at [420, 446] on div "oz" at bounding box center [463, 446] width 106 height 18
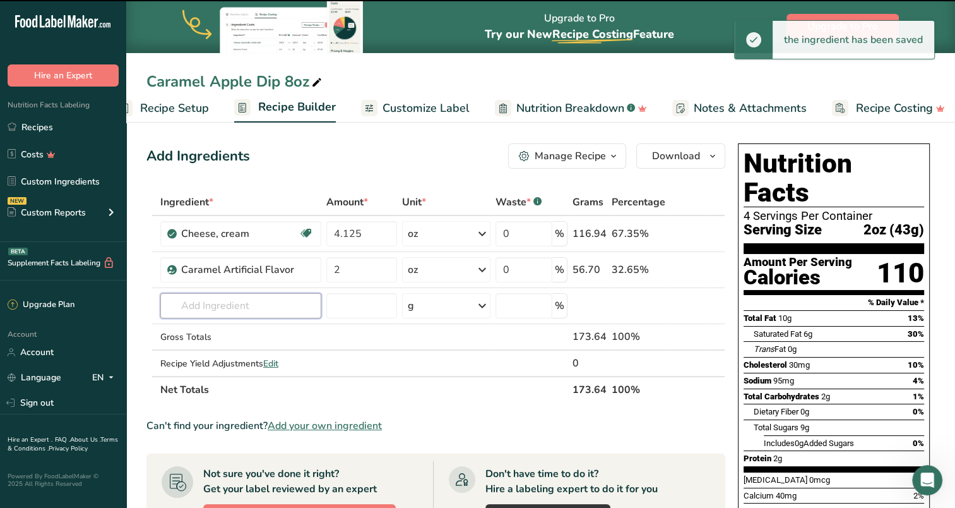
click at [235, 299] on input "text" at bounding box center [240, 305] width 161 height 25
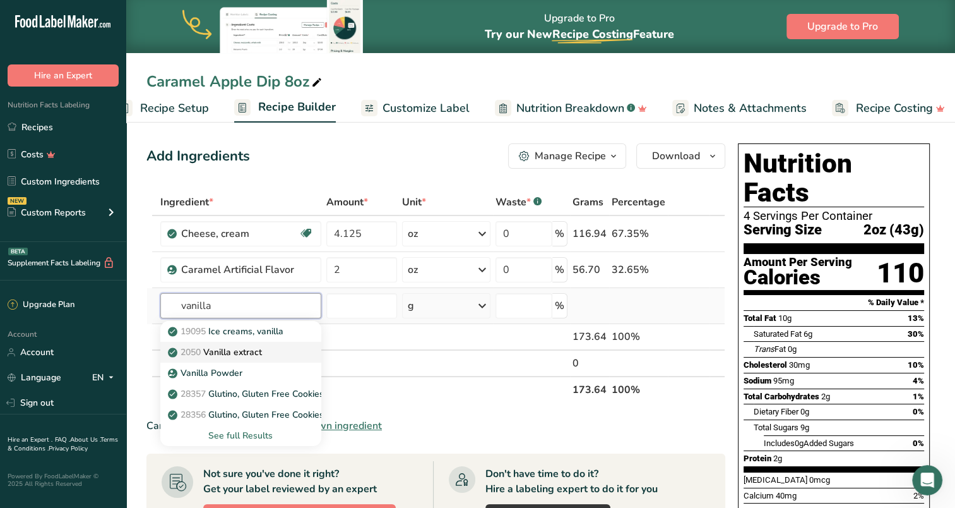
type input "vanilla"
click at [247, 346] on p "2050 Vanilla extract" at bounding box center [216, 351] width 92 height 13
type input "Vanilla extract"
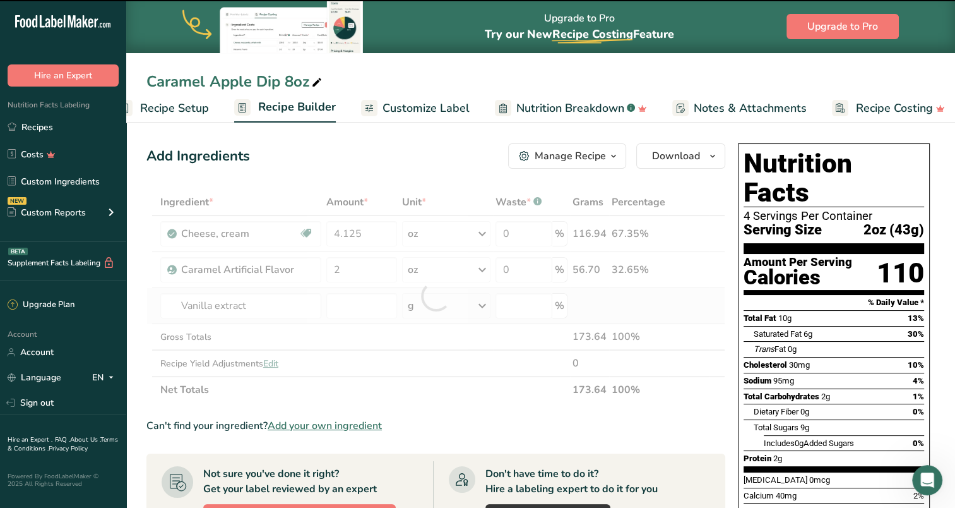
type input "0"
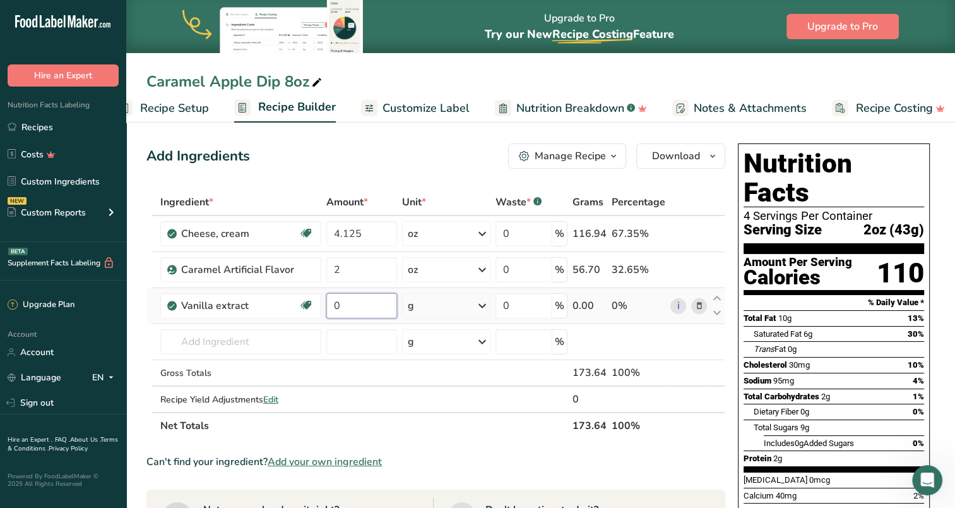
click at [362, 303] on input "0" at bounding box center [361, 305] width 71 height 25
type input "0.1"
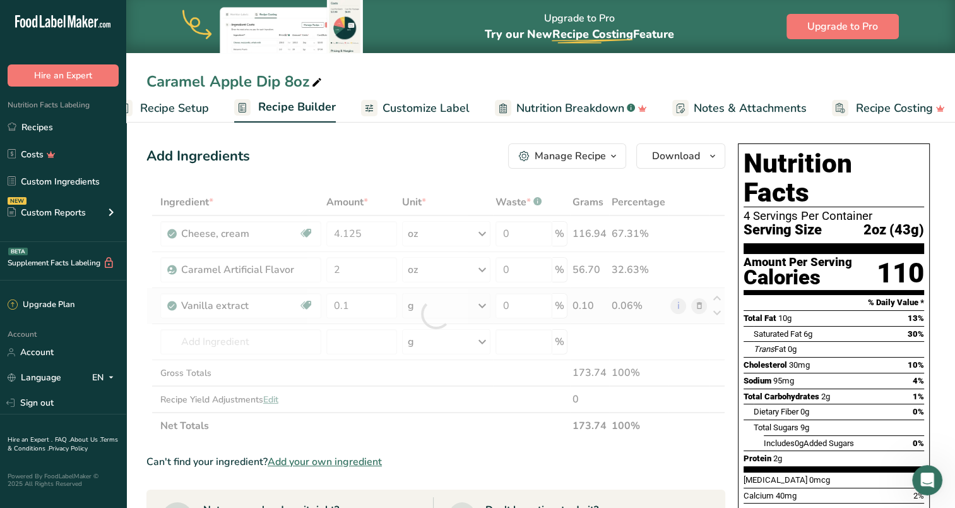
click at [486, 304] on div "Ingredient * Amount * Unit * Waste * .a-a{fill:#347362;}.b-a{fill:#fff;} Grams …" at bounding box center [435, 314] width 579 height 250
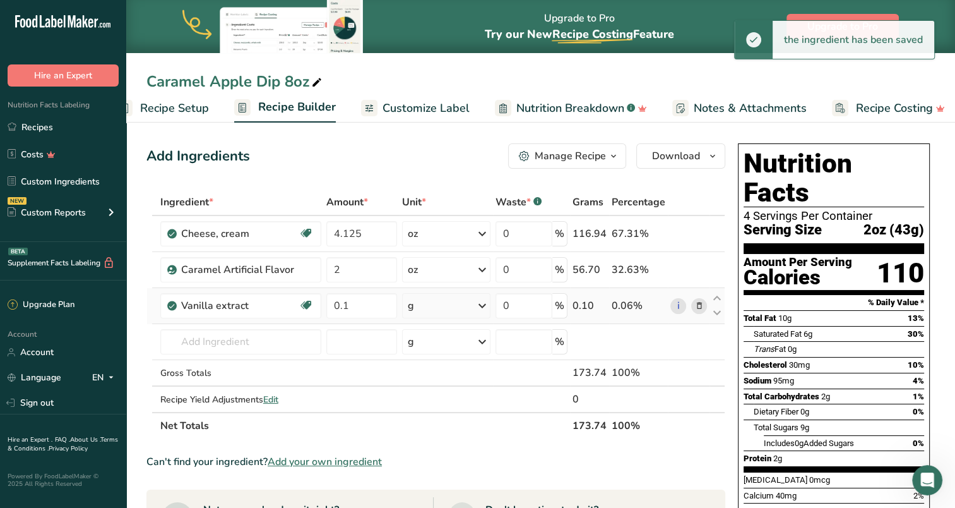
click at [485, 306] on icon at bounding box center [482, 305] width 15 height 23
click at [437, 475] on div "See more" at bounding box center [463, 479] width 106 height 13
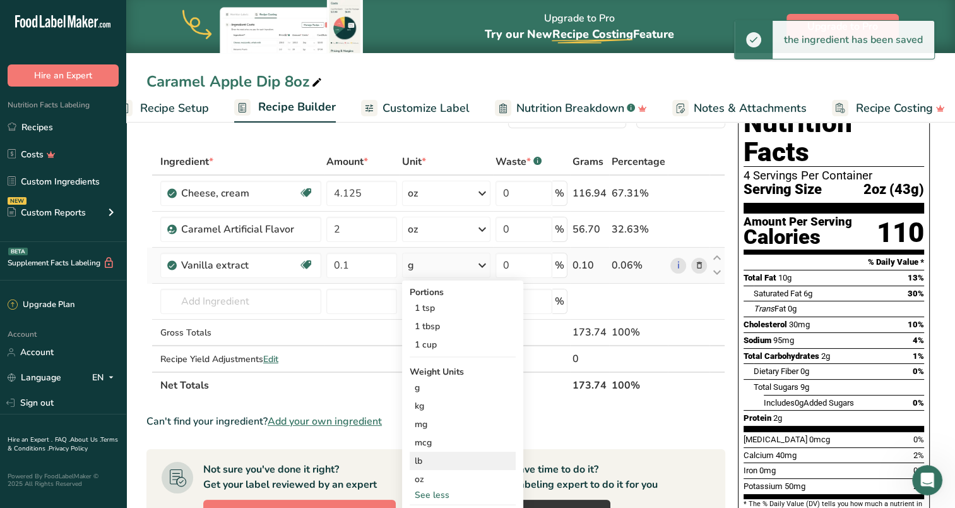
scroll to position [63, 0]
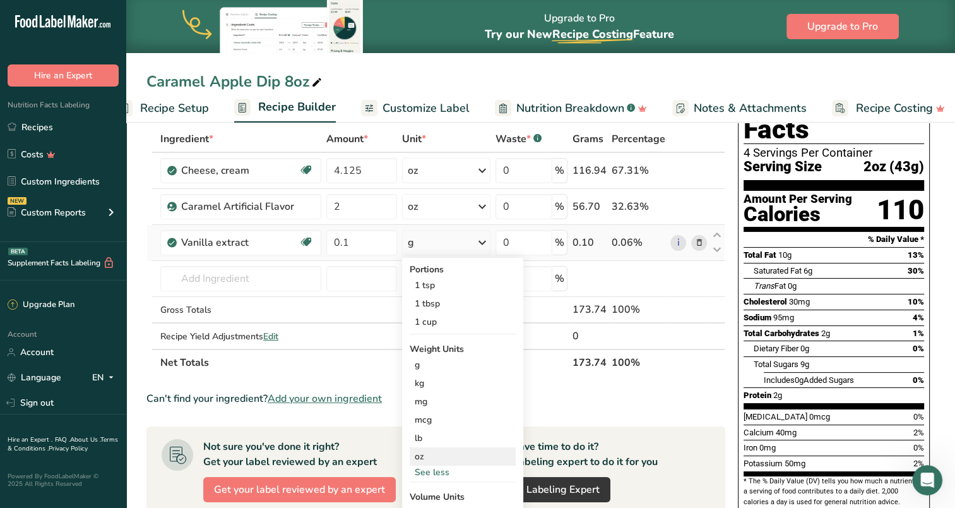
click at [429, 456] on div "oz" at bounding box center [463, 456] width 106 height 18
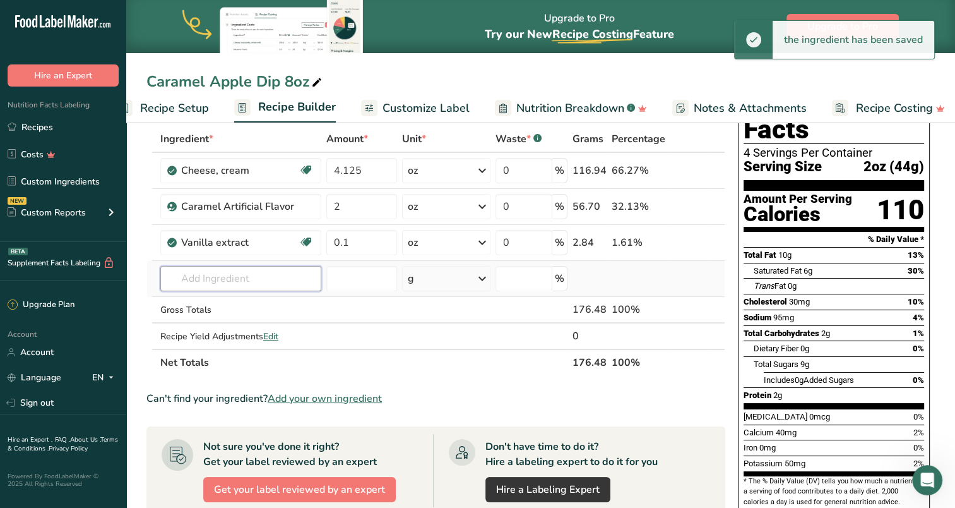
click at [218, 275] on input "text" at bounding box center [240, 278] width 161 height 25
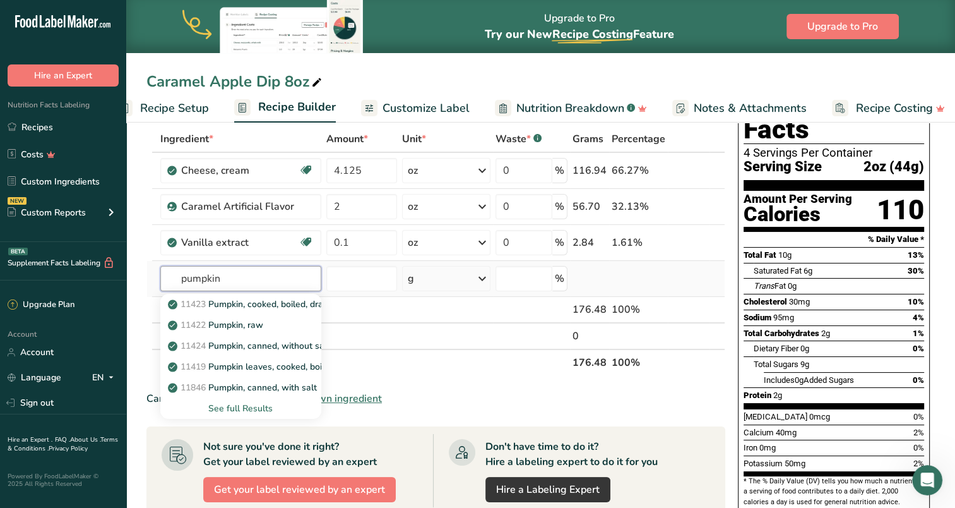
type input "pumpkin"
click at [253, 409] on div "See full Results" at bounding box center [240, 407] width 141 height 13
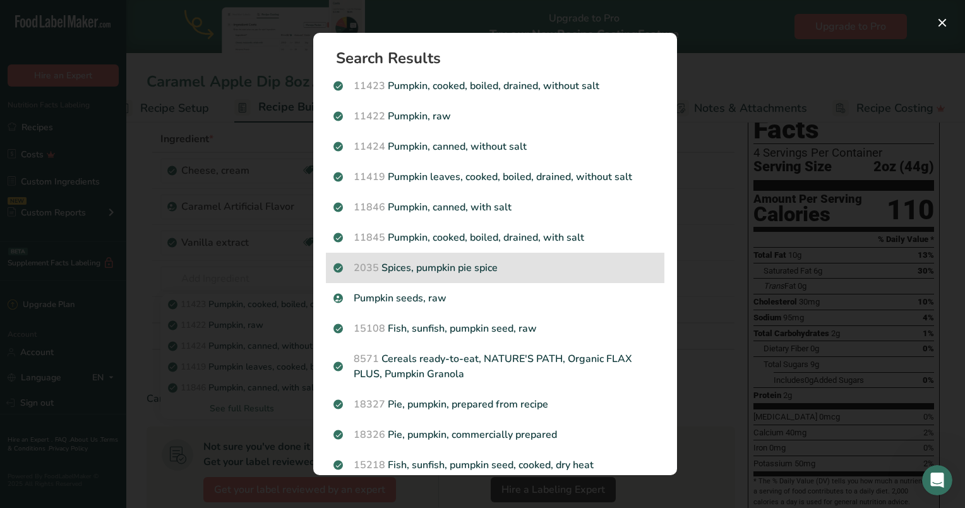
click at [489, 268] on p "2035 Spices, pumpkin pie spice" at bounding box center [494, 267] width 323 height 15
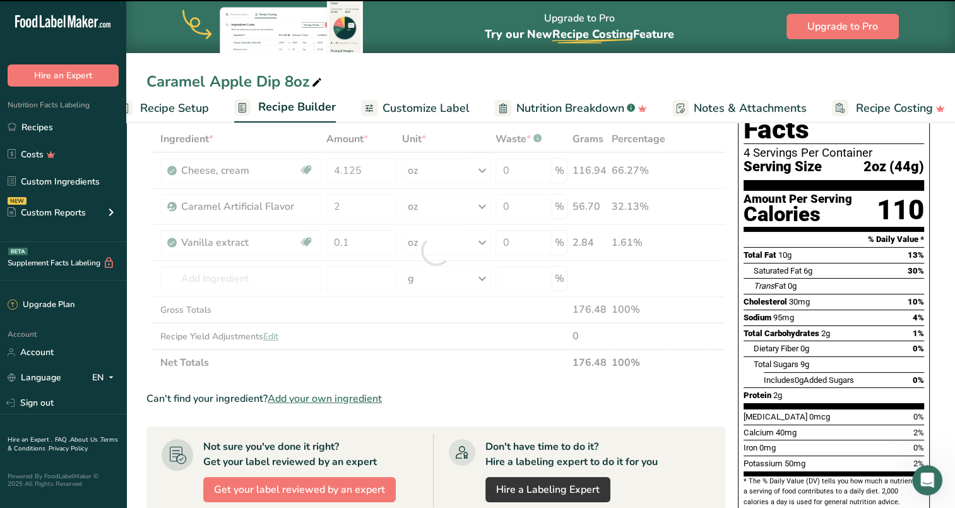
type input "0"
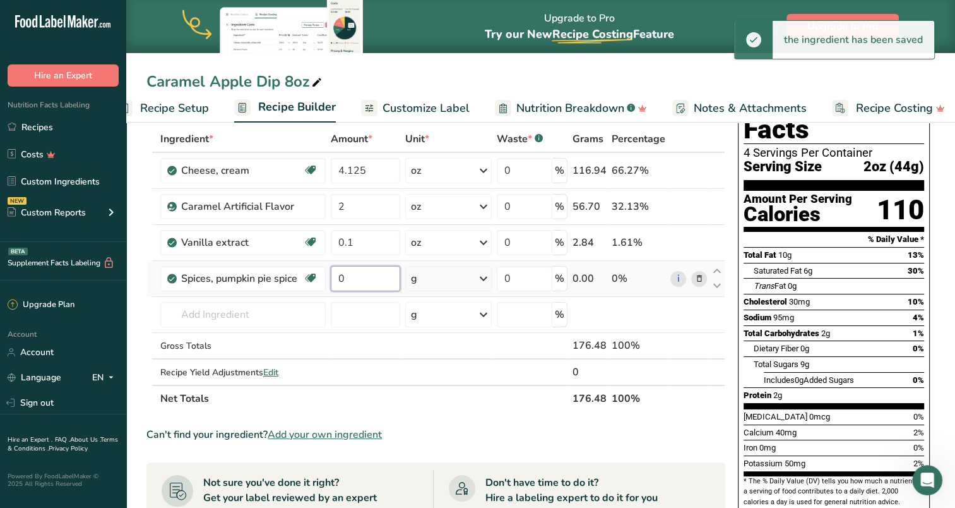
click at [369, 277] on input "0" at bounding box center [365, 278] width 69 height 25
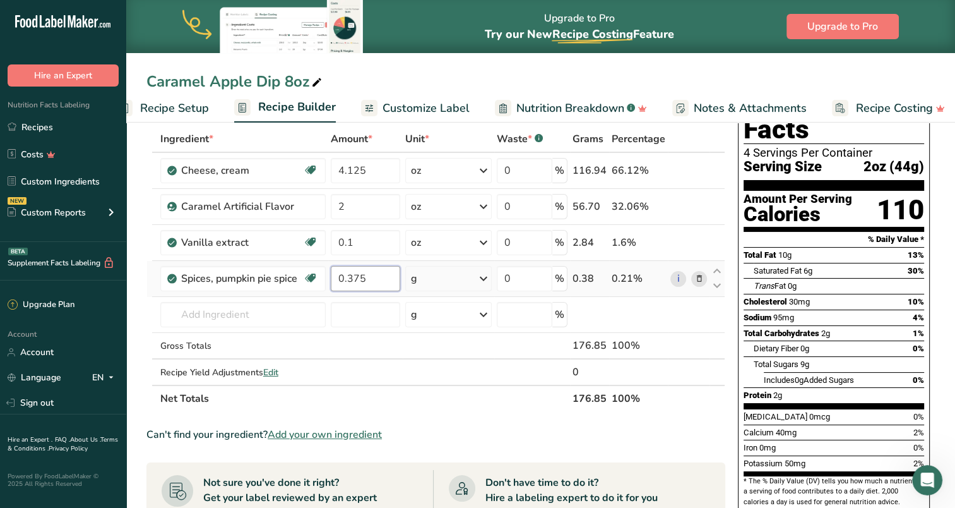
type input "0.375"
click at [449, 277] on div "Ingredient * Amount * Unit * Waste * .a-a{fill:#347362;}.b-a{fill:#fff;} Grams …" at bounding box center [435, 269] width 579 height 286
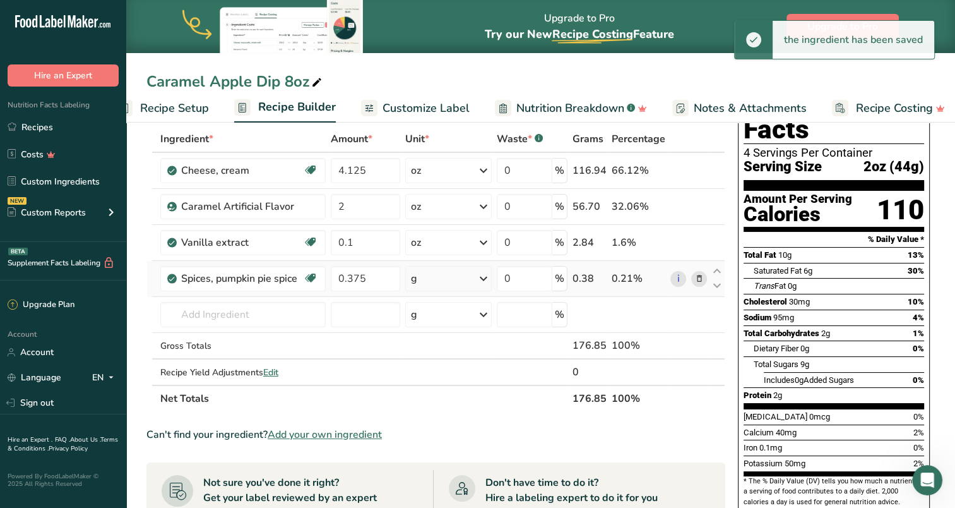
click at [484, 277] on icon at bounding box center [483, 278] width 15 height 23
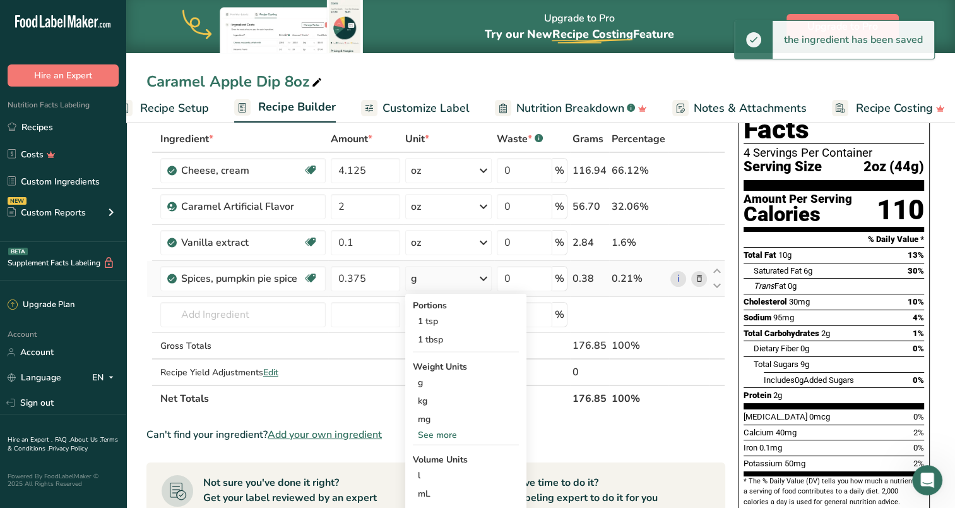
click at [446, 437] on div "See more" at bounding box center [466, 434] width 106 height 13
click at [432, 472] on div "oz" at bounding box center [466, 474] width 106 height 18
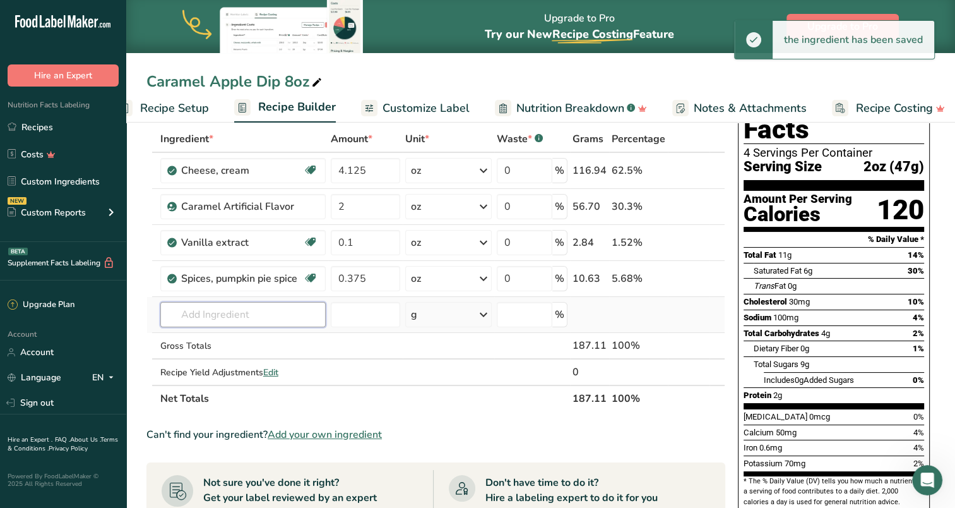
click at [249, 314] on input "text" at bounding box center [242, 314] width 165 height 25
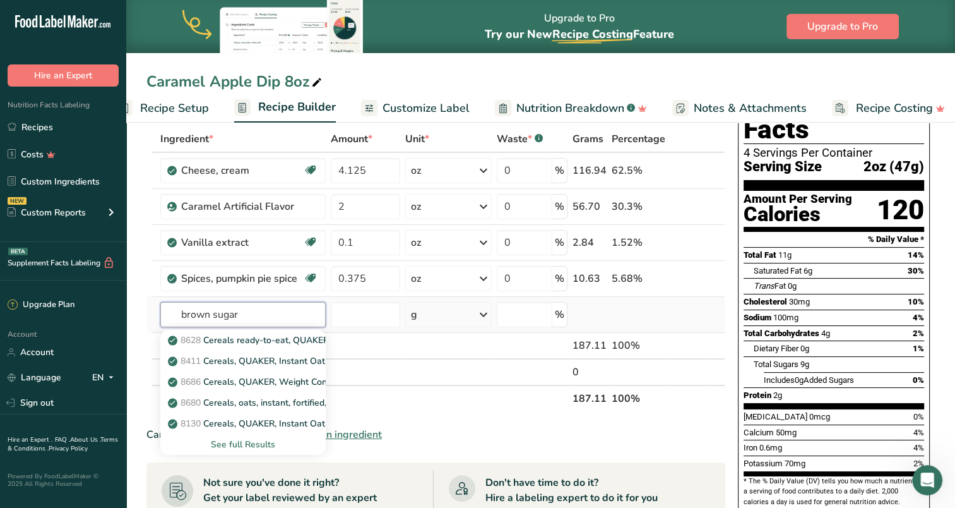
type input "brown sugar"
click at [250, 442] on div "See full Results" at bounding box center [242, 443] width 145 height 13
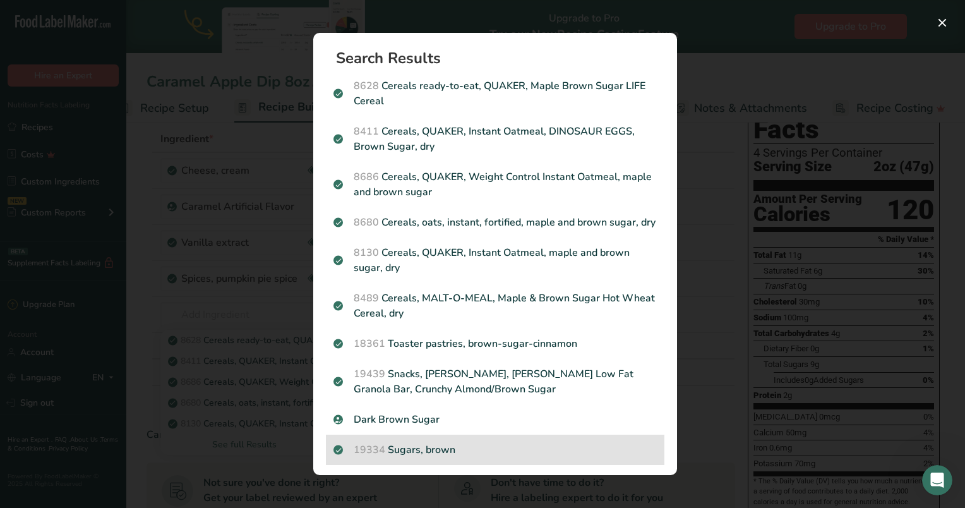
click at [437, 457] on p "19334 Sugars, brown" at bounding box center [494, 449] width 323 height 15
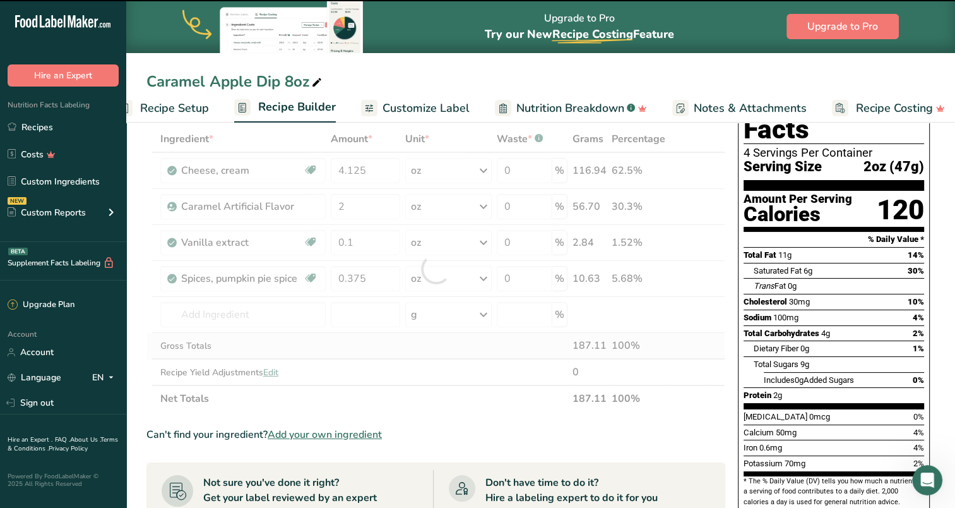
type input "0"
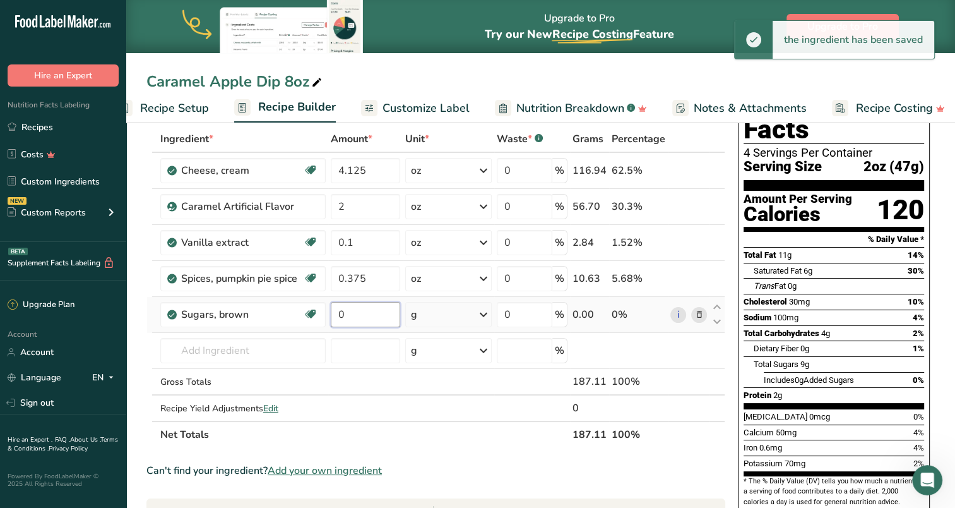
click at [360, 313] on input "0" at bounding box center [365, 314] width 69 height 25
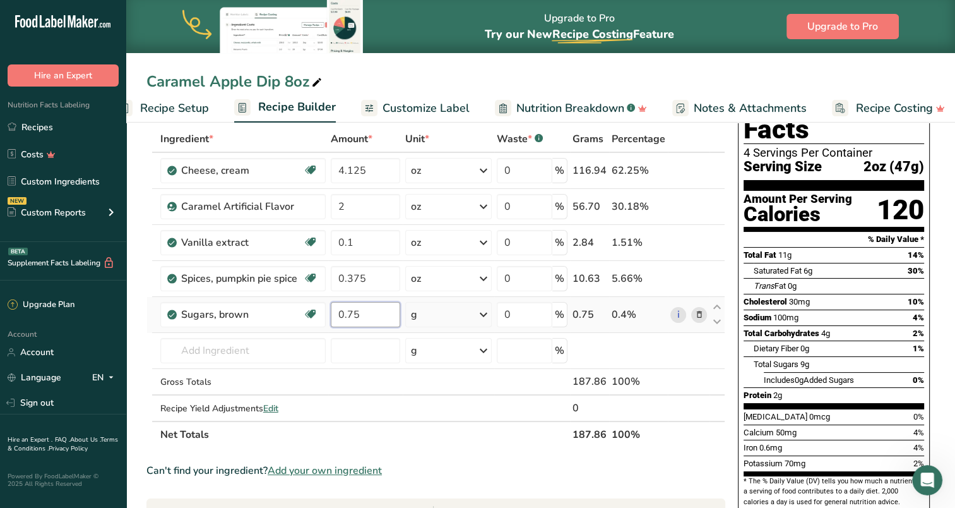
type input "0.75"
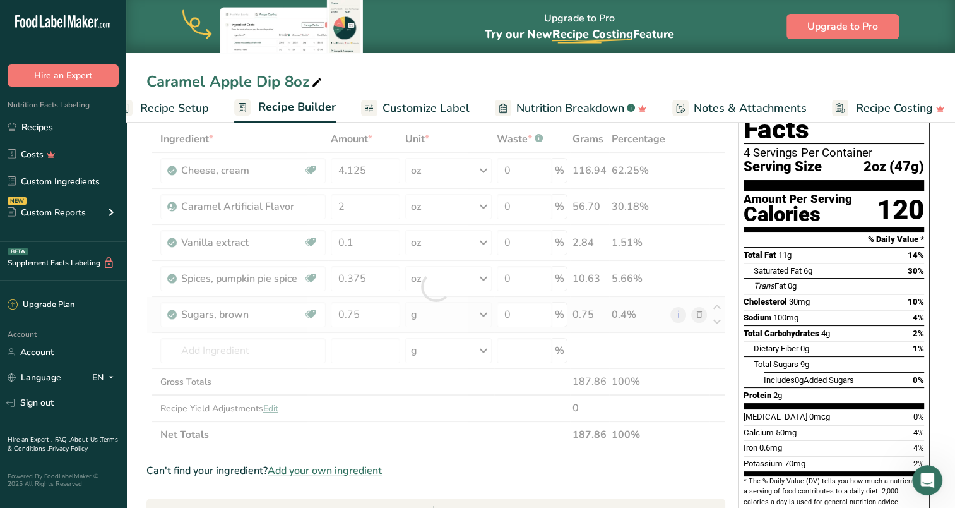
click at [444, 313] on div "Ingredient * Amount * Unit * Waste * .a-a{fill:#347362;}.b-a{fill:#fff;} Grams …" at bounding box center [435, 287] width 579 height 322
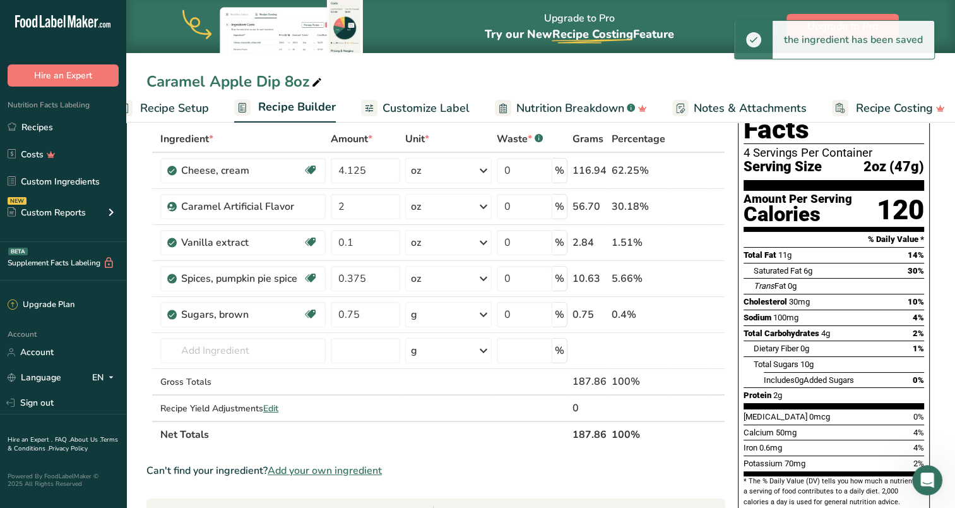
click at [443, 316] on div "g" at bounding box center [448, 314] width 86 height 25
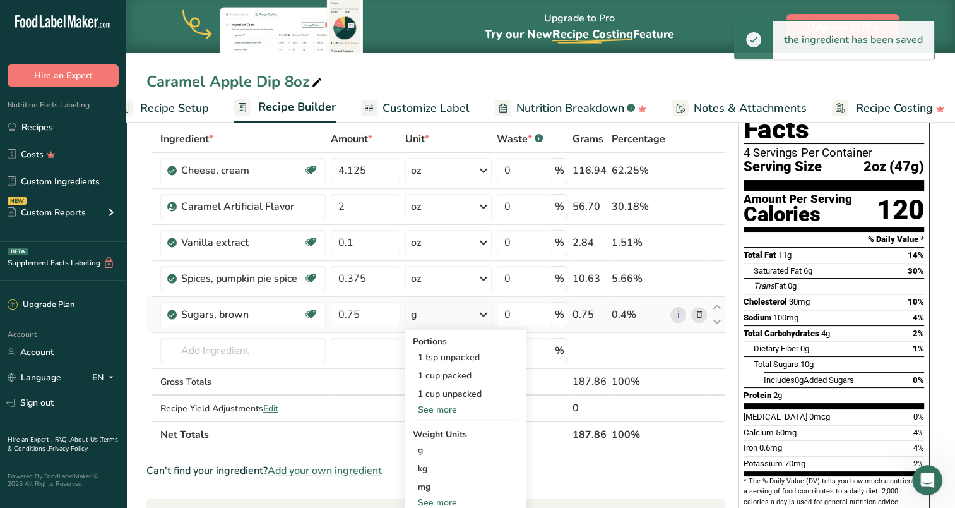
click at [448, 502] on div "See more" at bounding box center [466, 502] width 106 height 13
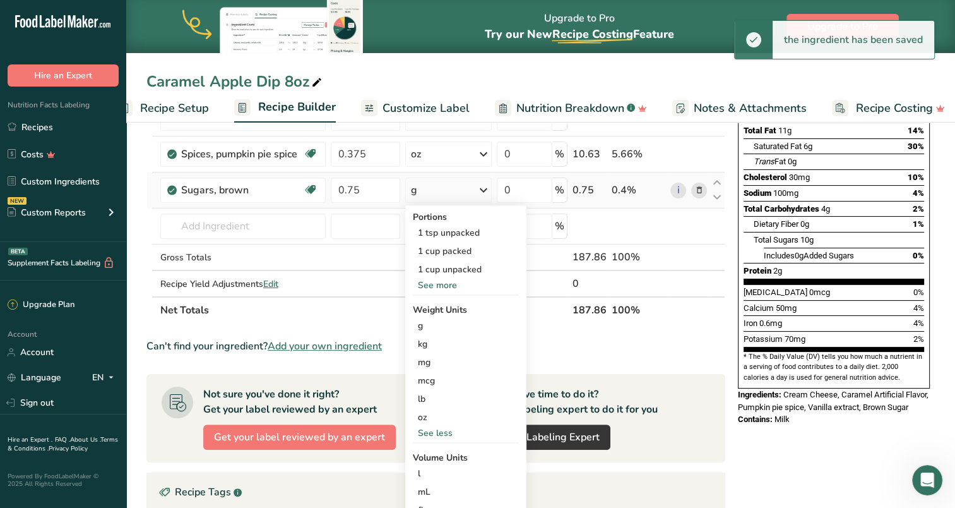
scroll to position [189, 0]
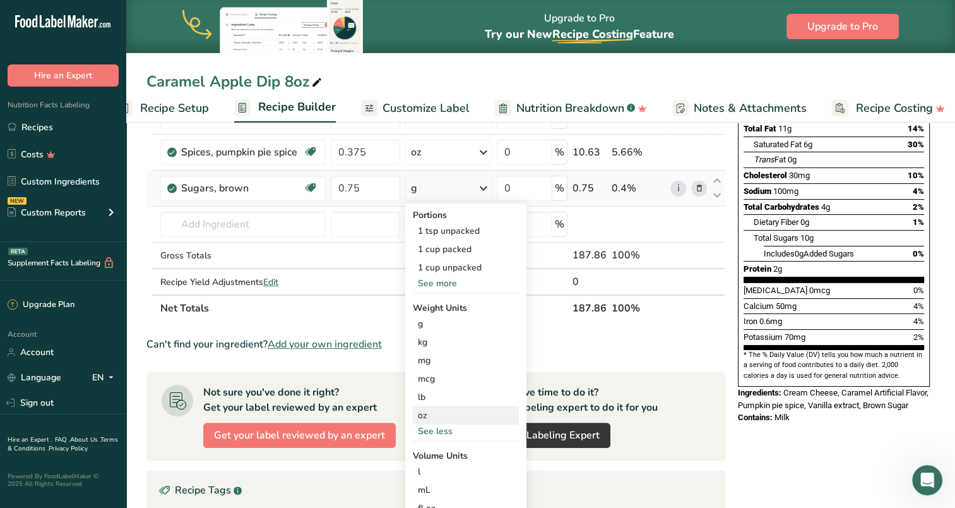
click at [425, 417] on div "oz" at bounding box center [466, 415] width 106 height 18
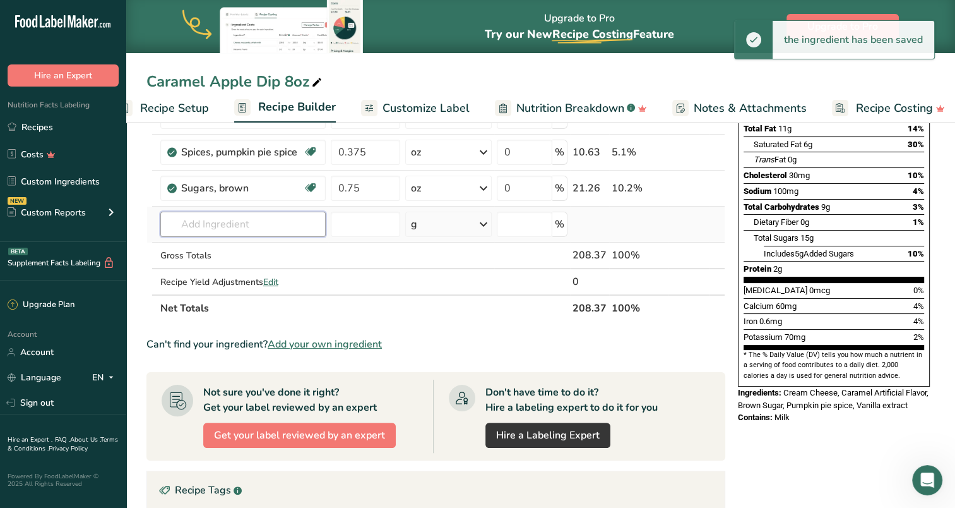
click at [241, 218] on input "text" at bounding box center [242, 223] width 165 height 25
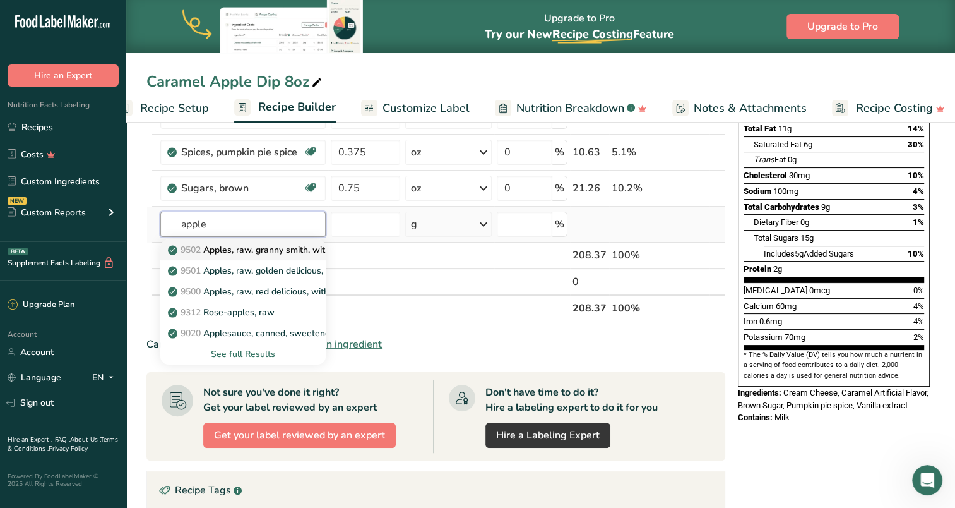
type input "apple"
click at [253, 250] on p "9502 Apples, raw, granny smith, with skin (Includes foods for USDA's Food Distr…" at bounding box center [371, 249] width 403 height 13
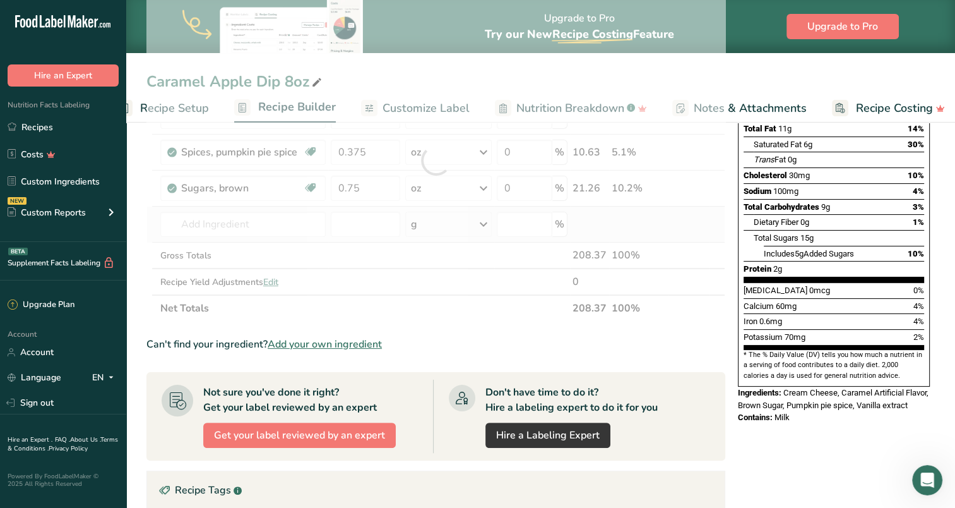
type input "Apples, raw, granny smith, with skin (Includes foods for USDA's Food Distributi…"
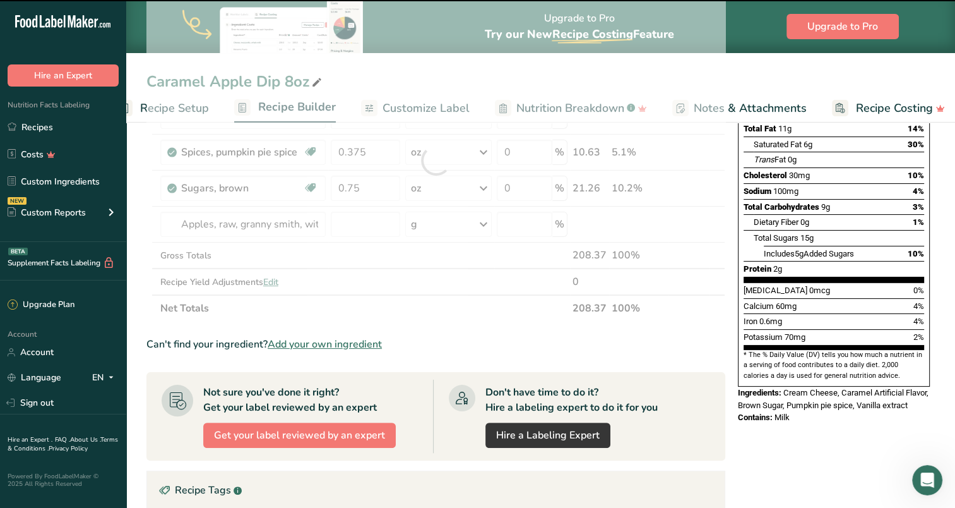
type input "0"
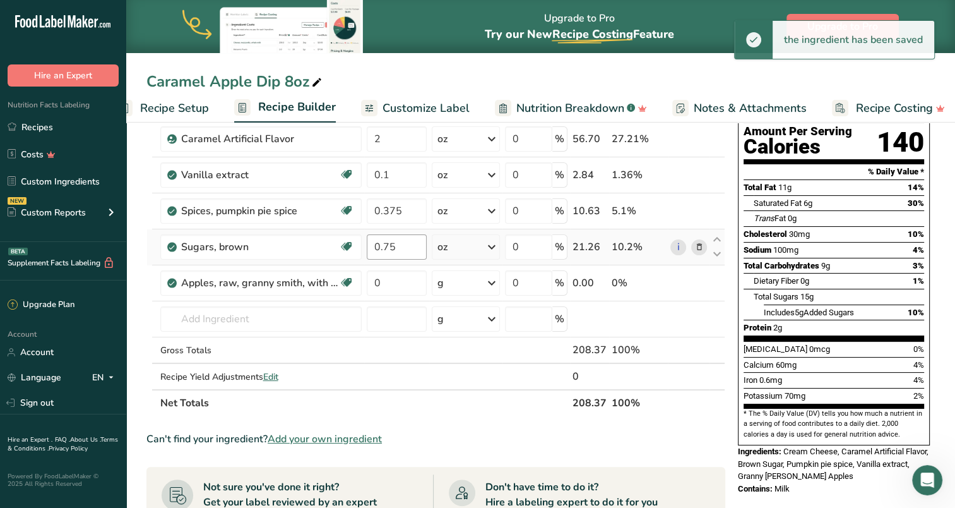
scroll to position [63, 0]
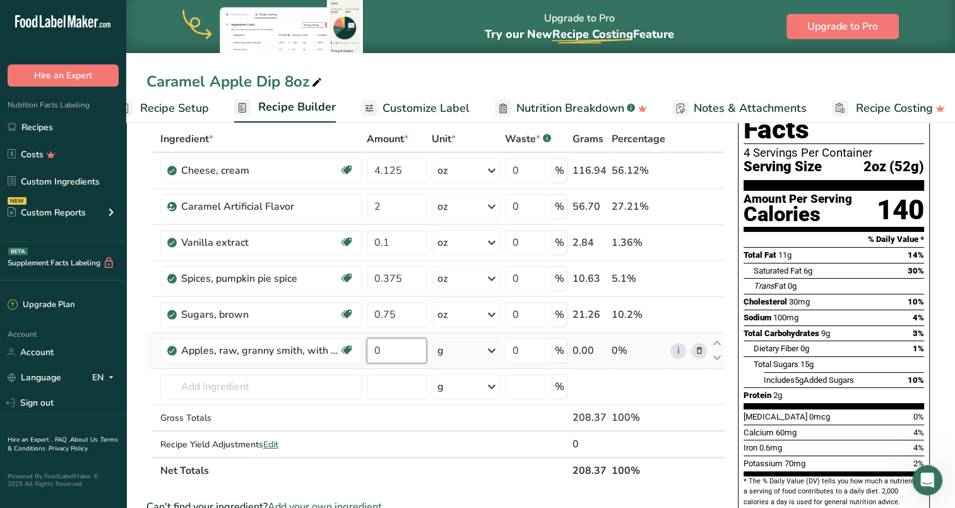
click at [402, 351] on input "0" at bounding box center [397, 350] width 60 height 25
type input "0.625"
click at [492, 348] on div "Ingredient * Amount * Unit * Waste * .a-a{fill:#347362;}.b-a{fill:#fff;} Grams …" at bounding box center [435, 305] width 579 height 358
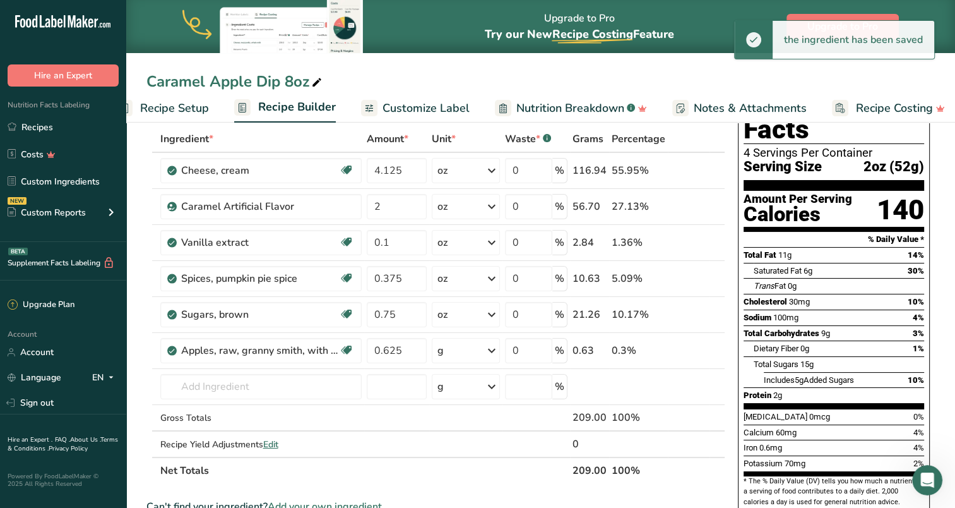
click at [493, 349] on icon at bounding box center [491, 350] width 15 height 23
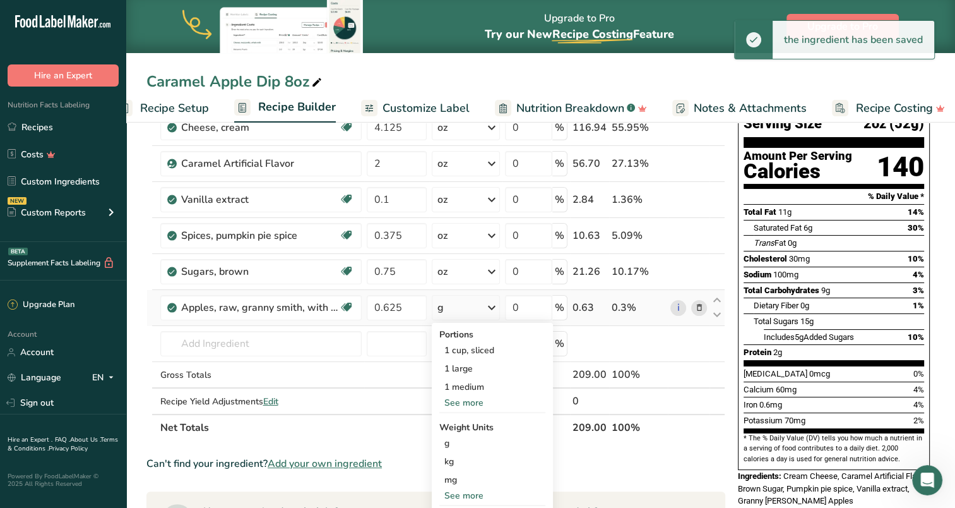
scroll to position [189, 0]
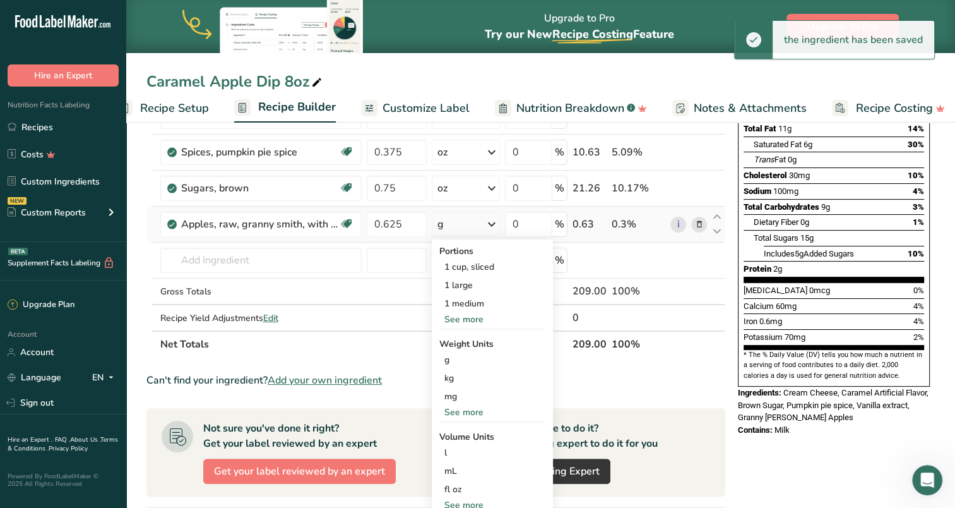
click at [469, 408] on div "See more" at bounding box center [492, 411] width 106 height 13
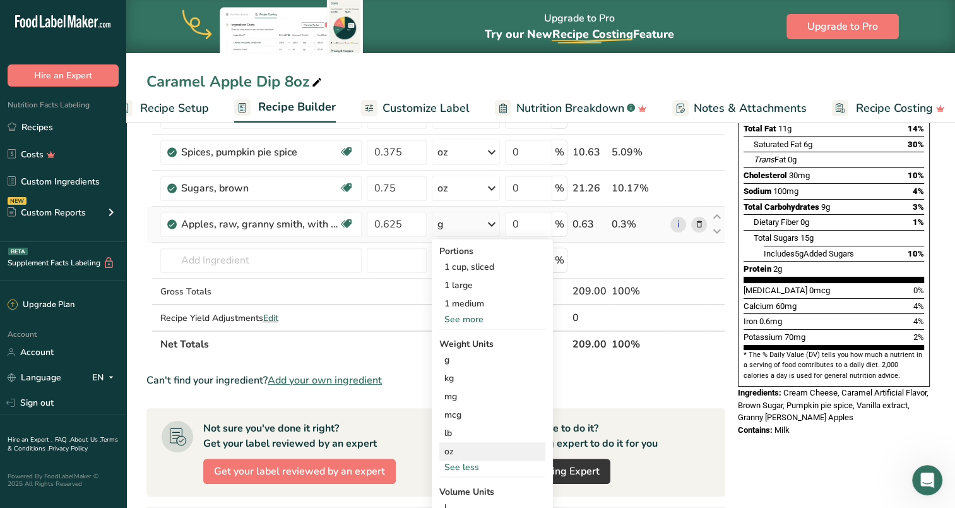
click at [458, 451] on div "oz" at bounding box center [492, 451] width 106 height 18
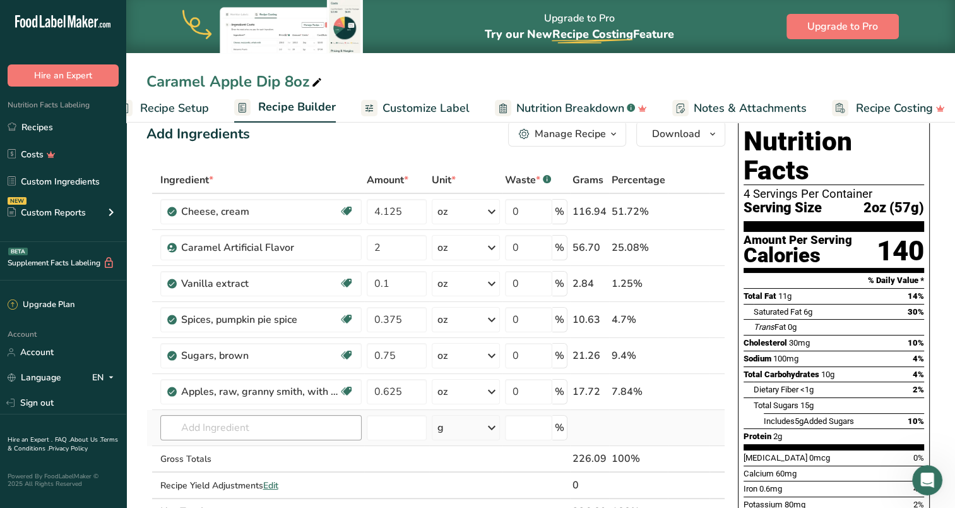
scroll to position [0, 0]
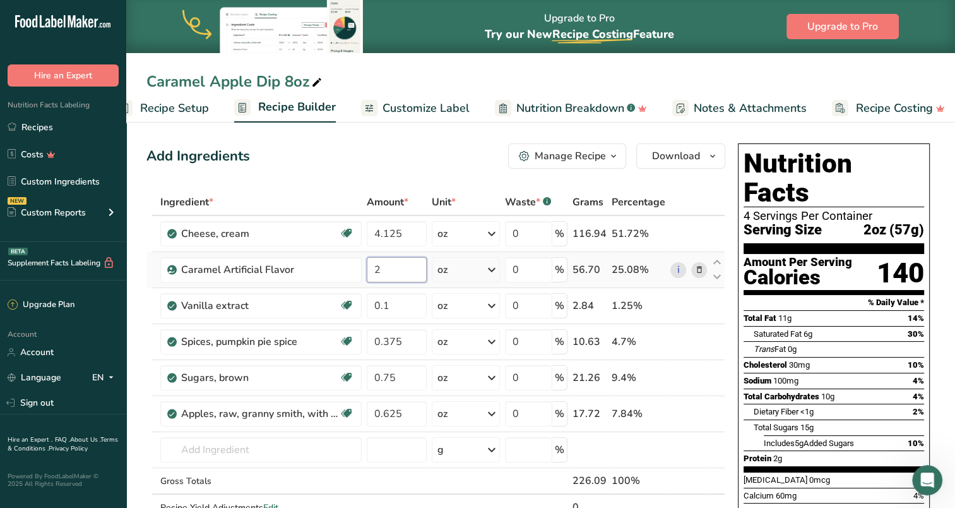
drag, startPoint x: 384, startPoint y: 263, endPoint x: 374, endPoint y: 263, distance: 10.1
click at [374, 263] on input "2" at bounding box center [397, 269] width 60 height 25
click at [337, 148] on div "Add Ingredients Manage Recipe Delete Recipe Duplicate Recipe Scale Recipe Save …" at bounding box center [435, 155] width 579 height 25
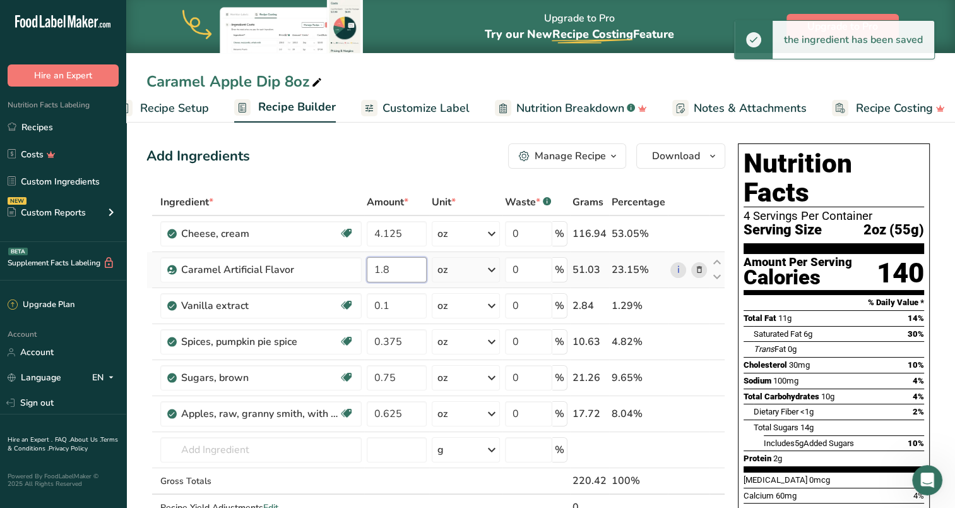
click at [395, 269] on input "1.8" at bounding box center [397, 269] width 60 height 25
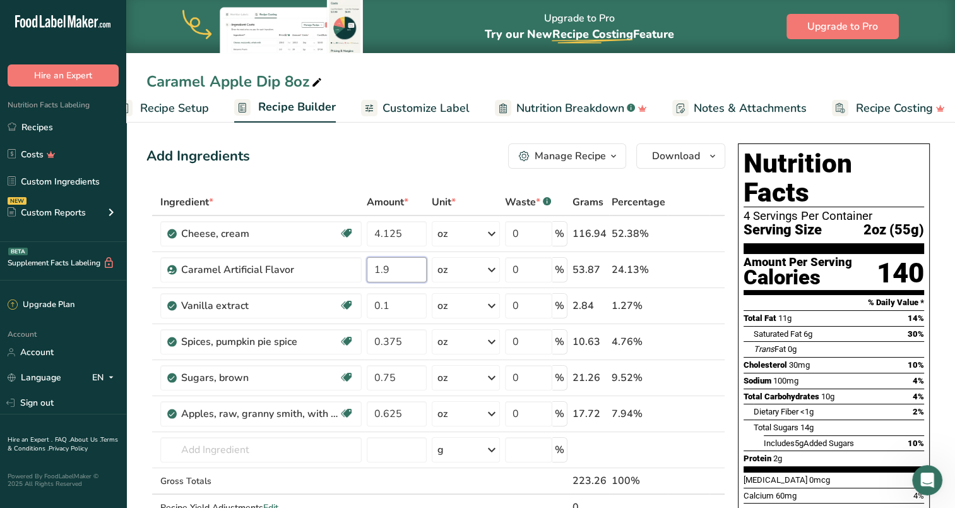
type input "1.9"
click at [302, 162] on div "Add Ingredients Manage Recipe Delete Recipe Duplicate Recipe Scale Recipe Save …" at bounding box center [435, 155] width 579 height 25
click at [671, 156] on span "Download" at bounding box center [676, 155] width 48 height 15
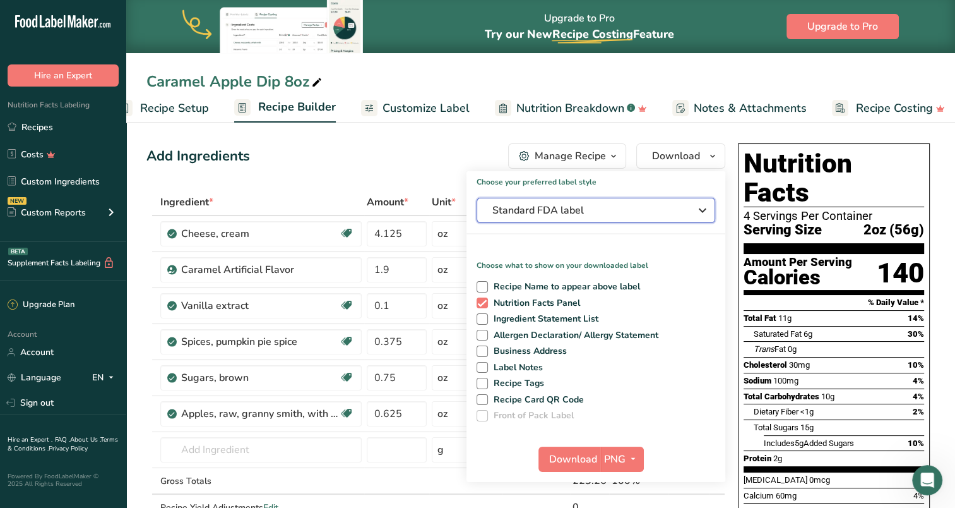
click at [558, 207] on span "Standard FDA label" at bounding box center [586, 210] width 189 height 15
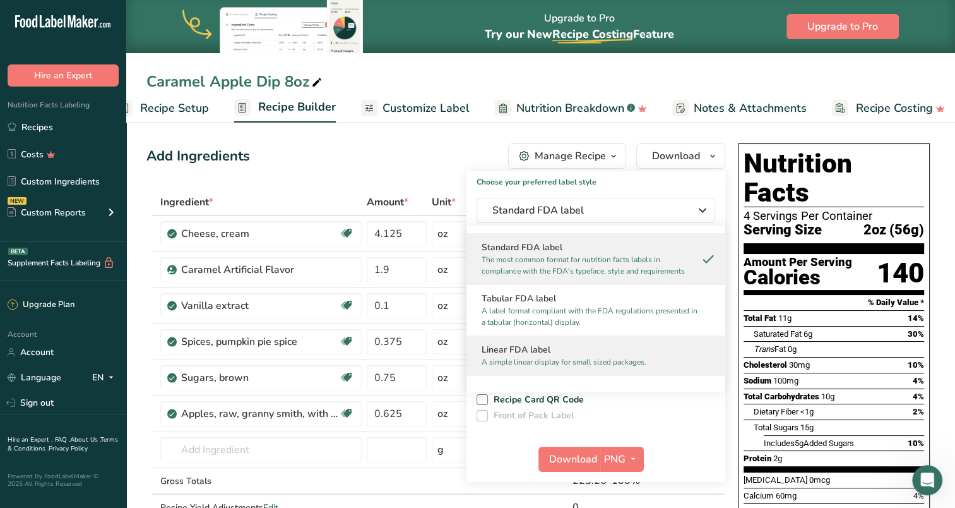
click at [544, 346] on h2 "Linear FDA label" at bounding box center [596, 349] width 229 height 13
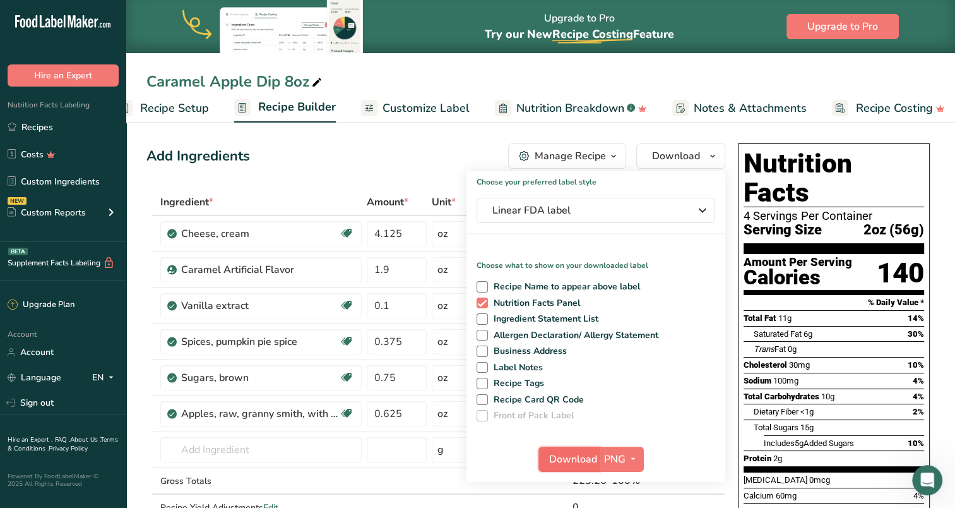
click at [579, 460] on span "Download" at bounding box center [573, 458] width 48 height 15
drag, startPoint x: 581, startPoint y: 73, endPoint x: 564, endPoint y: 74, distance: 17.1
click at [581, 73] on div "Caramel Apple Dip 8oz" at bounding box center [540, 81] width 829 height 23
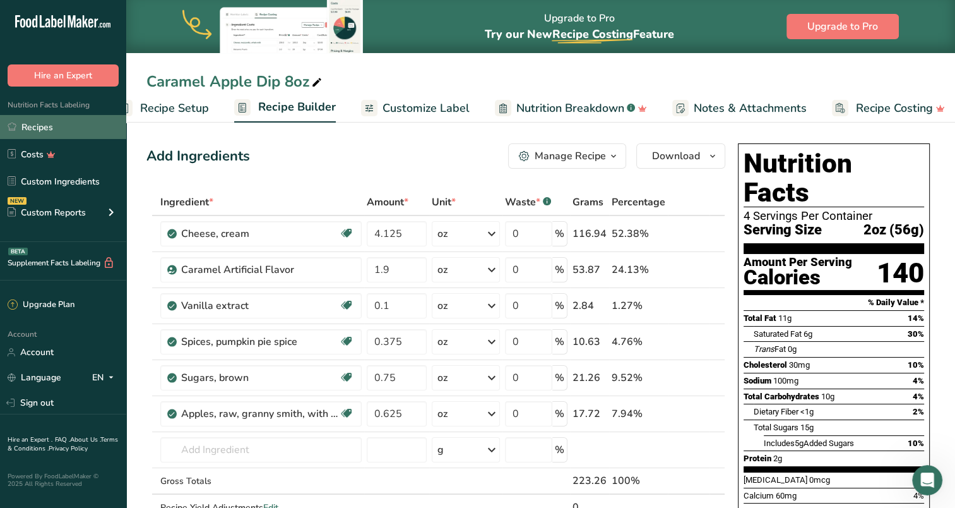
click at [27, 126] on link "Recipes" at bounding box center [63, 127] width 126 height 24
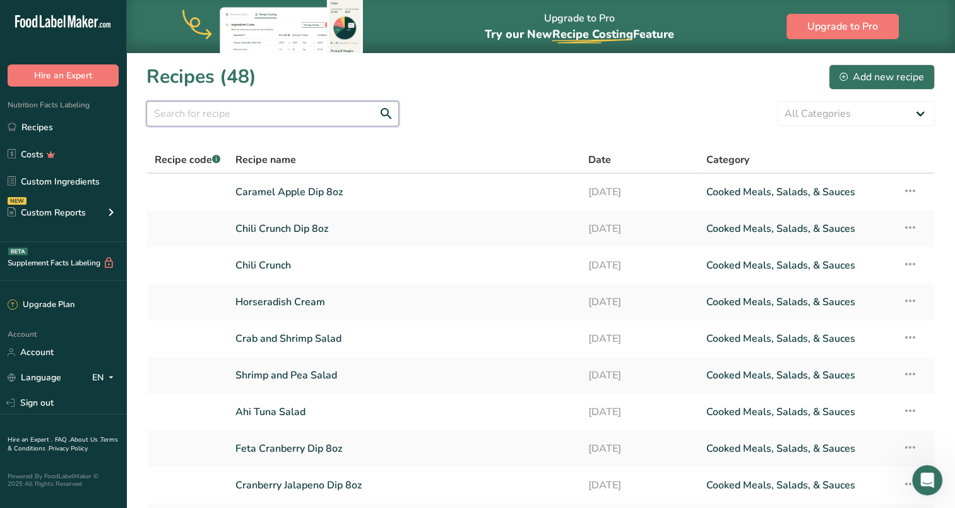
click at [216, 111] on input "text" at bounding box center [272, 113] width 253 height 25
click at [859, 74] on div "Add new recipe" at bounding box center [882, 76] width 85 height 15
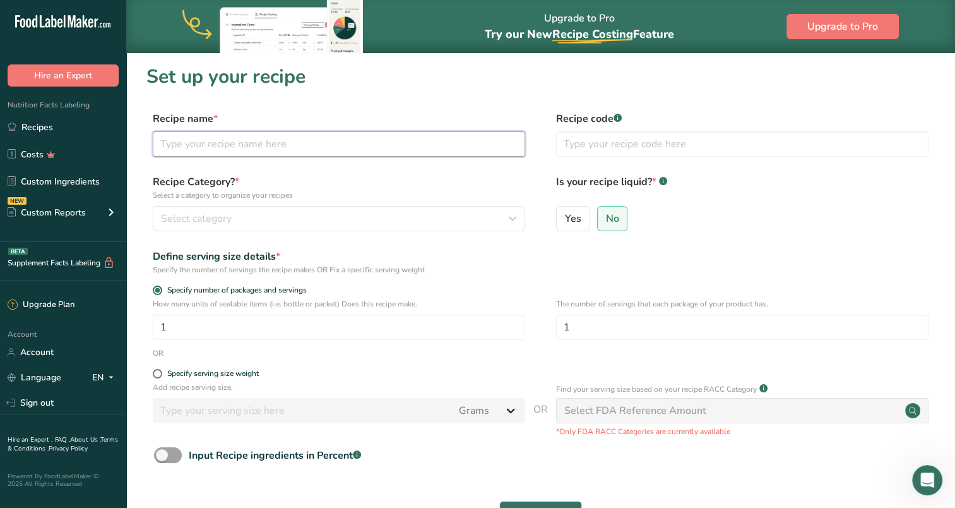
click at [379, 148] on input "text" at bounding box center [339, 143] width 372 height 25
type input "Dill Dip"
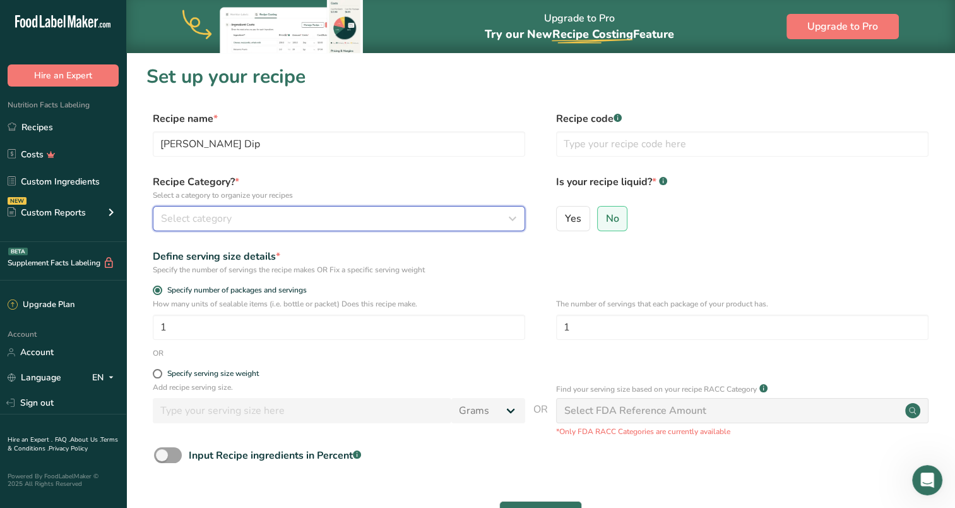
click at [516, 222] on icon "button" at bounding box center [512, 218] width 15 height 23
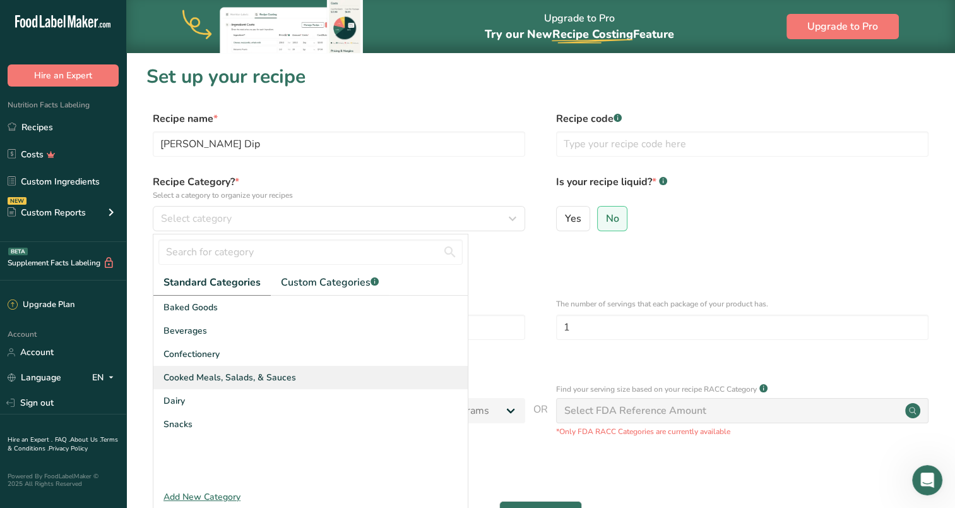
click at [280, 376] on span "Cooked Meals, Salads, & Sauces" at bounding box center [229, 377] width 133 height 13
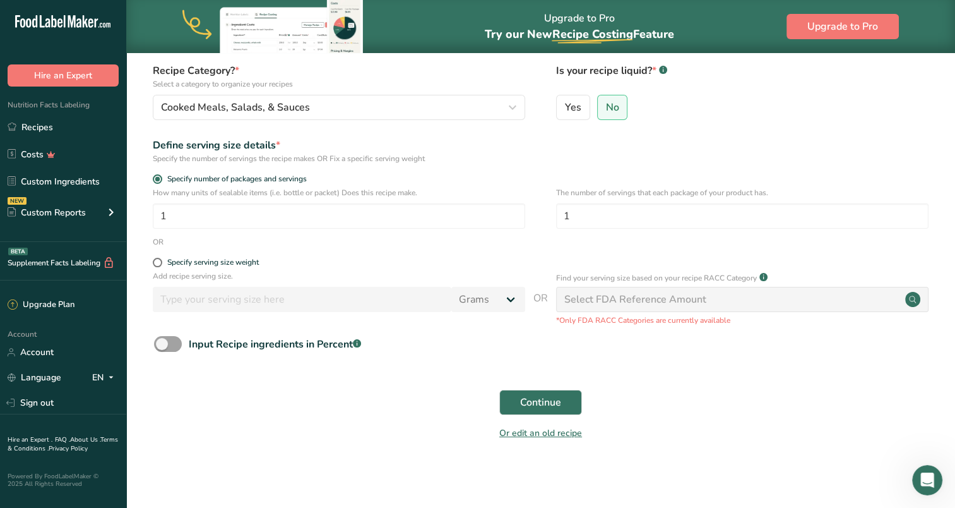
scroll to position [112, 0]
click at [540, 402] on span "Continue" at bounding box center [540, 401] width 41 height 15
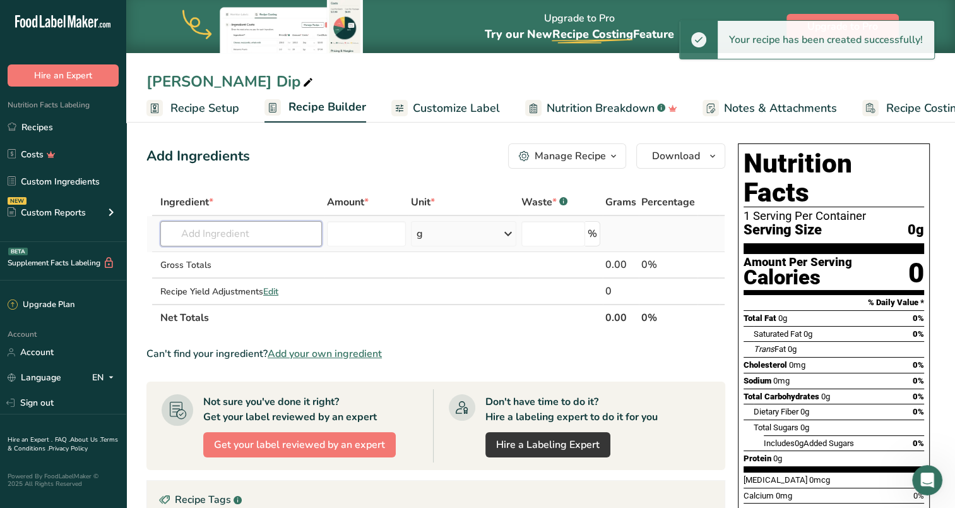
click at [259, 230] on input "text" at bounding box center [241, 233] width 162 height 25
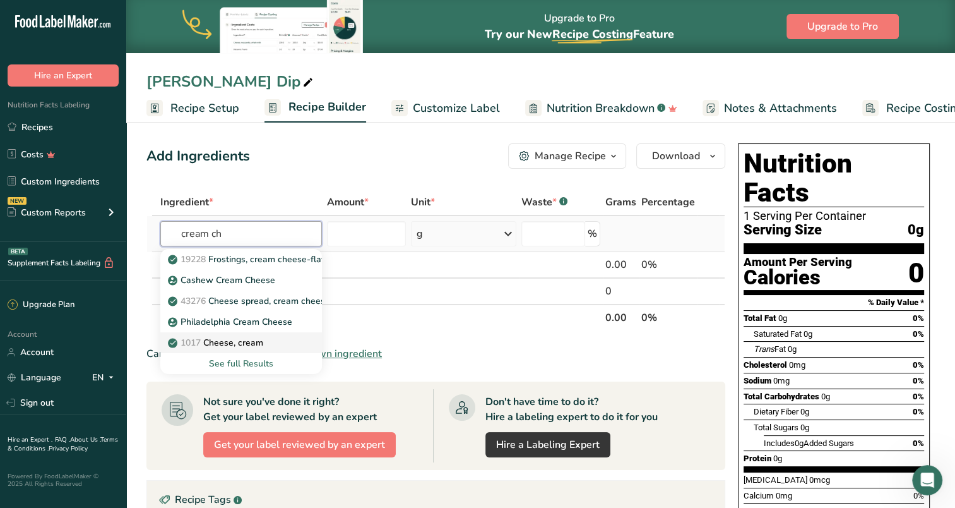
type input "cream ch"
click at [240, 339] on p "1017 Cheese, cream" at bounding box center [216, 342] width 93 height 13
type input "Cheese, cream"
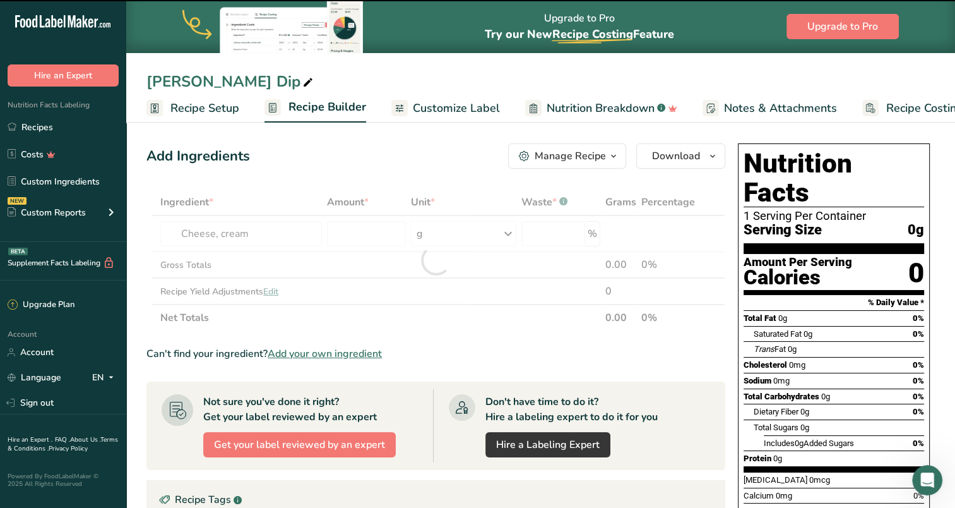
type input "0"
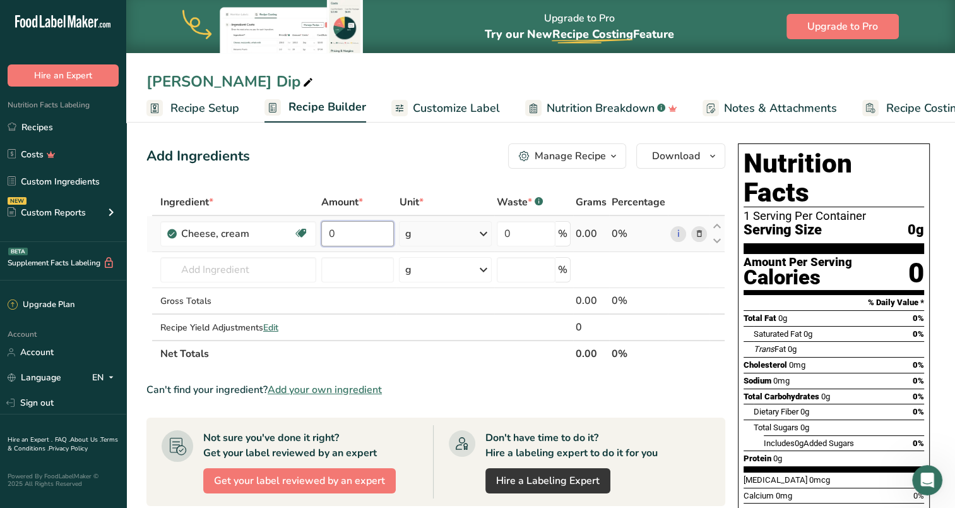
click at [359, 228] on input "0" at bounding box center [357, 233] width 73 height 25
type input "2.25"
click at [488, 232] on div "Ingredient * Amount * Unit * Waste * .a-a{fill:#347362;}.b-a{fill:#fff;} Grams …" at bounding box center [435, 278] width 579 height 178
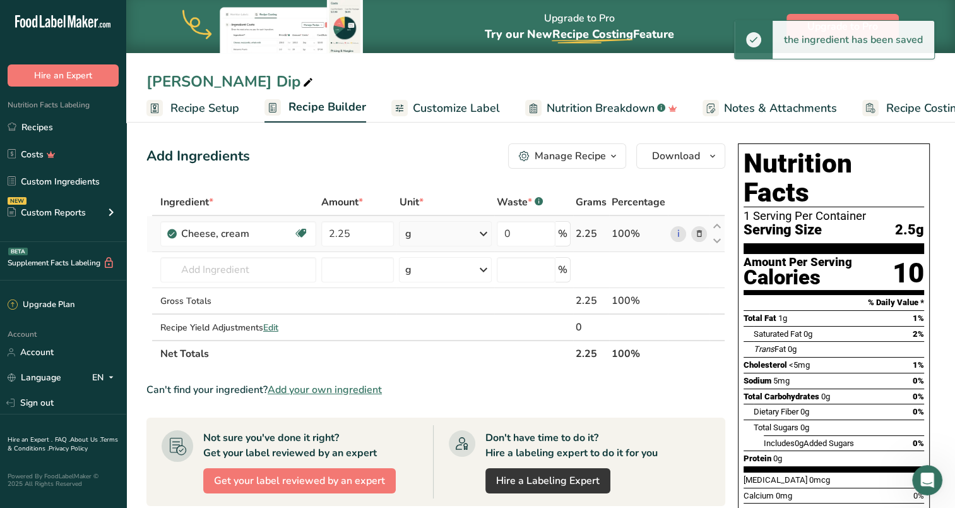
click at [483, 232] on icon at bounding box center [483, 233] width 15 height 23
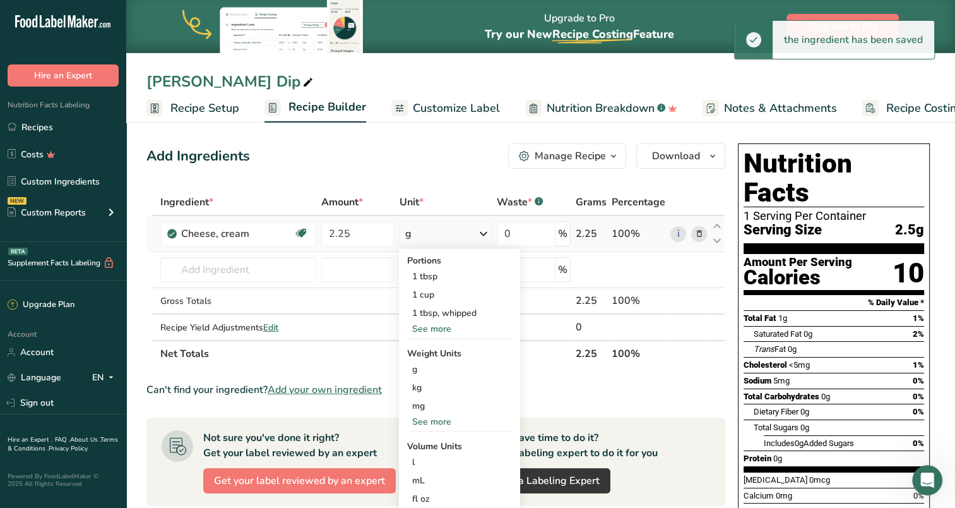
click at [435, 418] on div "See more" at bounding box center [460, 421] width 106 height 13
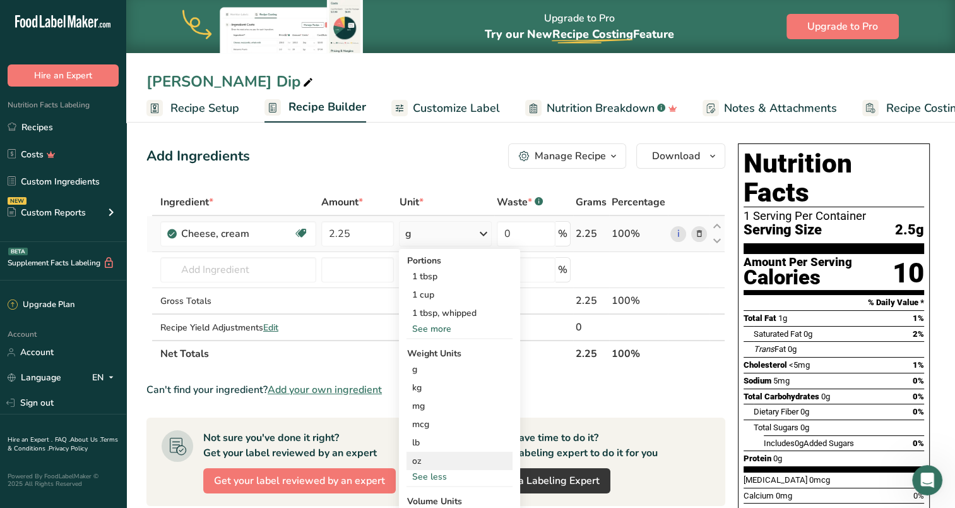
click at [422, 458] on div "oz" at bounding box center [460, 460] width 106 height 18
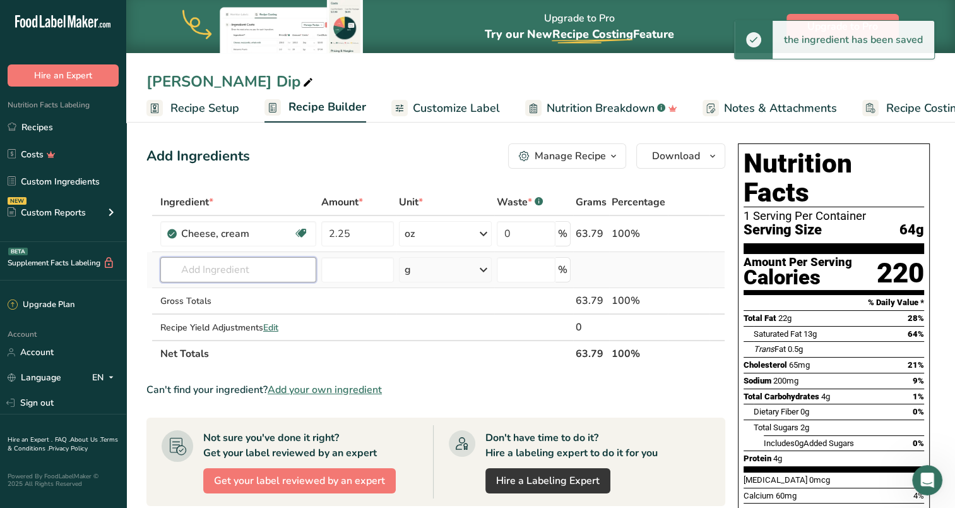
click at [213, 268] on input "text" at bounding box center [238, 269] width 156 height 25
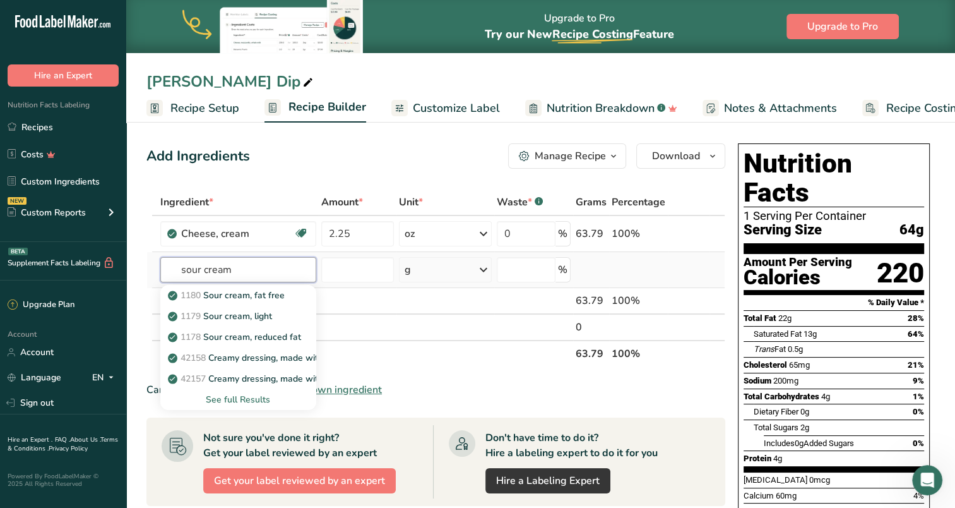
type input "sour cream"
click at [265, 396] on div "See full Results" at bounding box center [238, 399] width 136 height 13
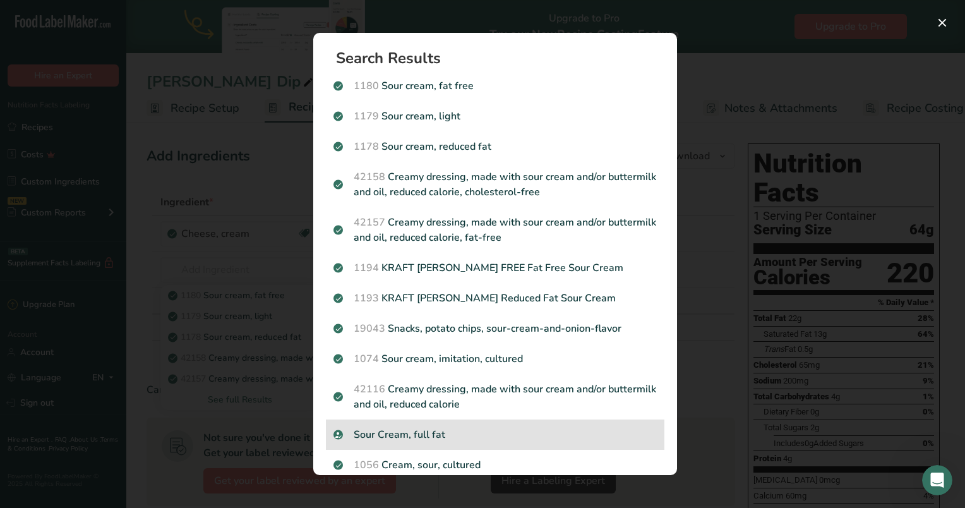
click at [439, 434] on p "Sour Cream, full fat" at bounding box center [494, 434] width 323 height 15
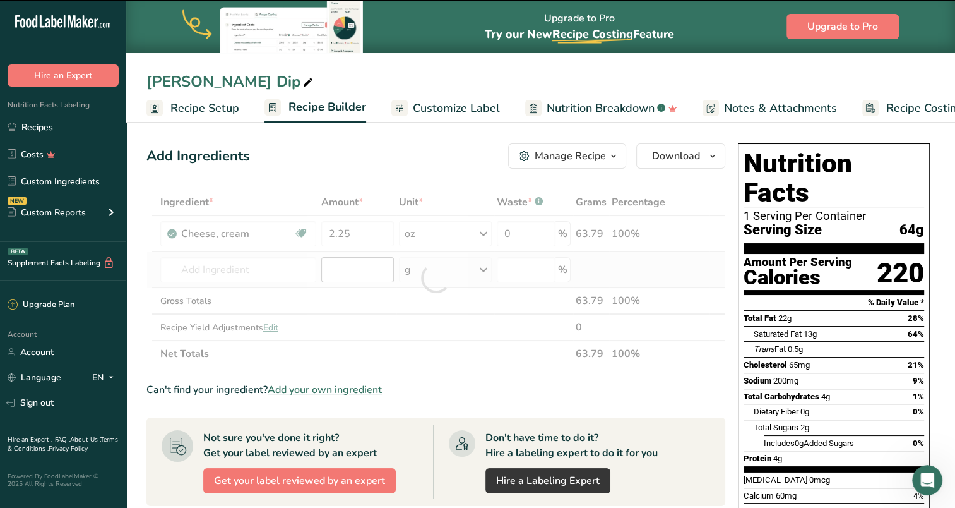
type input "0"
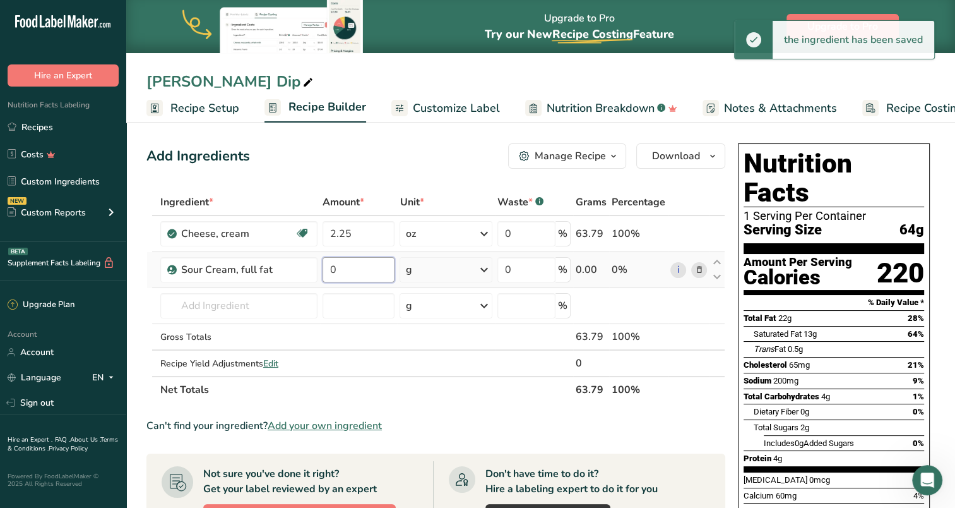
click at [355, 270] on input "0" at bounding box center [359, 269] width 73 height 25
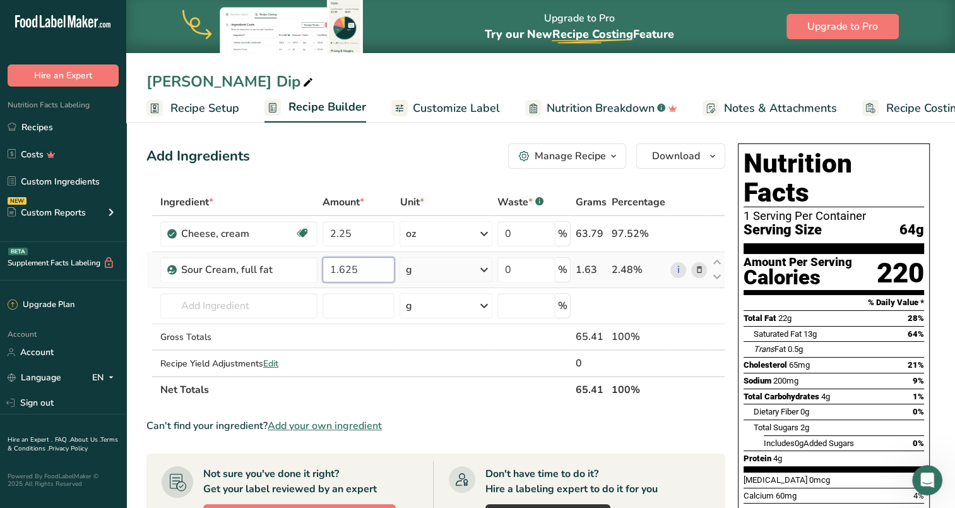
type input "1.625"
click at [484, 268] on div "Ingredient * Amount * Unit * Waste * .a-a{fill:#347362;}.b-a{fill:#fff;} Grams …" at bounding box center [435, 296] width 579 height 214
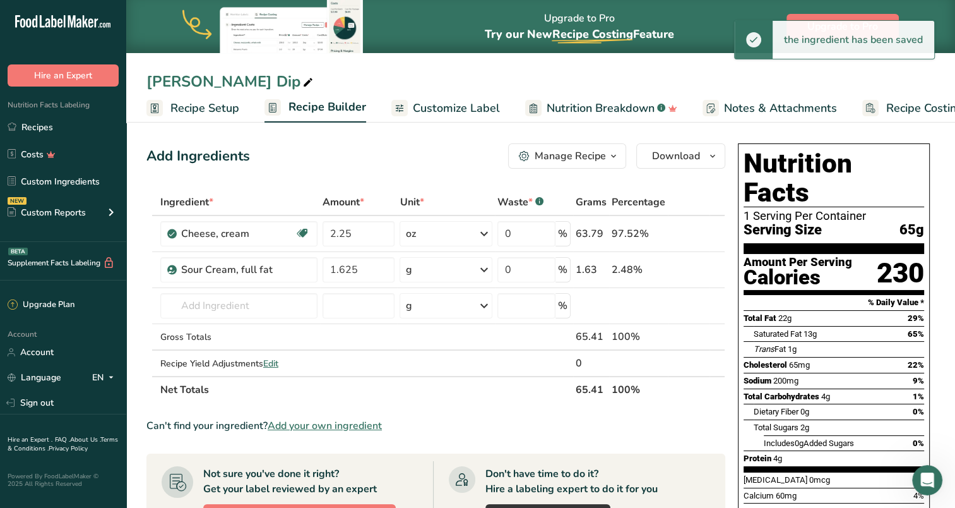
click at [484, 271] on icon at bounding box center [484, 269] width 15 height 23
click at [441, 371] on div "See more" at bounding box center [460, 369] width 106 height 13
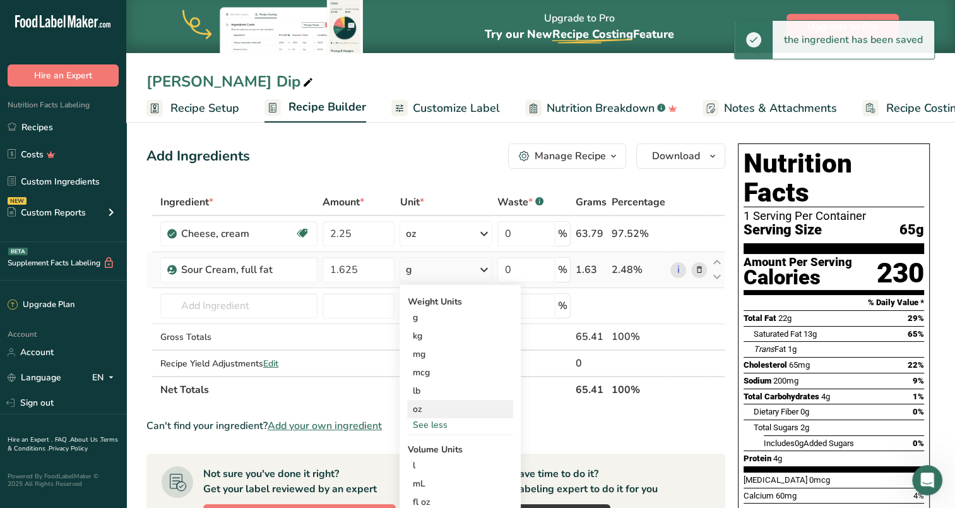
click at [420, 412] on div "oz" at bounding box center [460, 409] width 106 height 18
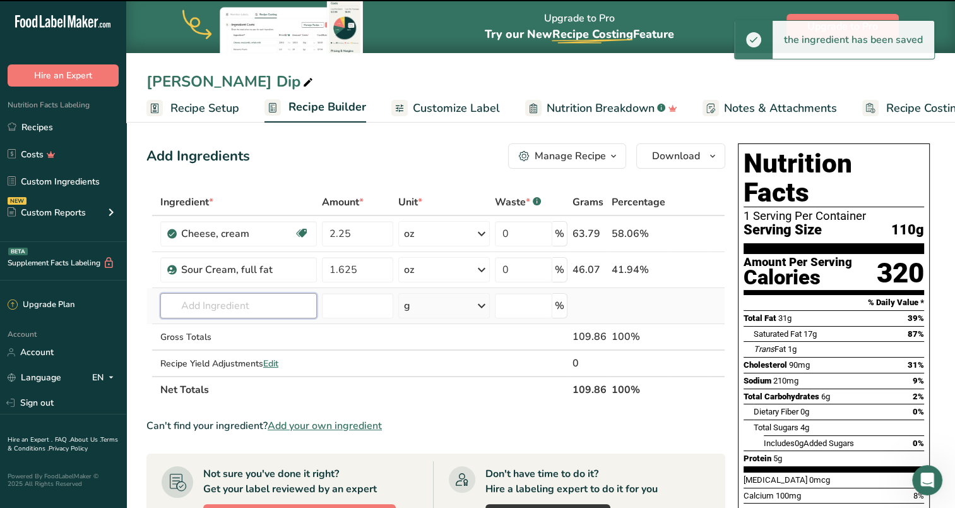
click at [218, 303] on input "text" at bounding box center [238, 305] width 157 height 25
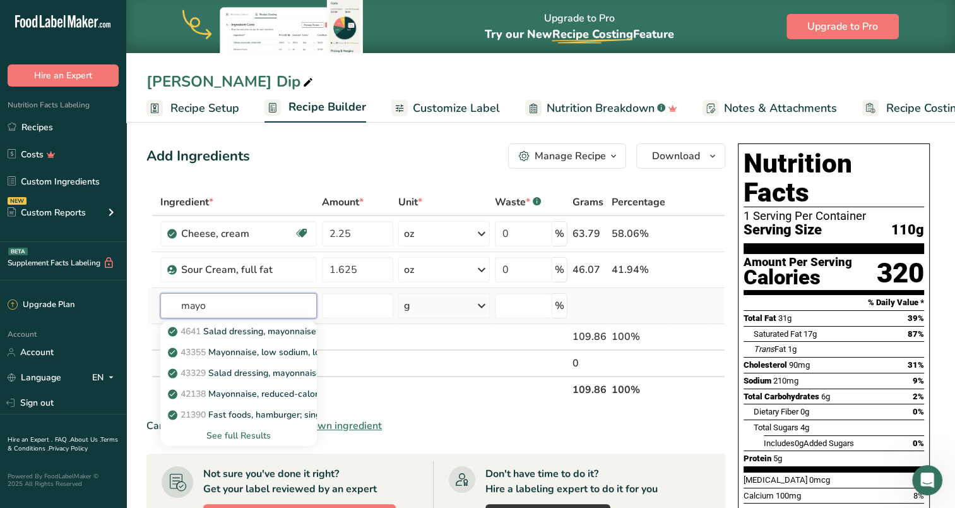
type input "mayo"
click at [249, 436] on div "See full Results" at bounding box center [238, 435] width 136 height 13
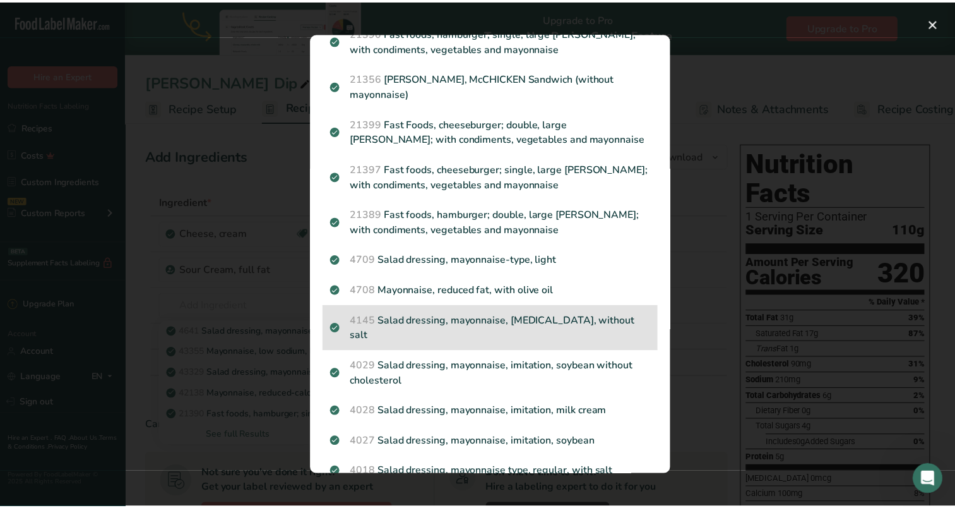
scroll to position [253, 0]
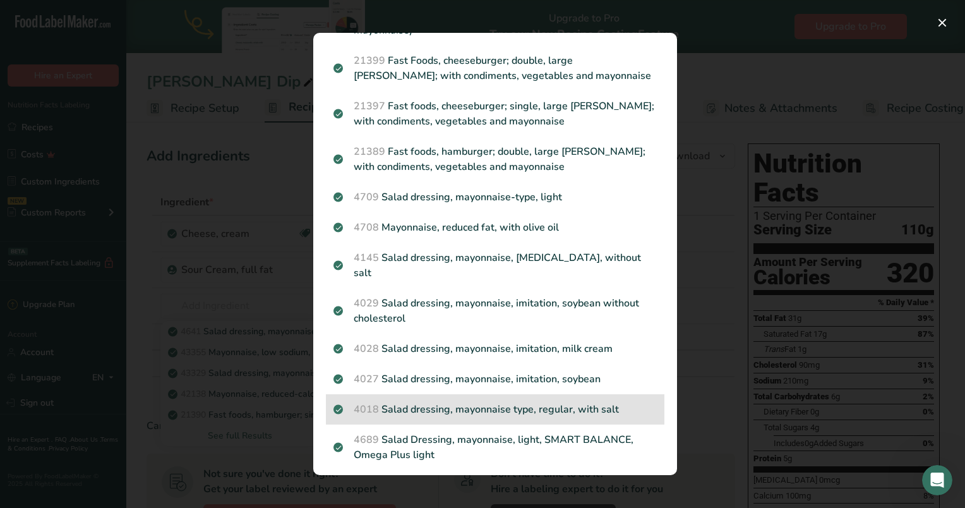
click at [544, 401] on p "4018 Salad dressing, mayonnaise type, regular, with salt" at bounding box center [494, 408] width 323 height 15
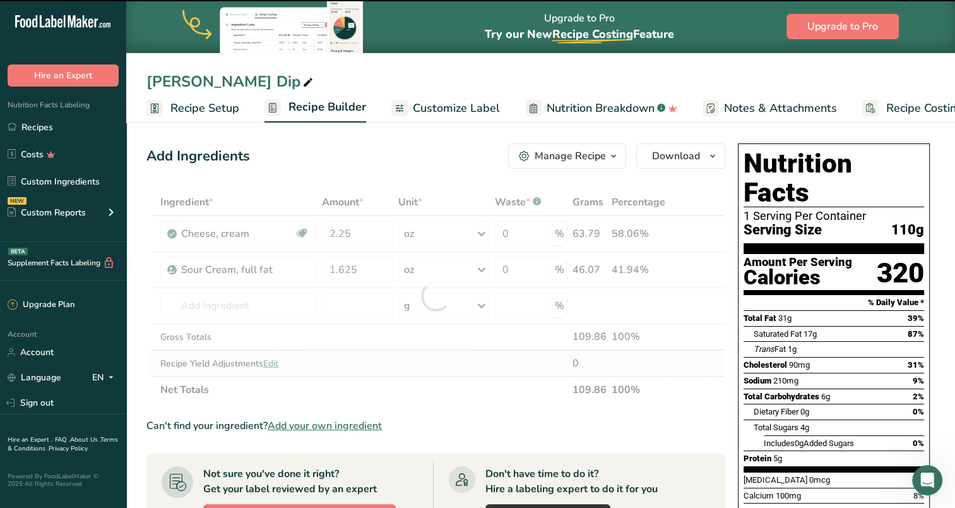
type input "0"
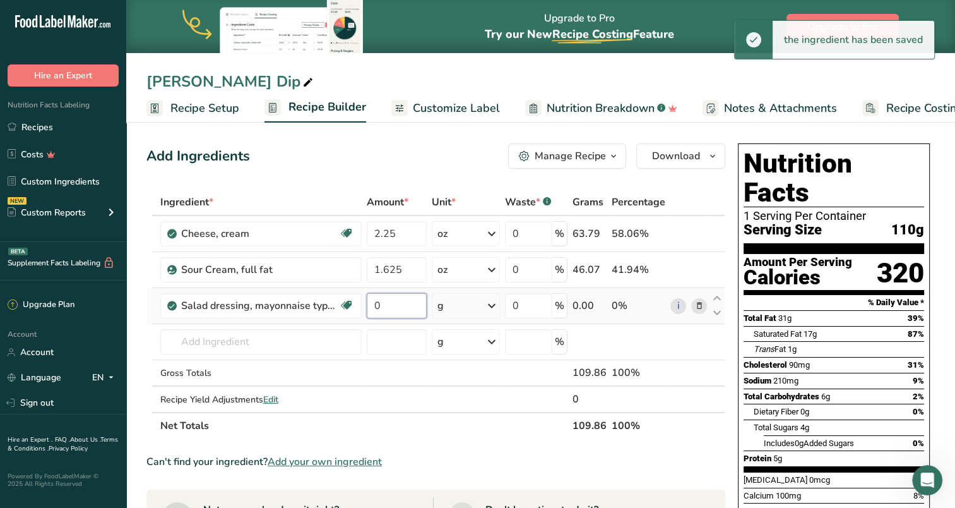
click at [394, 306] on input "0" at bounding box center [397, 305] width 60 height 25
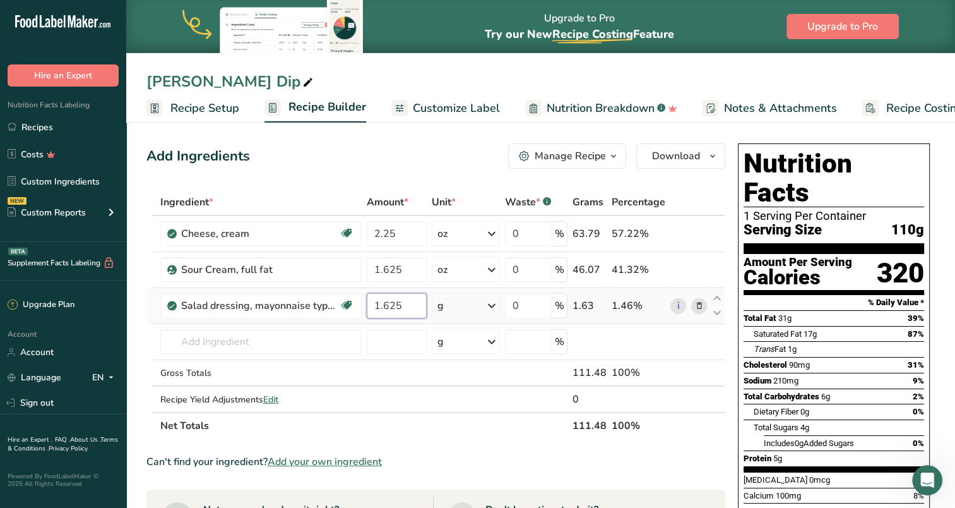
type input "1.625"
click at [497, 303] on div "Ingredient * Amount * Unit * Waste * .a-a{fill:#347362;}.b-a{fill:#fff;} Grams …" at bounding box center [435, 314] width 579 height 250
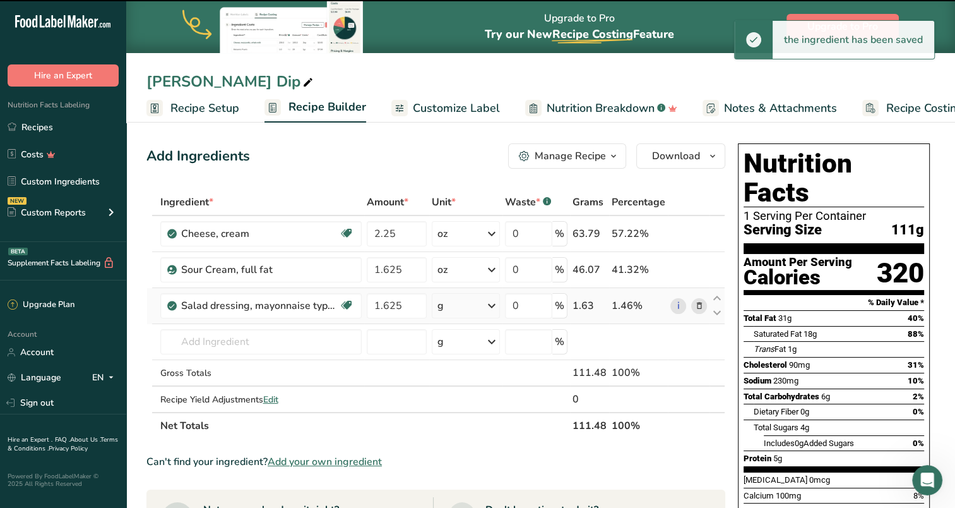
click at [491, 303] on icon at bounding box center [491, 305] width 15 height 23
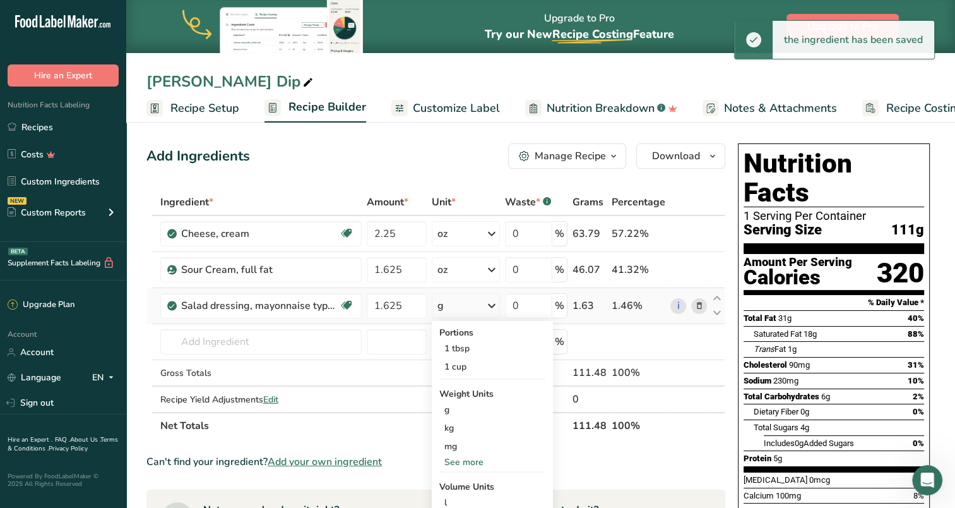
click at [460, 460] on div "See more" at bounding box center [492, 461] width 106 height 13
click at [453, 496] on div "oz" at bounding box center [492, 501] width 106 height 18
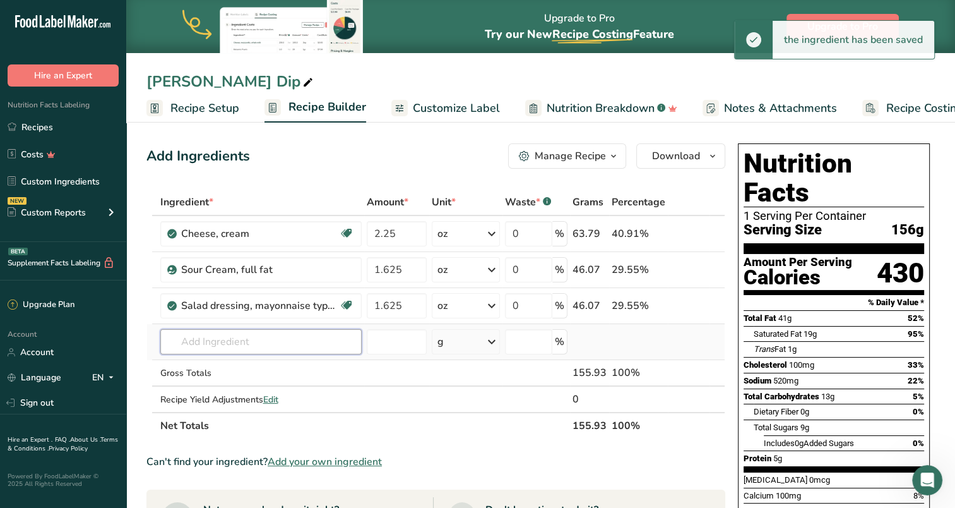
click at [214, 335] on input "text" at bounding box center [260, 341] width 201 height 25
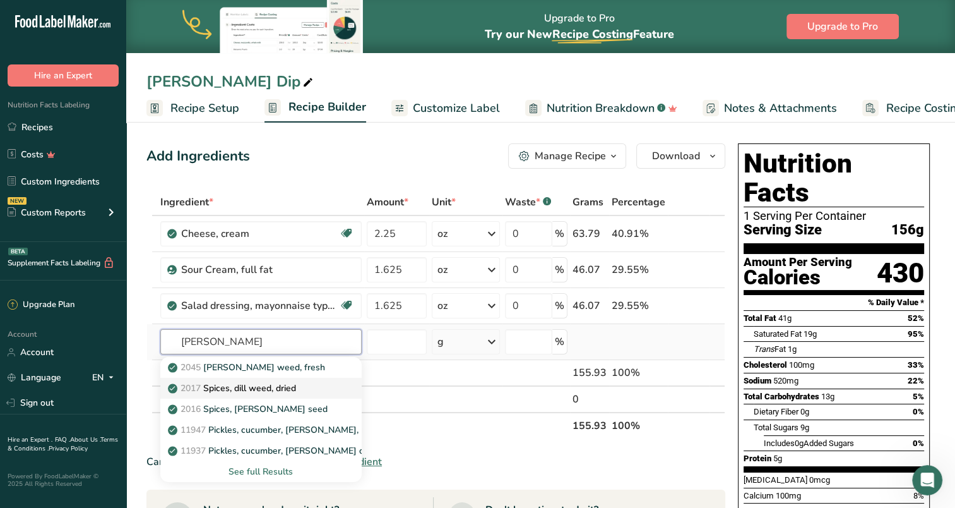
type input "dill"
click at [254, 388] on p "2017 Spices, dill weed, dried" at bounding box center [233, 387] width 126 height 13
type input "Spices, dill weed, dried"
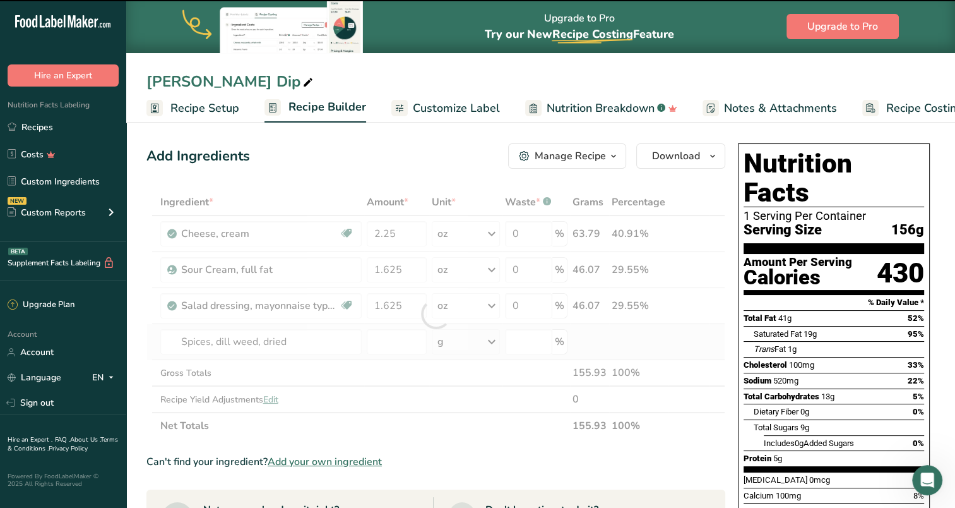
type input "0"
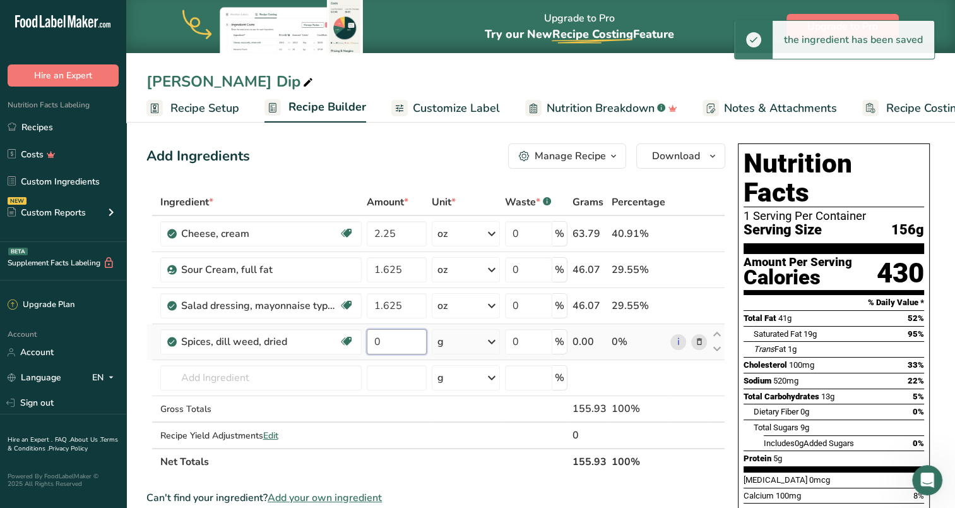
click at [401, 340] on input "0" at bounding box center [397, 341] width 60 height 25
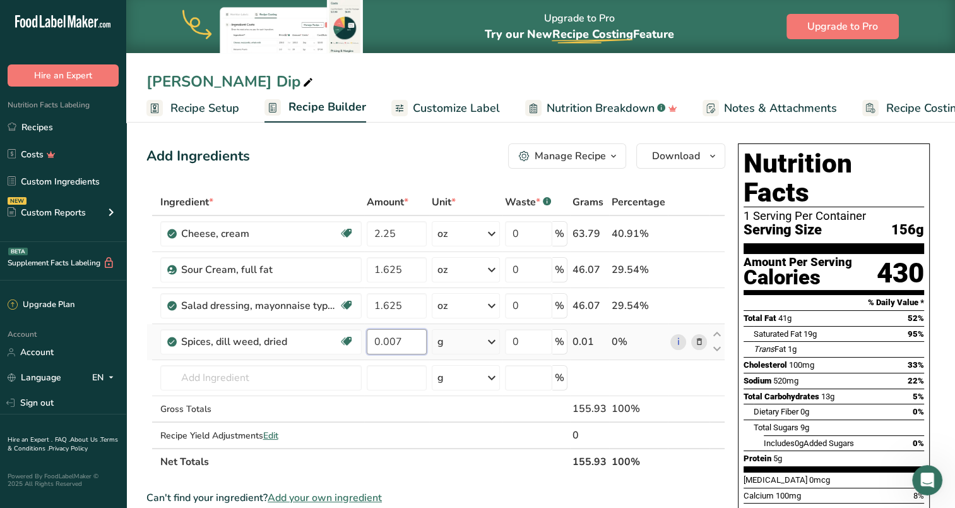
type input "0.007"
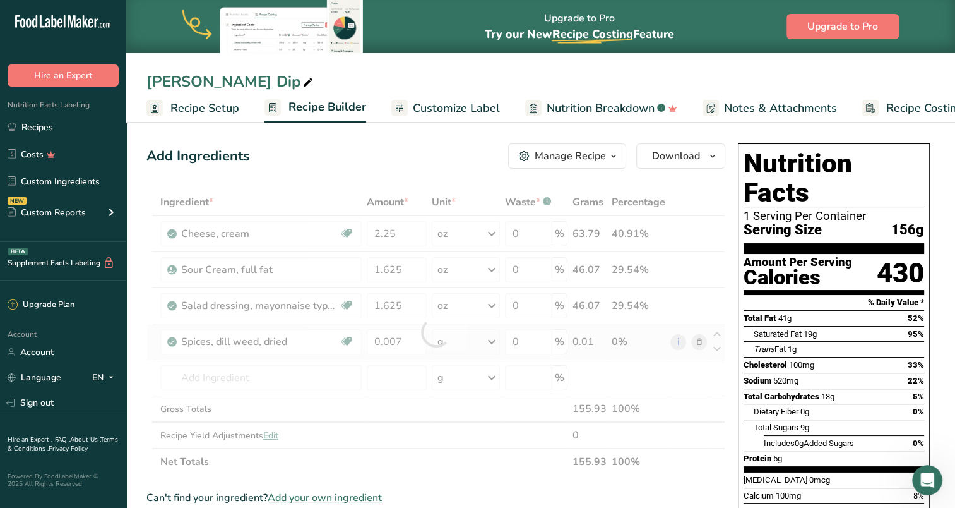
click at [472, 338] on div "Ingredient * Amount * Unit * Waste * .a-a{fill:#347362;}.b-a{fill:#fff;} Grams …" at bounding box center [435, 332] width 579 height 286
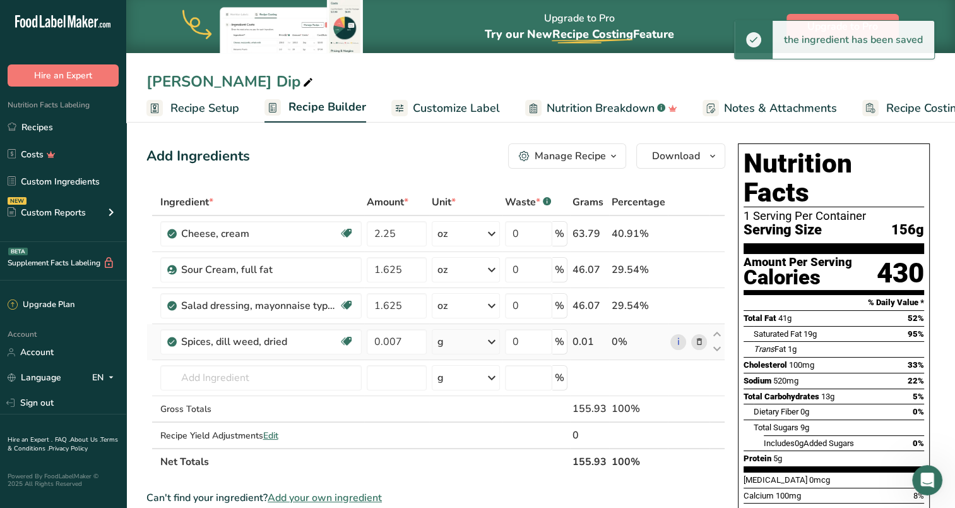
click at [477, 339] on div "g" at bounding box center [466, 341] width 68 height 25
click at [467, 497] on div "See more" at bounding box center [492, 497] width 106 height 13
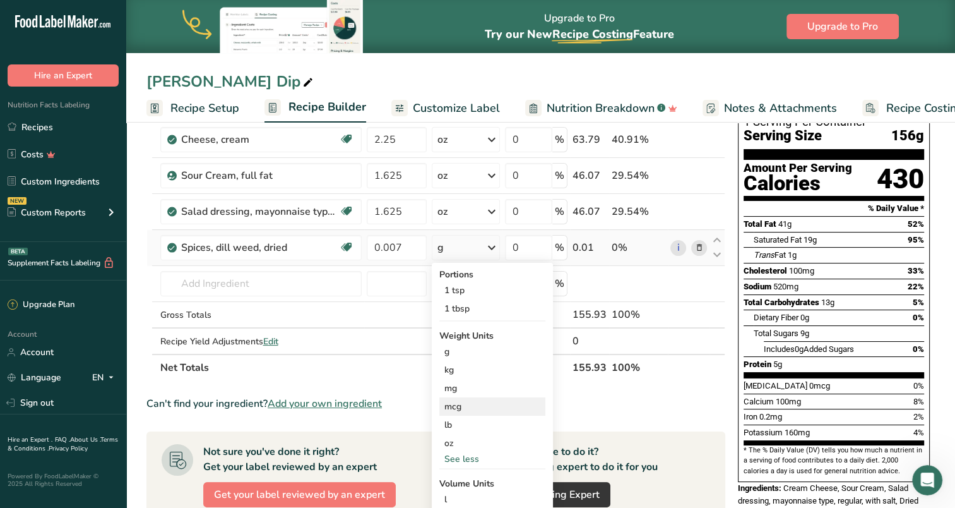
scroll to position [126, 0]
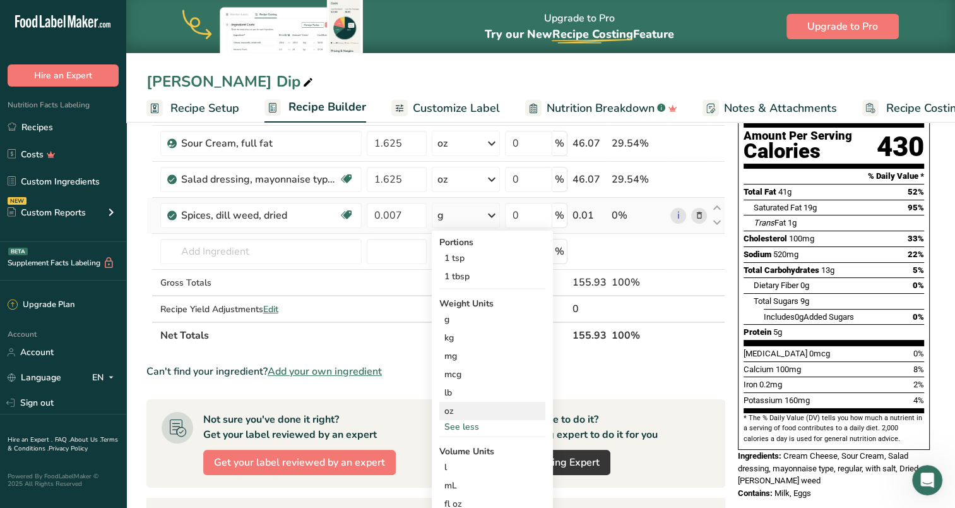
click at [449, 410] on div "oz" at bounding box center [492, 410] width 106 height 18
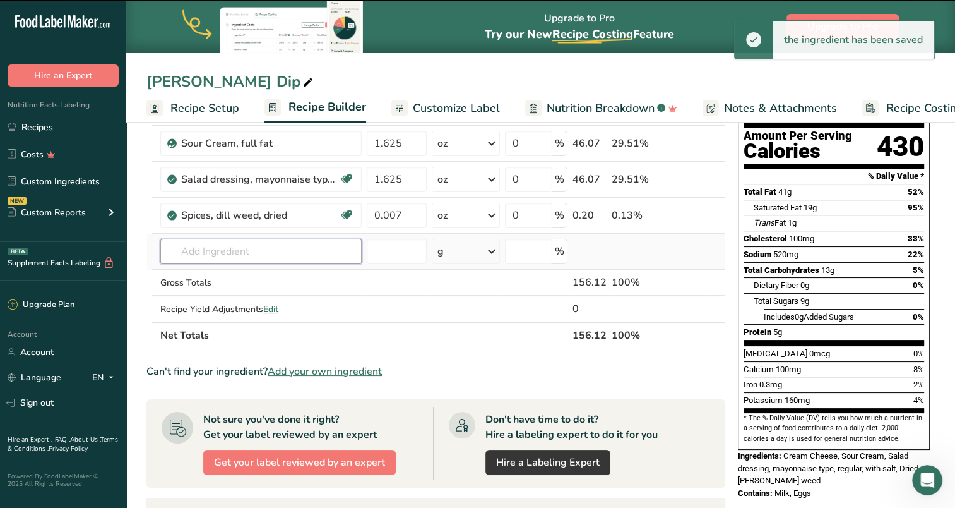
click at [220, 253] on input "text" at bounding box center [260, 251] width 201 height 25
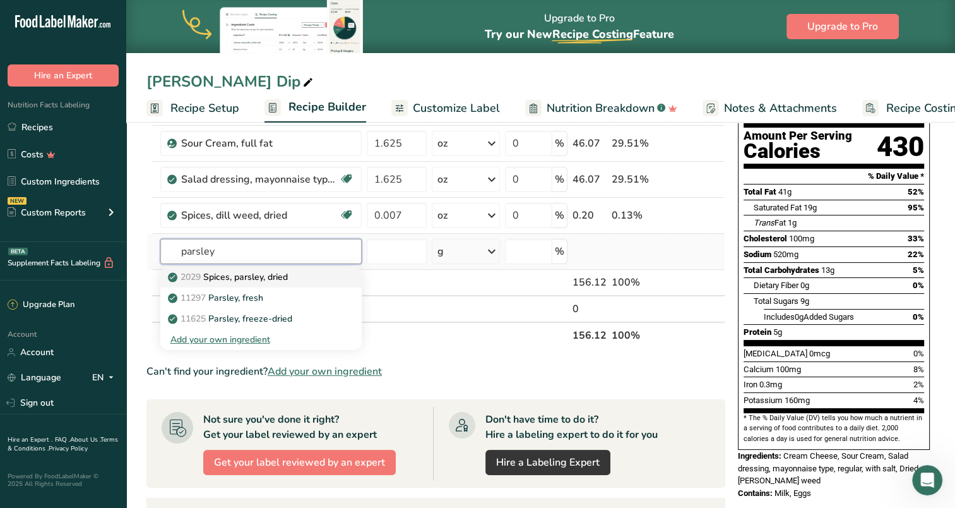
type input "parsley"
click at [259, 275] on p "2029 Spices, parsley, dried" at bounding box center [228, 276] width 117 height 13
type input "Spices, parsley, dried"
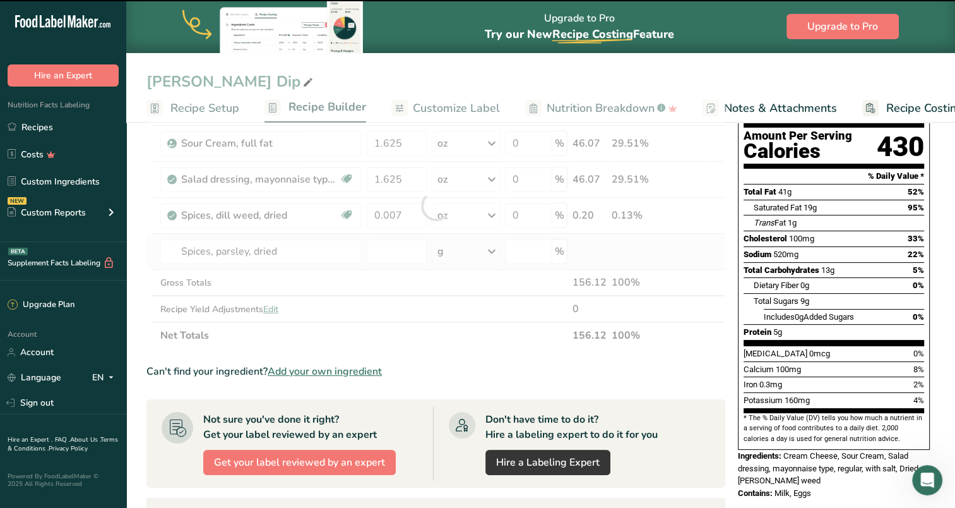
type input "0"
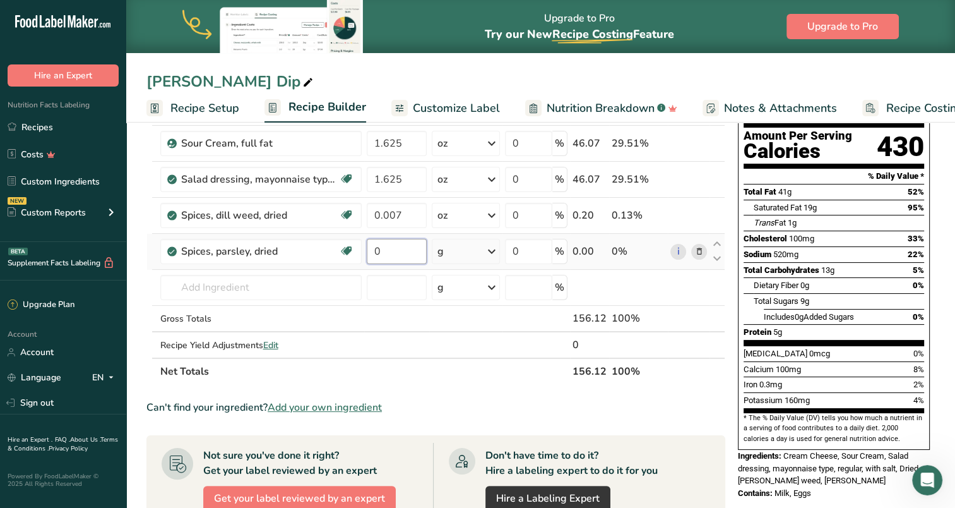
click at [404, 254] on input "0" at bounding box center [397, 251] width 60 height 25
type input "0.005"
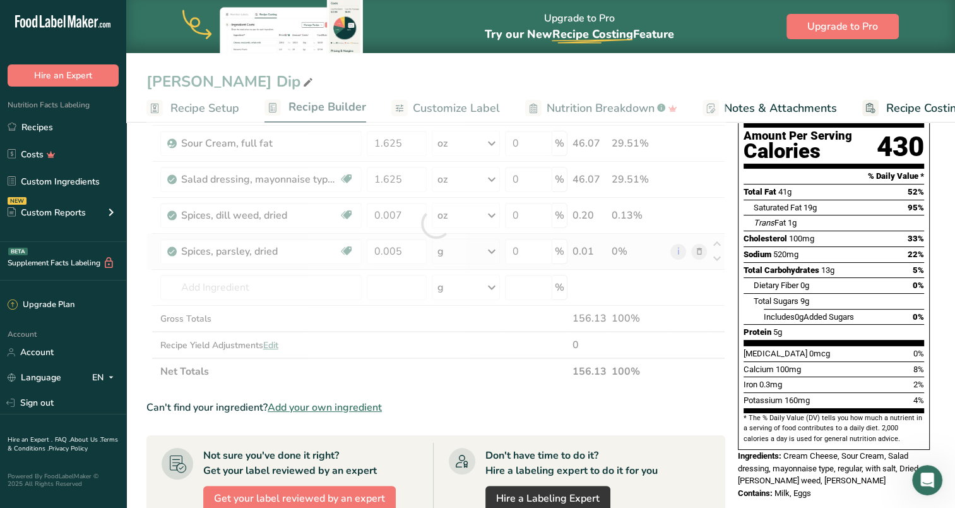
click at [495, 249] on div "Ingredient * Amount * Unit * Waste * .a-a{fill:#347362;}.b-a{fill:#fff;} Grams …" at bounding box center [435, 223] width 579 height 322
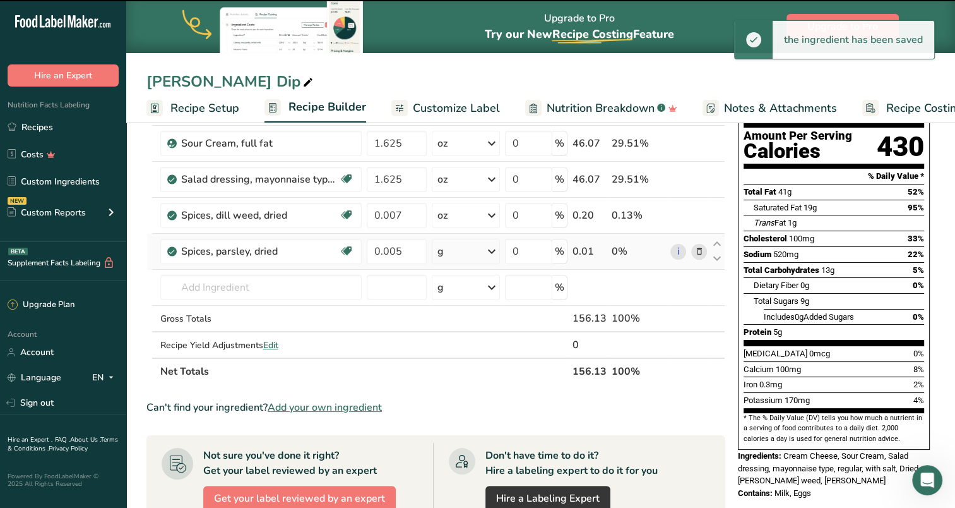
click at [495, 249] on icon at bounding box center [491, 251] width 15 height 23
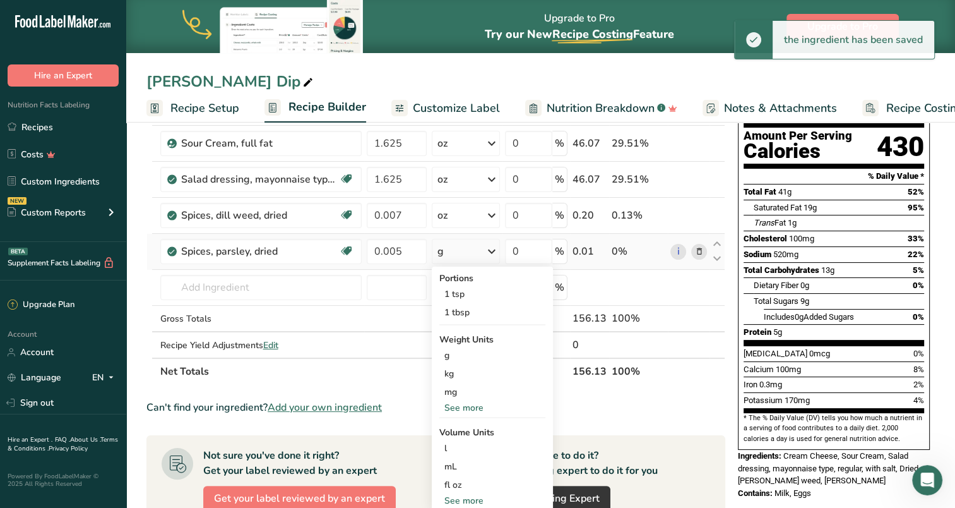
click at [464, 408] on div "See more" at bounding box center [492, 407] width 106 height 13
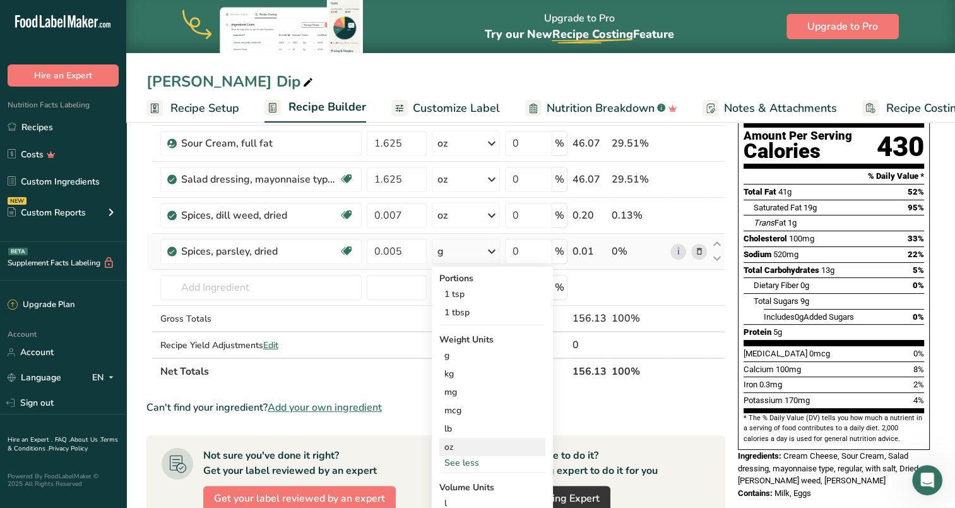
click at [452, 445] on div "oz" at bounding box center [492, 446] width 106 height 18
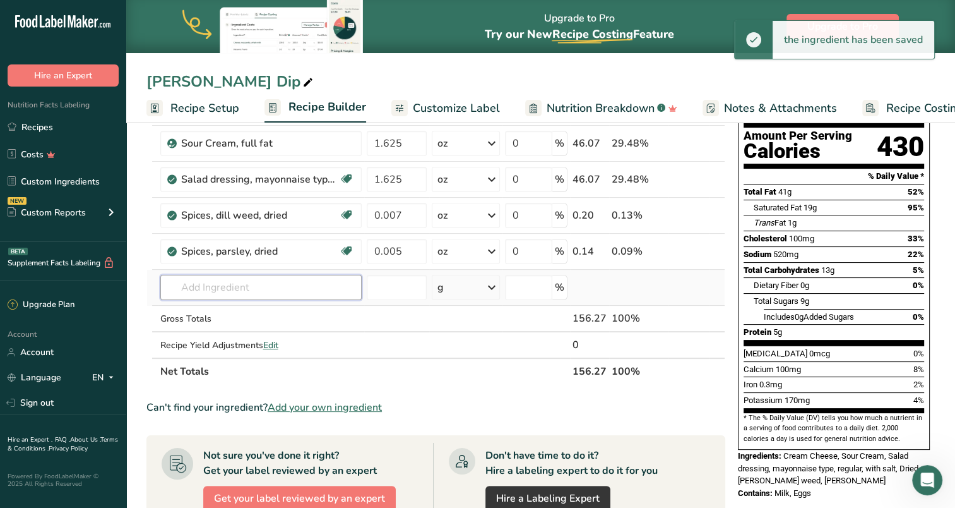
click at [218, 284] on input "text" at bounding box center [260, 287] width 201 height 25
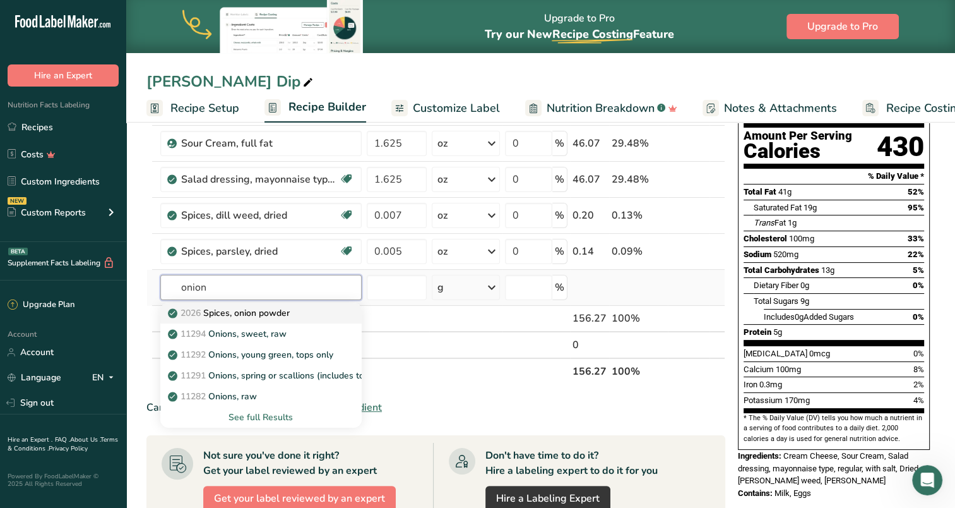
type input "onion"
click at [255, 311] on p "2026 Spices, onion powder" at bounding box center [229, 312] width 119 height 13
type input "Spices, onion powder"
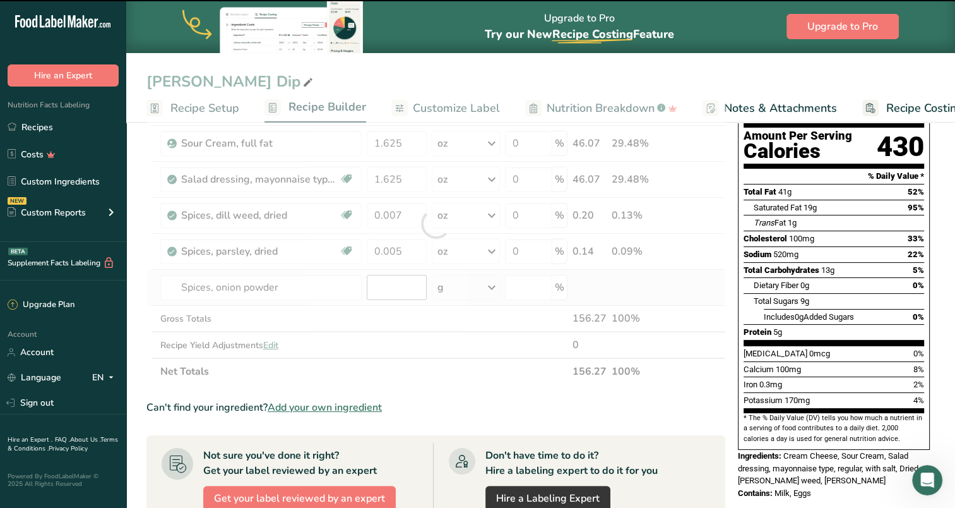
type input "0"
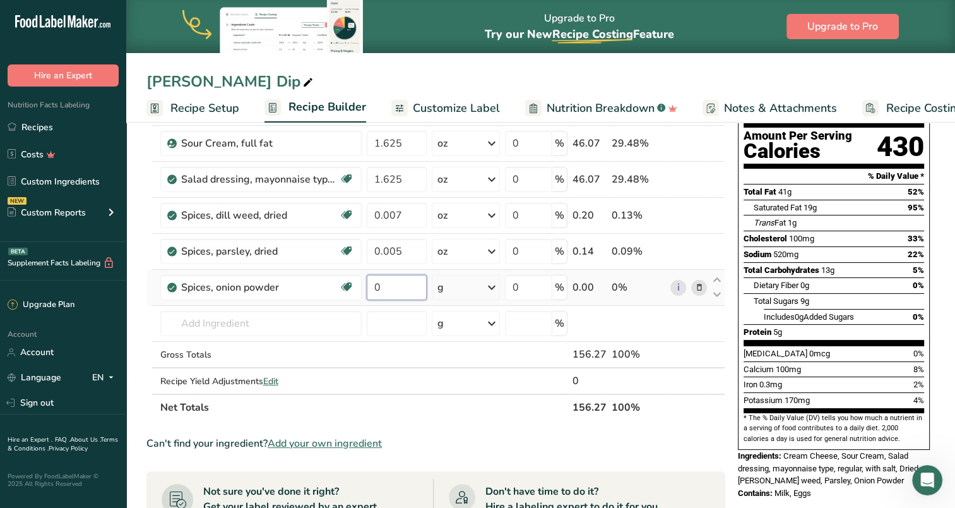
click at [391, 288] on input "0" at bounding box center [397, 287] width 60 height 25
type input "0.003"
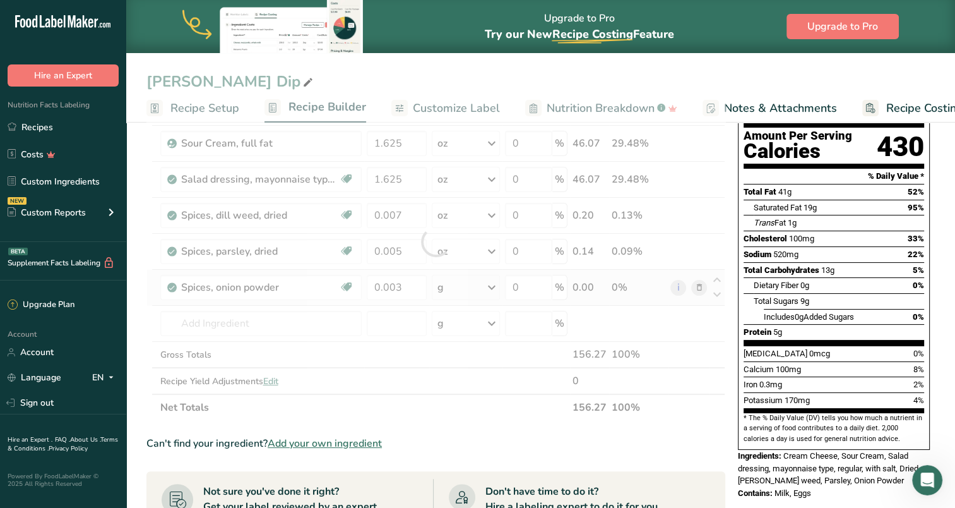
click at [465, 287] on div "Ingredient * Amount * Unit * Waste * .a-a{fill:#347362;}.b-a{fill:#fff;} Grams …" at bounding box center [435, 241] width 579 height 358
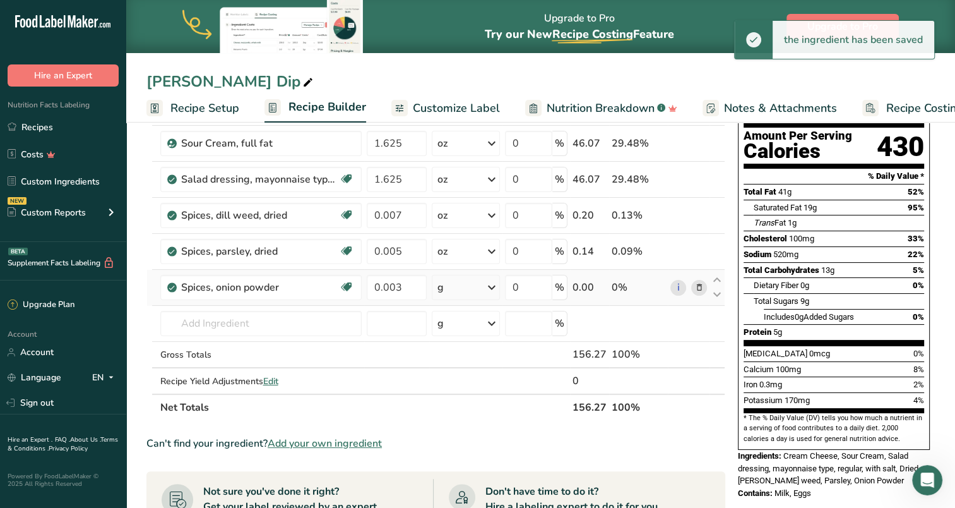
click at [496, 286] on icon at bounding box center [491, 287] width 15 height 23
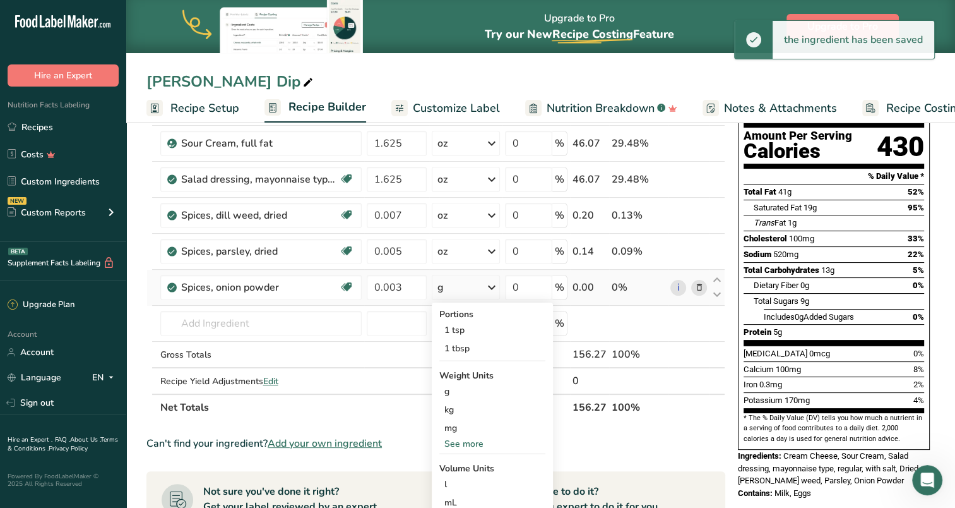
click at [475, 443] on div "See more" at bounding box center [492, 443] width 106 height 13
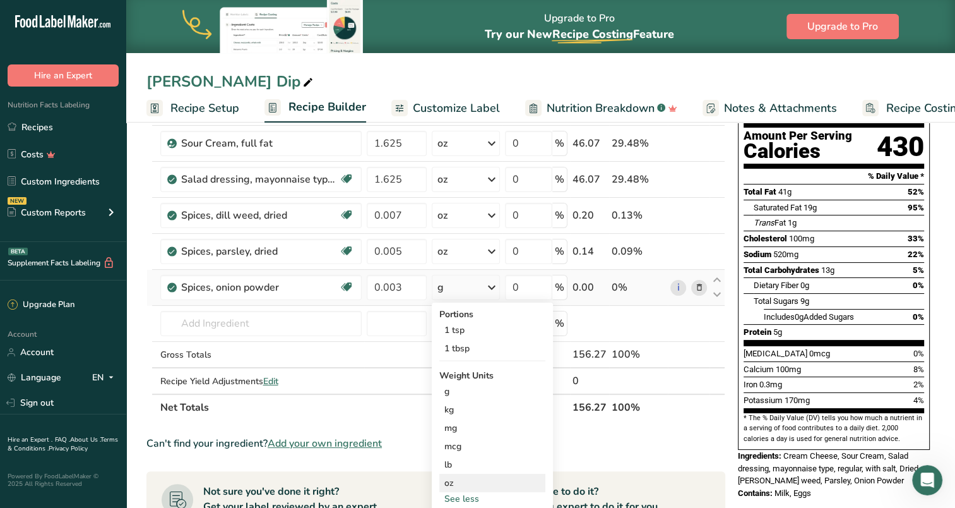
click at [450, 488] on div "oz" at bounding box center [492, 482] width 106 height 18
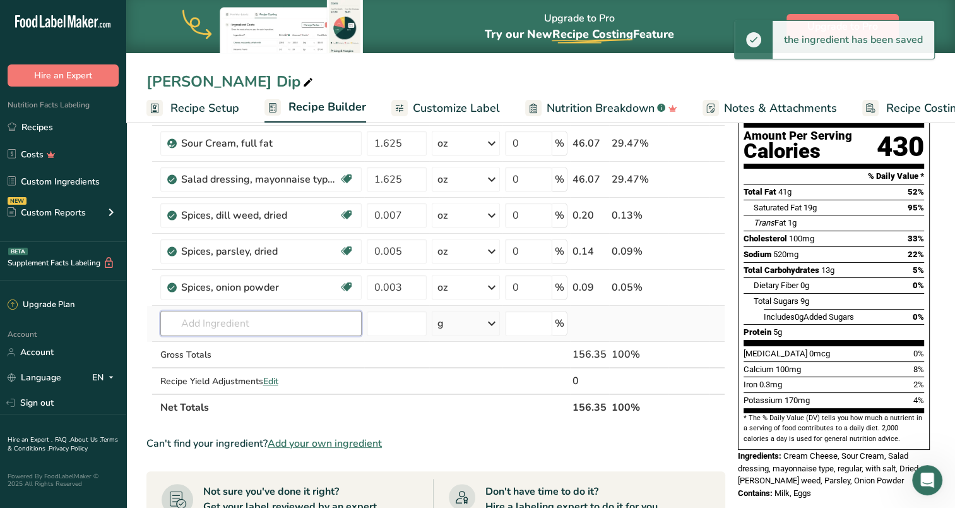
click at [237, 321] on input "text" at bounding box center [260, 323] width 201 height 25
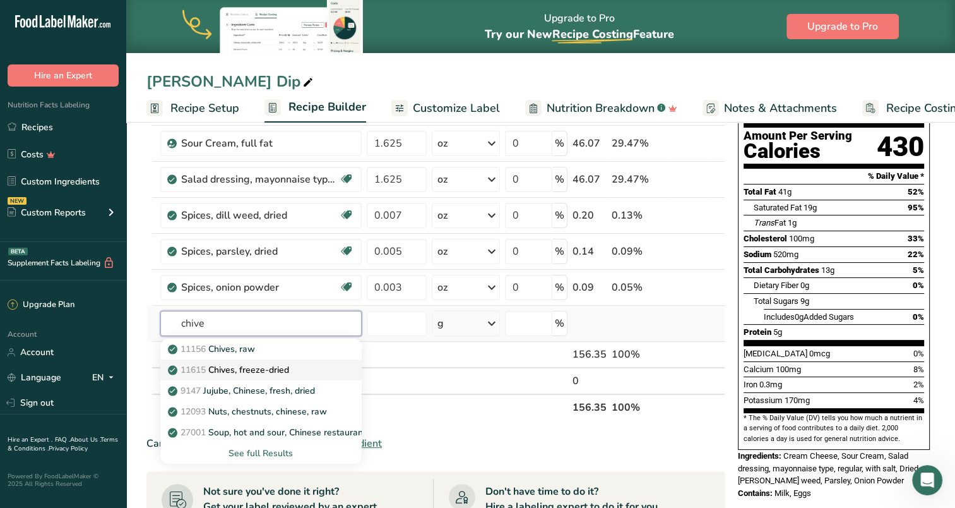
type input "chive"
click at [263, 366] on p "11615 Chives, freeze-dried" at bounding box center [229, 369] width 119 height 13
type input "Chives, freeze-dried"
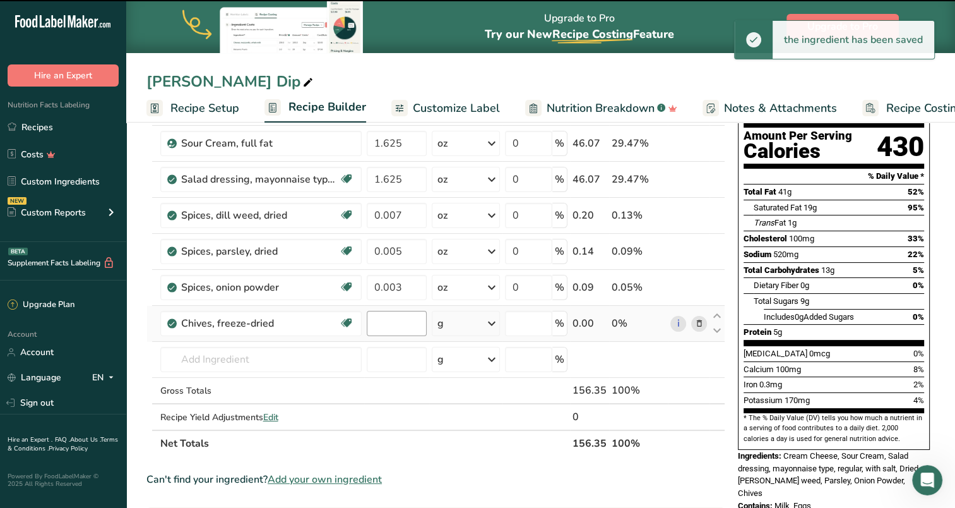
type input "0"
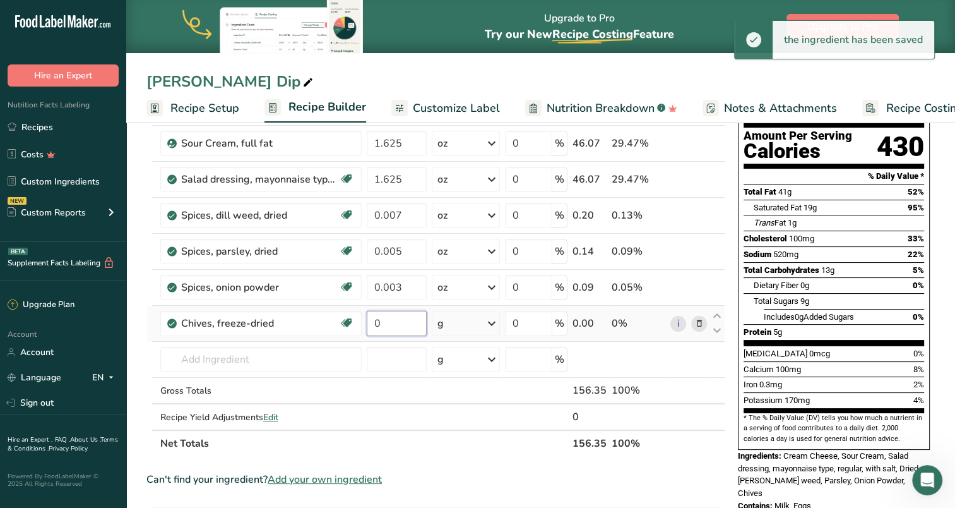
click at [401, 324] on input "0" at bounding box center [397, 323] width 60 height 25
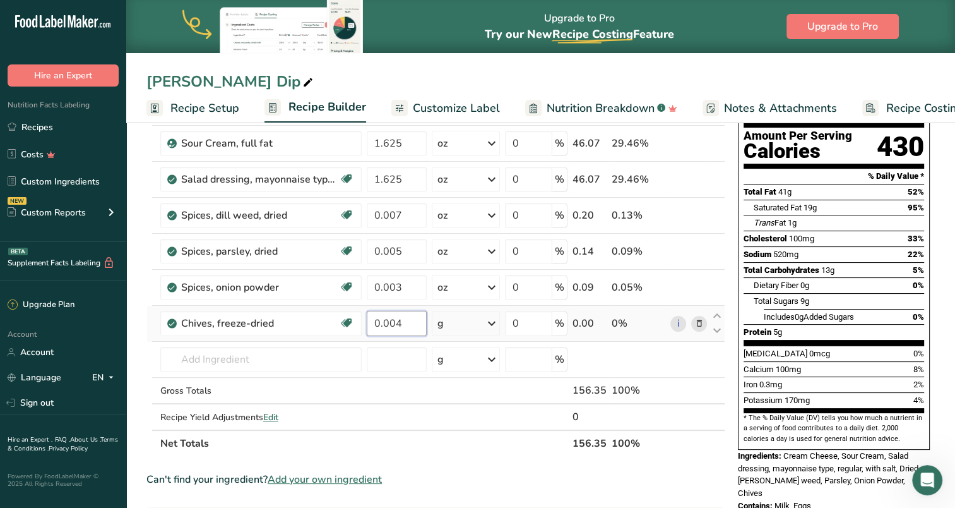
type input "0.004"
click at [493, 319] on div "Ingredient * Amount * Unit * Waste * .a-a{fill:#347362;}.b-a{fill:#fff;} Grams …" at bounding box center [435, 259] width 579 height 394
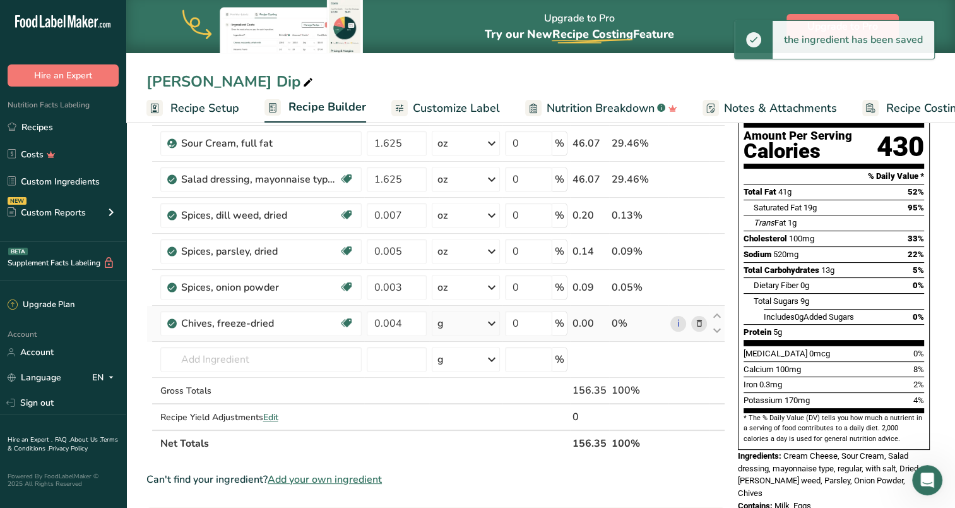
click at [493, 319] on icon at bounding box center [491, 323] width 15 height 23
click at [455, 475] on div "See more" at bounding box center [492, 479] width 106 height 13
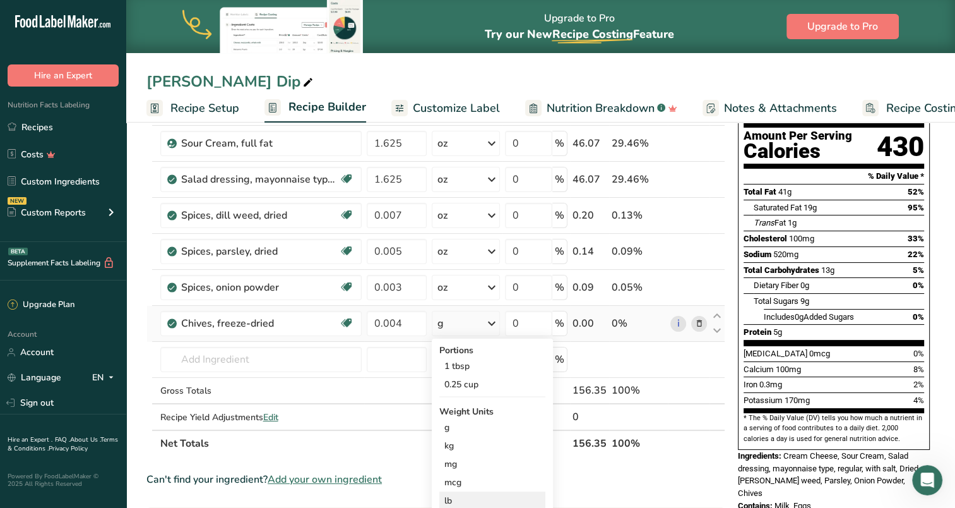
scroll to position [189, 0]
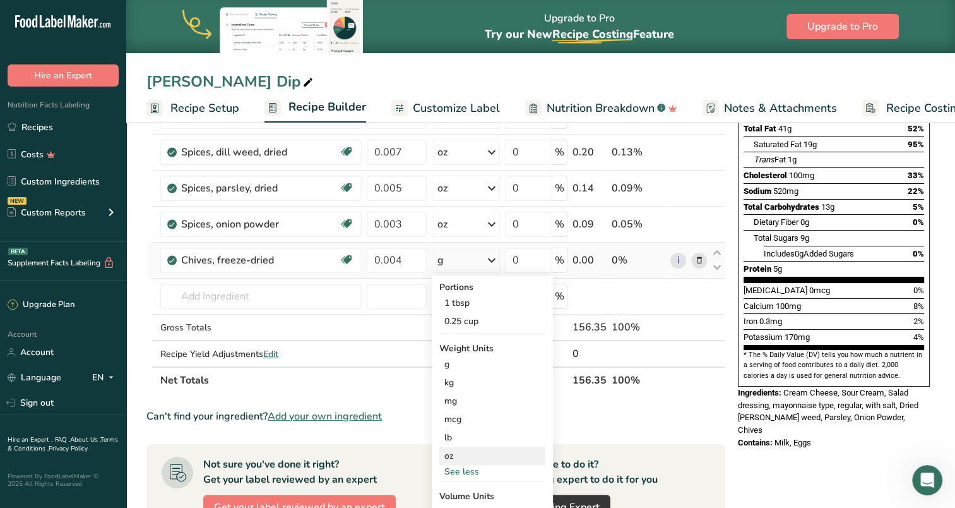
click at [457, 450] on div "oz" at bounding box center [492, 455] width 106 height 18
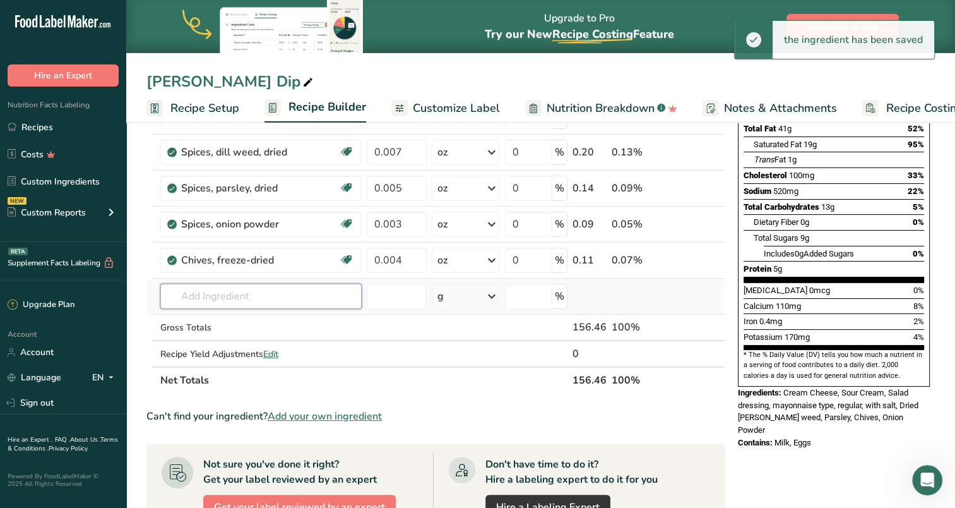
click at [218, 292] on input "text" at bounding box center [260, 295] width 201 height 25
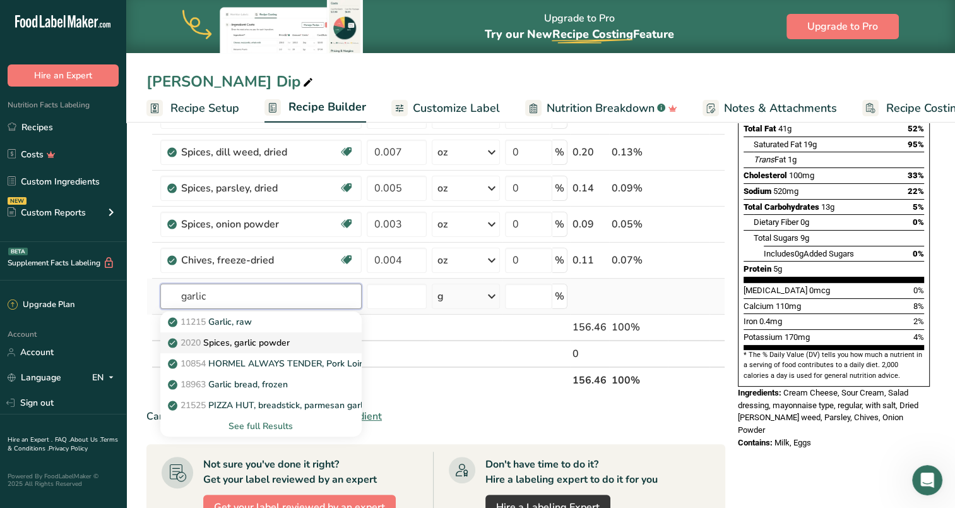
type input "garlic"
click at [243, 342] on p "2020 Spices, garlic powder" at bounding box center [229, 342] width 119 height 13
type input "Spices, garlic powder"
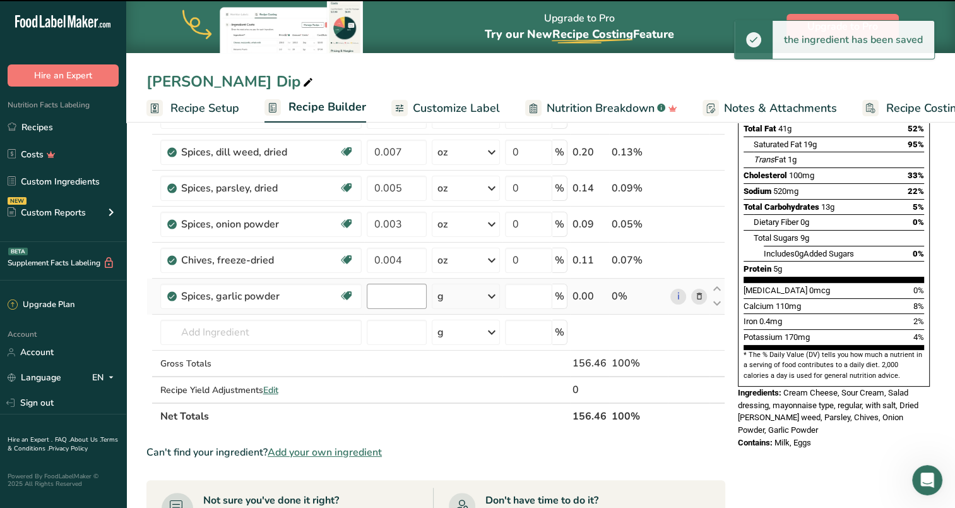
type input "0"
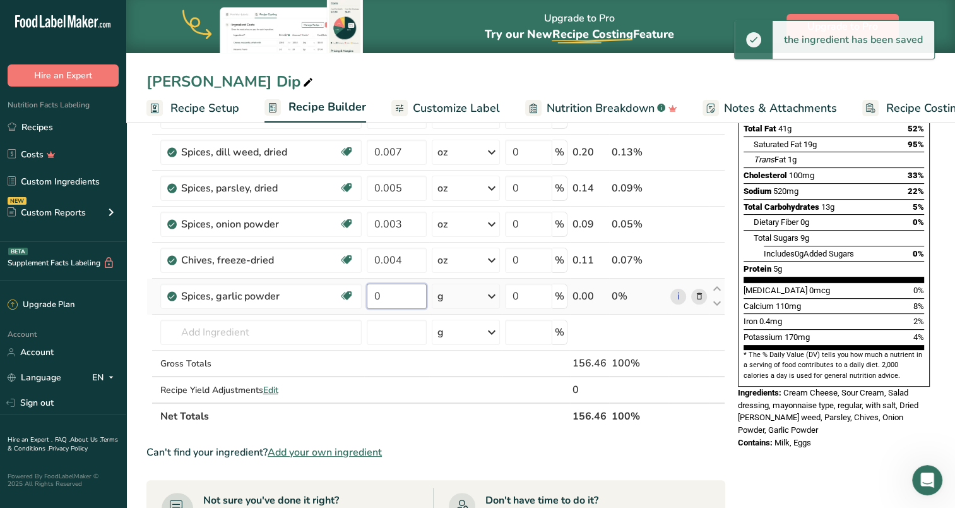
click at [407, 295] on input "0" at bounding box center [397, 295] width 60 height 25
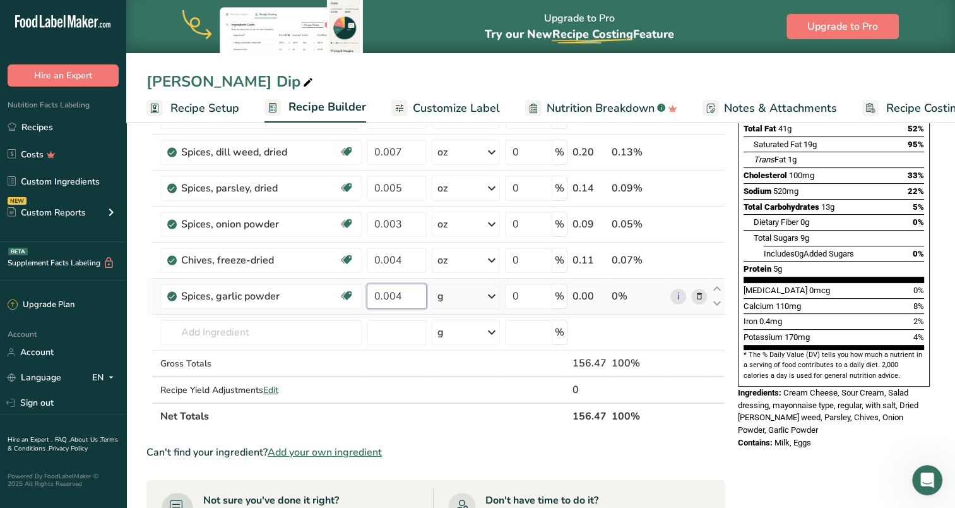
type input "0.004"
click at [467, 292] on div "Ingredient * Amount * Unit * Waste * .a-a{fill:#347362;}.b-a{fill:#fff;} Grams …" at bounding box center [435, 214] width 579 height 430
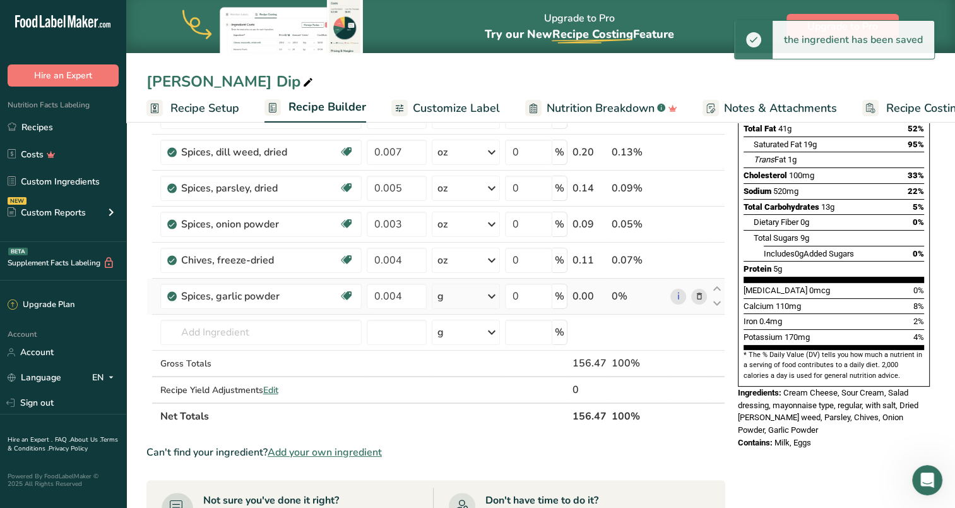
click at [494, 294] on icon at bounding box center [491, 296] width 15 height 23
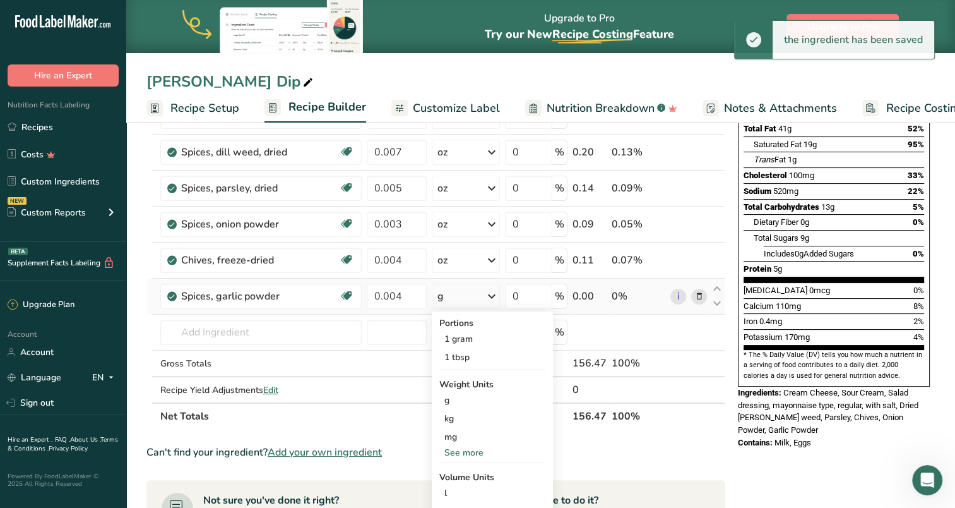
click at [473, 449] on div "See more" at bounding box center [492, 452] width 106 height 13
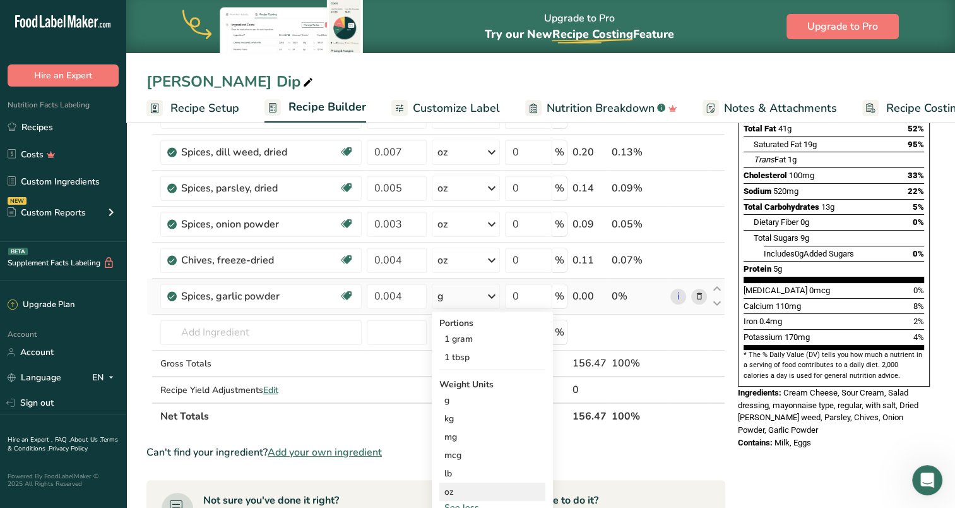
click at [461, 492] on div "oz" at bounding box center [492, 491] width 106 height 18
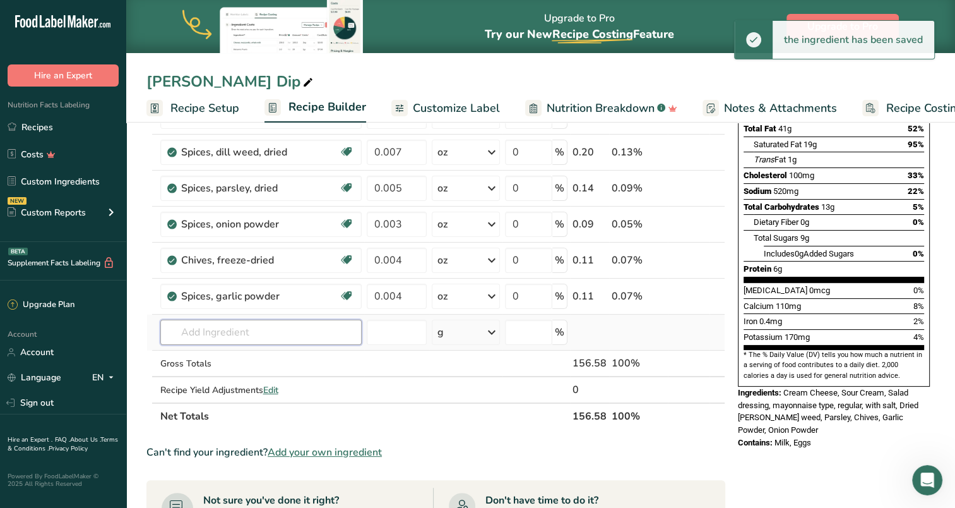
click at [225, 331] on input "text" at bounding box center [260, 331] width 201 height 25
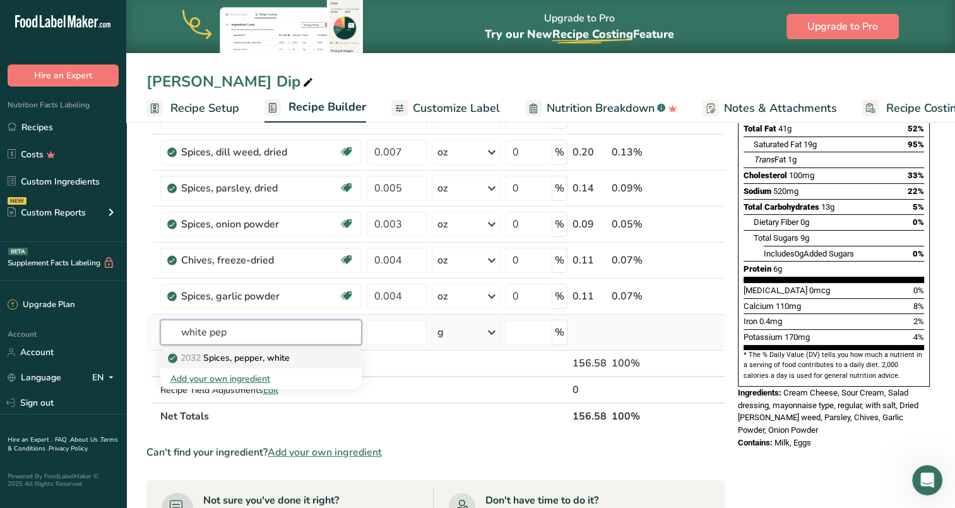
type input "white pep"
click at [225, 352] on p "2032 Spices, pepper, white" at bounding box center [229, 357] width 119 height 13
type input "Spices, pepper, white"
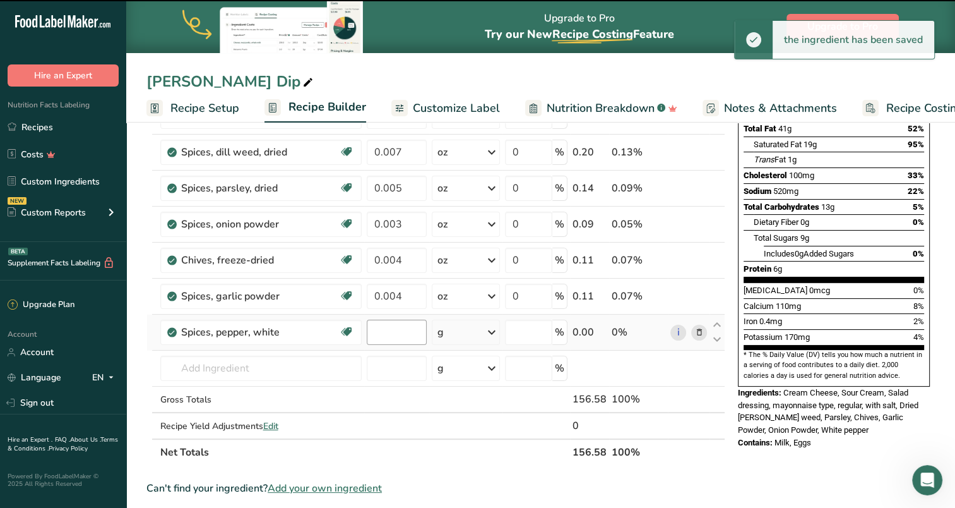
type input "0"
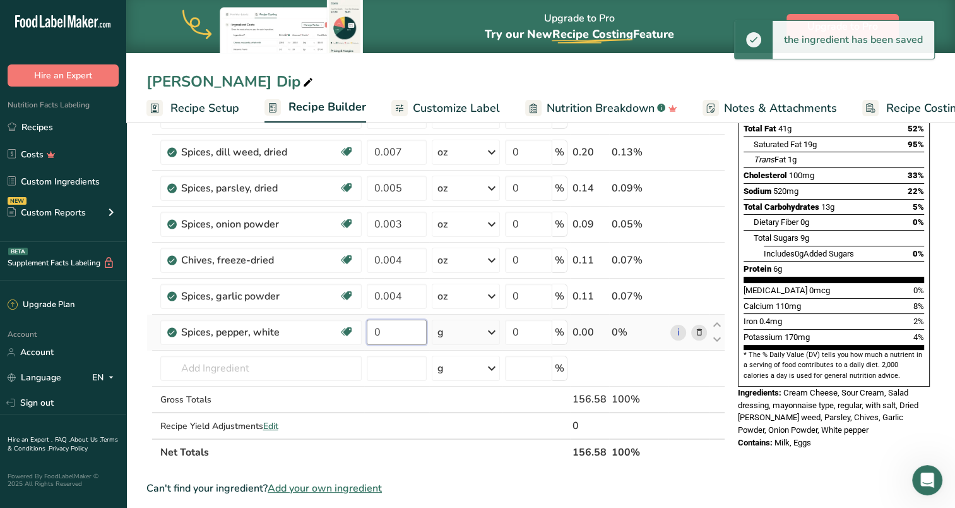
click at [396, 328] on input "0" at bounding box center [397, 331] width 60 height 25
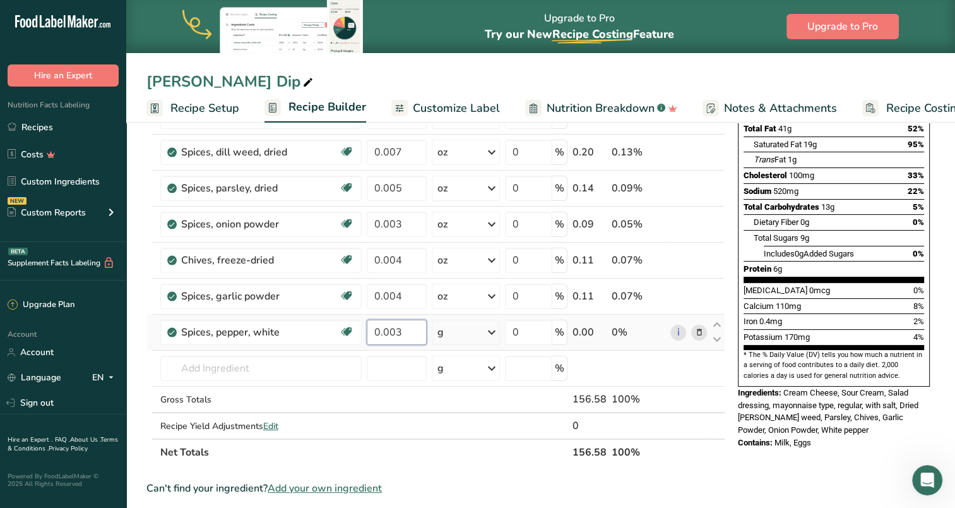
type input "0.003"
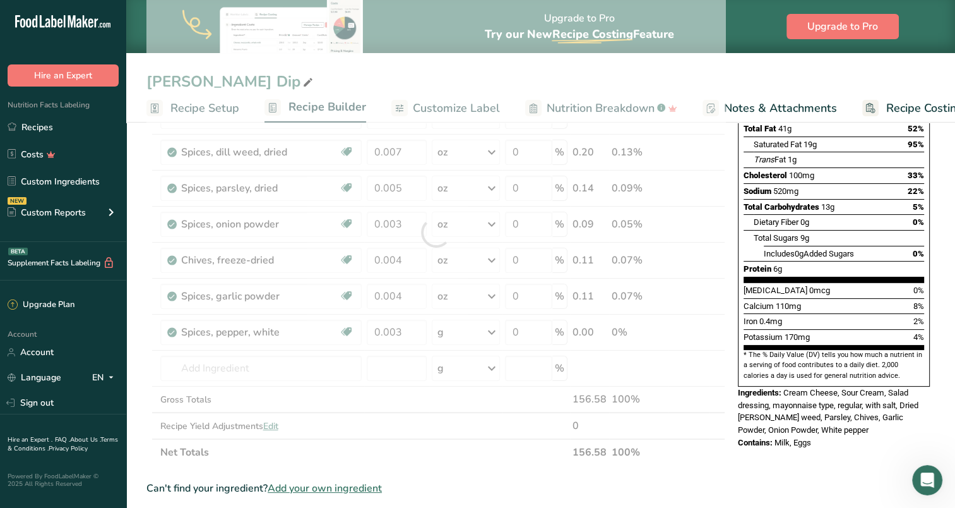
click at [492, 326] on div at bounding box center [435, 232] width 579 height 466
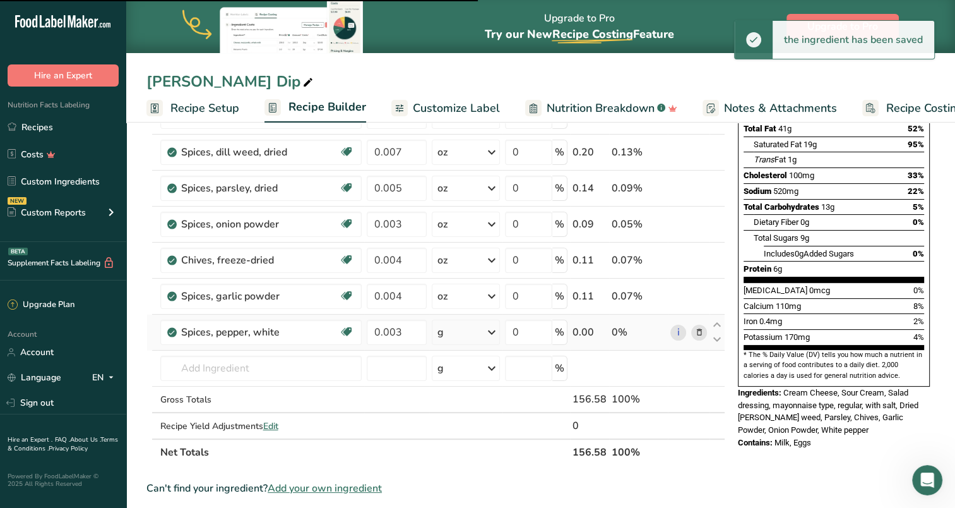
click at [493, 330] on icon at bounding box center [491, 332] width 15 height 23
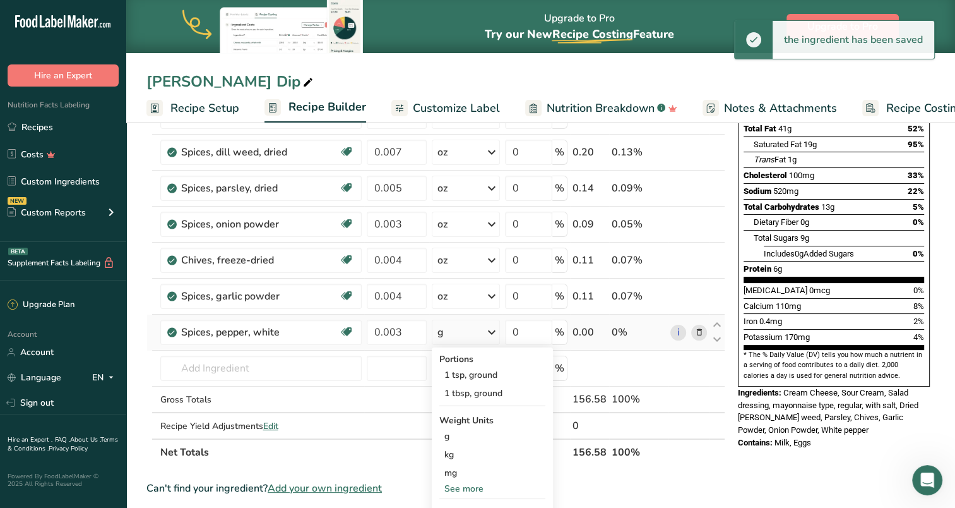
click at [472, 485] on div "See more" at bounding box center [492, 488] width 106 height 13
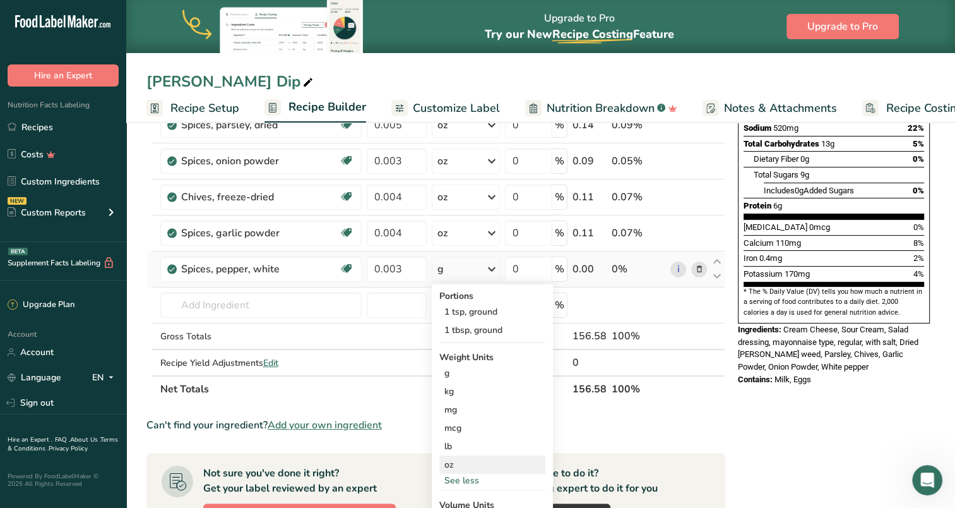
click at [468, 467] on div "oz" at bounding box center [492, 464] width 106 height 18
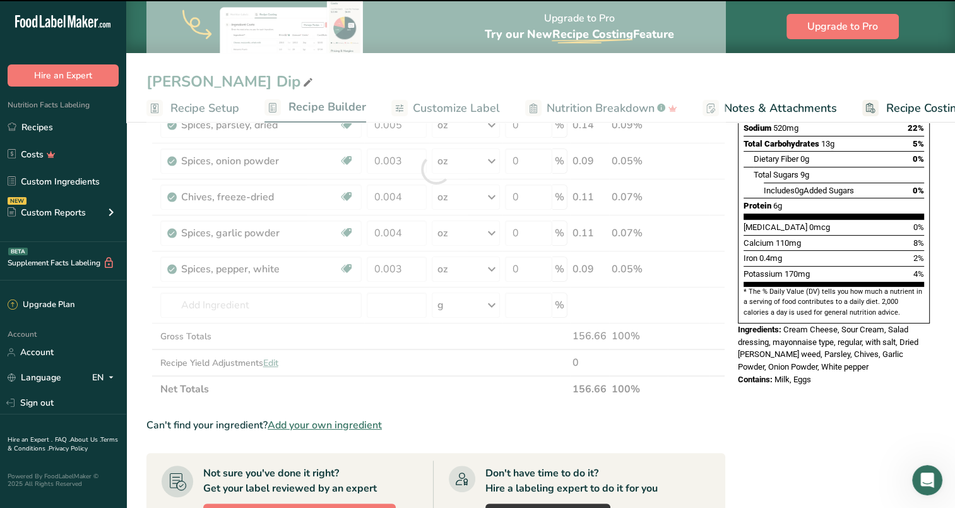
click at [249, 307] on div at bounding box center [435, 169] width 579 height 466
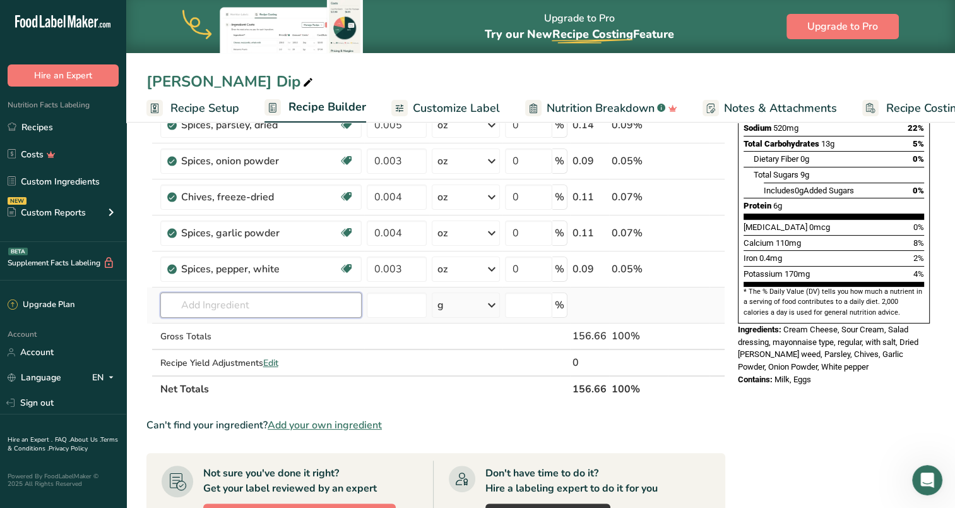
click at [230, 310] on input "text" at bounding box center [260, 304] width 201 height 25
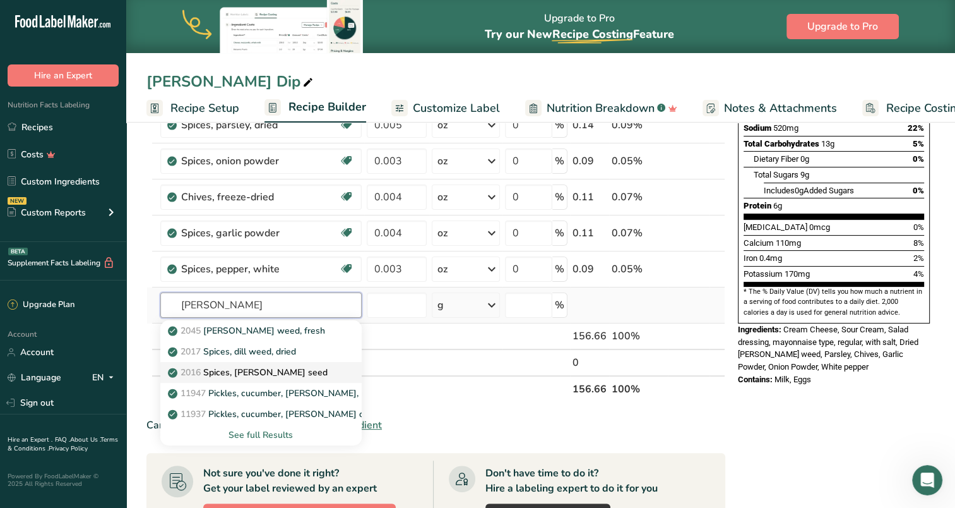
type input "dill"
click at [229, 367] on p "2016 Spices, dill seed" at bounding box center [248, 372] width 157 height 13
type input "Spices, dill seed"
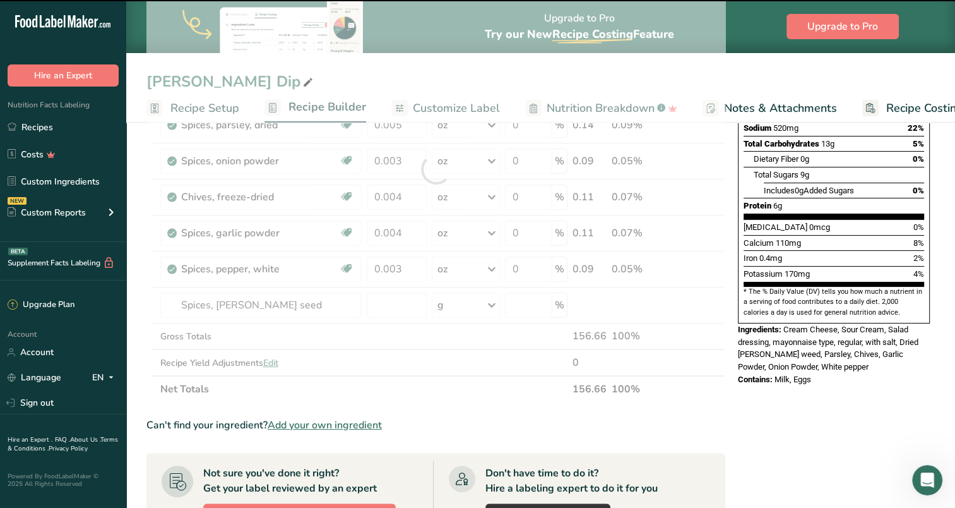
type input "0"
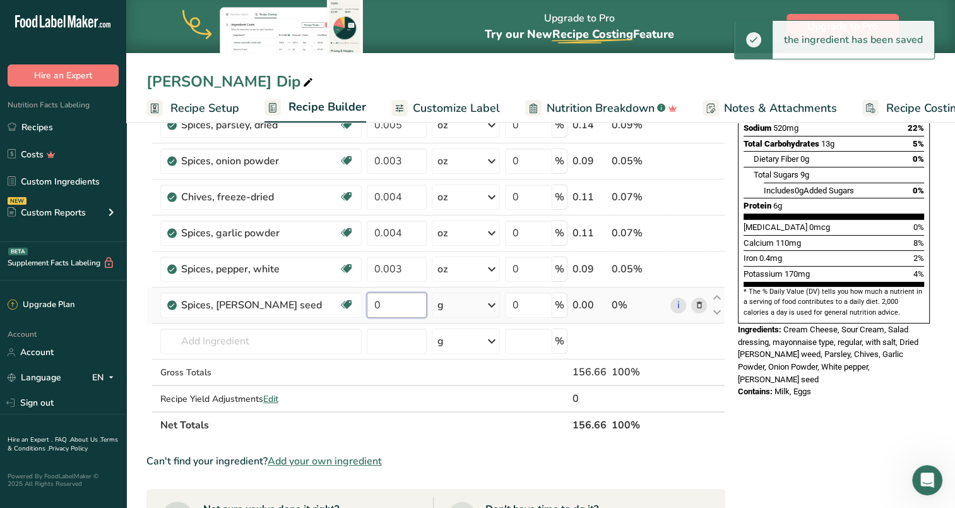
click at [389, 306] on input "0" at bounding box center [397, 304] width 60 height 25
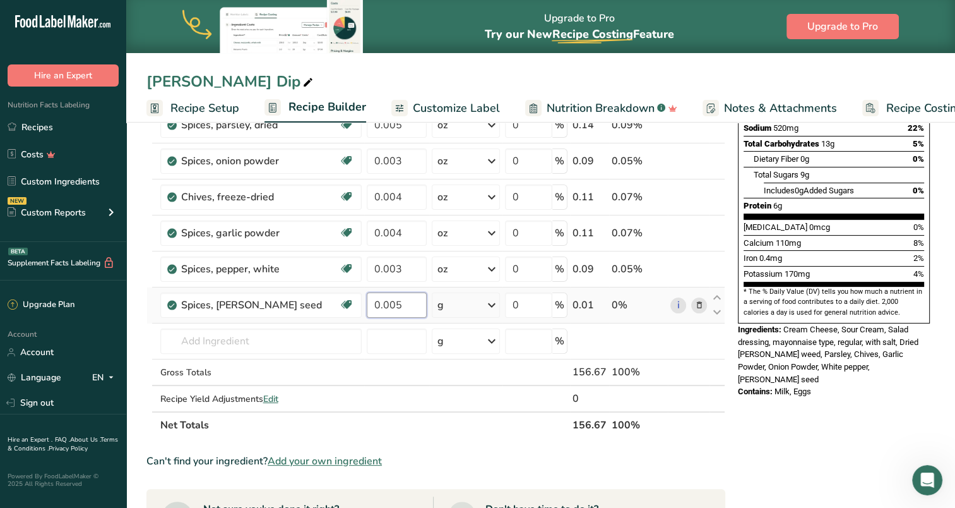
type input "0.005"
click at [491, 303] on div "Ingredient * Amount * Unit * Waste * .a-a{fill:#347362;}.b-a{fill:#fff;} Grams …" at bounding box center [435, 187] width 579 height 502
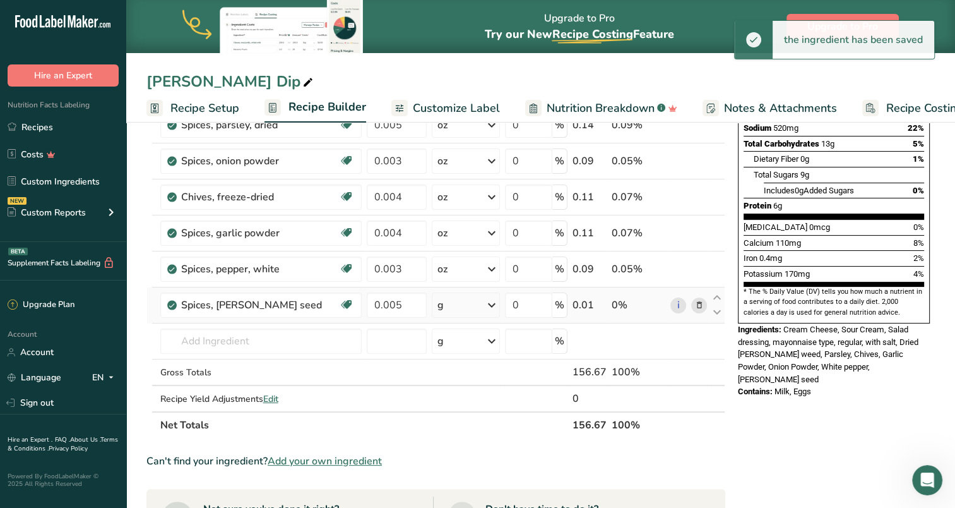
click at [497, 306] on icon at bounding box center [491, 305] width 15 height 23
click at [472, 455] on div "See more" at bounding box center [492, 461] width 106 height 13
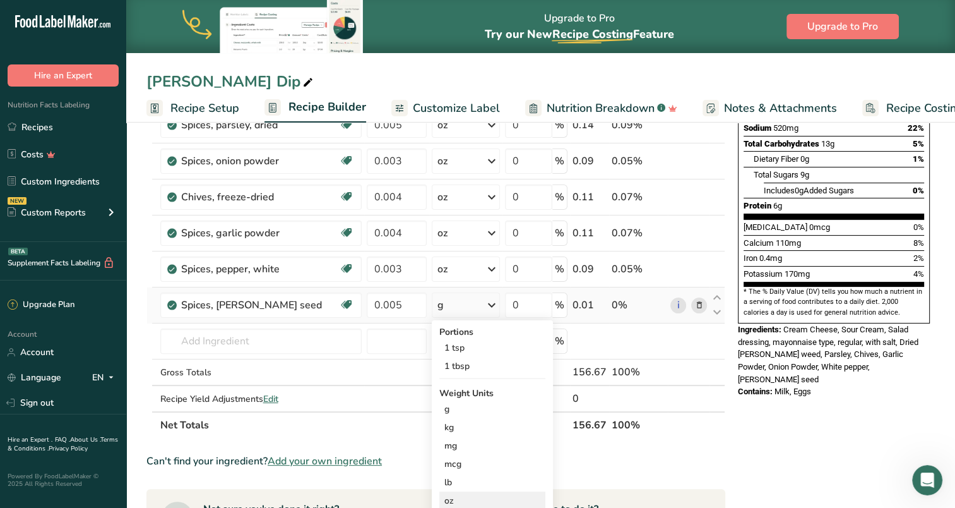
click at [459, 496] on div "oz" at bounding box center [492, 500] width 106 height 18
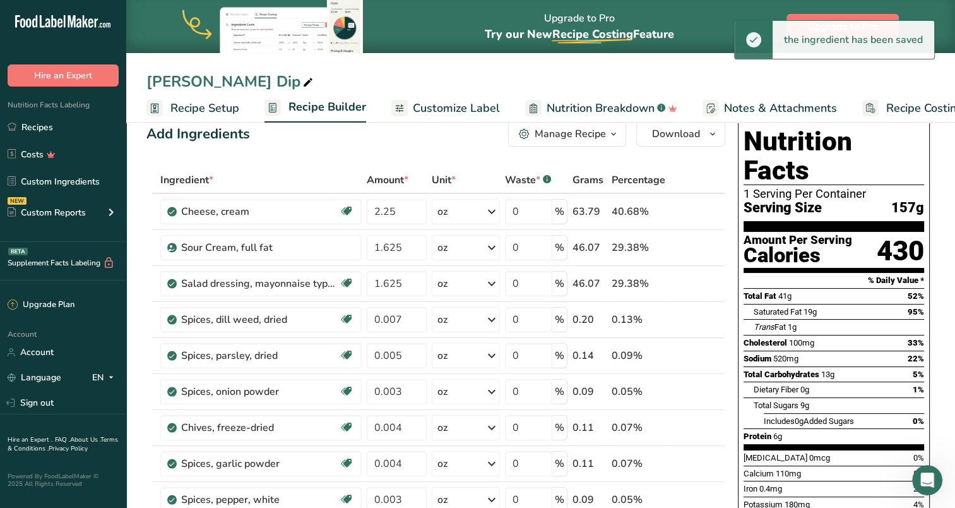
scroll to position [0, 0]
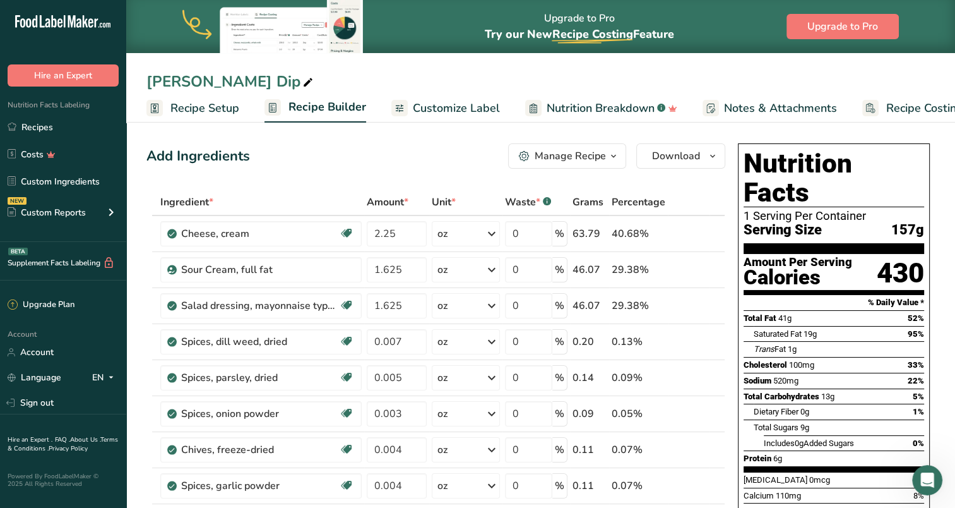
click at [573, 159] on div "Manage Recipe" at bounding box center [570, 155] width 71 height 15
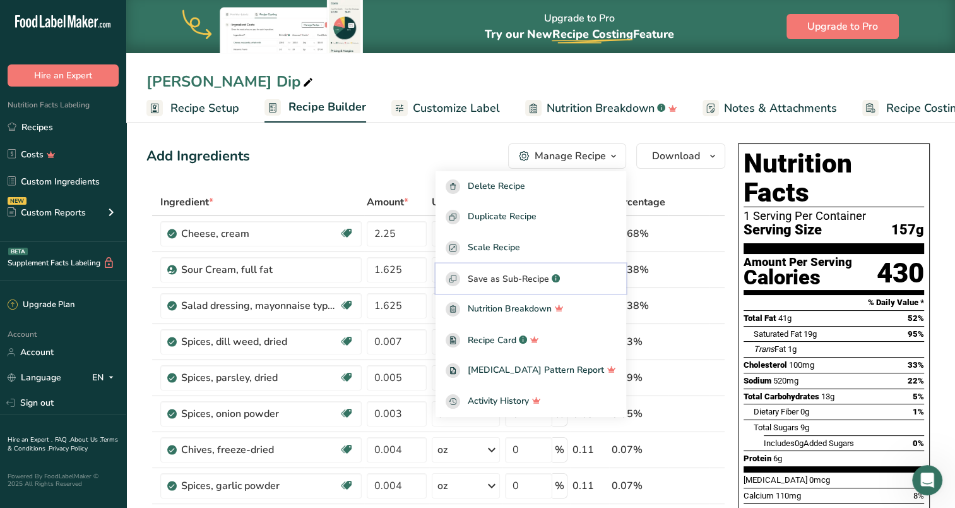
click at [505, 276] on span "Save as Sub-Recipe" at bounding box center [508, 278] width 81 height 13
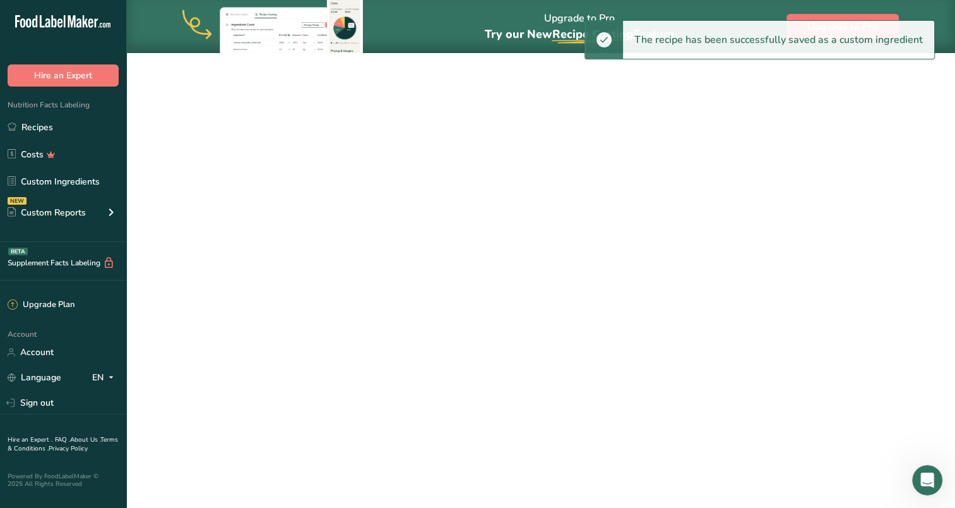
select select "30"
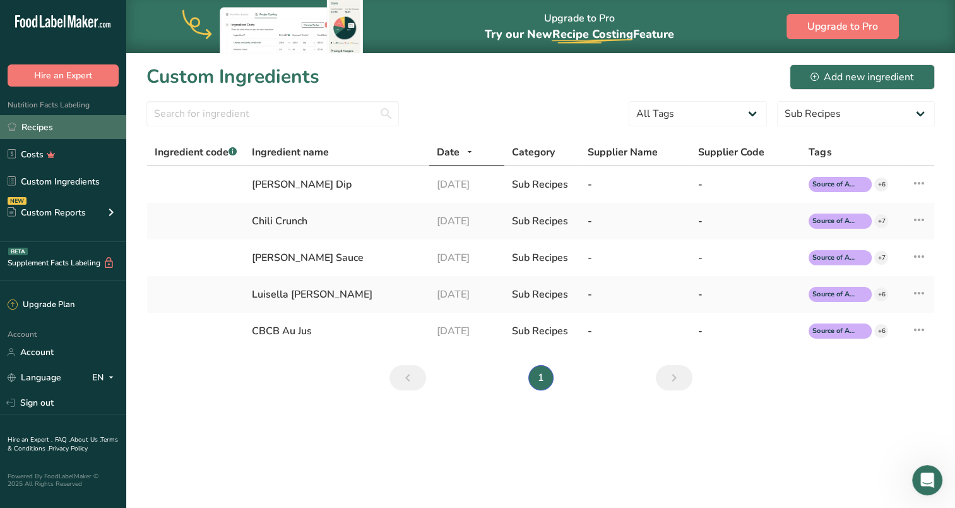
click at [38, 128] on link "Recipes" at bounding box center [63, 127] width 126 height 24
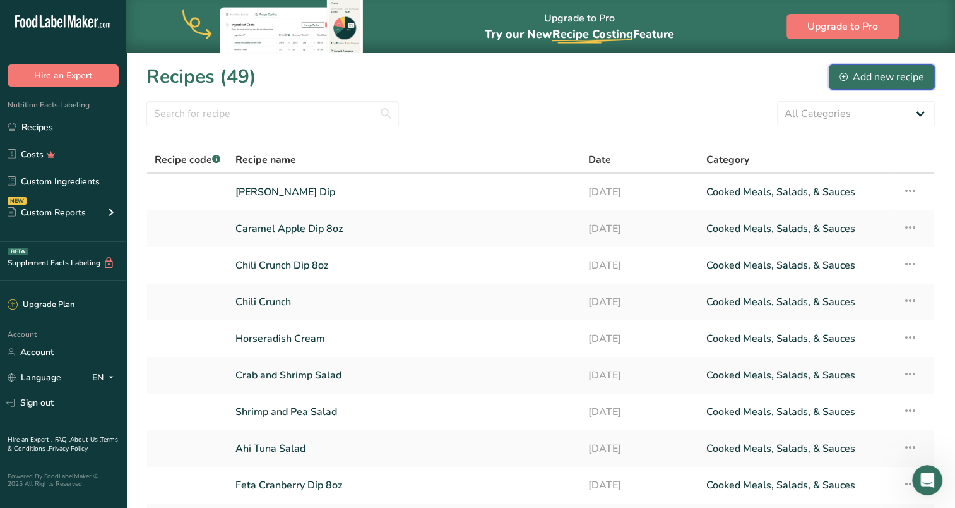
click at [891, 74] on div "Add new recipe" at bounding box center [882, 76] width 85 height 15
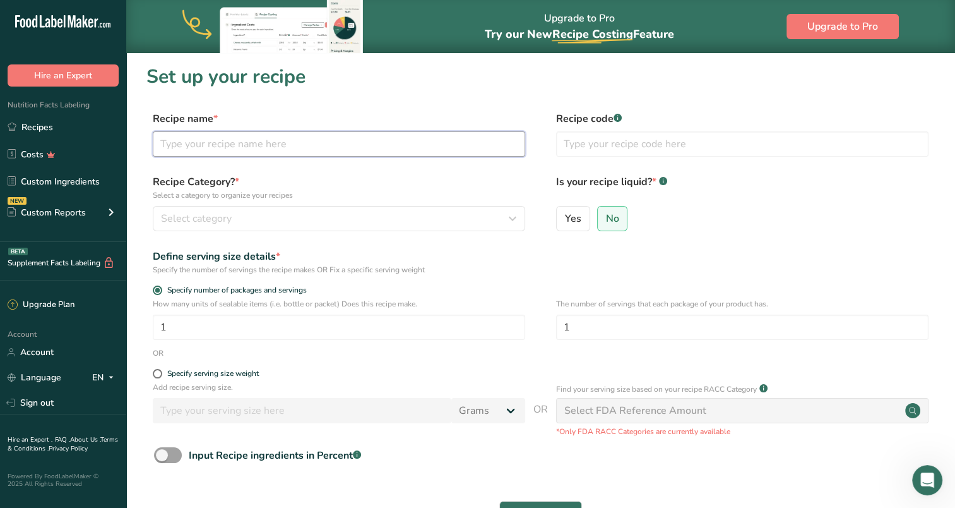
click at [434, 145] on input "text" at bounding box center [339, 143] width 372 height 25
type input "Dill Pickle Dip 8oz"
drag, startPoint x: 569, startPoint y: 328, endPoint x: 562, endPoint y: 328, distance: 6.9
click at [562, 328] on input "1" at bounding box center [742, 326] width 372 height 25
type input "4"
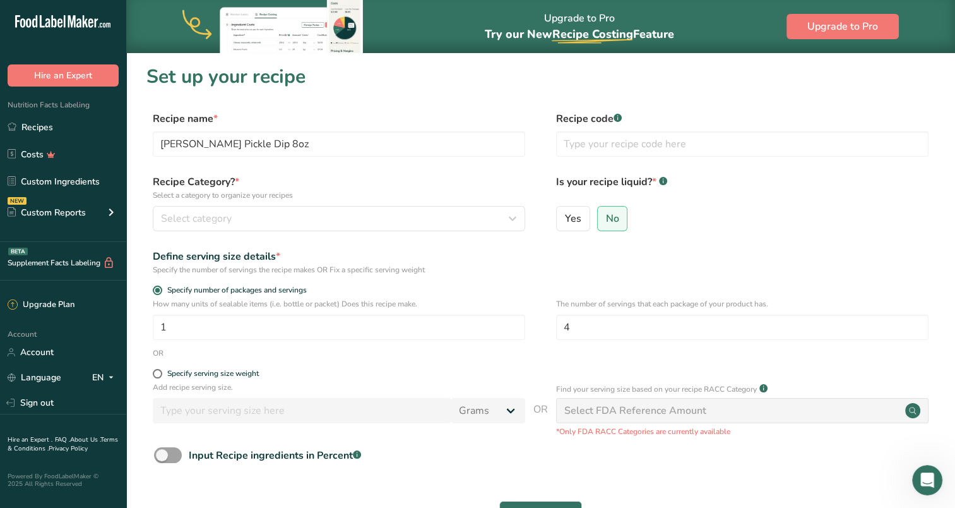
click at [528, 263] on div "Define serving size details * Specify the number of servings the recipe makes O…" at bounding box center [540, 262] width 788 height 27
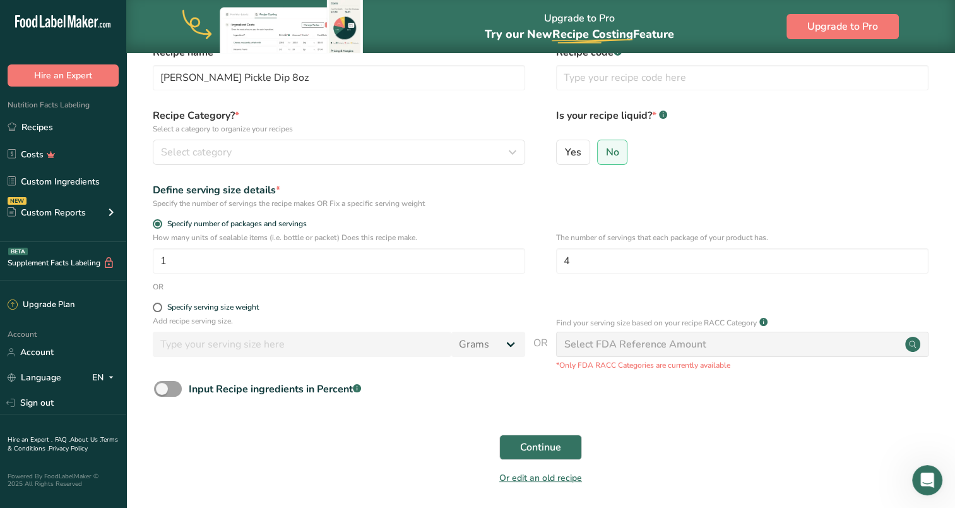
scroll to position [112, 0]
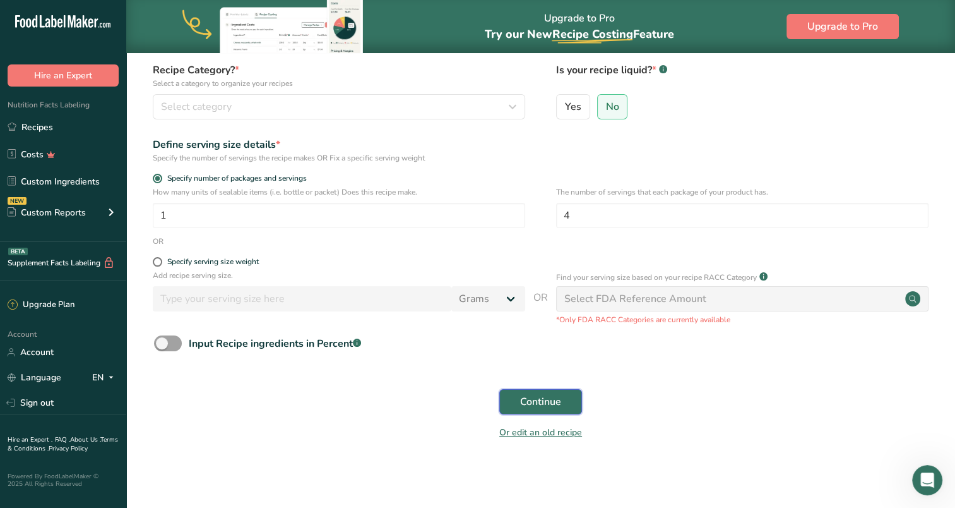
click at [549, 395] on span "Continue" at bounding box center [540, 401] width 41 height 15
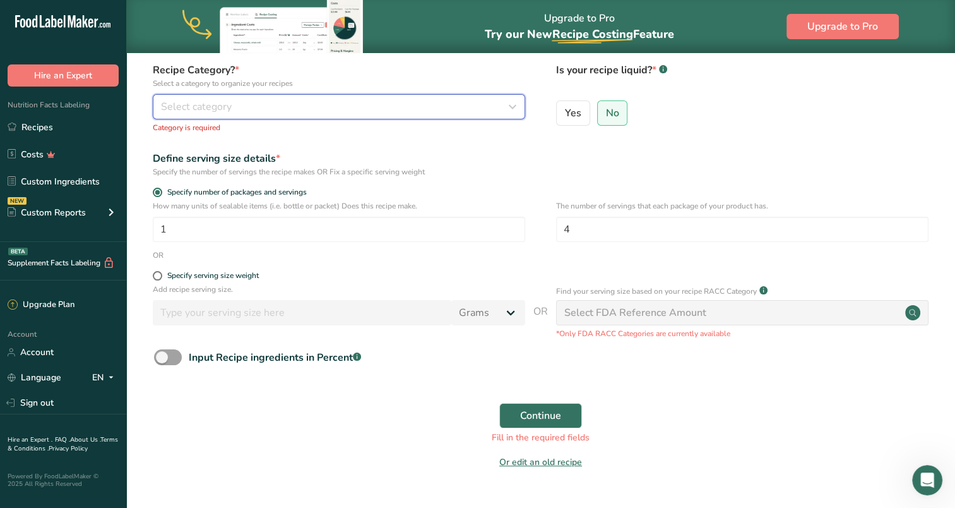
click at [341, 107] on div "Select category" at bounding box center [335, 106] width 348 height 15
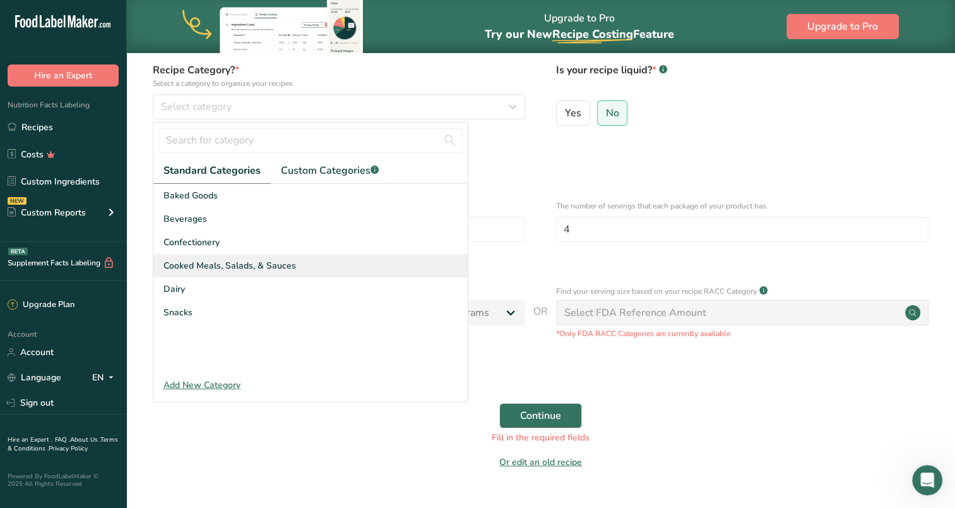
click at [222, 256] on div "Cooked Meals, Salads, & Sauces" at bounding box center [310, 265] width 314 height 23
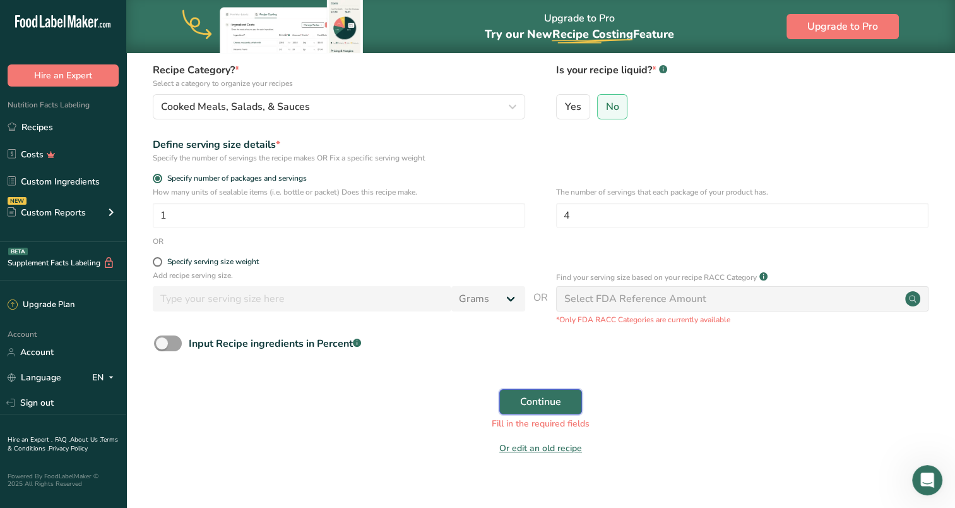
click at [527, 395] on span "Continue" at bounding box center [540, 401] width 41 height 15
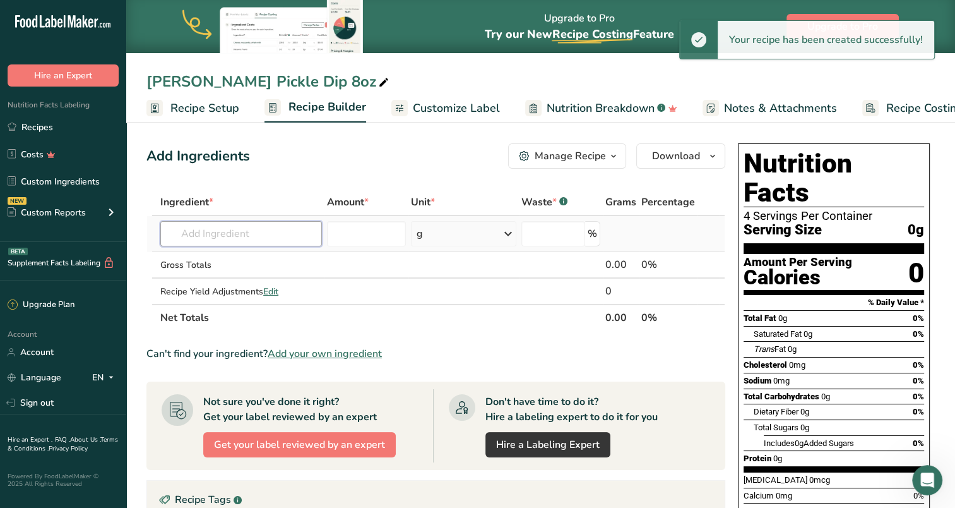
click at [257, 237] on input "text" at bounding box center [241, 233] width 162 height 25
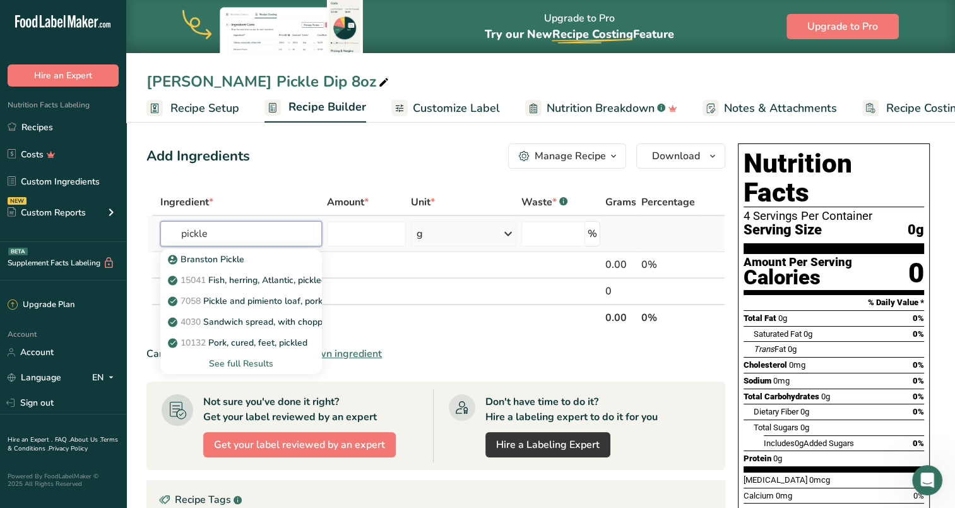
type input "pickle"
click at [259, 359] on div "See full Results" at bounding box center [240, 363] width 141 height 13
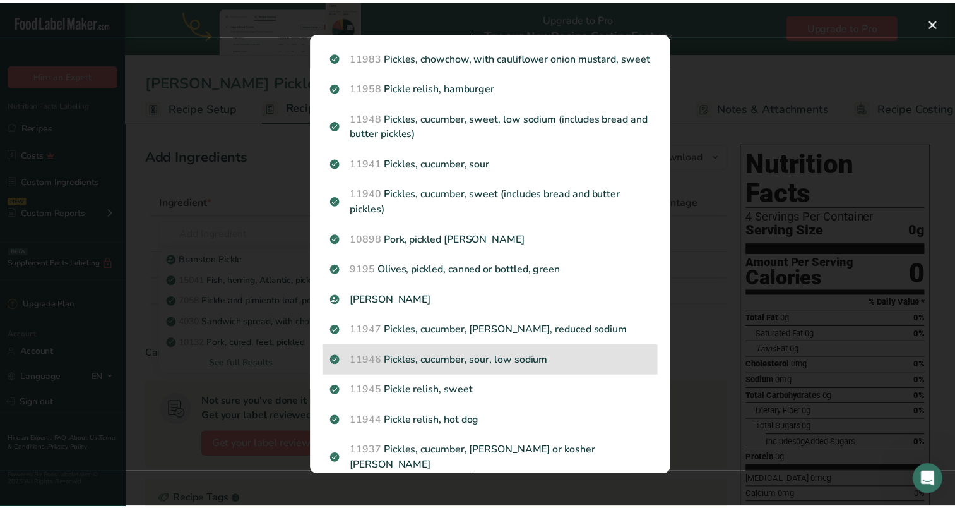
scroll to position [457, 0]
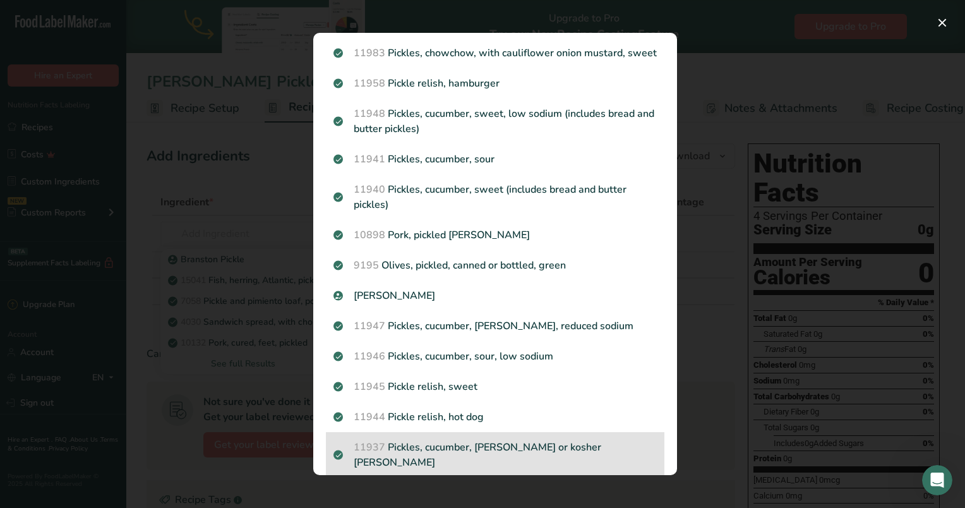
click at [533, 445] on p "11937 Pickles, cucumber, dill or kosher dill" at bounding box center [494, 454] width 323 height 30
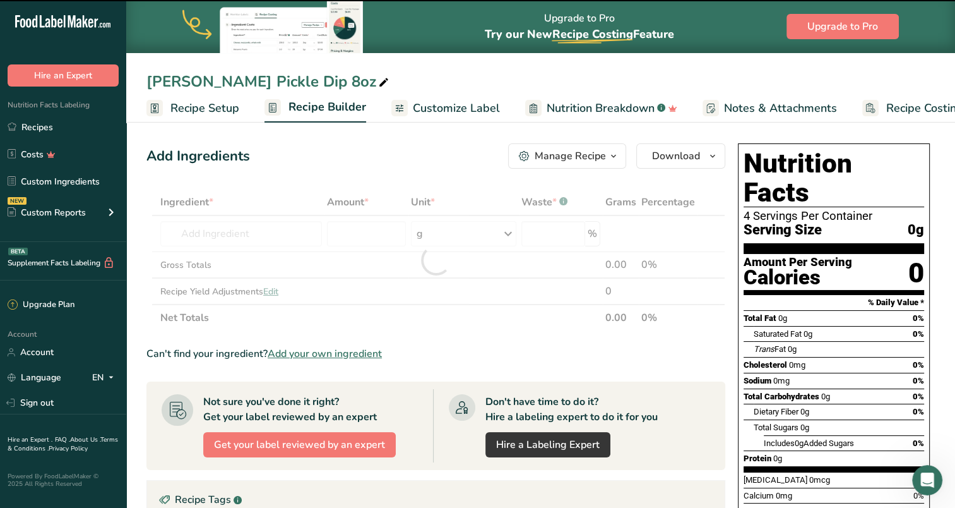
type input "0"
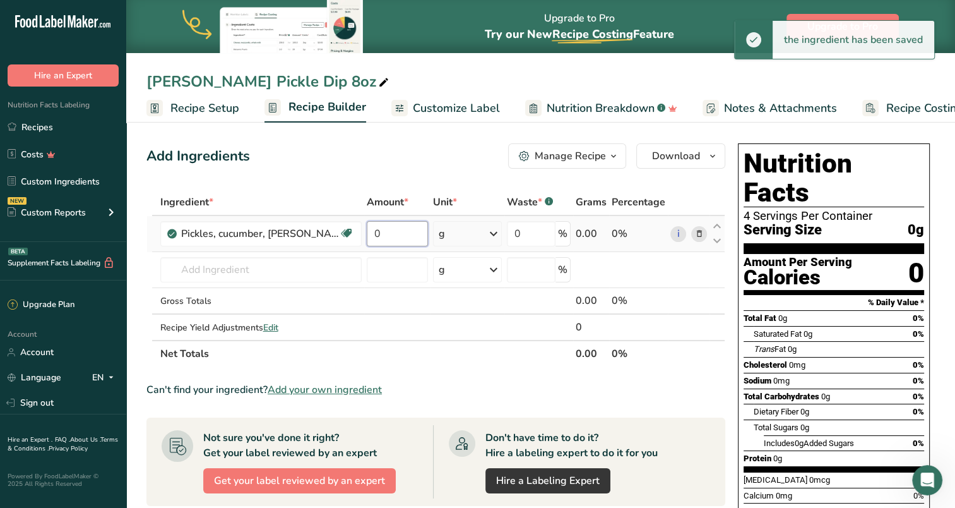
click at [419, 235] on input "0" at bounding box center [397, 233] width 61 height 25
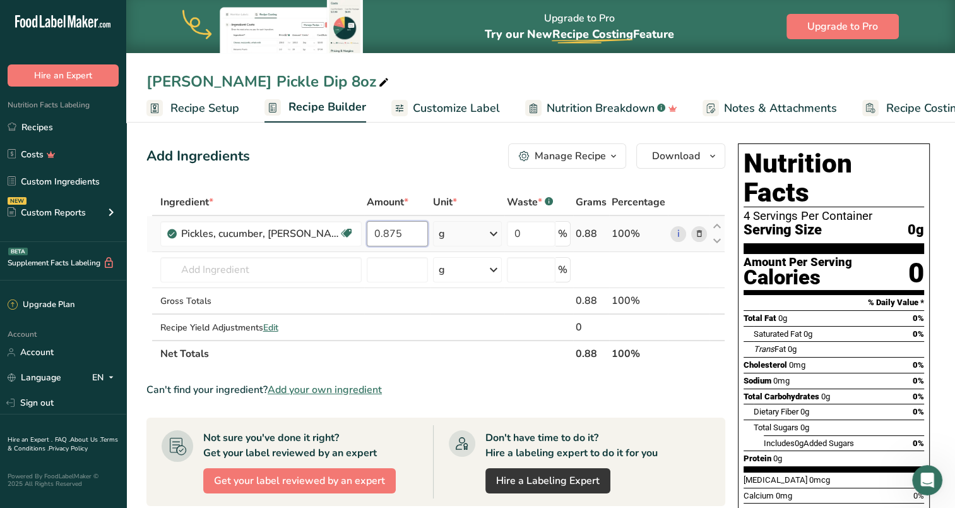
type input "0.875"
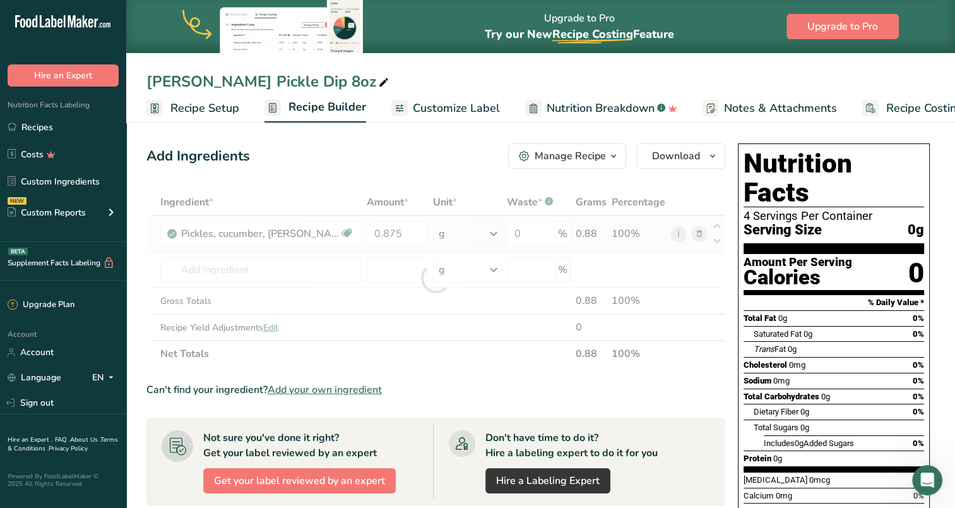
click at [492, 232] on div "Ingredient * Amount * Unit * Waste * .a-a{fill:#347362;}.b-a{fill:#fff;} Grams …" at bounding box center [435, 278] width 579 height 178
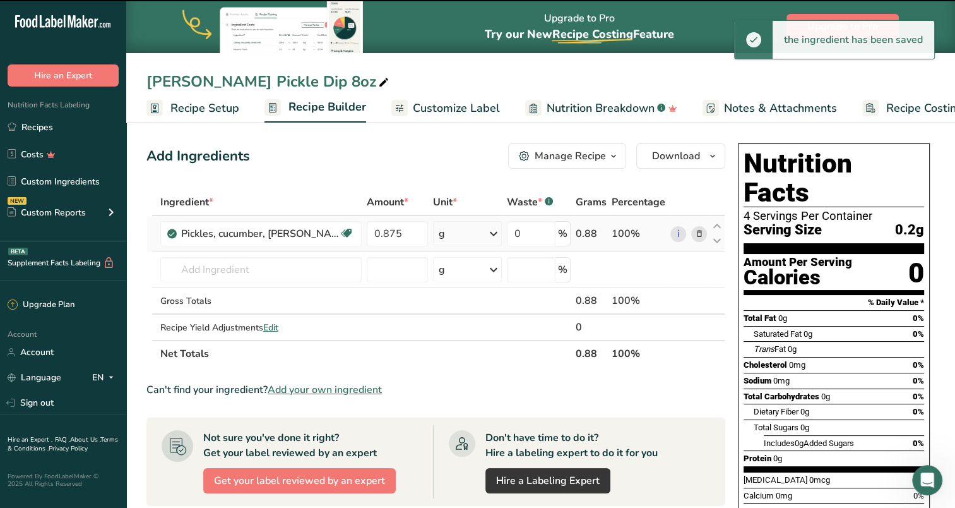
click at [492, 232] on icon at bounding box center [493, 233] width 15 height 23
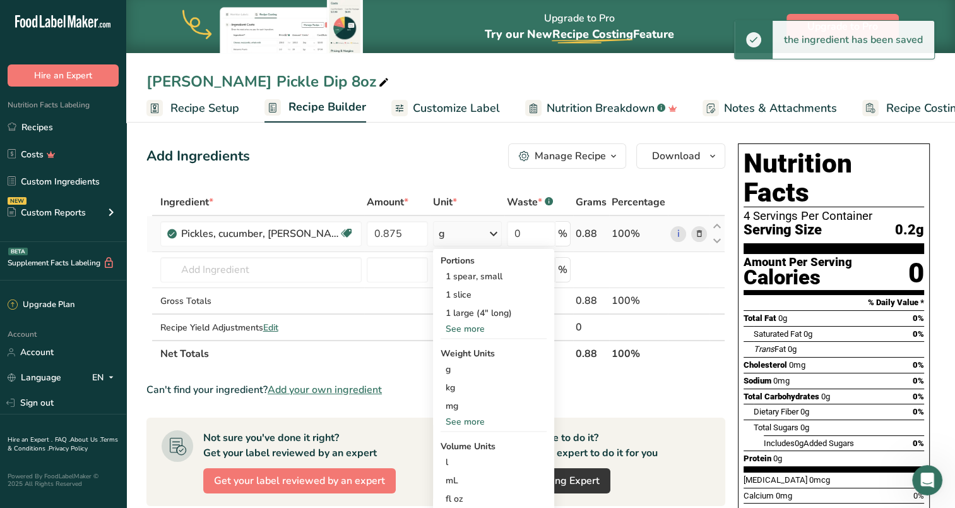
click at [477, 418] on div "See more" at bounding box center [494, 421] width 106 height 13
click at [456, 458] on div "oz" at bounding box center [494, 460] width 106 height 18
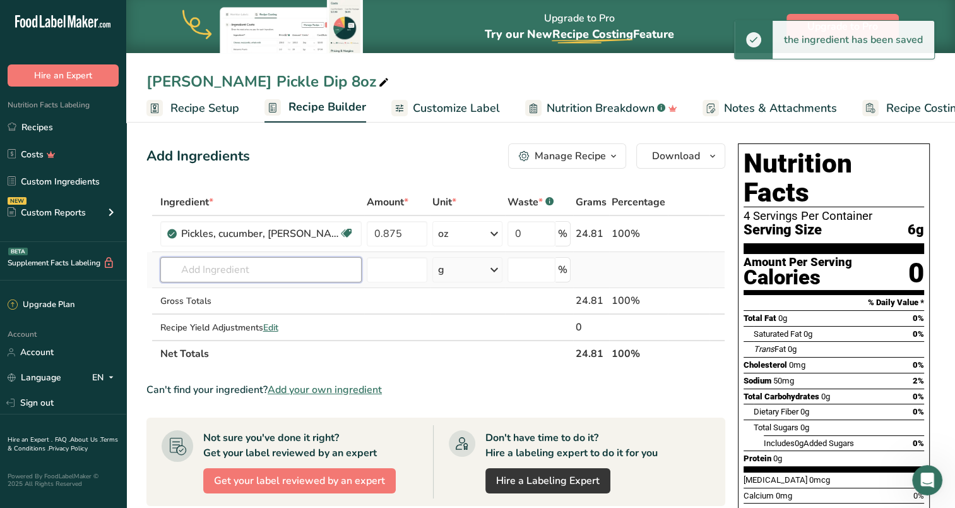
click at [300, 265] on input "text" at bounding box center [260, 269] width 201 height 25
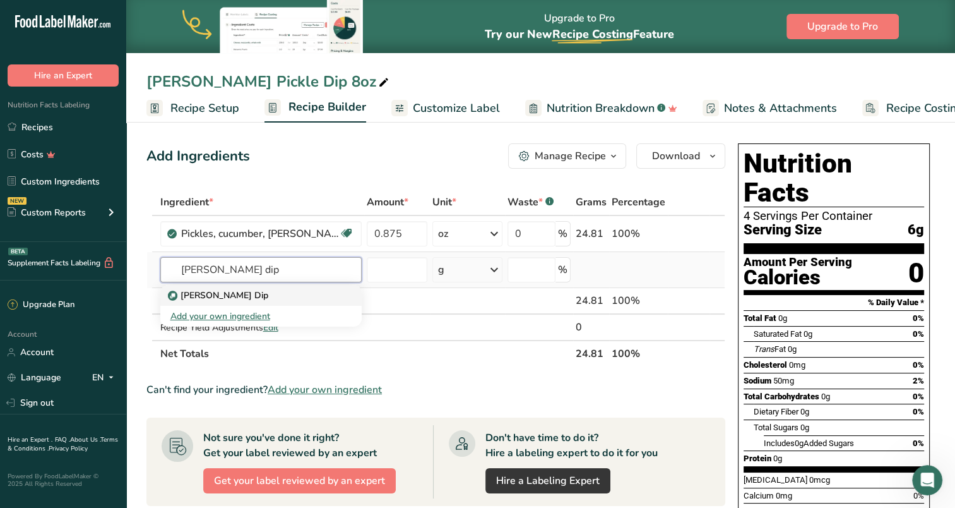
type input "dill dip"
click at [258, 295] on div "Dill Dip" at bounding box center [250, 294] width 161 height 13
type input "Dill Dip"
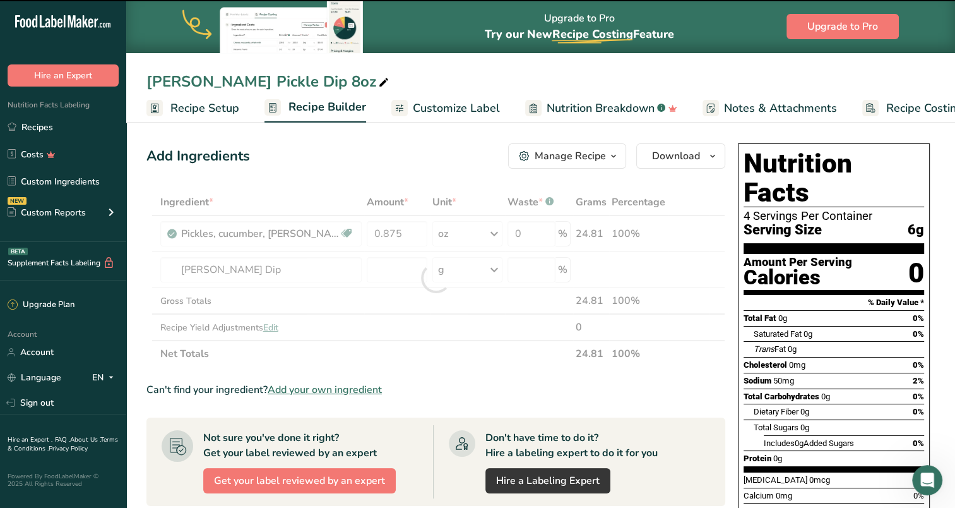
type input "0"
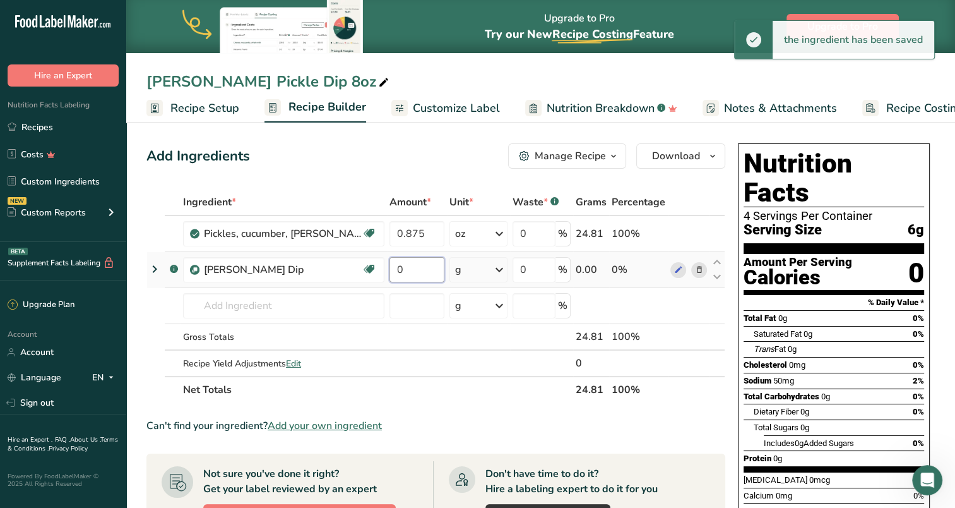
click at [412, 267] on input "0" at bounding box center [416, 269] width 55 height 25
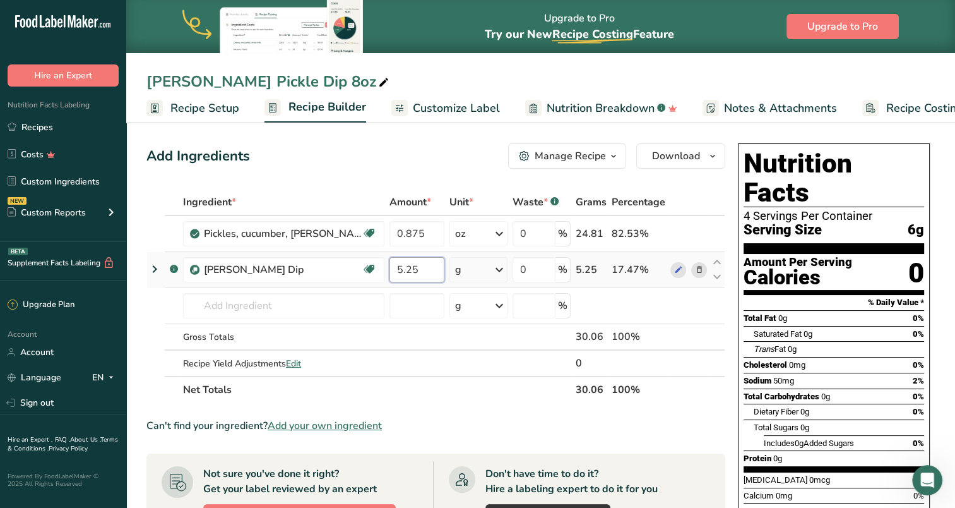
type input "5.25"
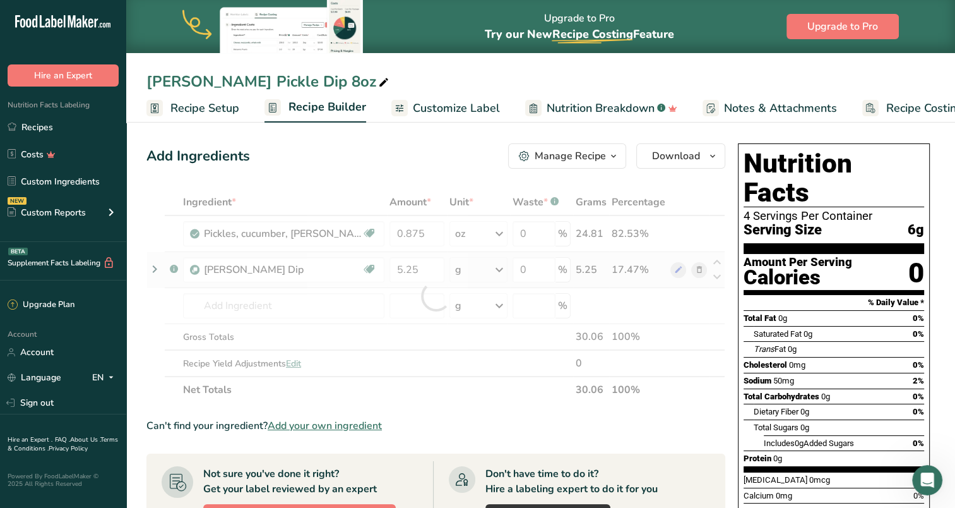
click at [501, 265] on div "Ingredient * Amount * Unit * Waste * .a-a{fill:#347362;}.b-a{fill:#fff;} Grams …" at bounding box center [435, 296] width 579 height 214
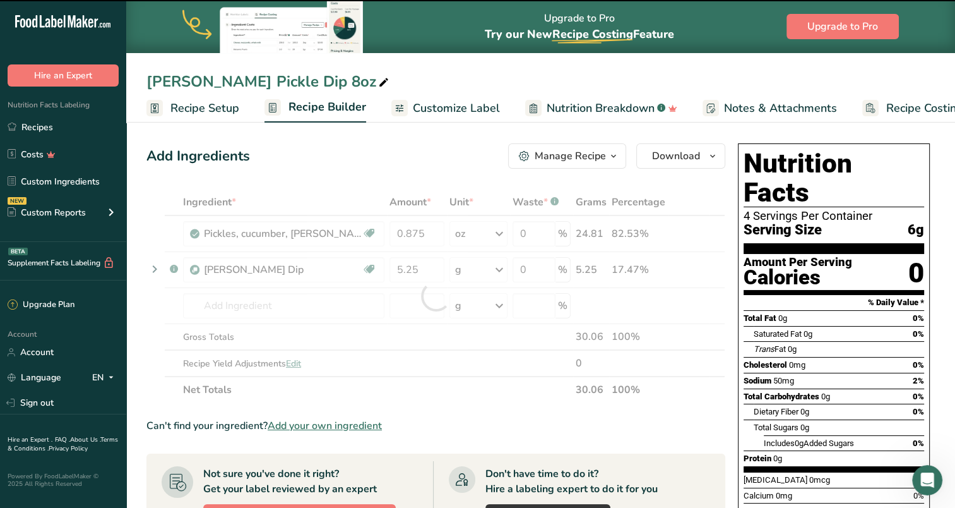
click at [499, 270] on icon at bounding box center [499, 269] width 15 height 23
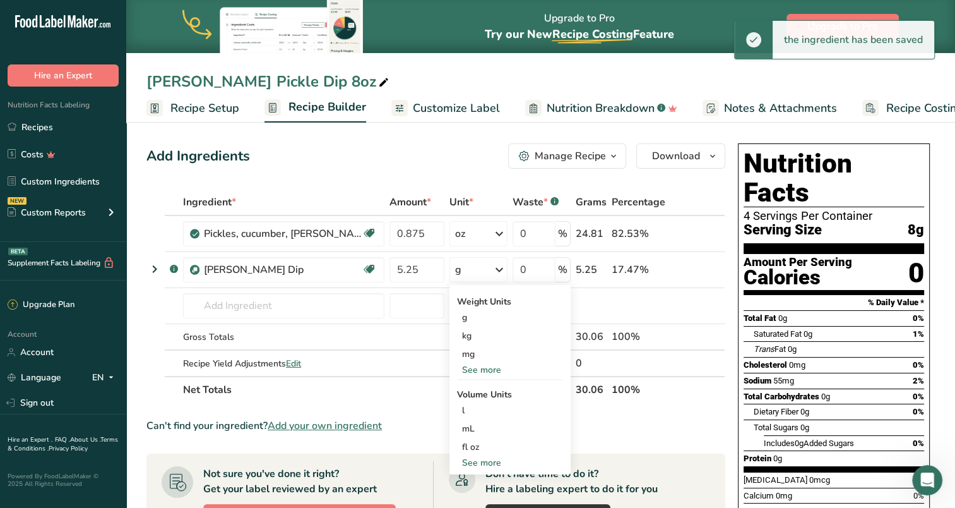
click at [499, 270] on icon at bounding box center [499, 269] width 15 height 23
click at [482, 459] on div "See more" at bounding box center [510, 462] width 106 height 13
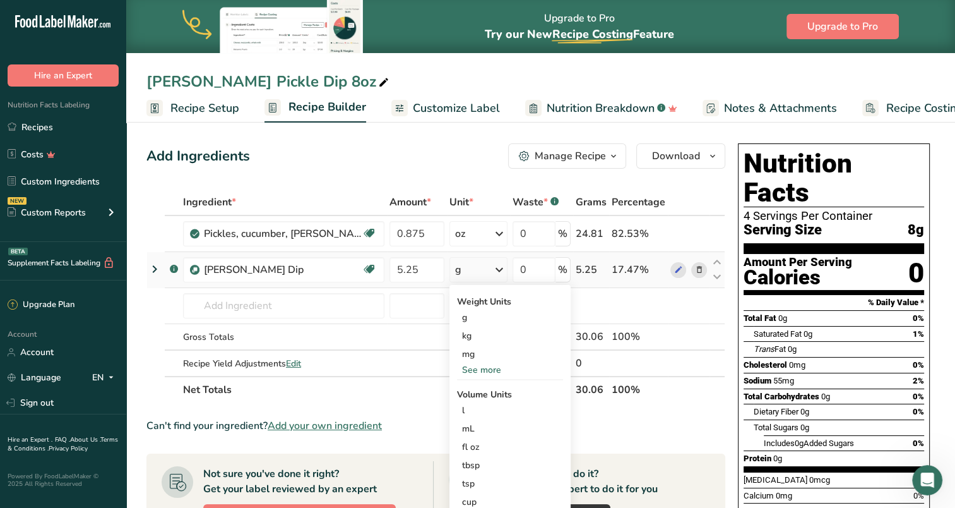
click at [479, 371] on div "See more" at bounding box center [510, 369] width 106 height 13
click at [477, 410] on div "oz" at bounding box center [510, 409] width 106 height 18
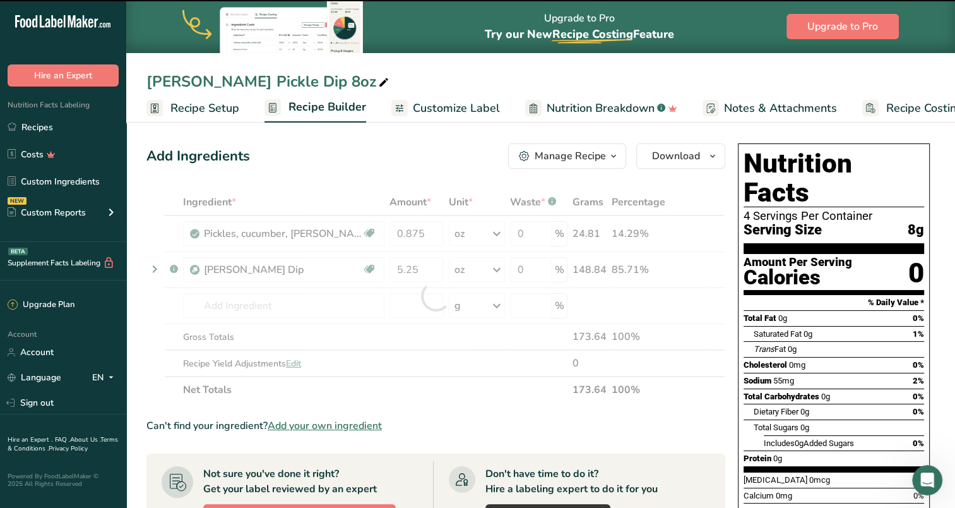
click at [253, 303] on div at bounding box center [435, 296] width 579 height 214
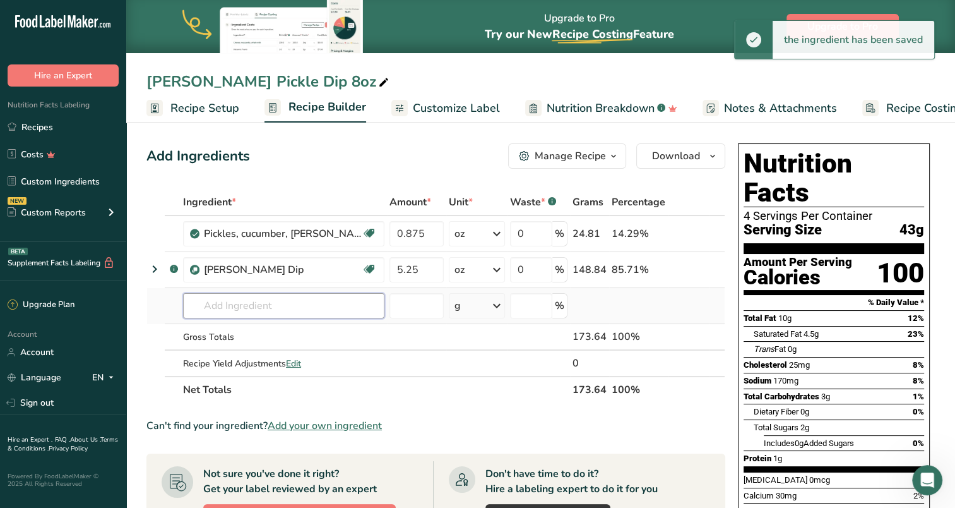
click at [253, 304] on input "text" at bounding box center [283, 305] width 201 height 25
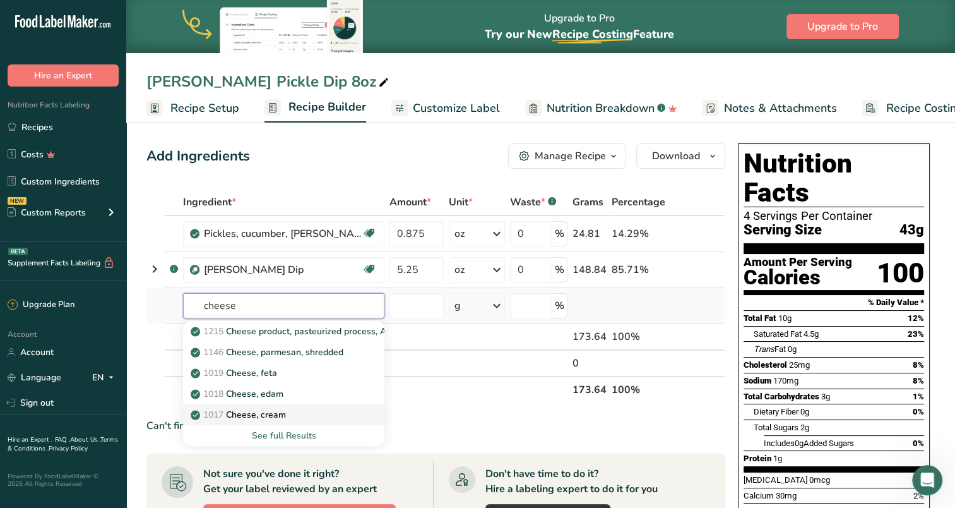
type input "cheese"
click at [268, 412] on p "1017 Cheese, cream" at bounding box center [239, 414] width 93 height 13
type input "Cheese, cream"
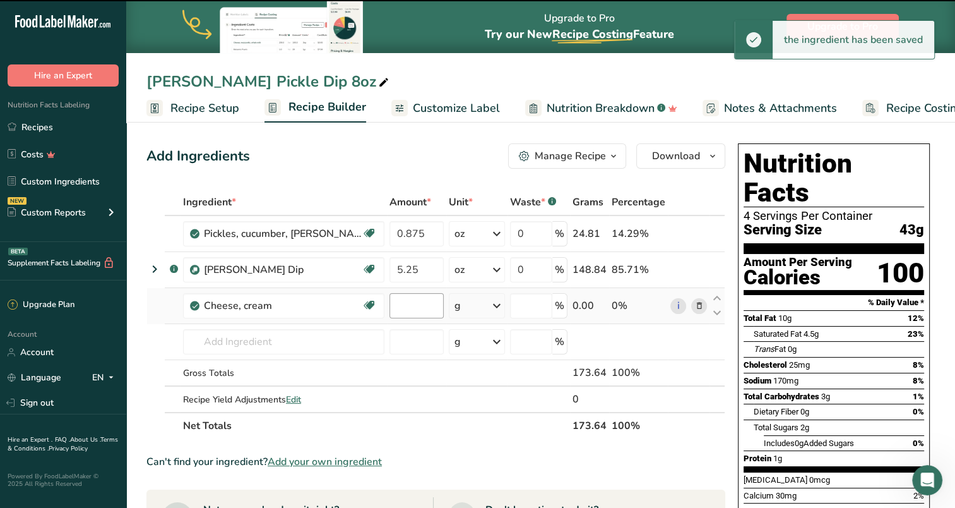
type input "0"
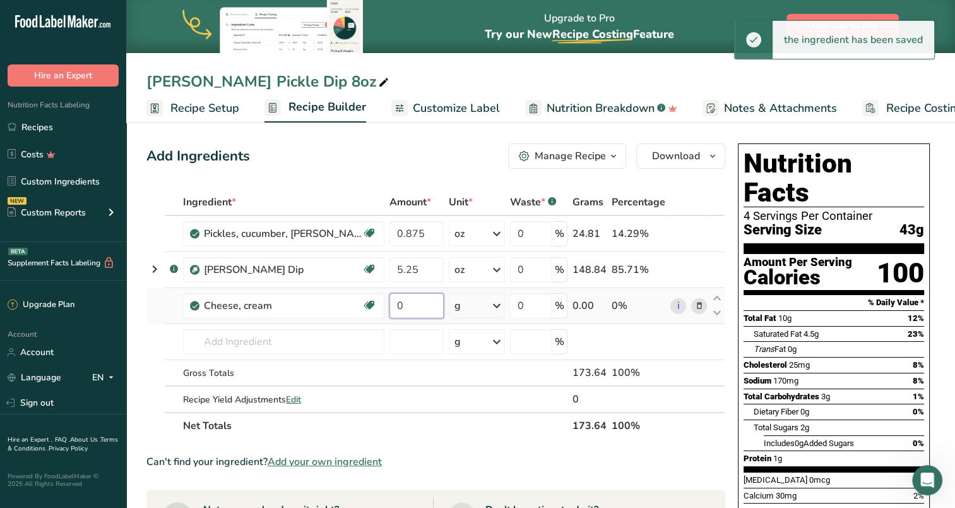
click at [413, 304] on input "0" at bounding box center [416, 305] width 54 height 25
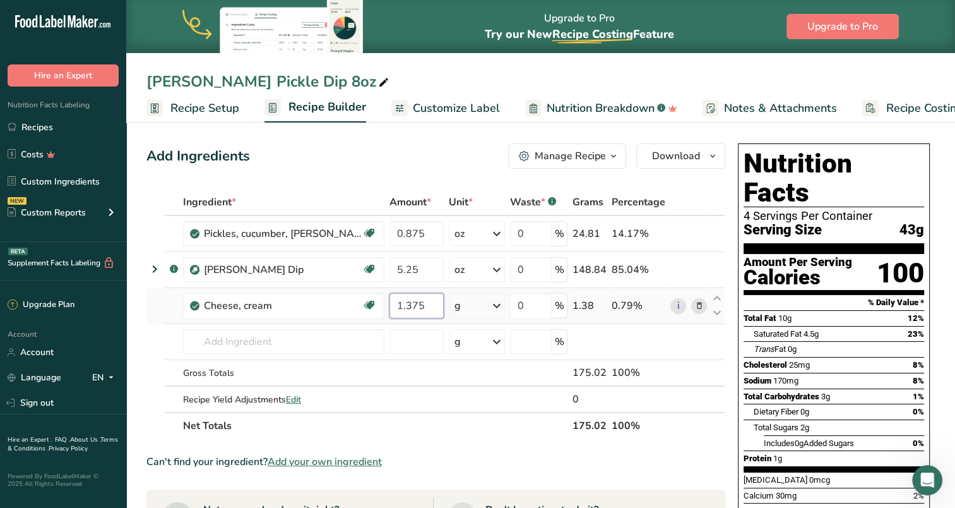
type input "1.375"
click at [477, 306] on div "Ingredient * Amount * Unit * Waste * .a-a{fill:#347362;}.b-a{fill:#fff;} Grams …" at bounding box center [435, 314] width 579 height 250
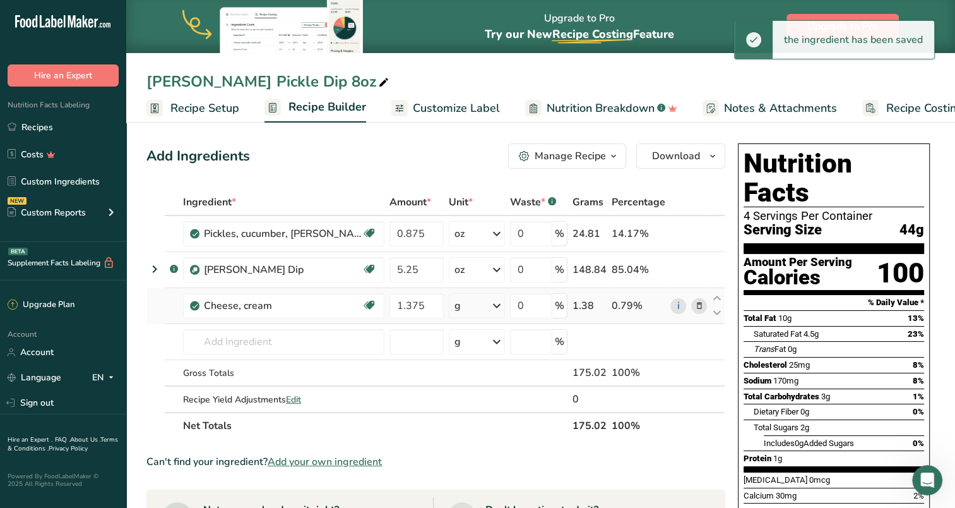
click at [500, 303] on icon at bounding box center [496, 305] width 15 height 23
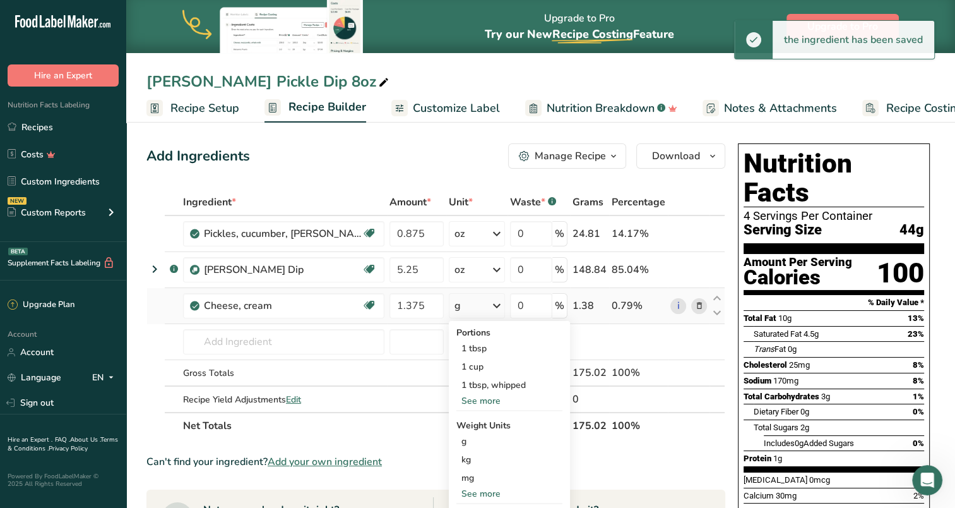
click at [475, 488] on div "See more" at bounding box center [509, 493] width 106 height 13
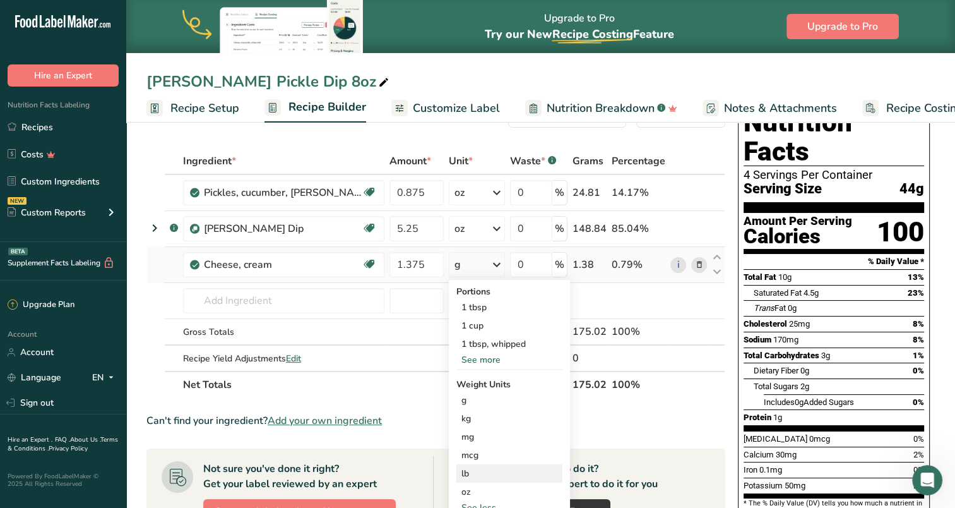
scroll to position [63, 0]
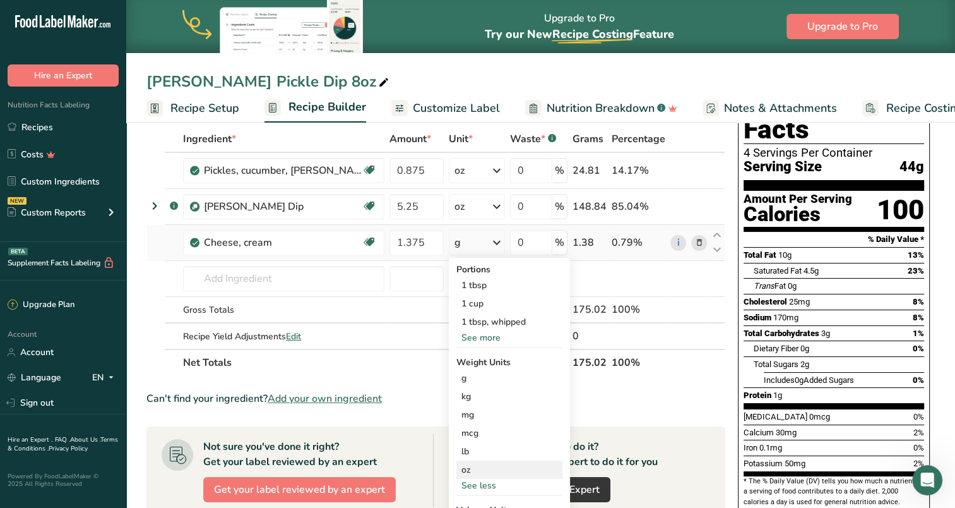
click at [473, 468] on div "oz" at bounding box center [509, 469] width 106 height 18
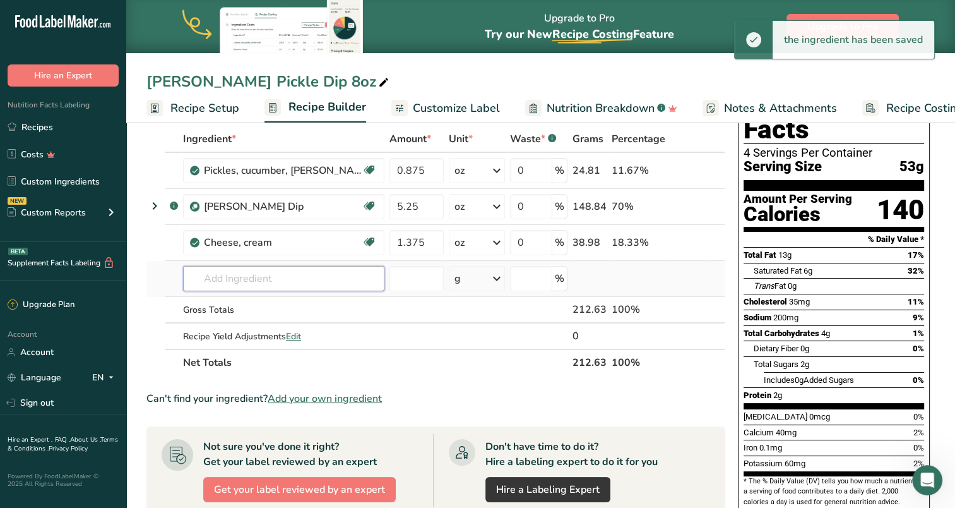
click at [252, 282] on input "text" at bounding box center [283, 278] width 201 height 25
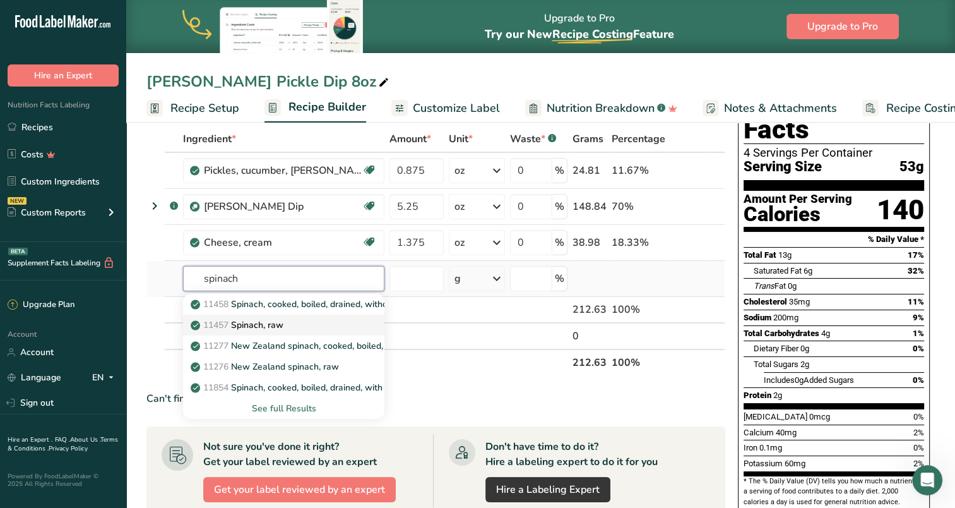
type input "spinach"
click at [264, 326] on p "11457 Spinach, raw" at bounding box center [238, 324] width 90 height 13
type input "Spinach, raw"
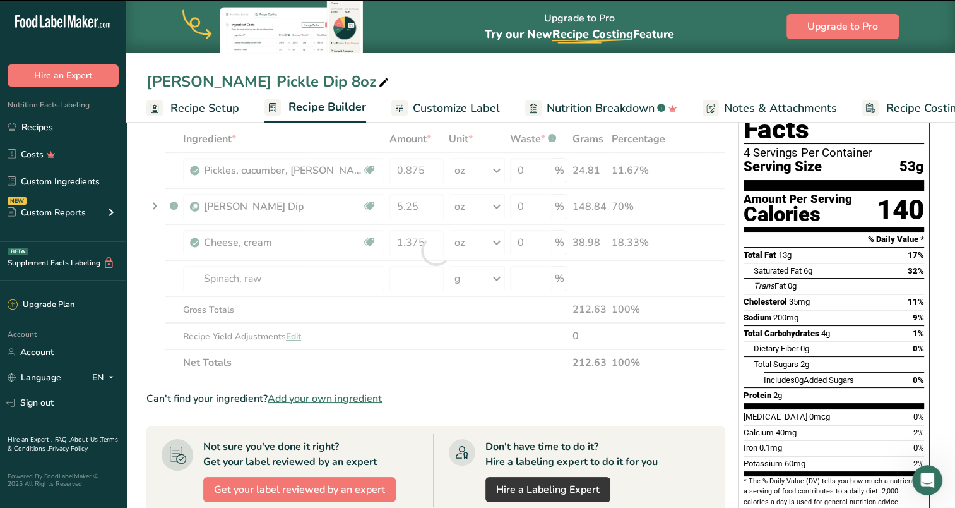
type input "0"
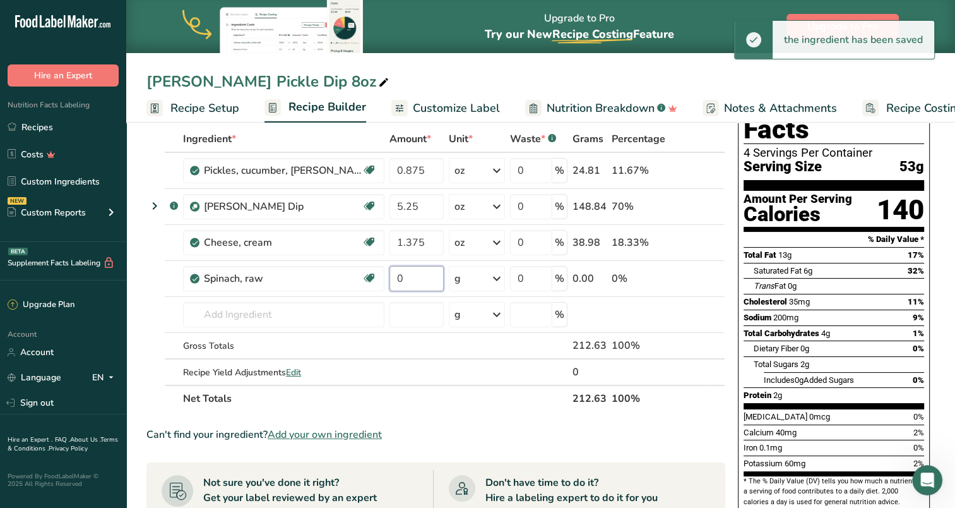
click at [413, 278] on input "0" at bounding box center [416, 278] width 54 height 25
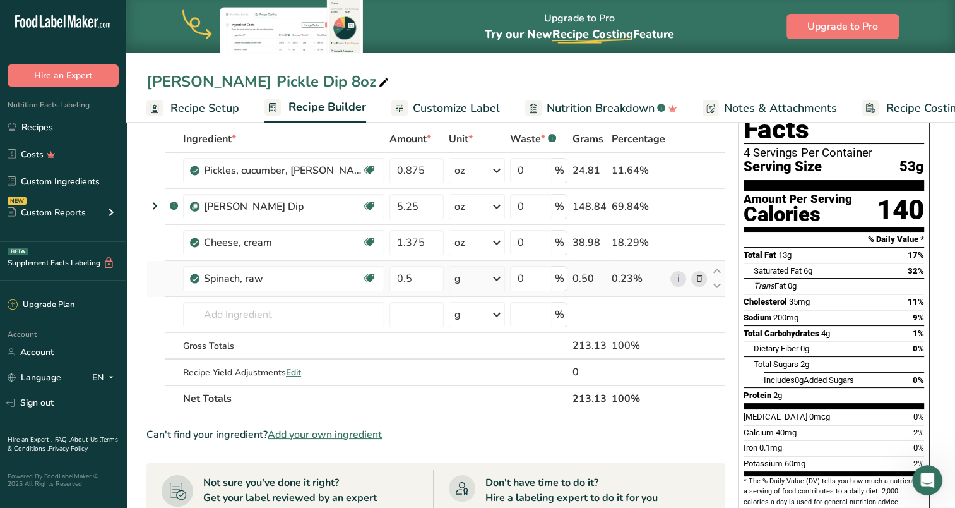
click at [498, 273] on div "Ingredient * Amount * Unit * Waste * .a-a{fill:#347362;}.b-a{fill:#fff;} Grams …" at bounding box center [435, 269] width 579 height 286
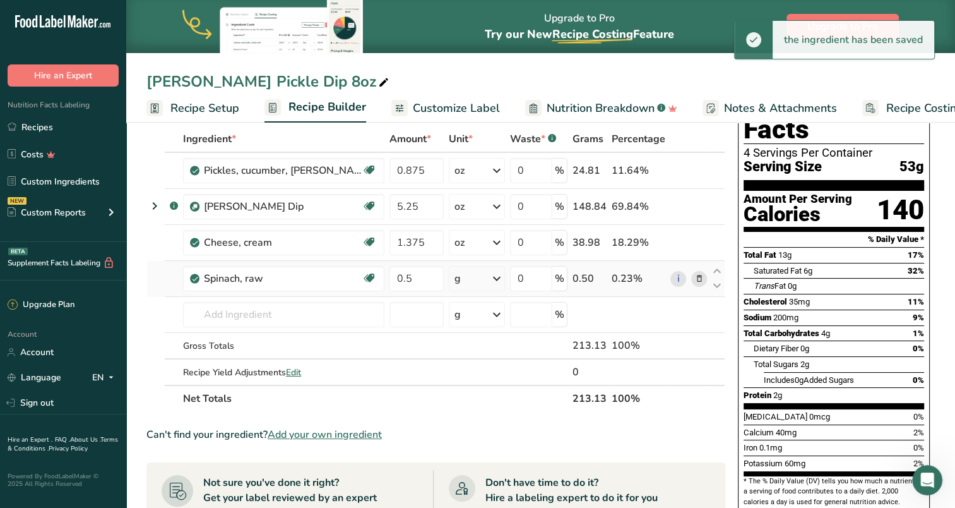
click at [498, 276] on icon at bounding box center [496, 278] width 15 height 23
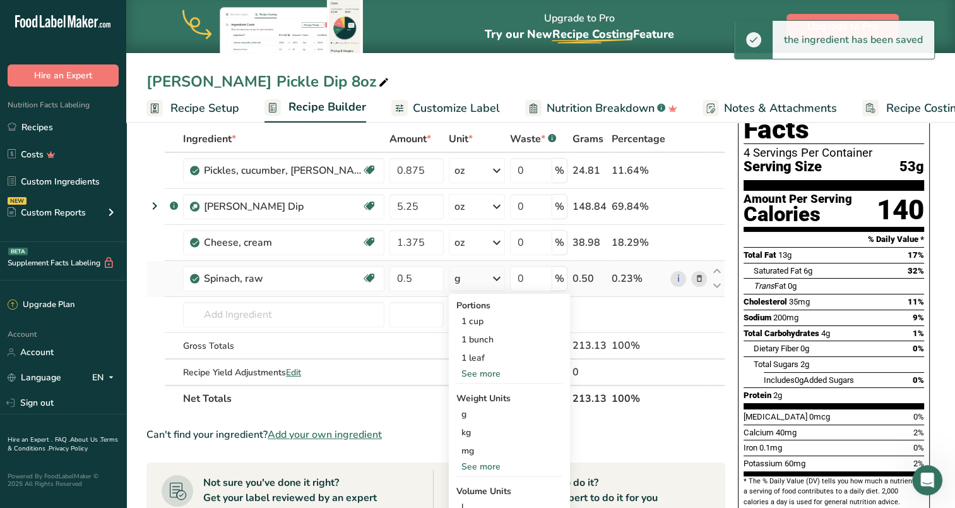
click at [475, 465] on div "See more" at bounding box center [509, 466] width 106 height 13
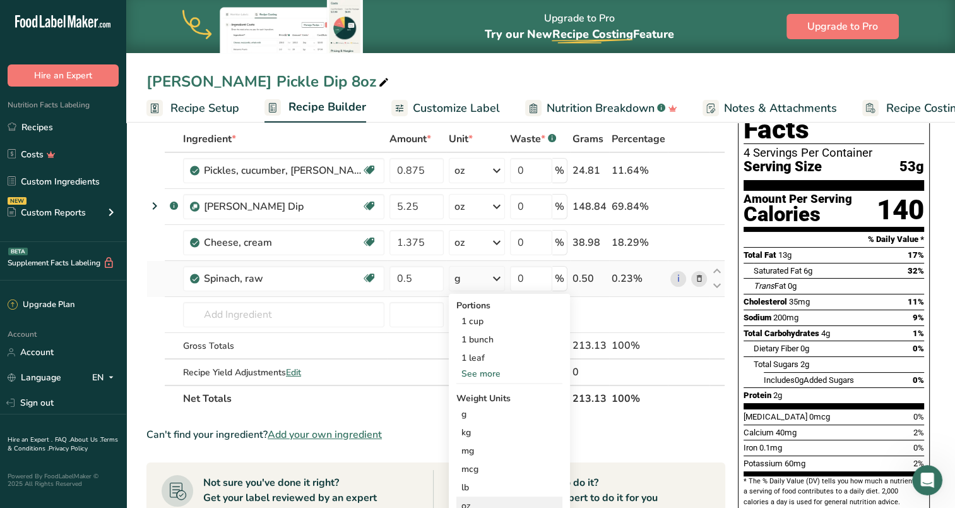
click at [472, 501] on div "oz" at bounding box center [509, 505] width 106 height 18
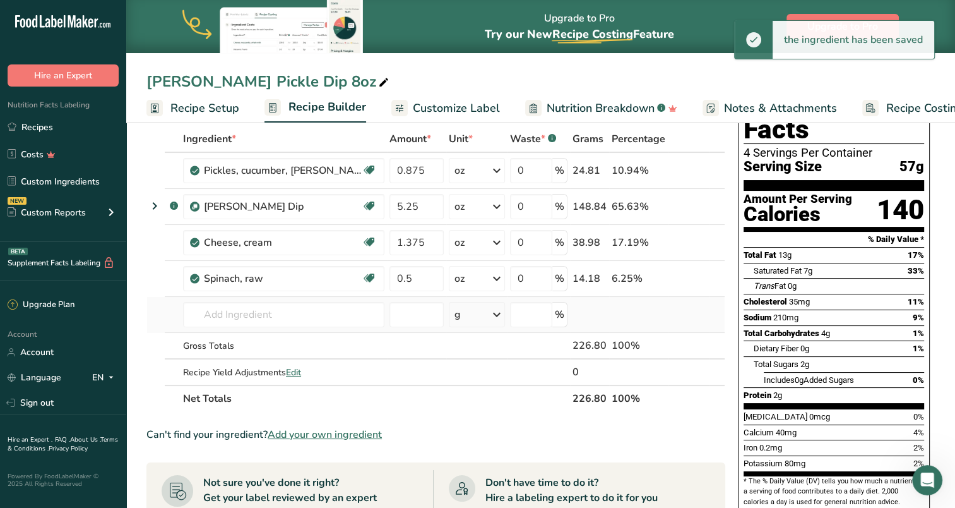
scroll to position [0, 0]
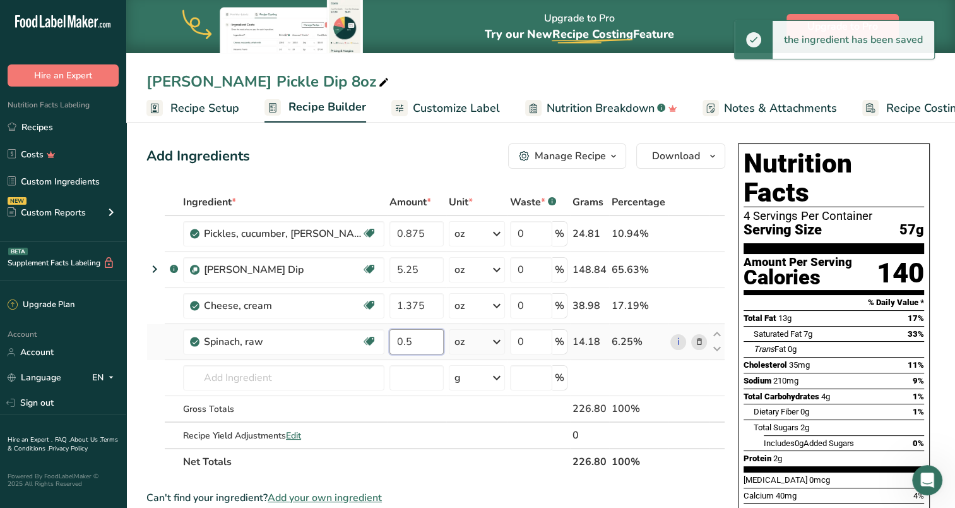
click at [407, 342] on input "0.5" at bounding box center [416, 341] width 54 height 25
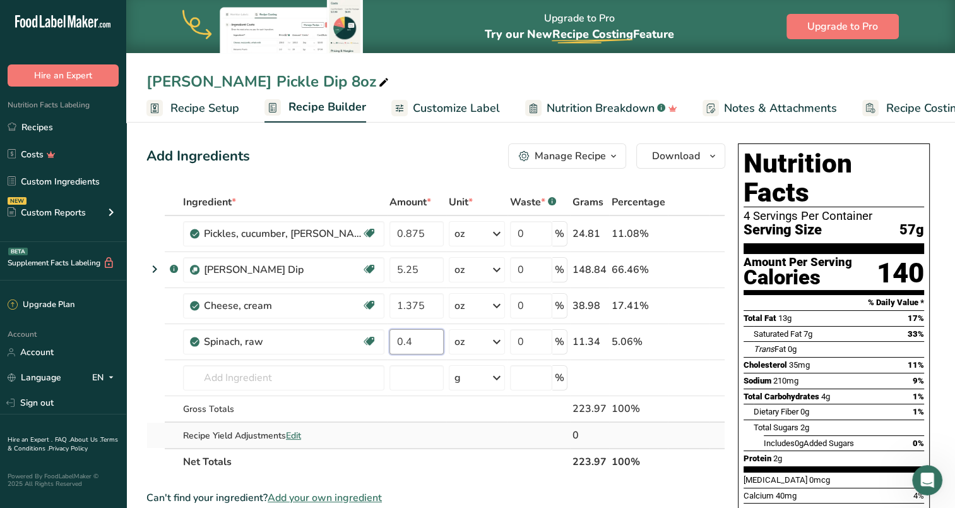
type input "0.4"
click at [450, 432] on div "Ingredient * Amount * Unit * Waste * .a-a{fill:#347362;}.b-a{fill:#fff;} Grams …" at bounding box center [435, 332] width 579 height 286
click at [662, 152] on span "Download" at bounding box center [676, 155] width 48 height 15
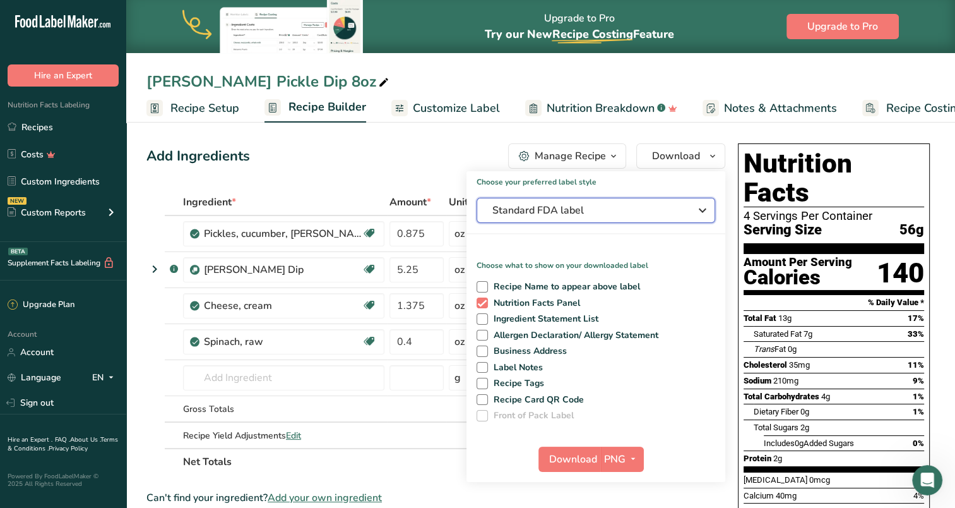
click at [574, 210] on span "Standard FDA label" at bounding box center [586, 210] width 189 height 15
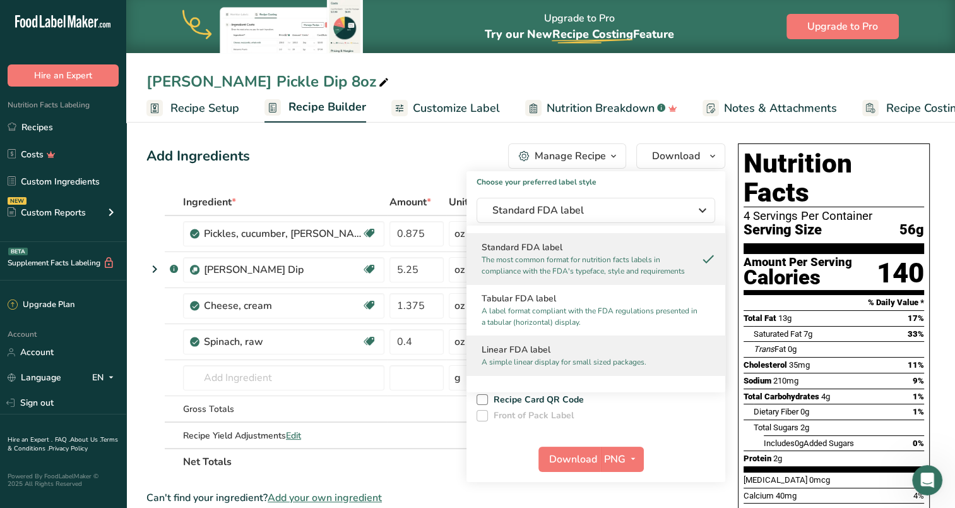
click at [542, 356] on p "A simple linear display for small sized packages." at bounding box center [590, 361] width 217 height 11
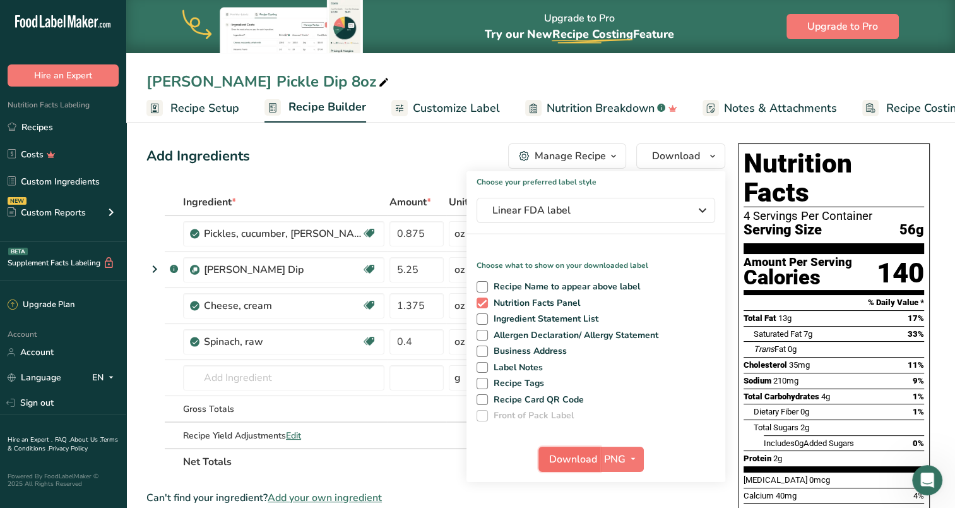
click at [579, 461] on span "Download" at bounding box center [573, 458] width 48 height 15
click at [508, 74] on div "Dill Pickle Dip 8oz" at bounding box center [540, 81] width 829 height 23
